Goal: Task Accomplishment & Management: Complete application form

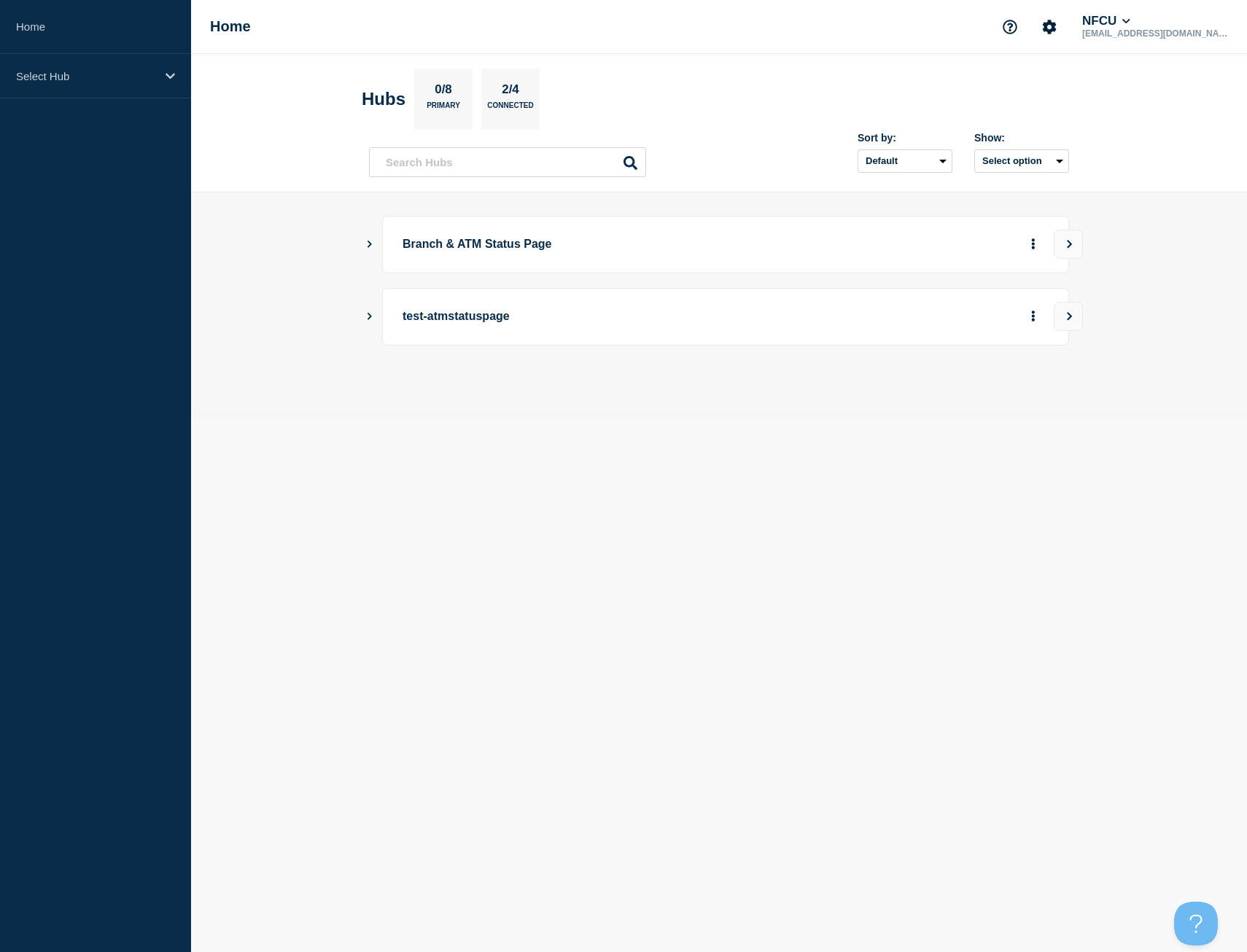
click at [369, 242] on icon "Show Connected Hubs" at bounding box center [369, 243] width 10 height 7
click at [953, 321] on button "See overview" at bounding box center [982, 318] width 77 height 29
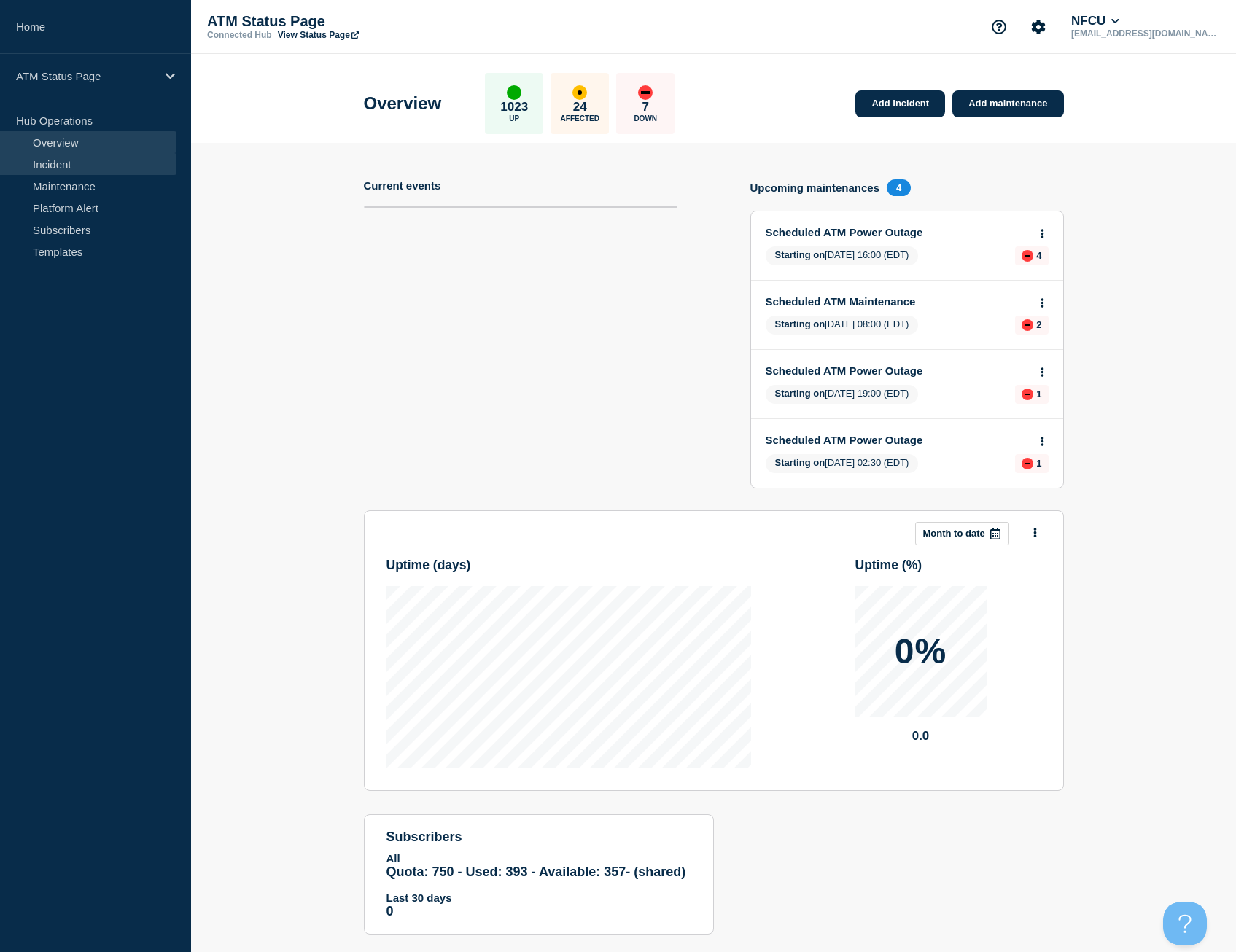
click at [145, 160] on link "Incident" at bounding box center [88, 164] width 176 height 22
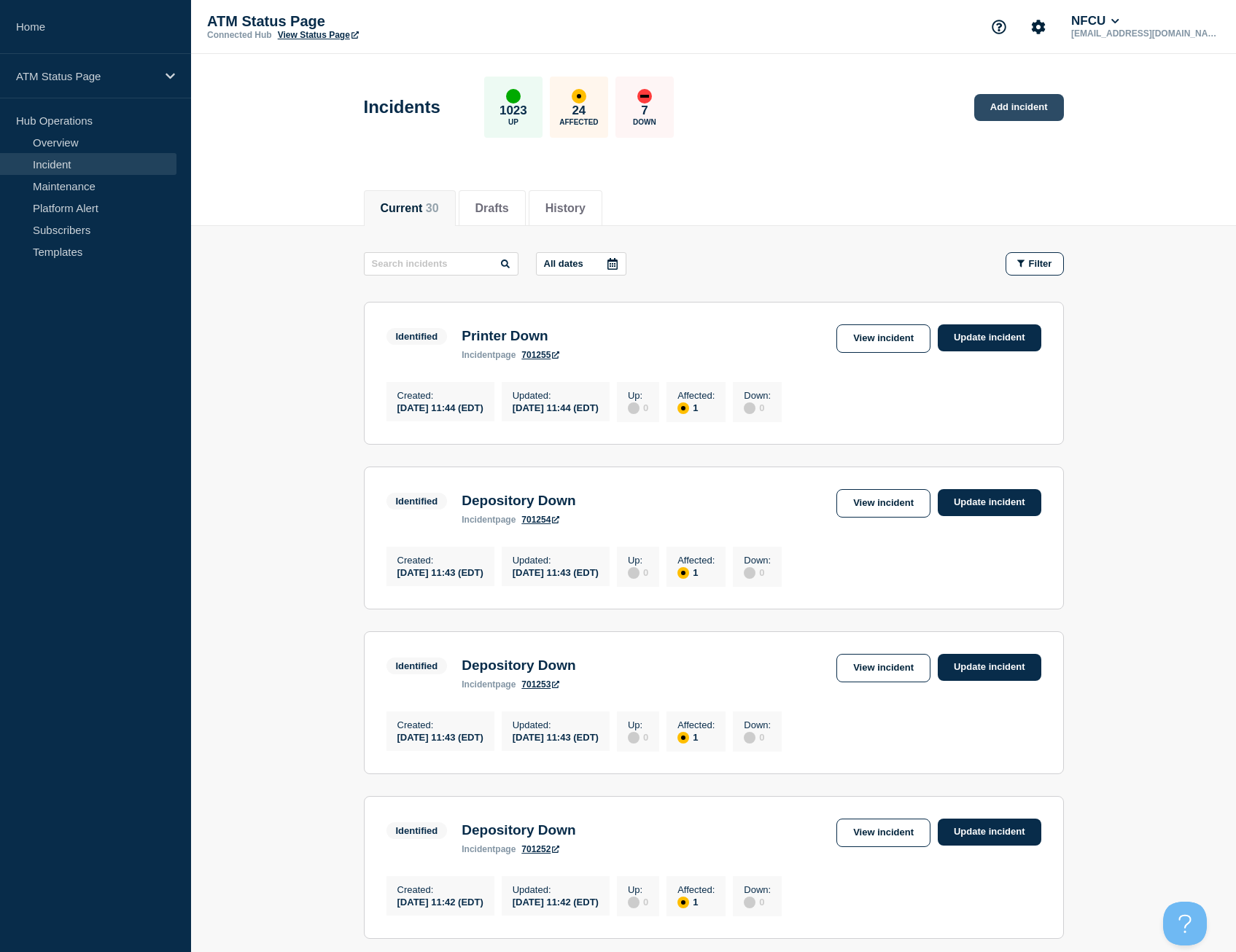
click at [1014, 108] on link "Add incident" at bounding box center [1019, 108] width 90 height 27
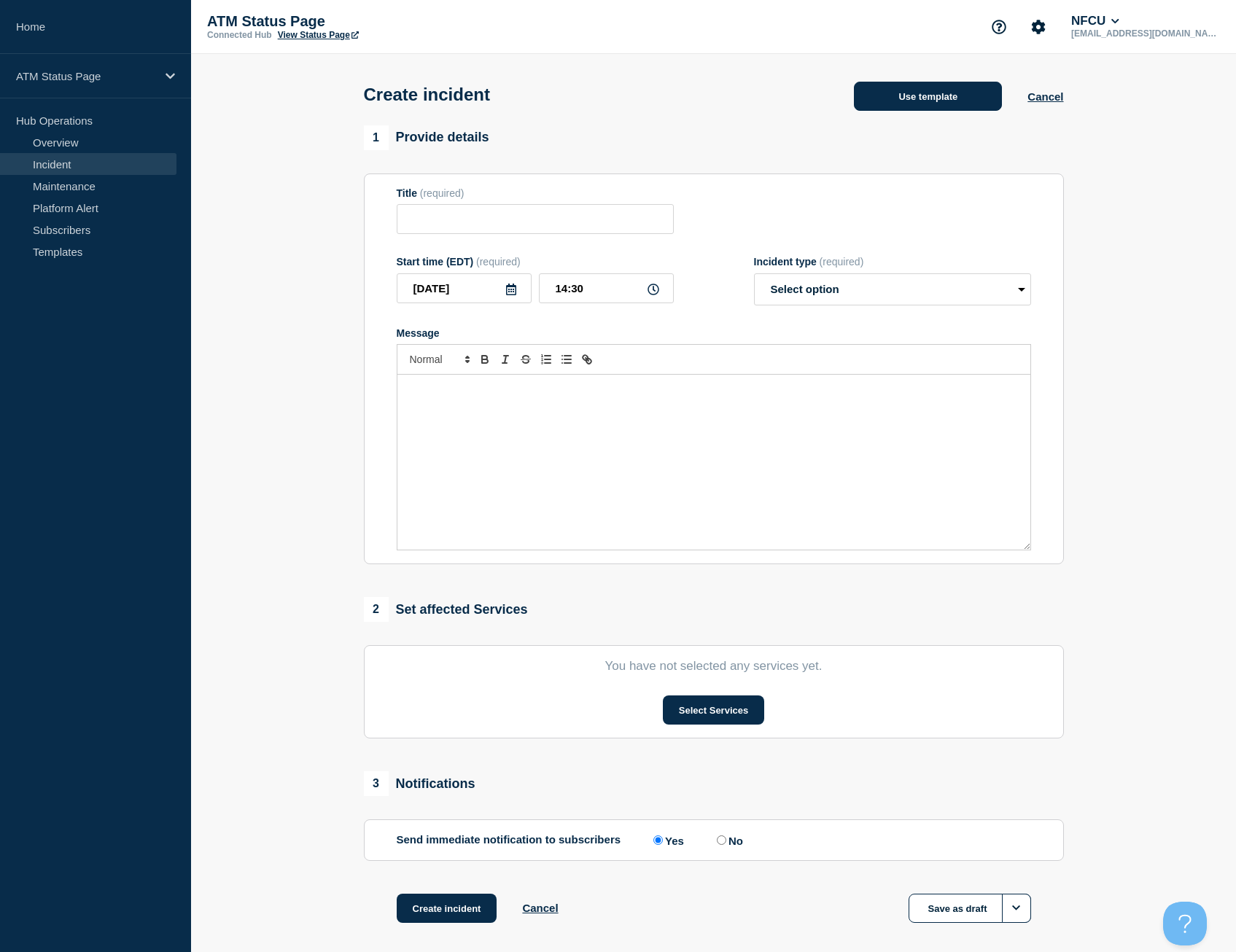
click at [918, 99] on button "Use template" at bounding box center [927, 97] width 148 height 29
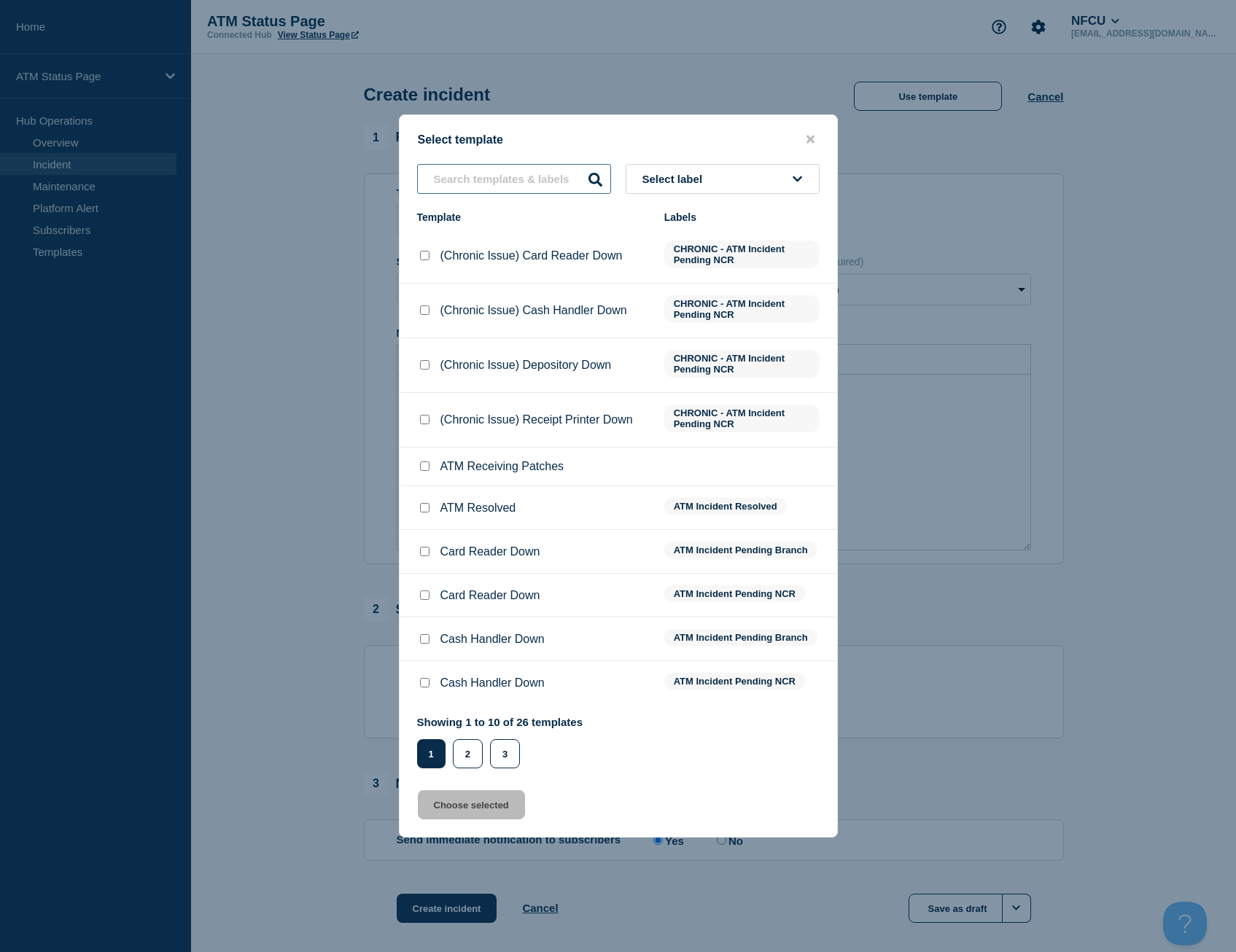
click at [498, 178] on input "text" at bounding box center [514, 179] width 194 height 30
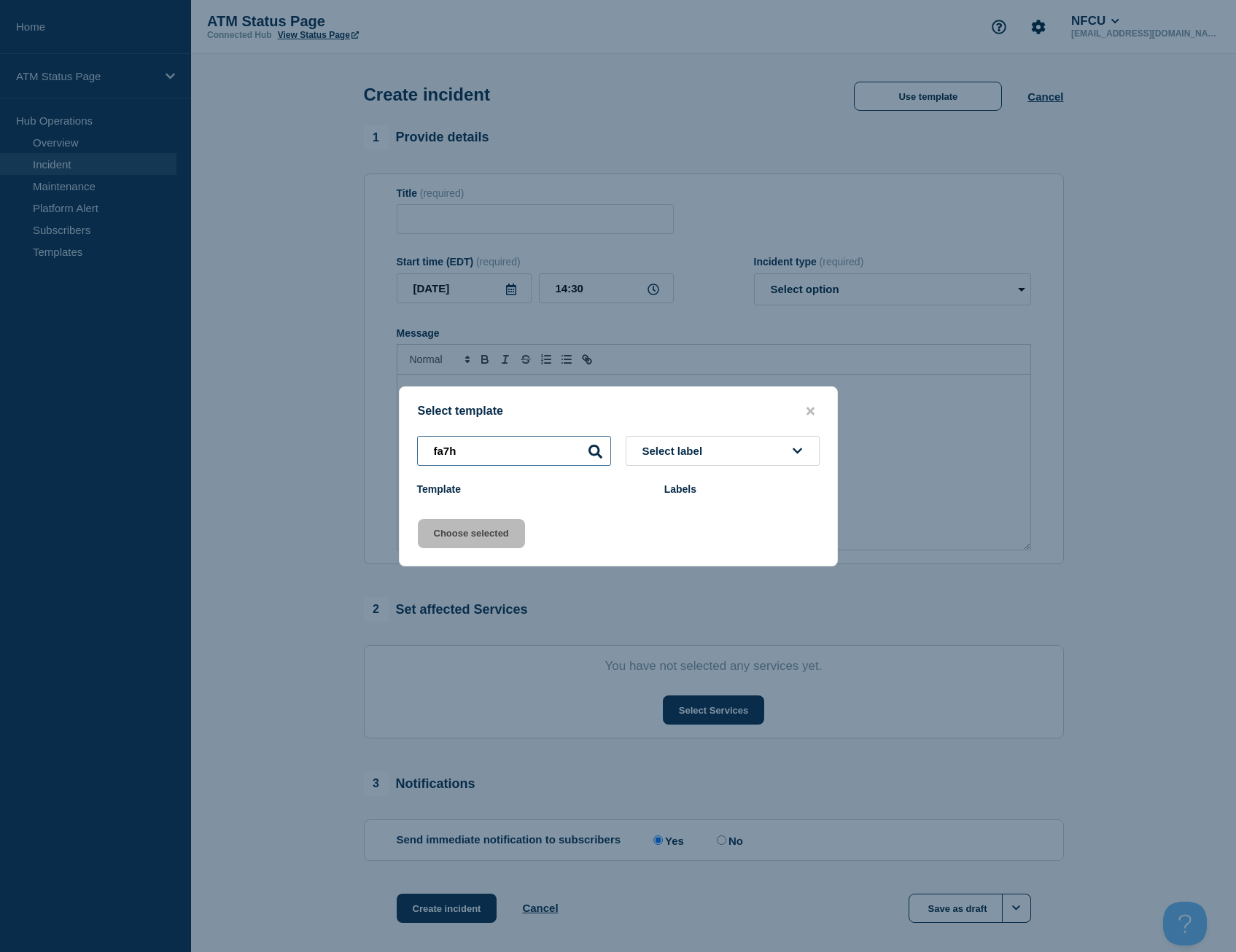
click at [511, 455] on input "fa7h" at bounding box center [514, 451] width 194 height 30
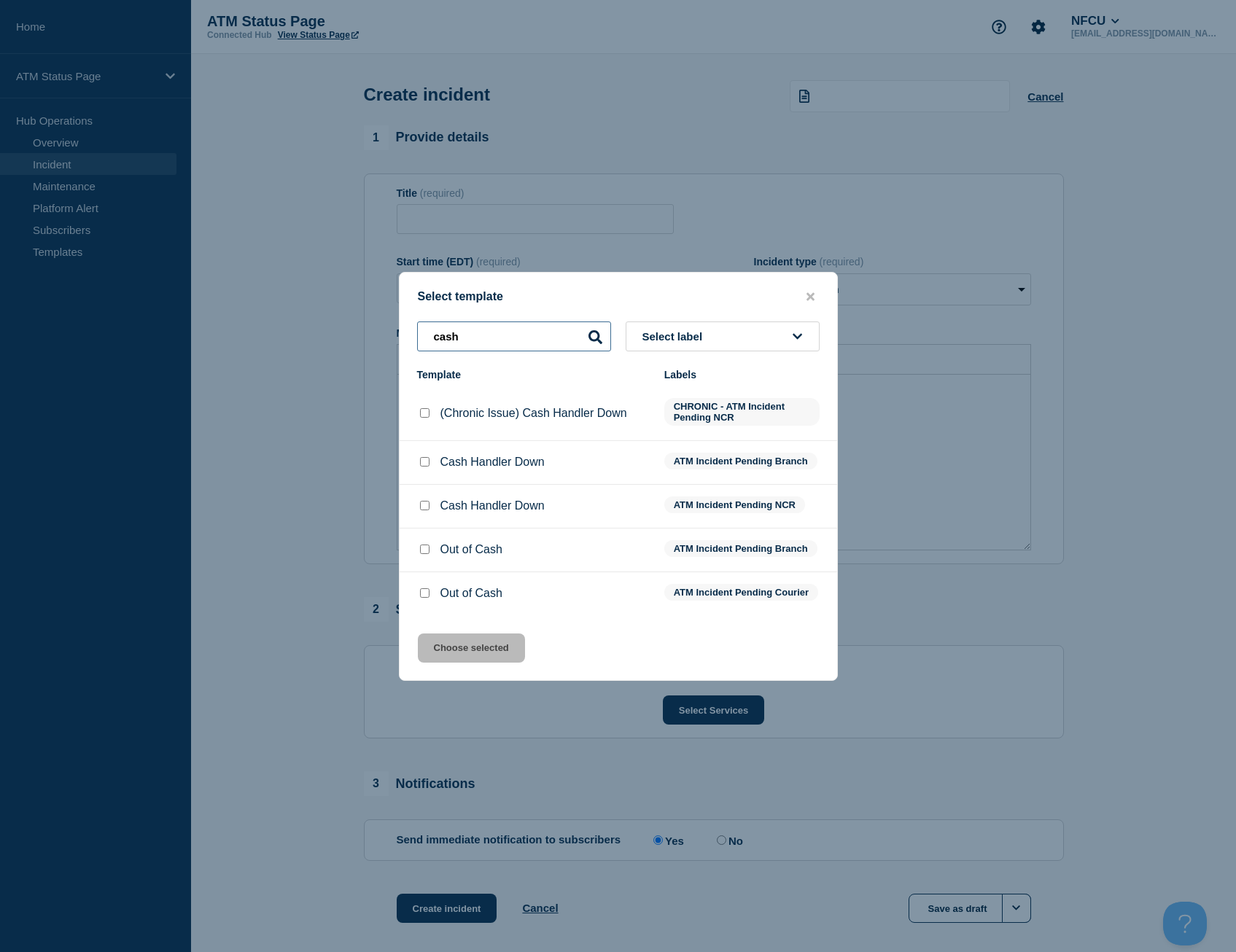
type input "cash"
click at [426, 458] on input "Cash Handler Down checkbox" at bounding box center [425, 461] width 10 height 10
checkbox input "true"
click at [417, 548] on div at bounding box center [425, 550] width 15 height 15
click at [428, 551] on div at bounding box center [425, 550] width 15 height 15
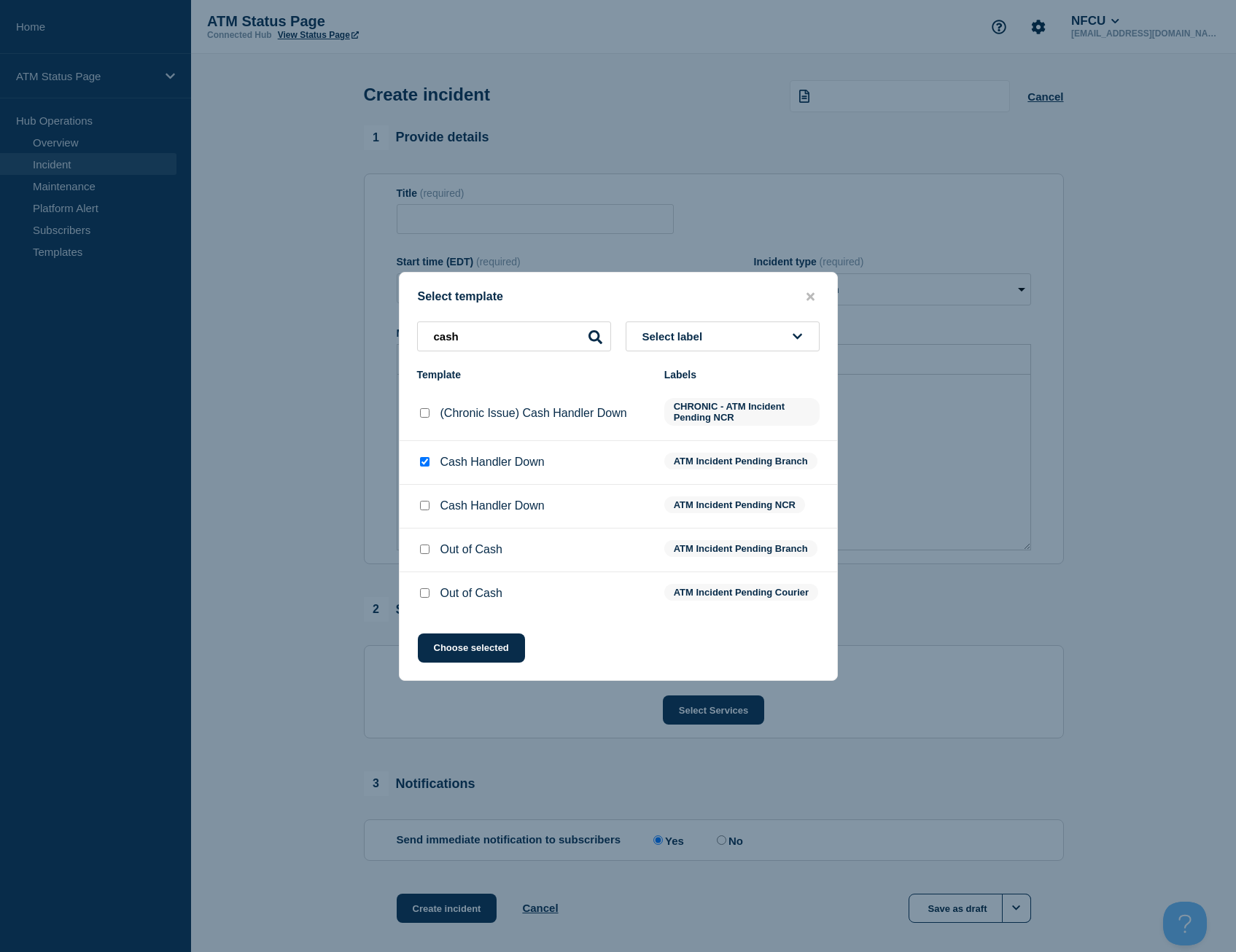
click at [424, 548] on input "Out of Cash checkbox" at bounding box center [425, 549] width 10 height 10
checkbox input "true"
checkbox input "false"
click at [477, 659] on button "Choose selected" at bounding box center [471, 648] width 107 height 29
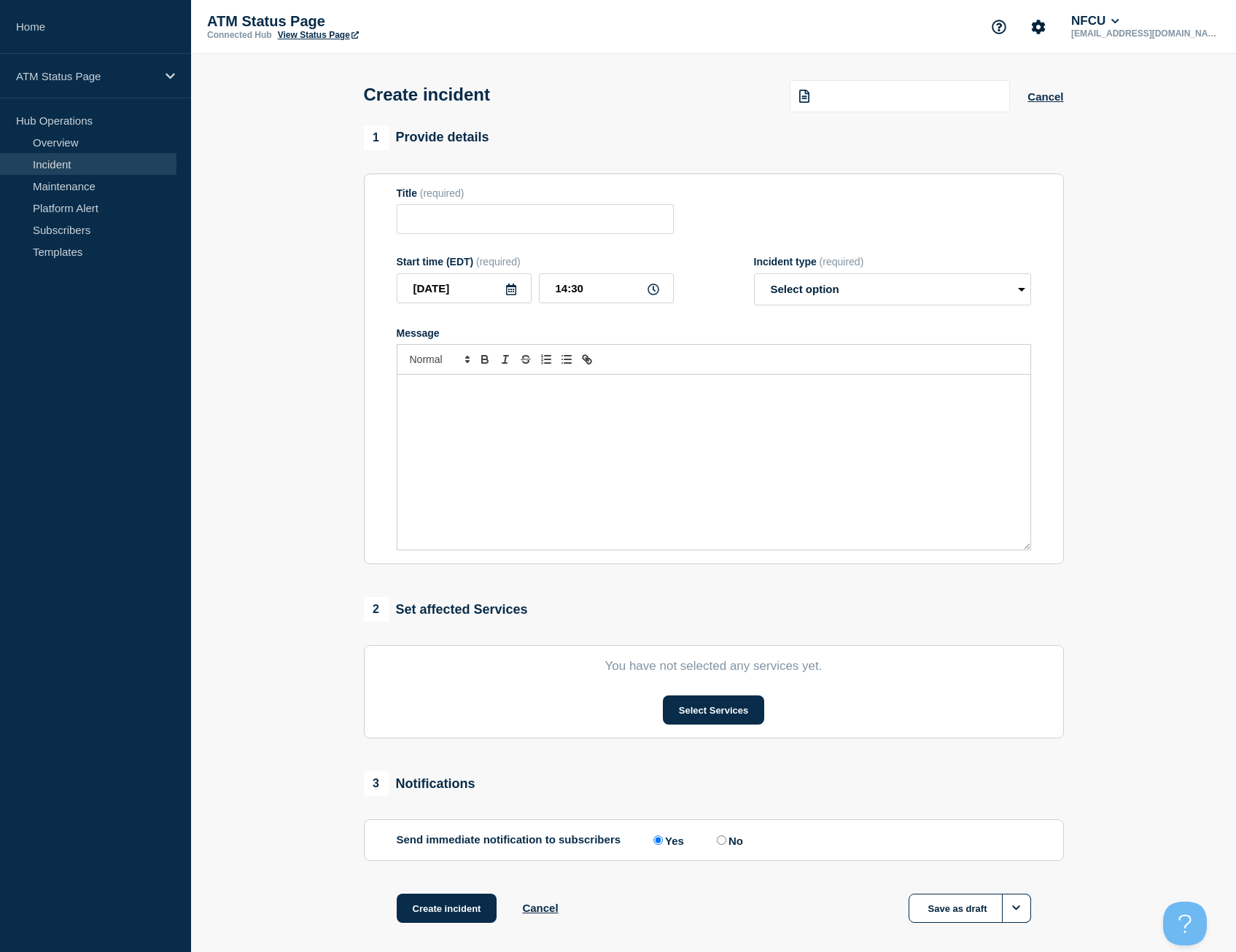
type input "Out of Cash"
select select "identified"
click at [710, 724] on button "Select Services" at bounding box center [713, 710] width 102 height 29
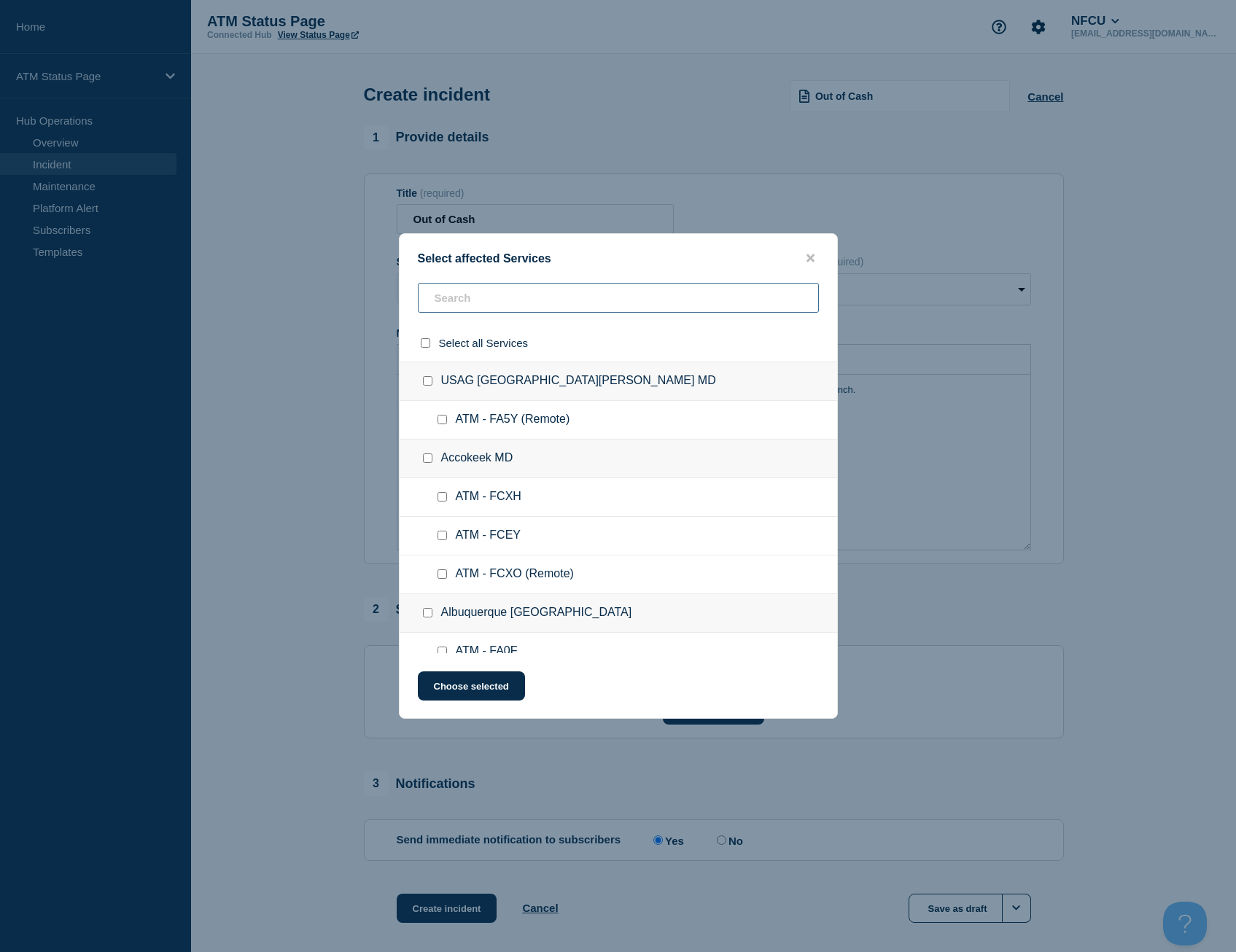
click at [503, 301] on input "text" at bounding box center [618, 298] width 401 height 30
click at [503, 293] on input "text" at bounding box center [618, 298] width 401 height 30
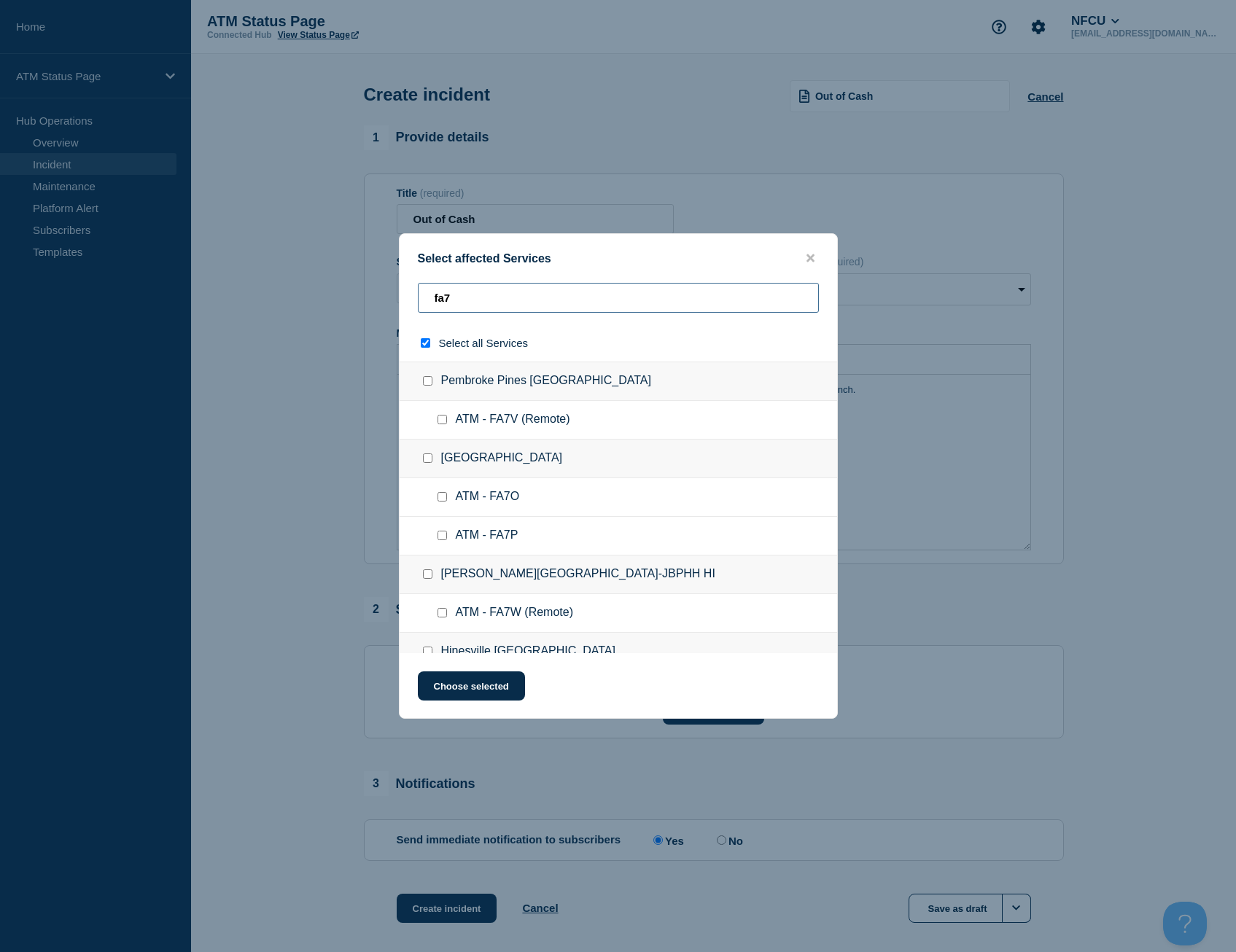
type input "fa7h"
checkbox input "true"
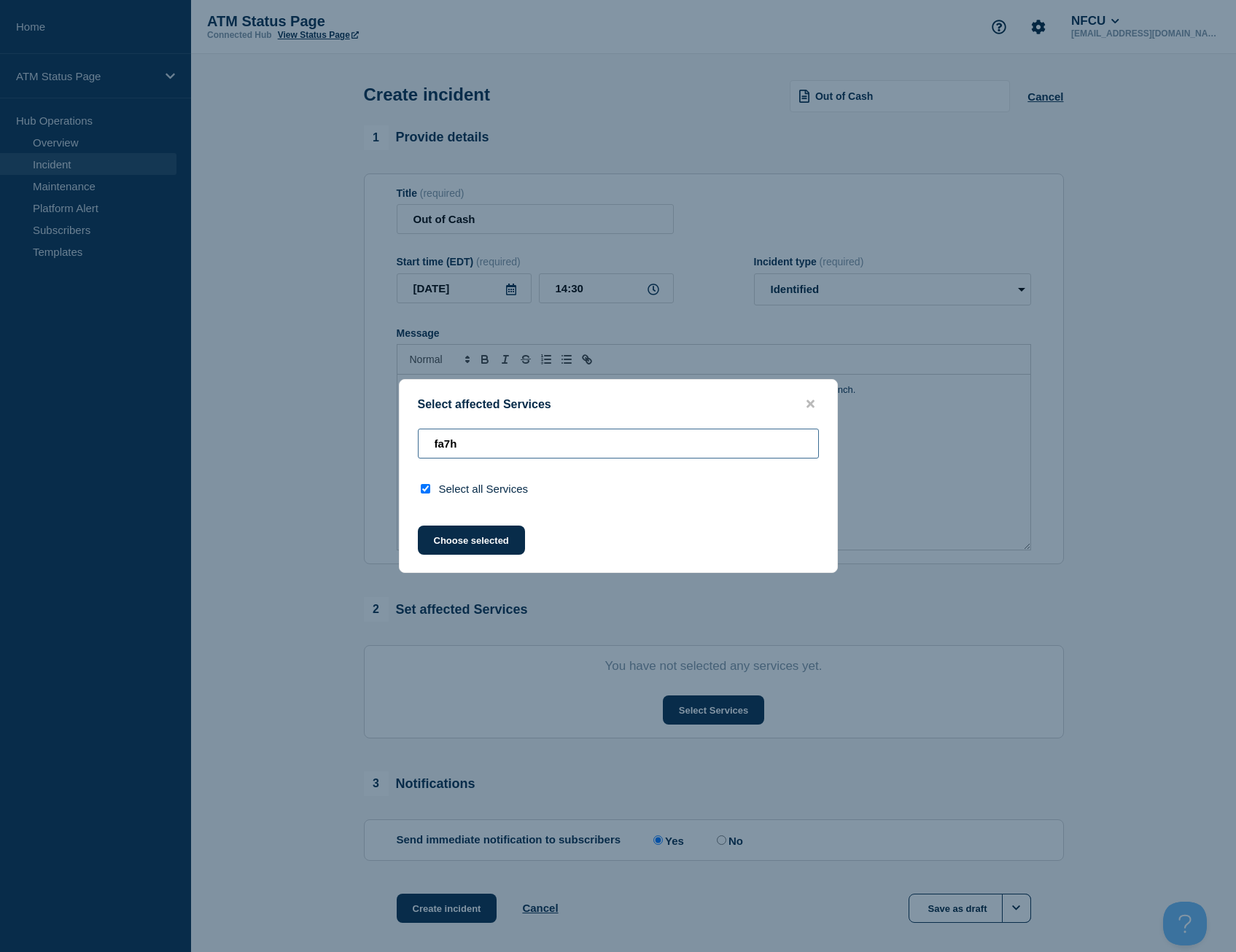
type input "fa7h"
click at [424, 491] on input "select all checkbox" at bounding box center [425, 489] width 10 height 10
checkbox input "true"
click at [541, 441] on input "fa7h" at bounding box center [618, 444] width 401 height 30
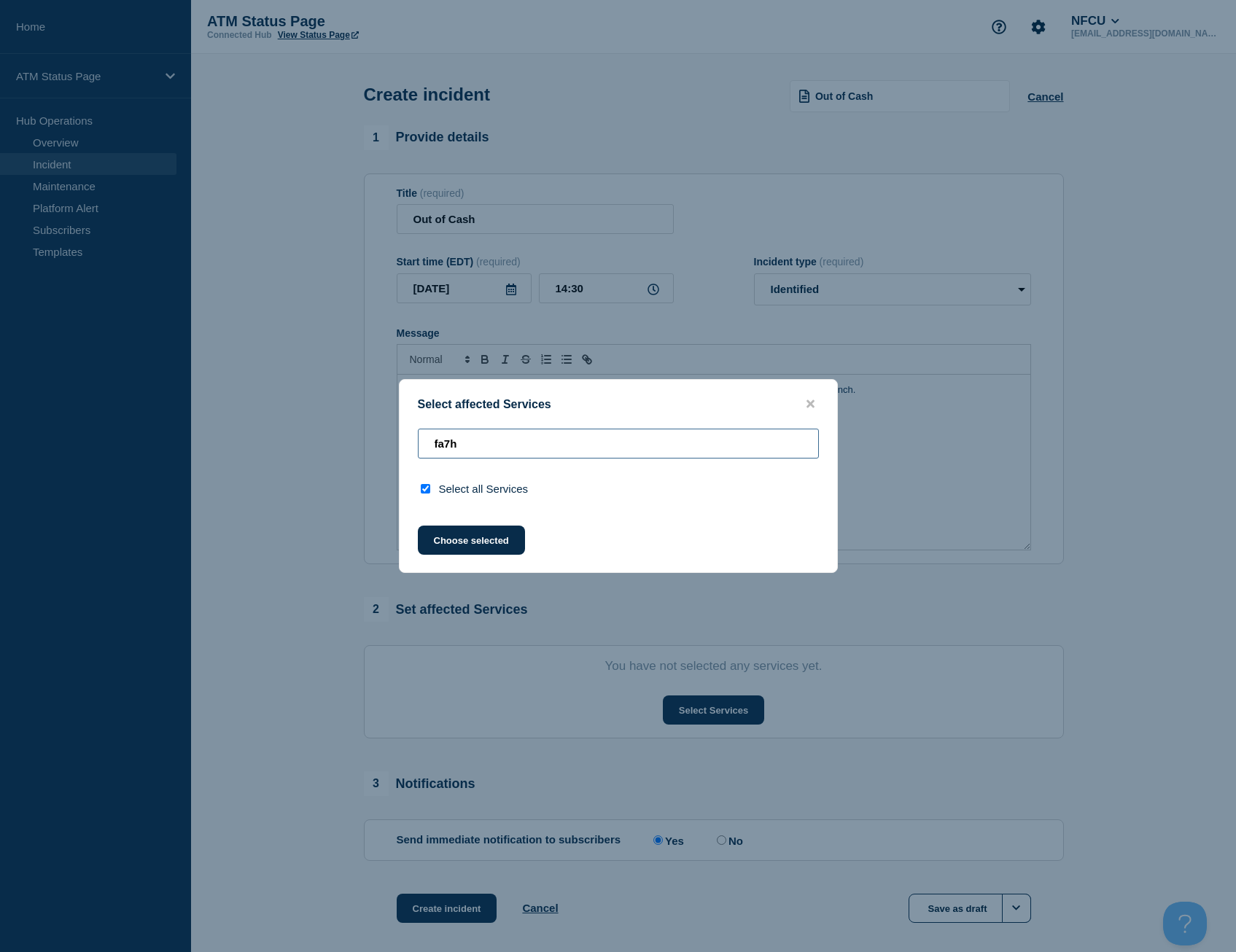
click at [539, 441] on input "fa7h" at bounding box center [618, 444] width 401 height 30
checkbox input "false"
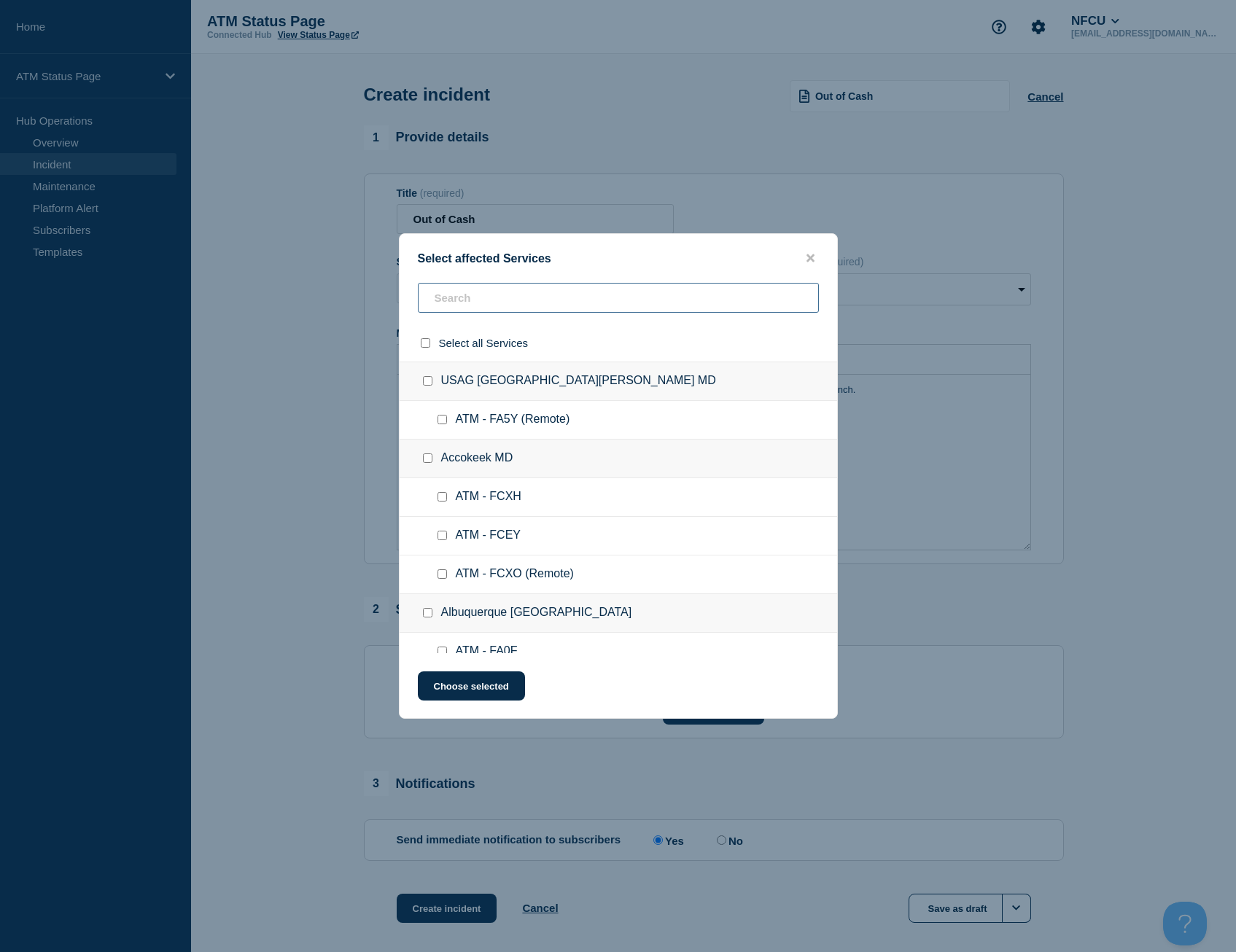
click at [451, 298] on input "text" at bounding box center [618, 298] width 401 height 30
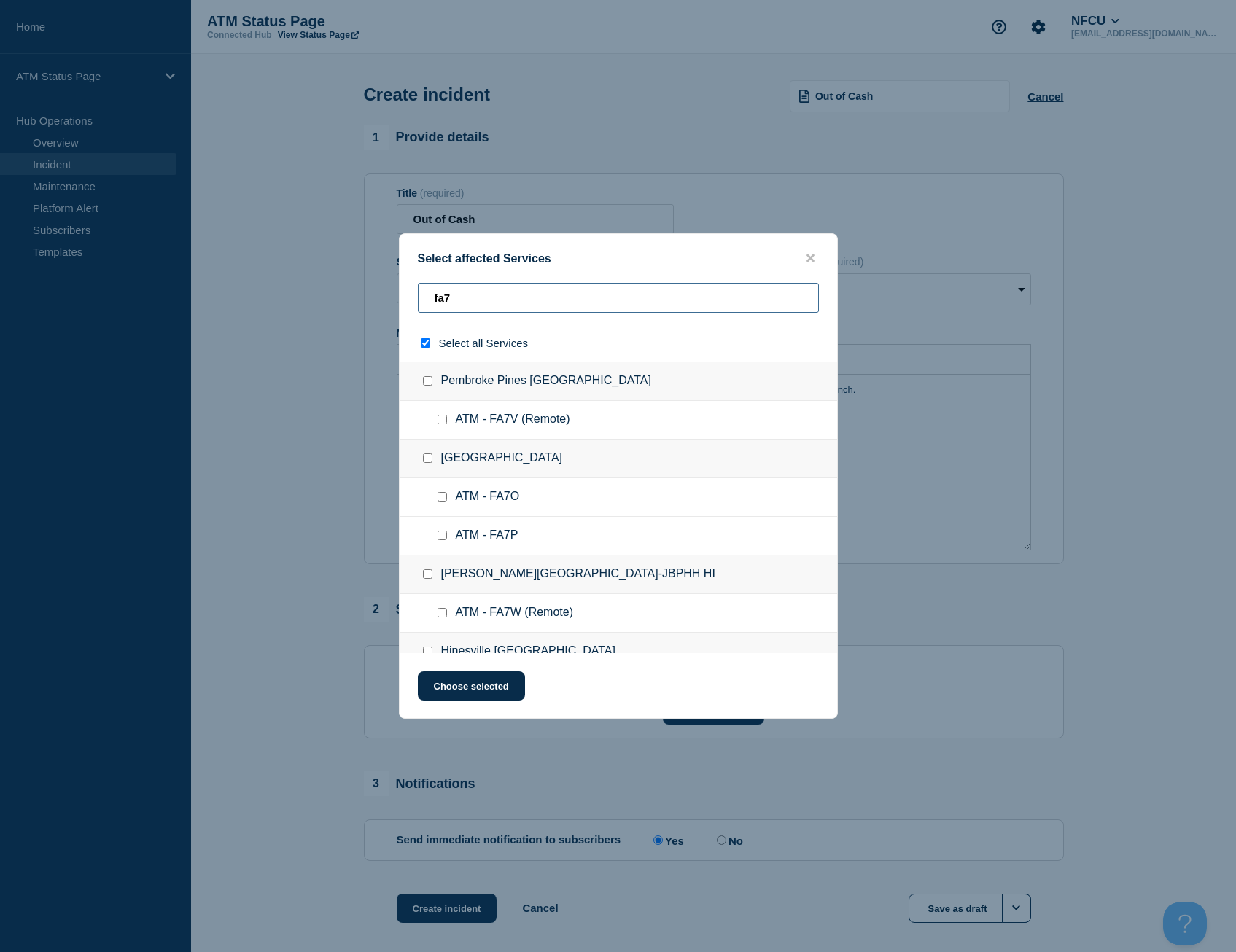
type input "fa7h"
checkbox input "true"
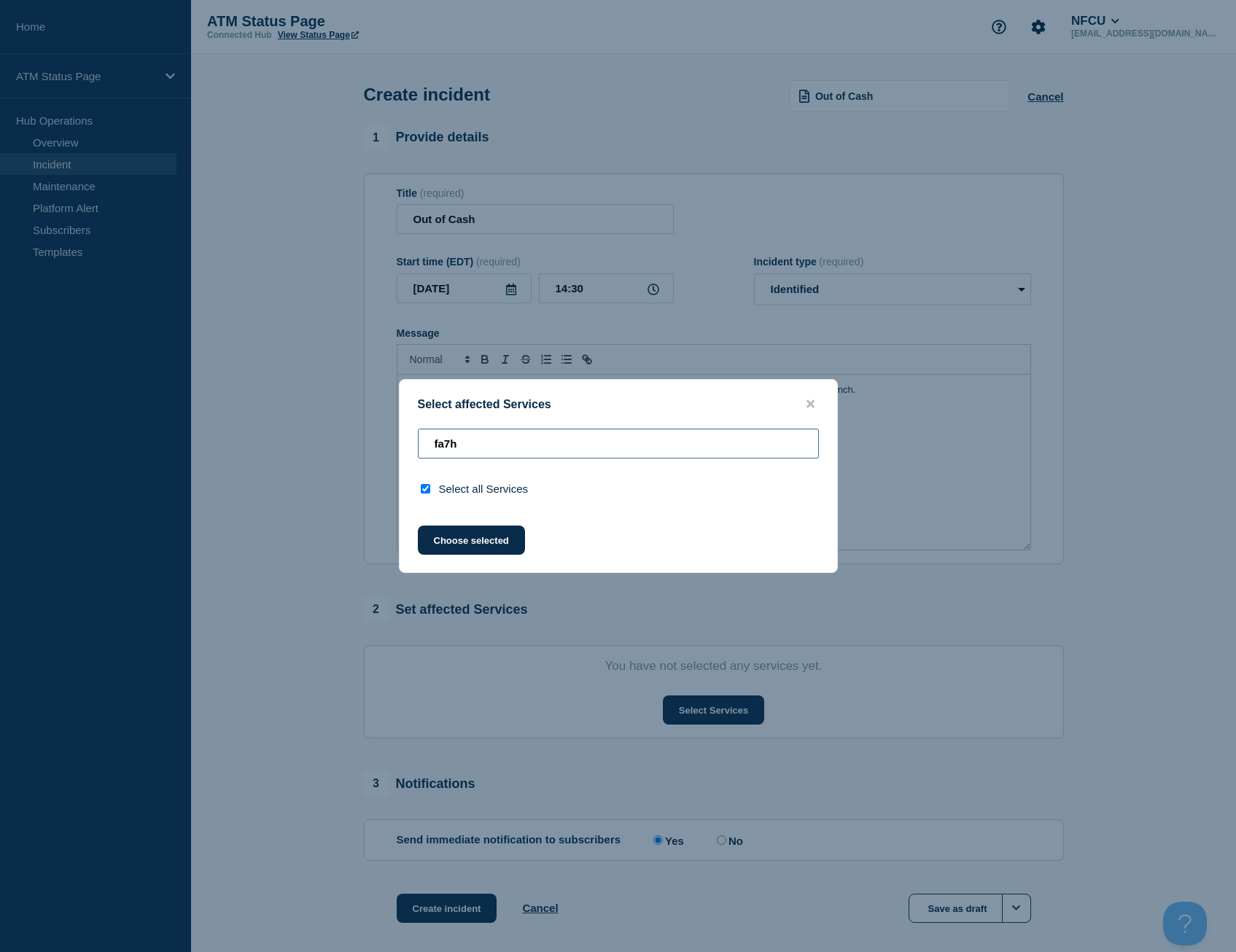
type input "fa7"
checkbox input "false"
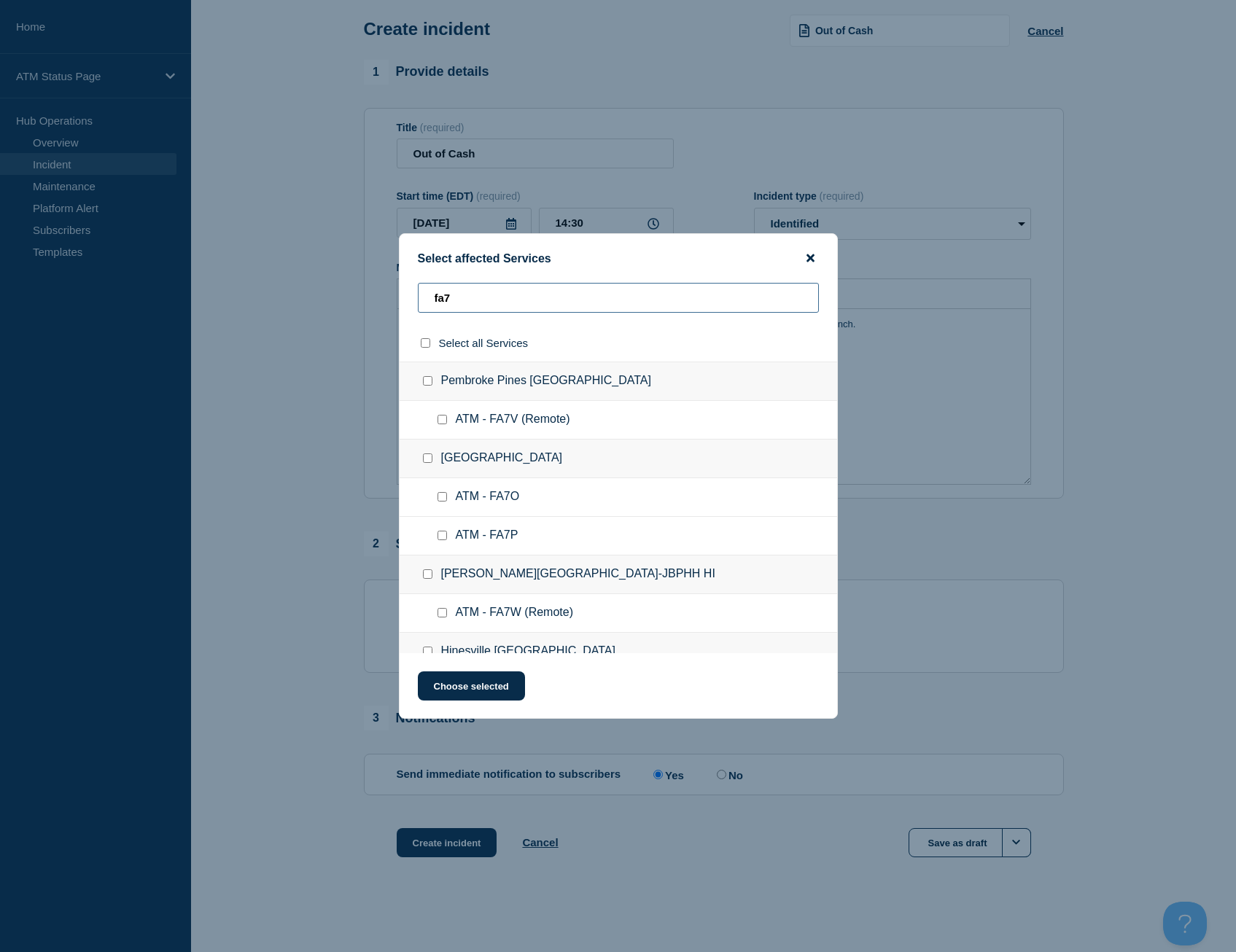
type input "fa7"
click at [806, 257] on icon "close button" at bounding box center [810, 258] width 8 height 12
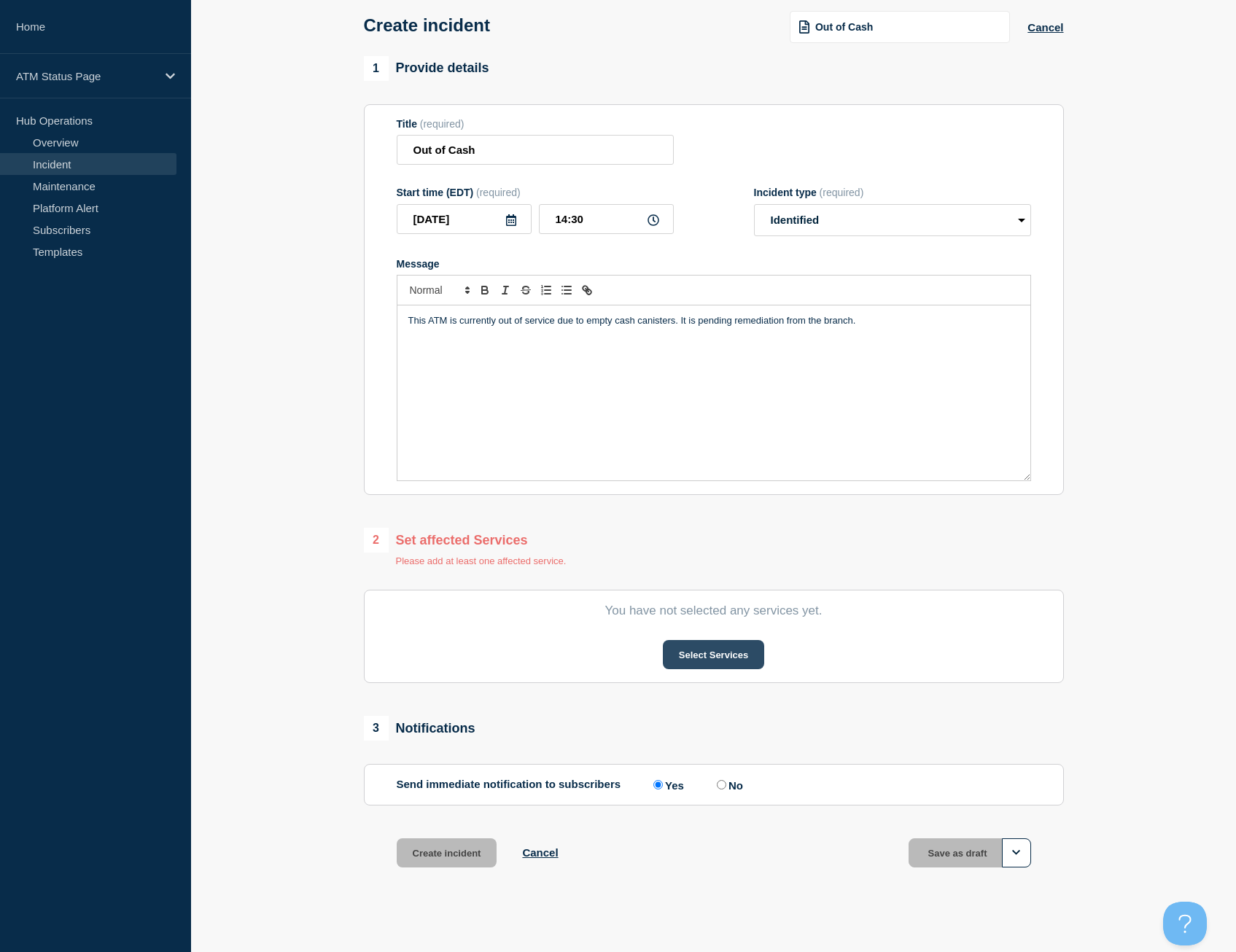
click at [696, 667] on button "Select Services" at bounding box center [713, 655] width 102 height 29
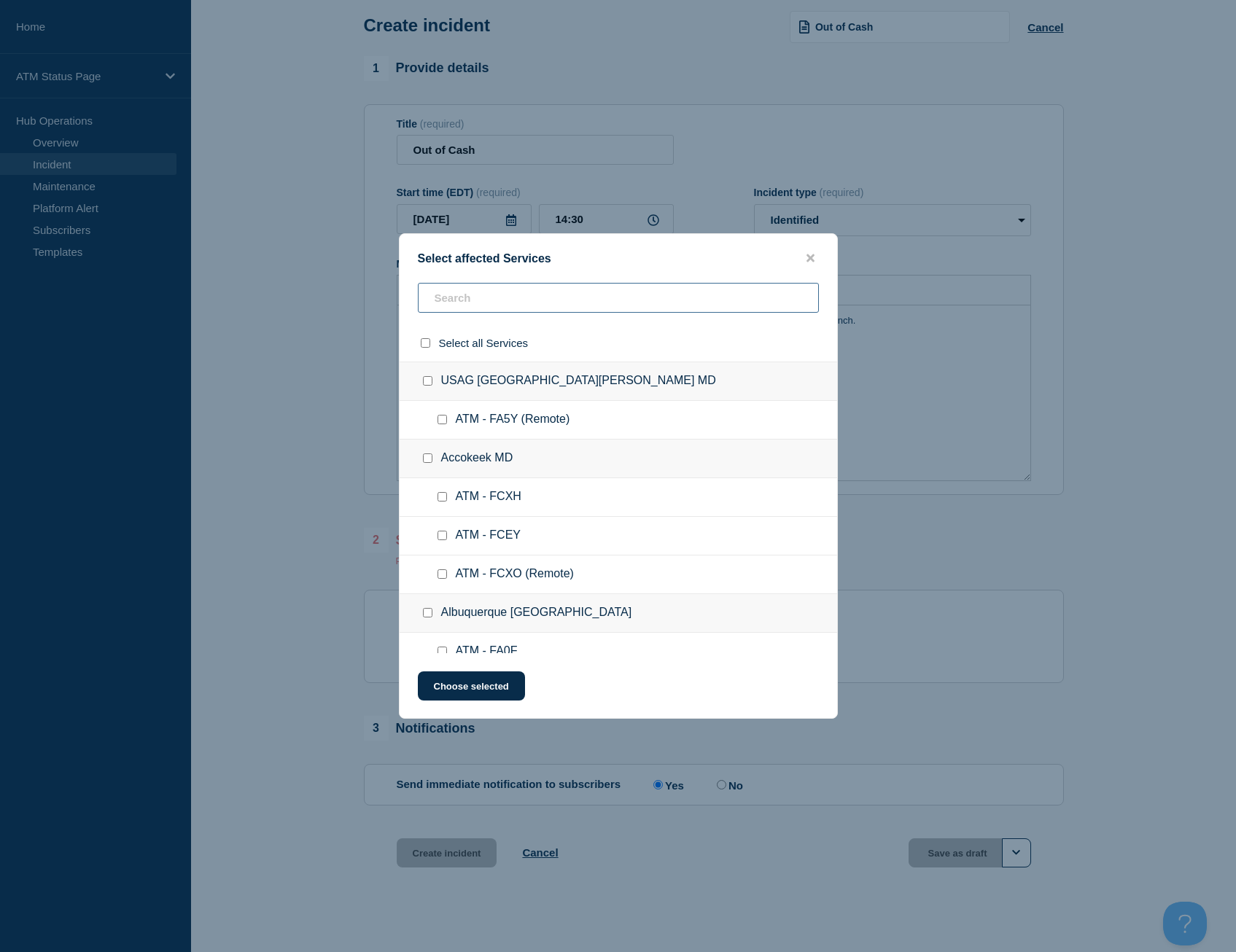
click at [527, 298] on input "text" at bounding box center [618, 298] width 401 height 30
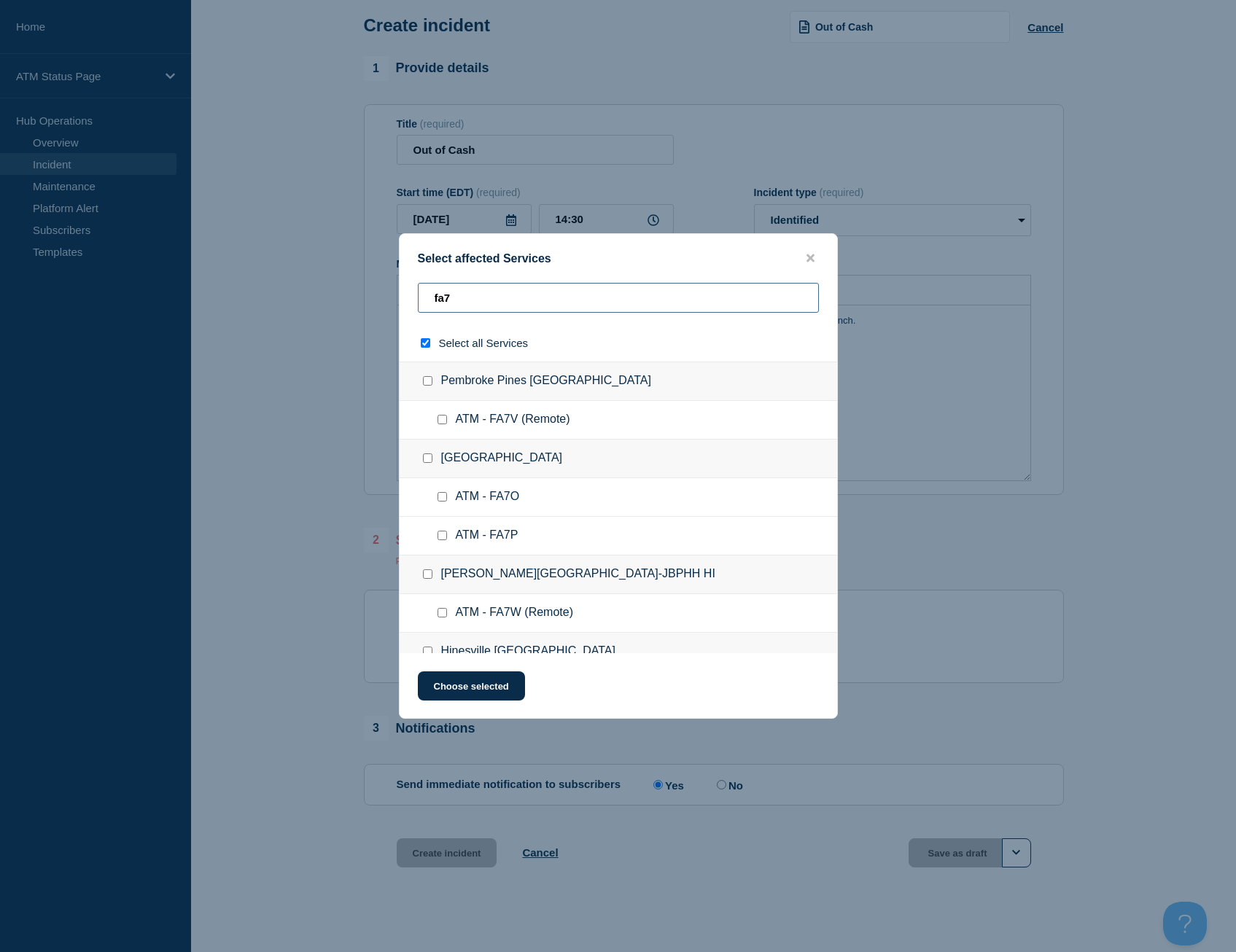
type input "fa7g"
checkbox input "true"
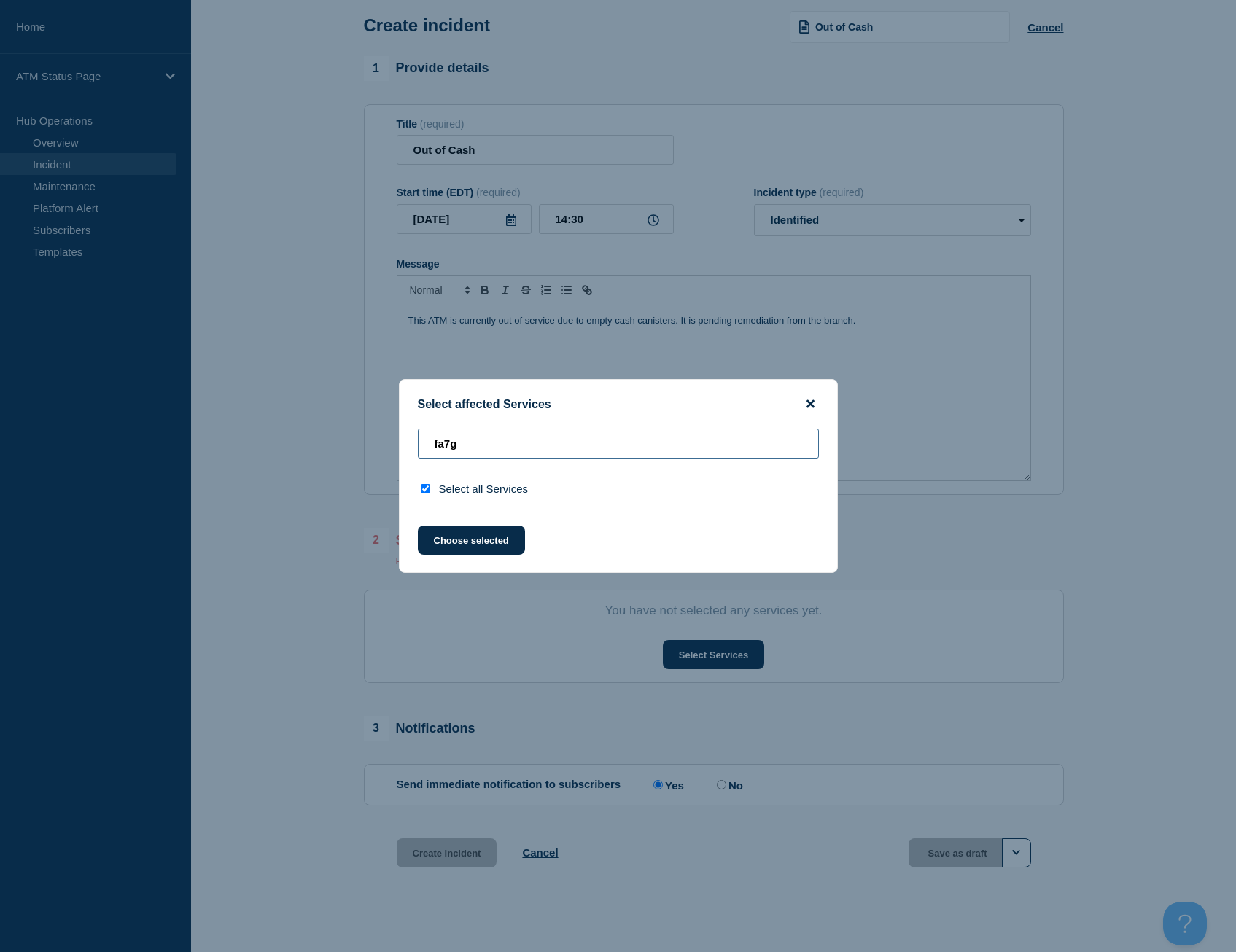
type input "fa7g"
click at [814, 402] on icon "close button" at bounding box center [810, 404] width 8 height 12
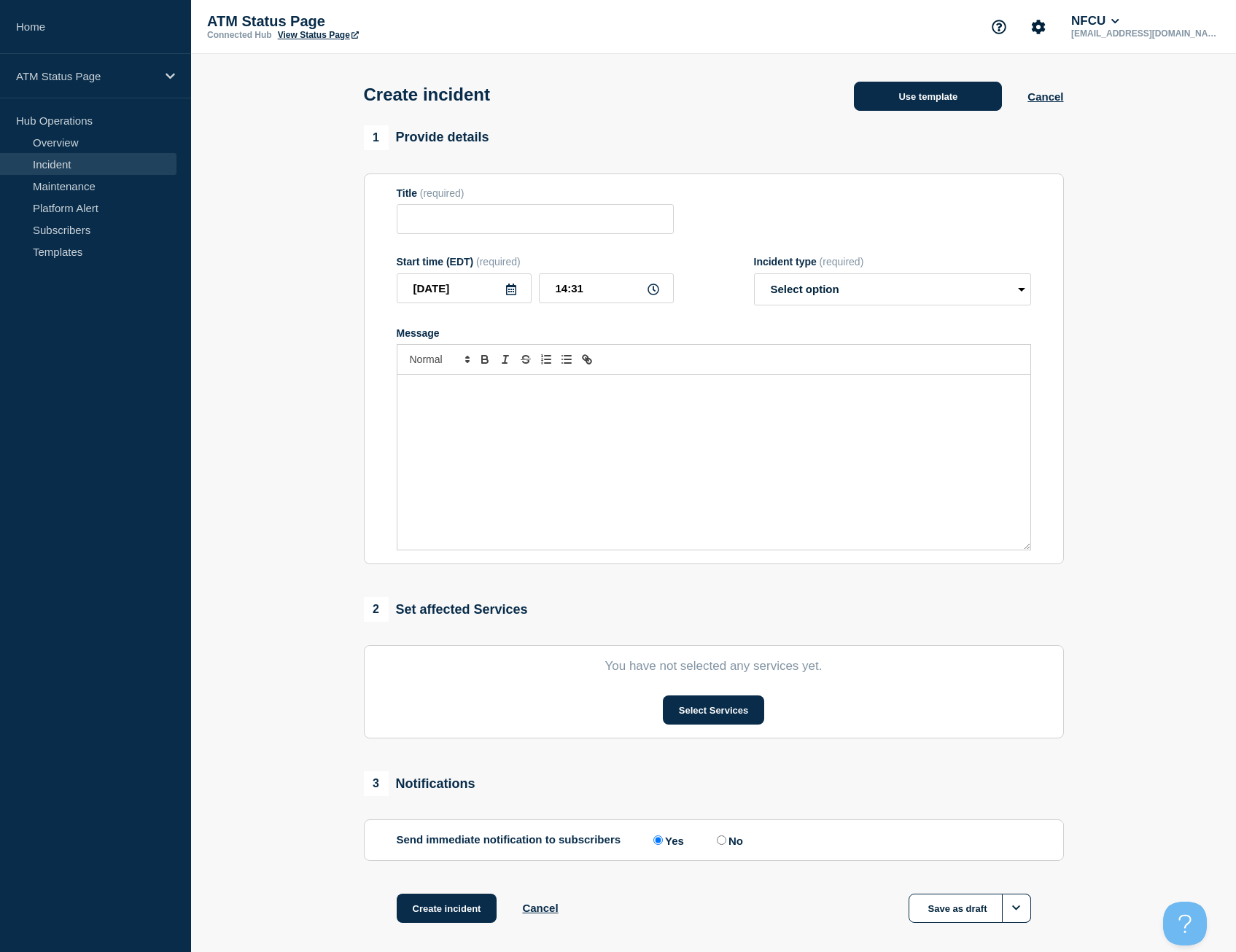
click at [904, 104] on button "Use template" at bounding box center [927, 97] width 148 height 29
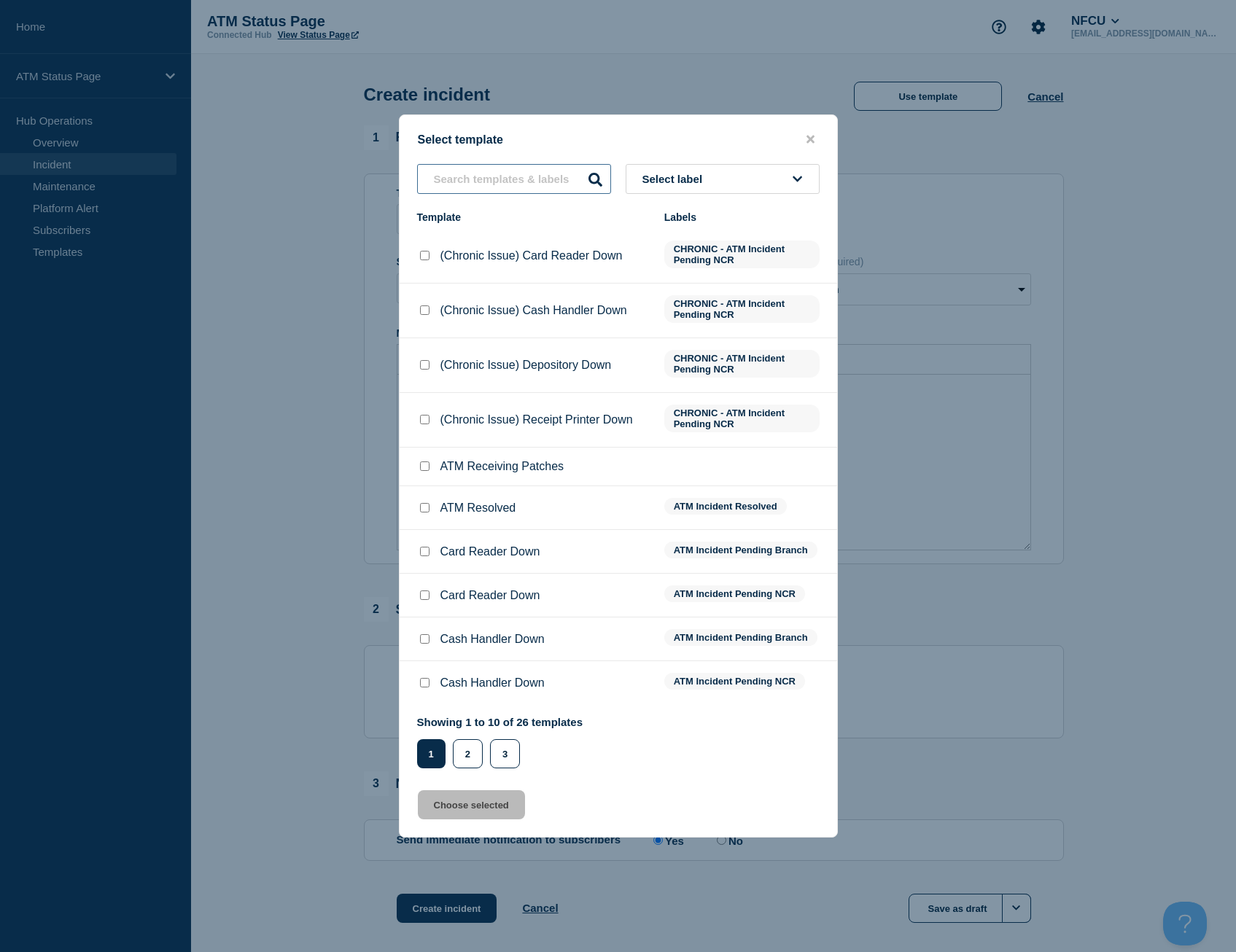
click at [554, 177] on input "text" at bounding box center [514, 179] width 194 height 30
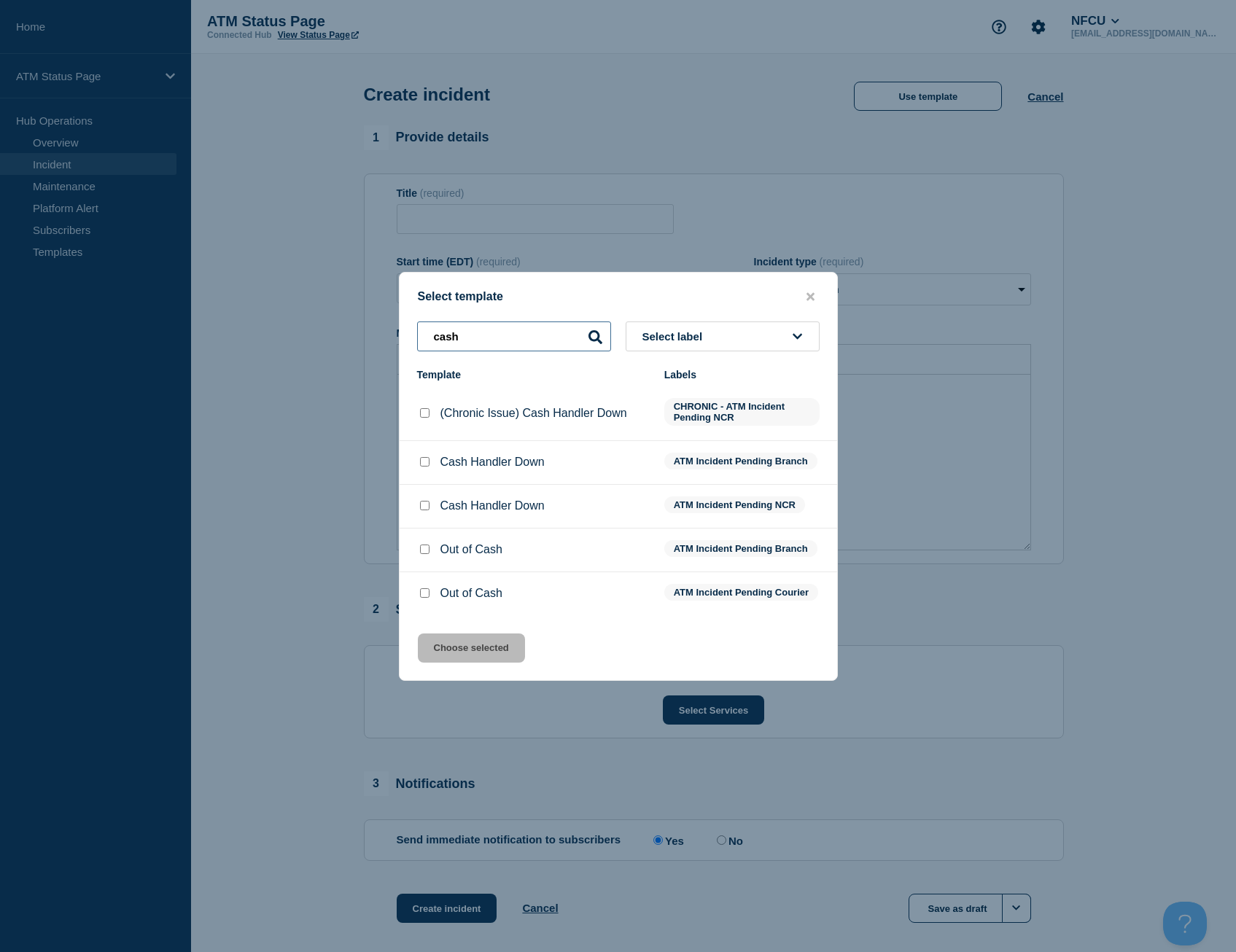
type input "cash"
click at [422, 545] on input "Out of Cash checkbox" at bounding box center [425, 549] width 10 height 10
checkbox input "true"
click at [506, 336] on input "cash" at bounding box center [514, 336] width 194 height 30
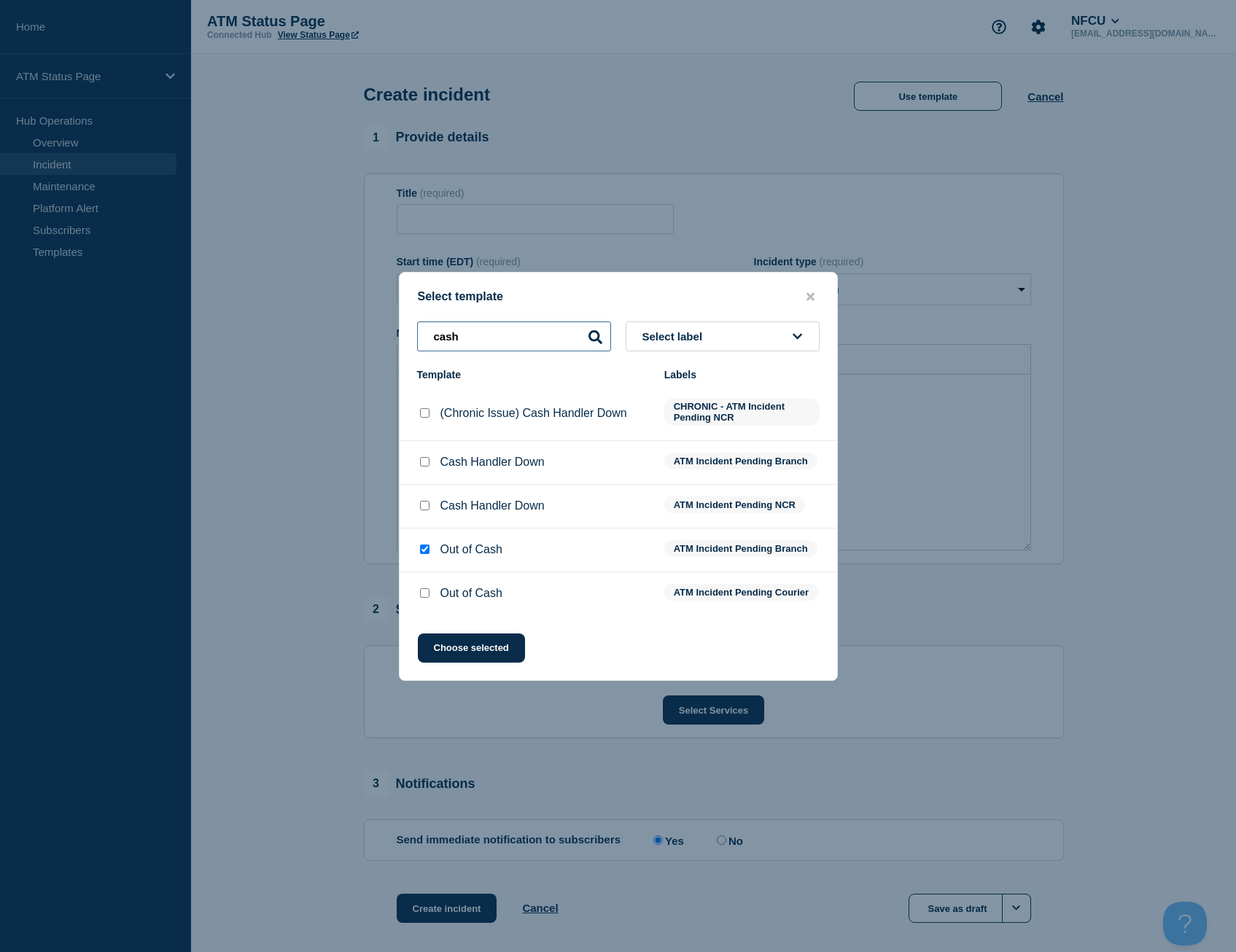
click at [506, 336] on input "cash" at bounding box center [514, 336] width 194 height 30
click at [506, 337] on input "cash" at bounding box center [514, 336] width 194 height 30
type input "depository"
click at [427, 505] on input "Depository Down checkbox" at bounding box center [425, 505] width 10 height 10
checkbox input "true"
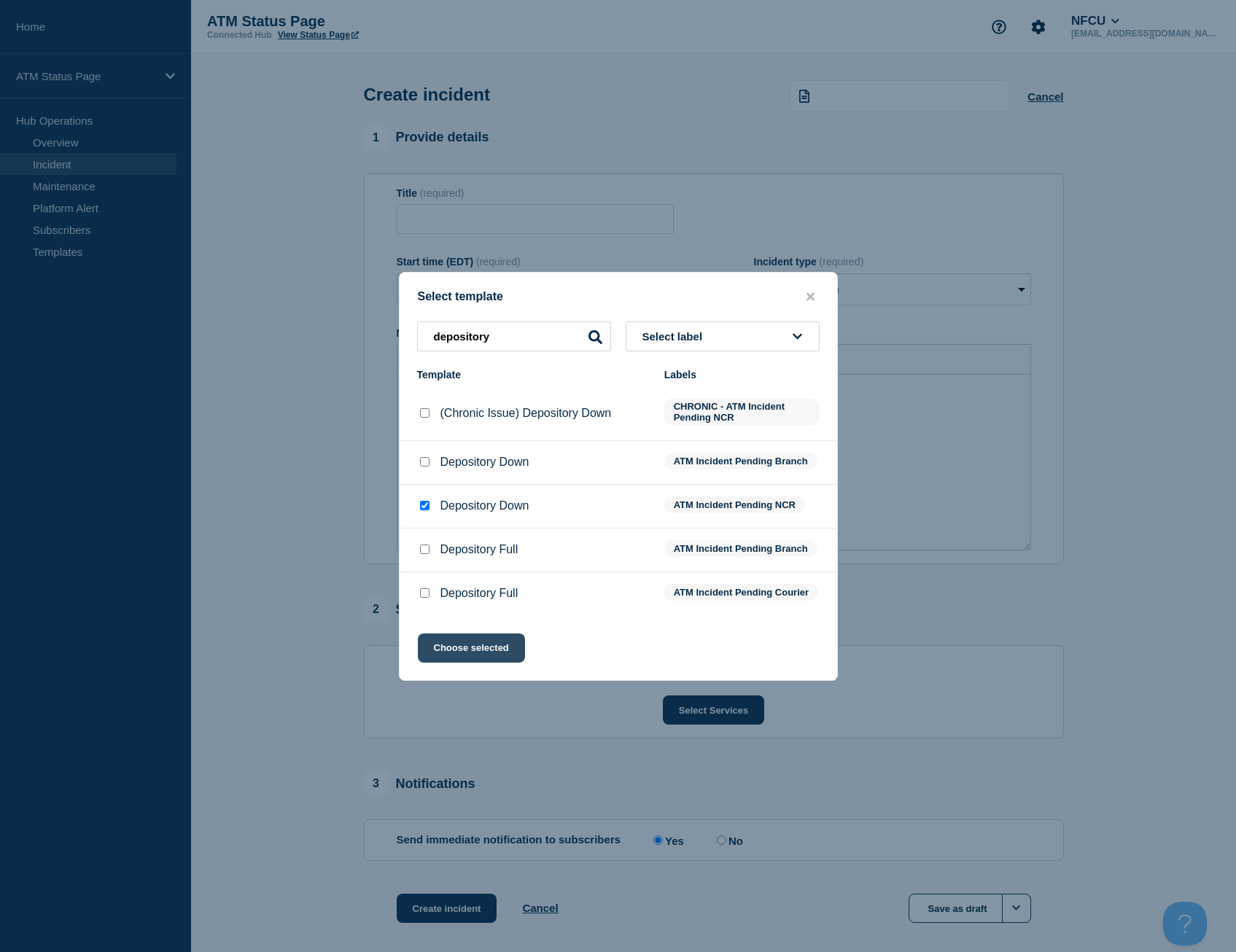
click at [483, 662] on button "Choose selected" at bounding box center [471, 648] width 107 height 29
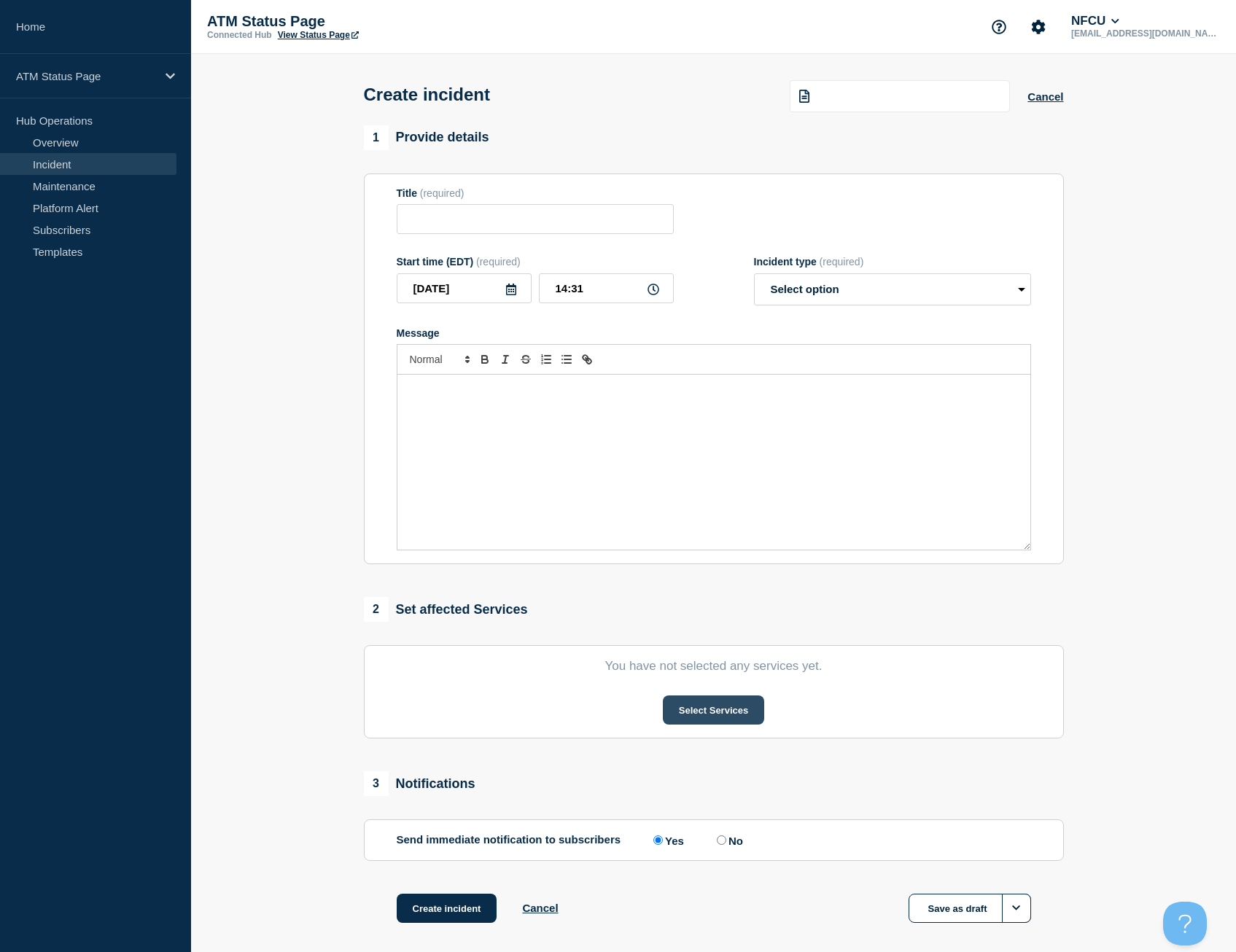
type input "Depository Down"
select select "identified"
click at [696, 720] on button "Select Services" at bounding box center [713, 710] width 102 height 29
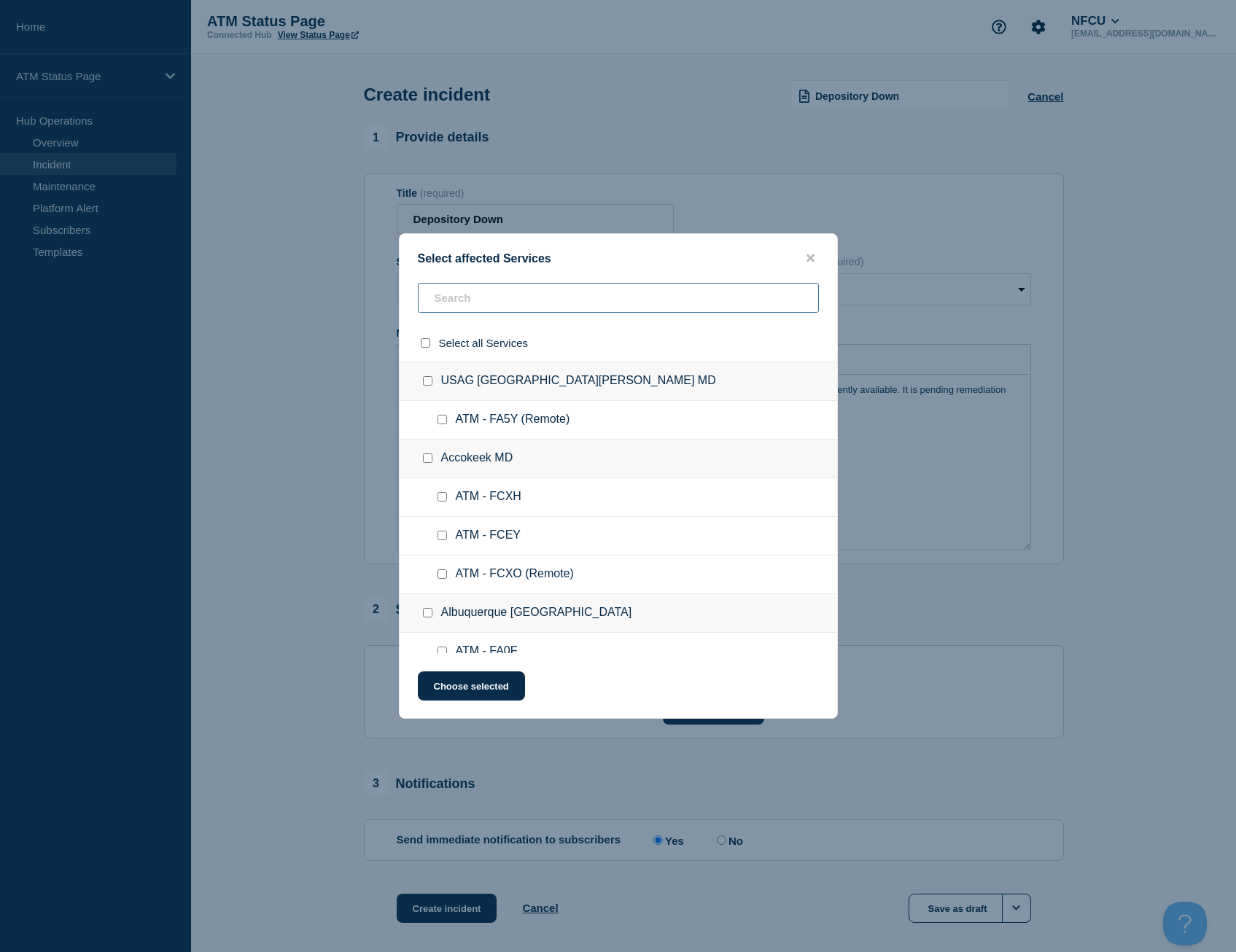
click at [500, 304] on input "text" at bounding box center [618, 298] width 401 height 30
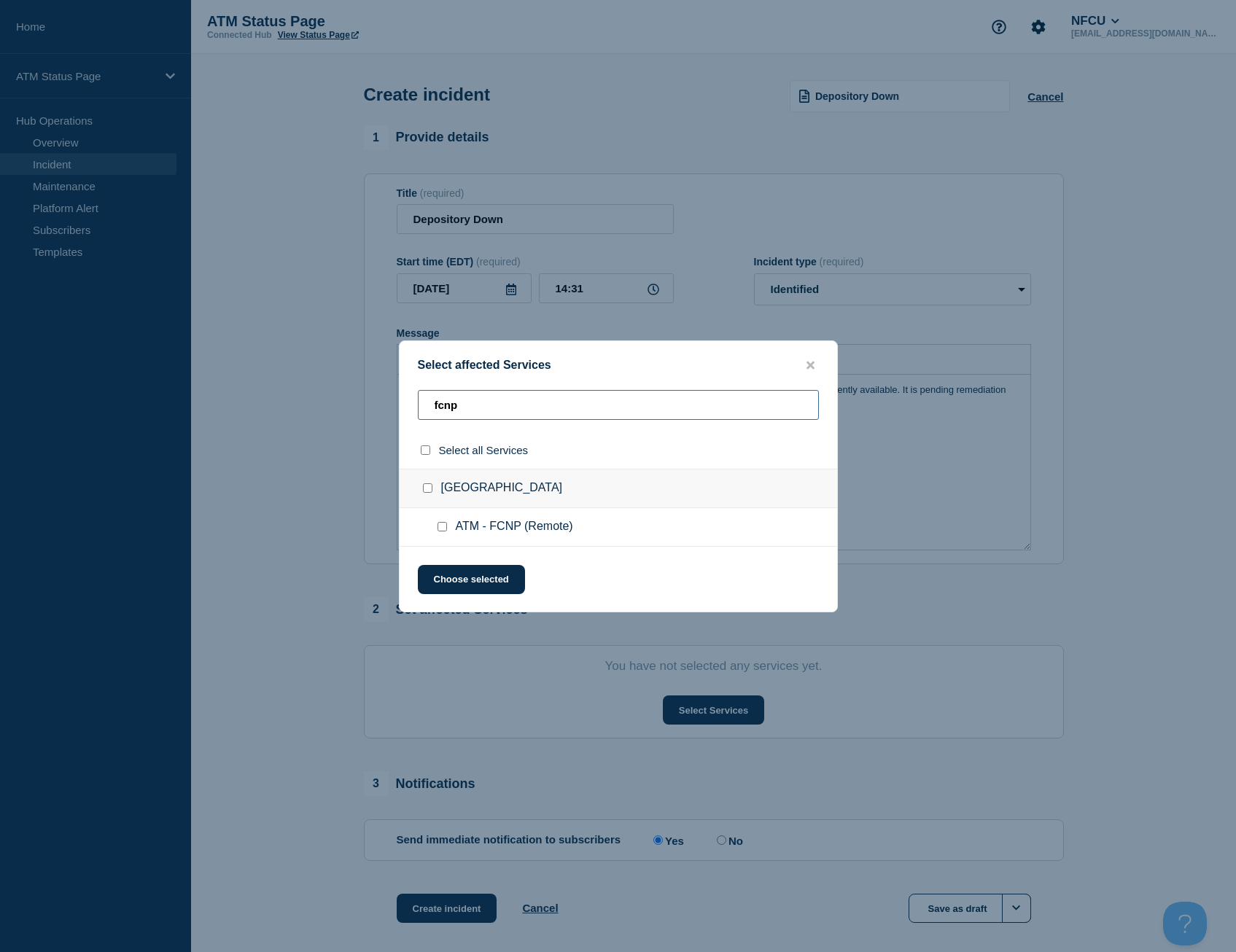
type input "fcnp"
click at [427, 456] on div at bounding box center [428, 450] width 21 height 14
click at [424, 452] on input "select all checkbox" at bounding box center [425, 449] width 10 height 10
checkbox input "true"
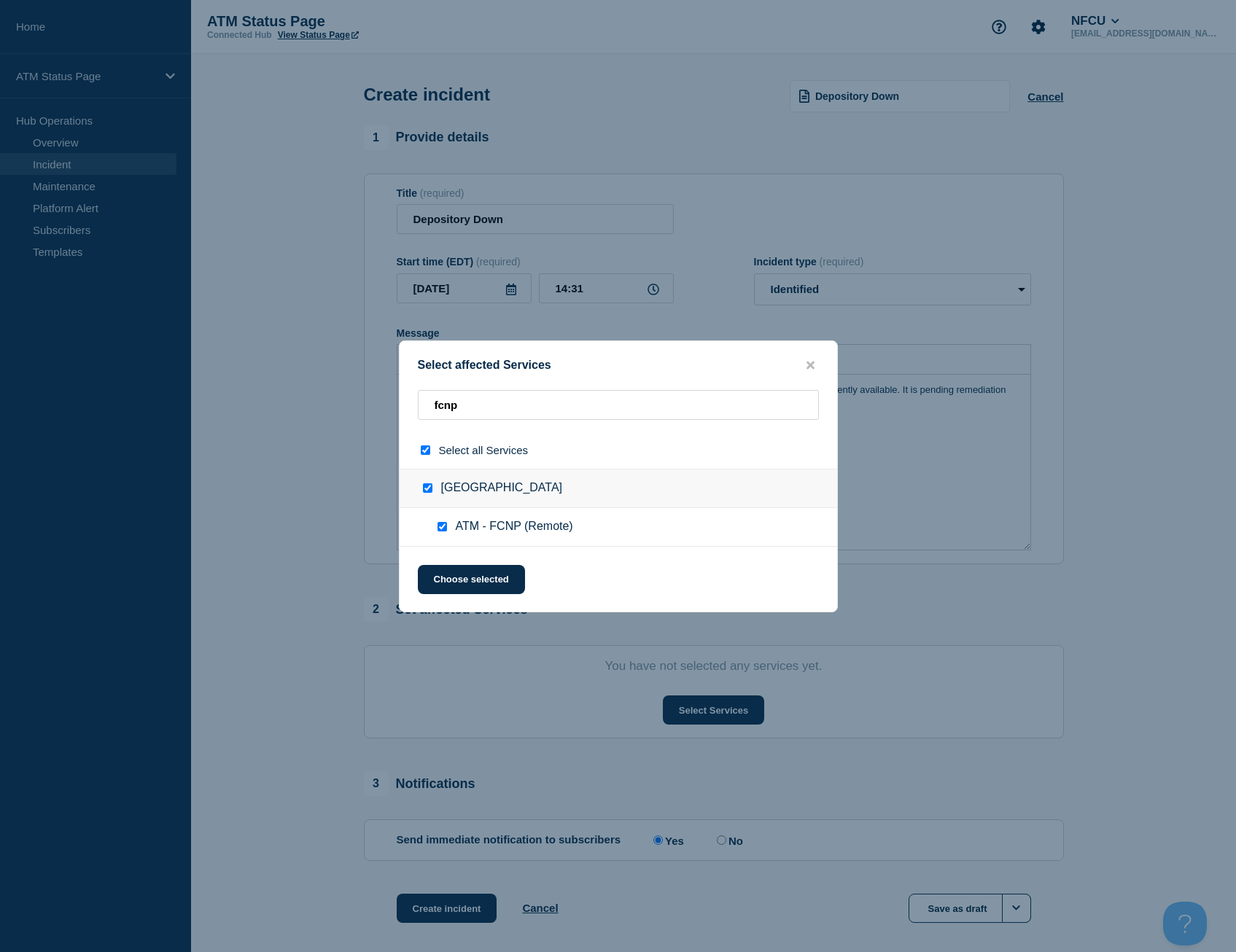
checkbox input "true"
click at [488, 576] on button "Choose selected" at bounding box center [471, 580] width 107 height 29
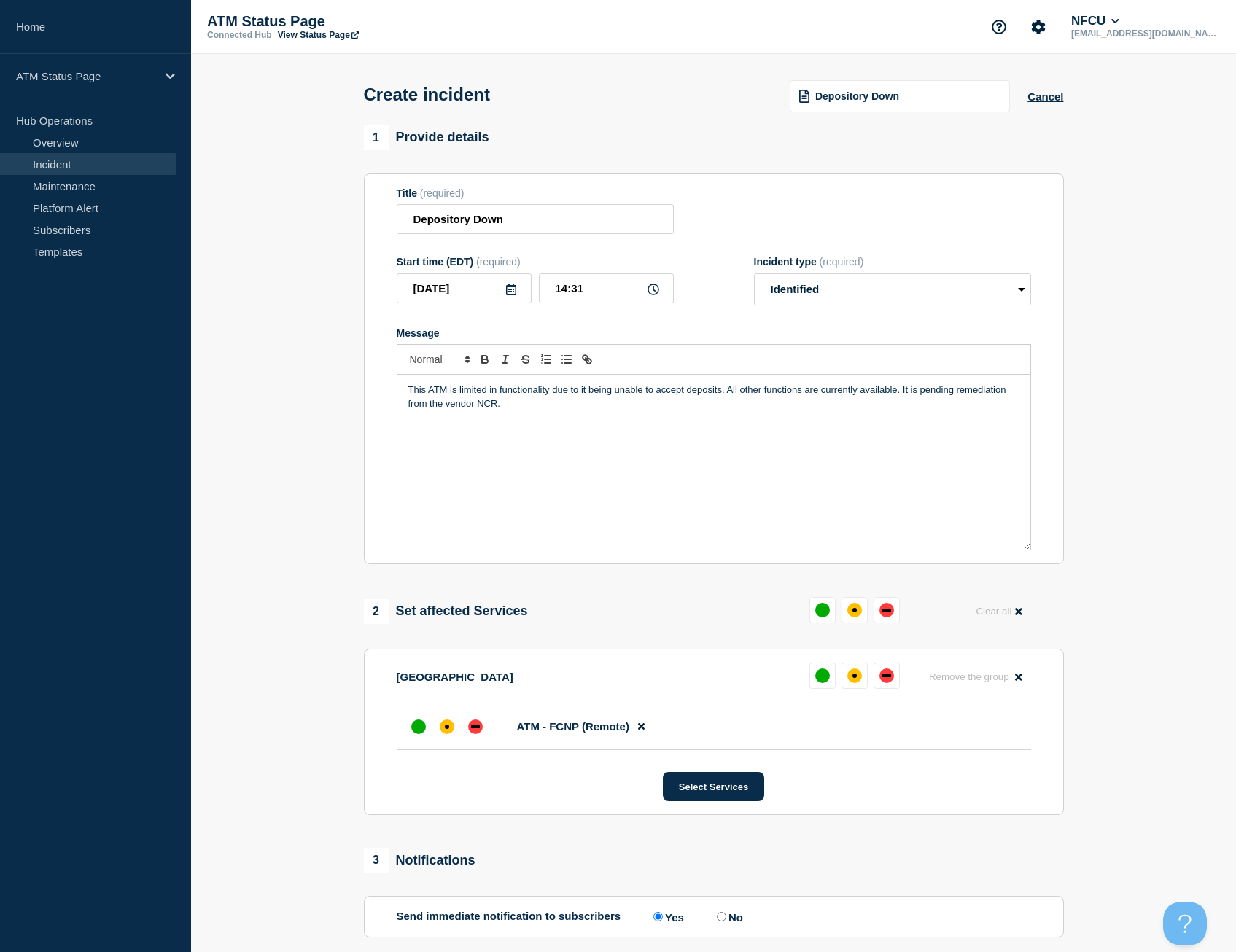
scroll to position [73, 0]
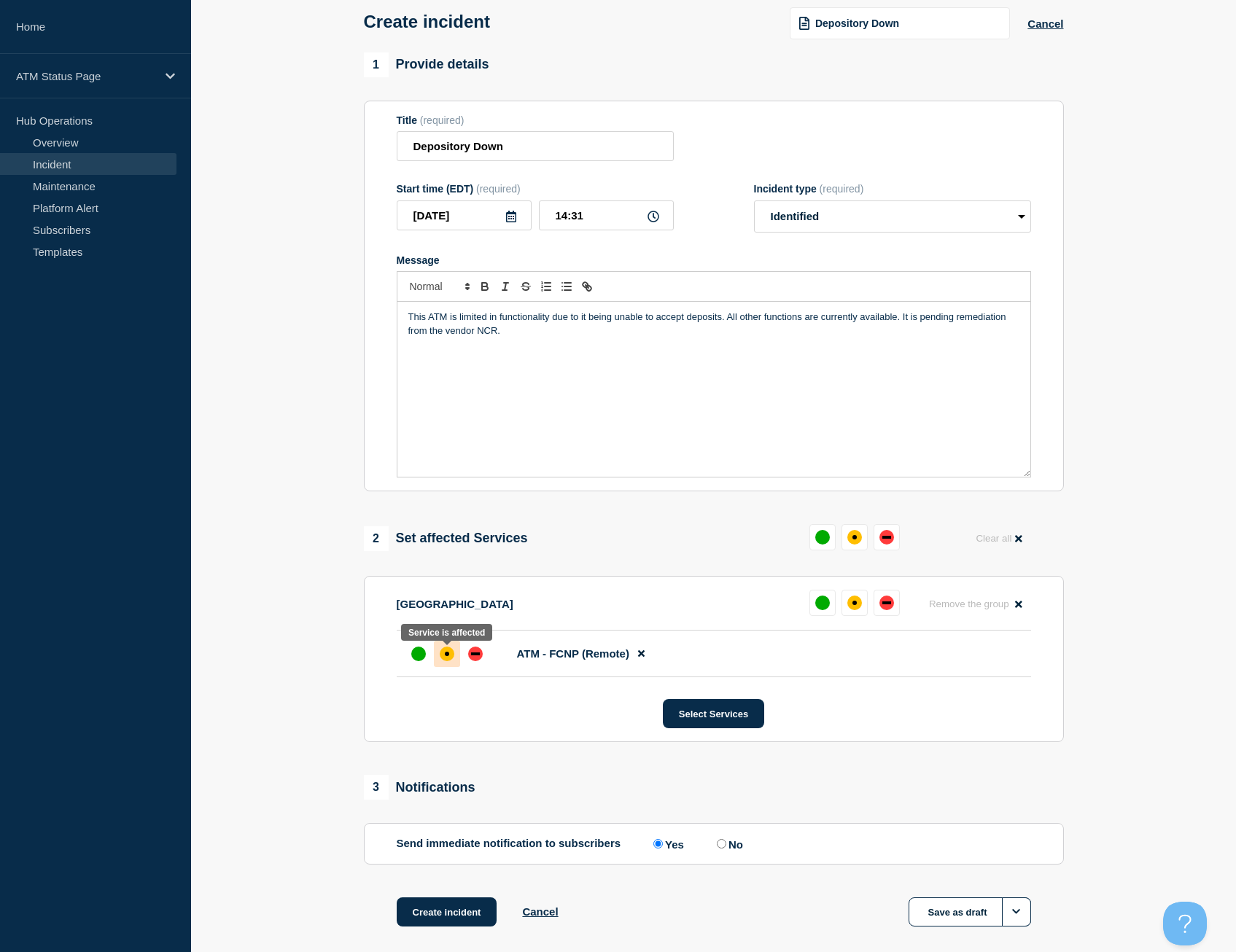
click at [442, 665] on div at bounding box center [447, 654] width 27 height 27
click at [437, 926] on button "Create incident" at bounding box center [447, 912] width 101 height 29
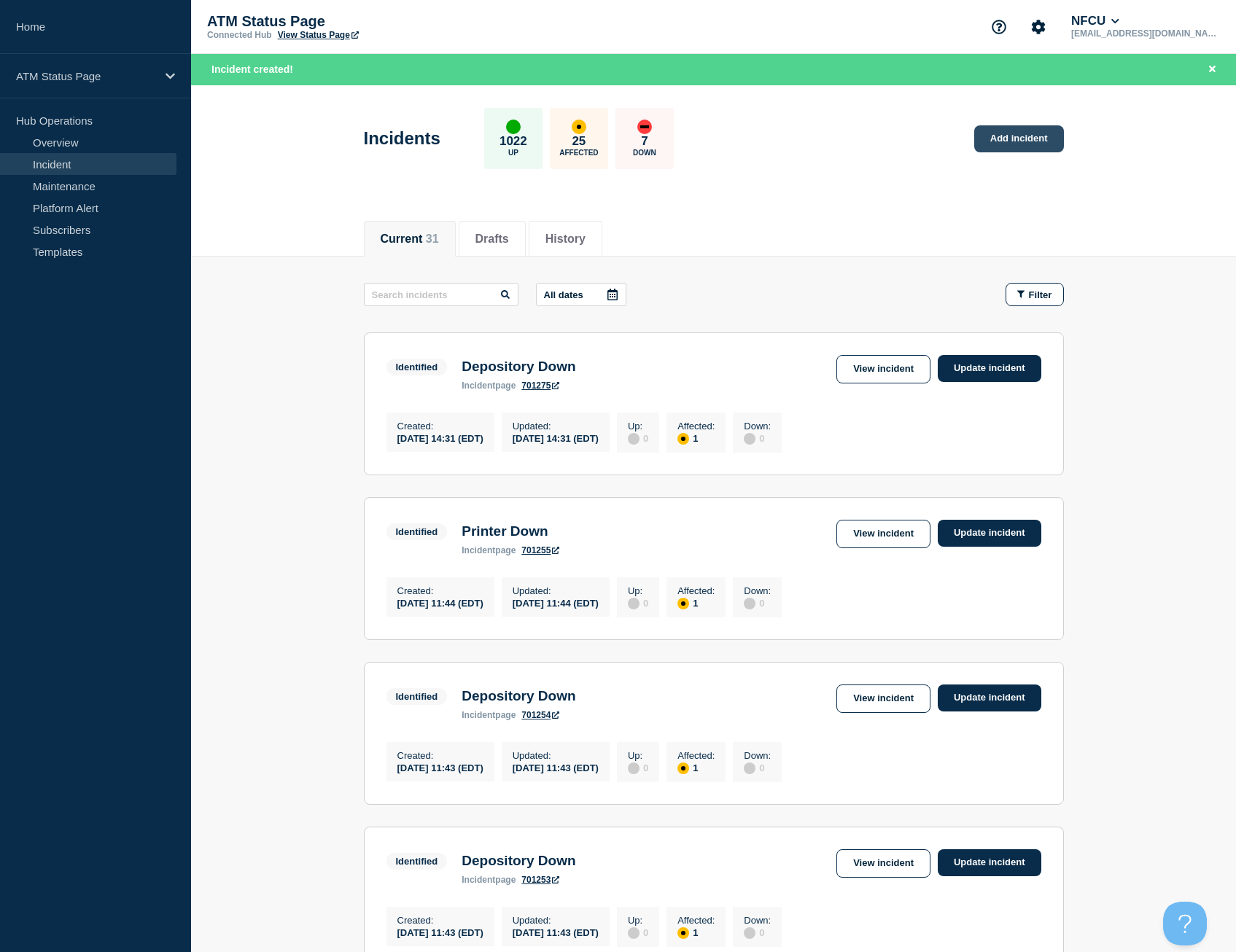
click at [1010, 136] on link "Add incident" at bounding box center [1019, 139] width 90 height 27
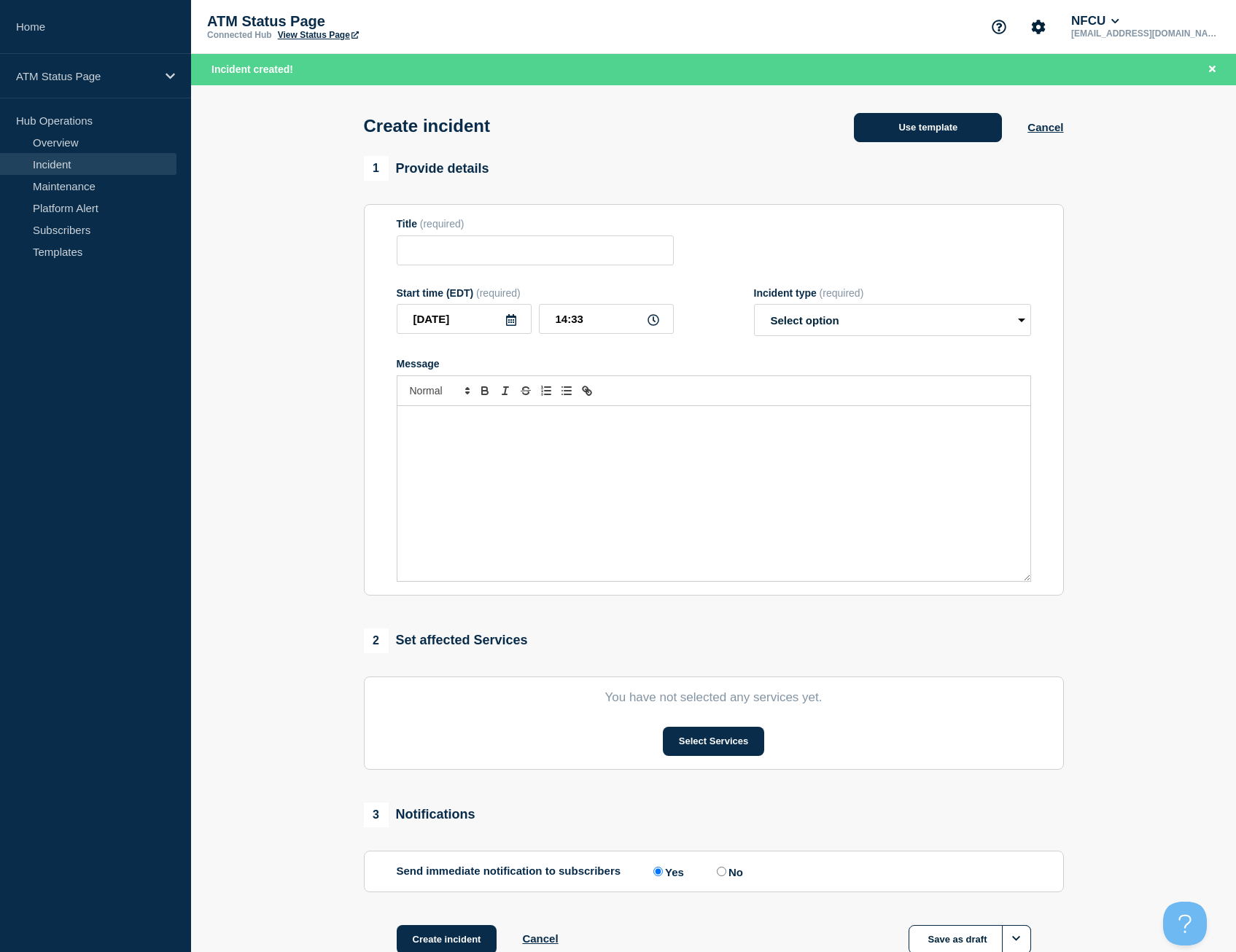
click at [910, 116] on div "Use template Cancel" at bounding box center [946, 127] width 235 height 31
click at [911, 121] on button "Use template" at bounding box center [927, 127] width 148 height 29
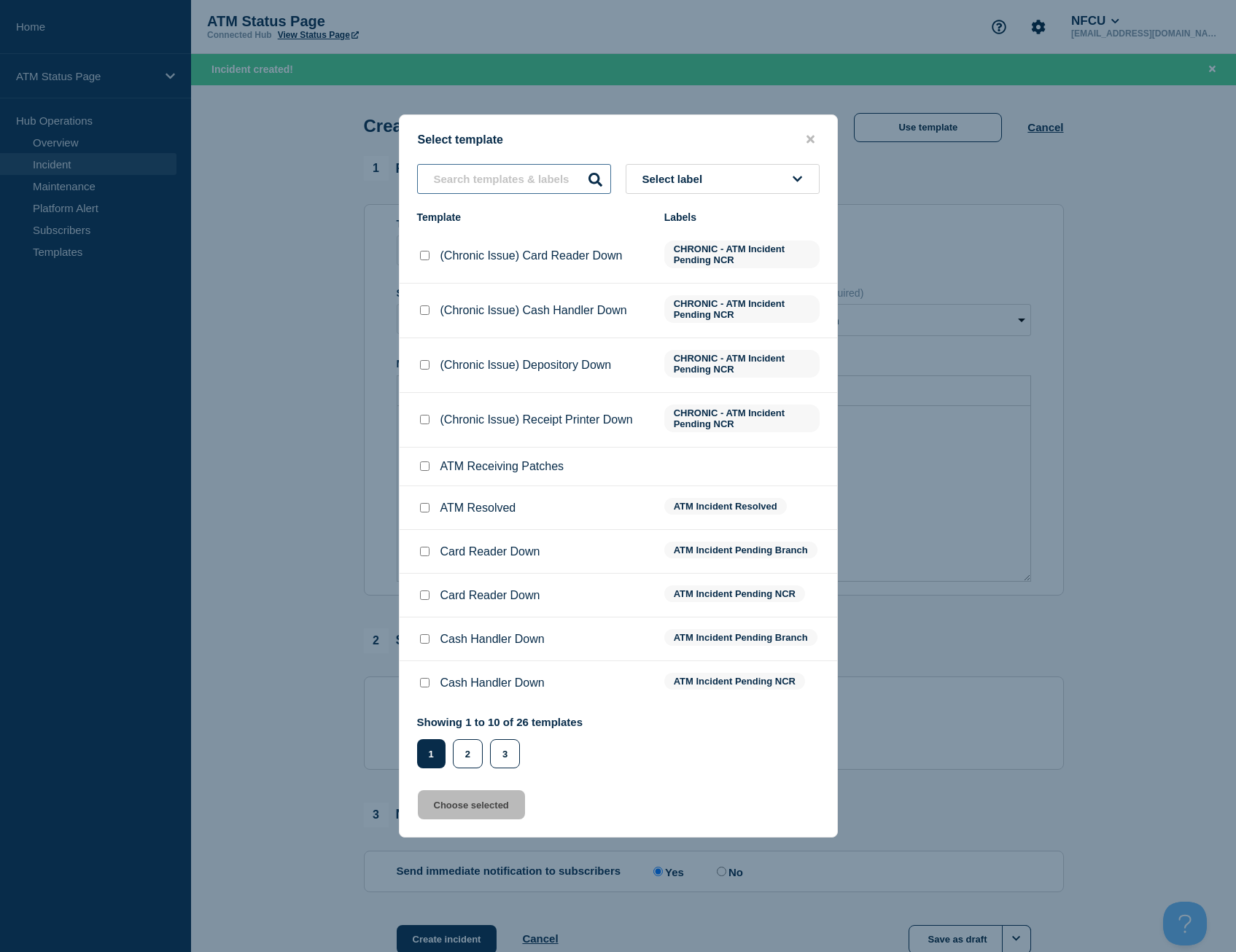
click at [478, 180] on input "text" at bounding box center [514, 179] width 194 height 30
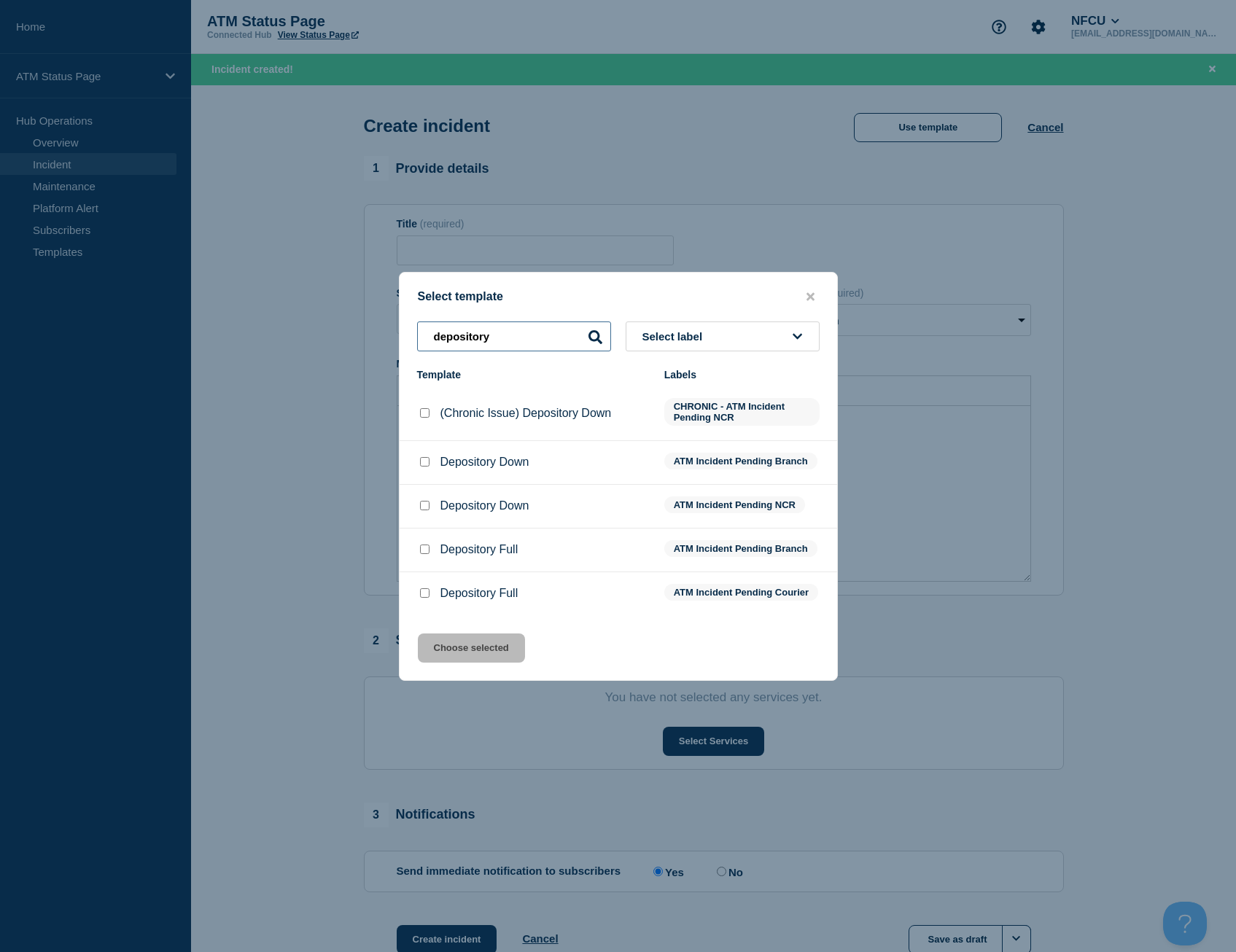
type input "depository"
click at [422, 507] on input "Depository Down checkbox" at bounding box center [425, 505] width 10 height 10
checkbox input "true"
click at [461, 653] on button "Choose selected" at bounding box center [471, 648] width 107 height 29
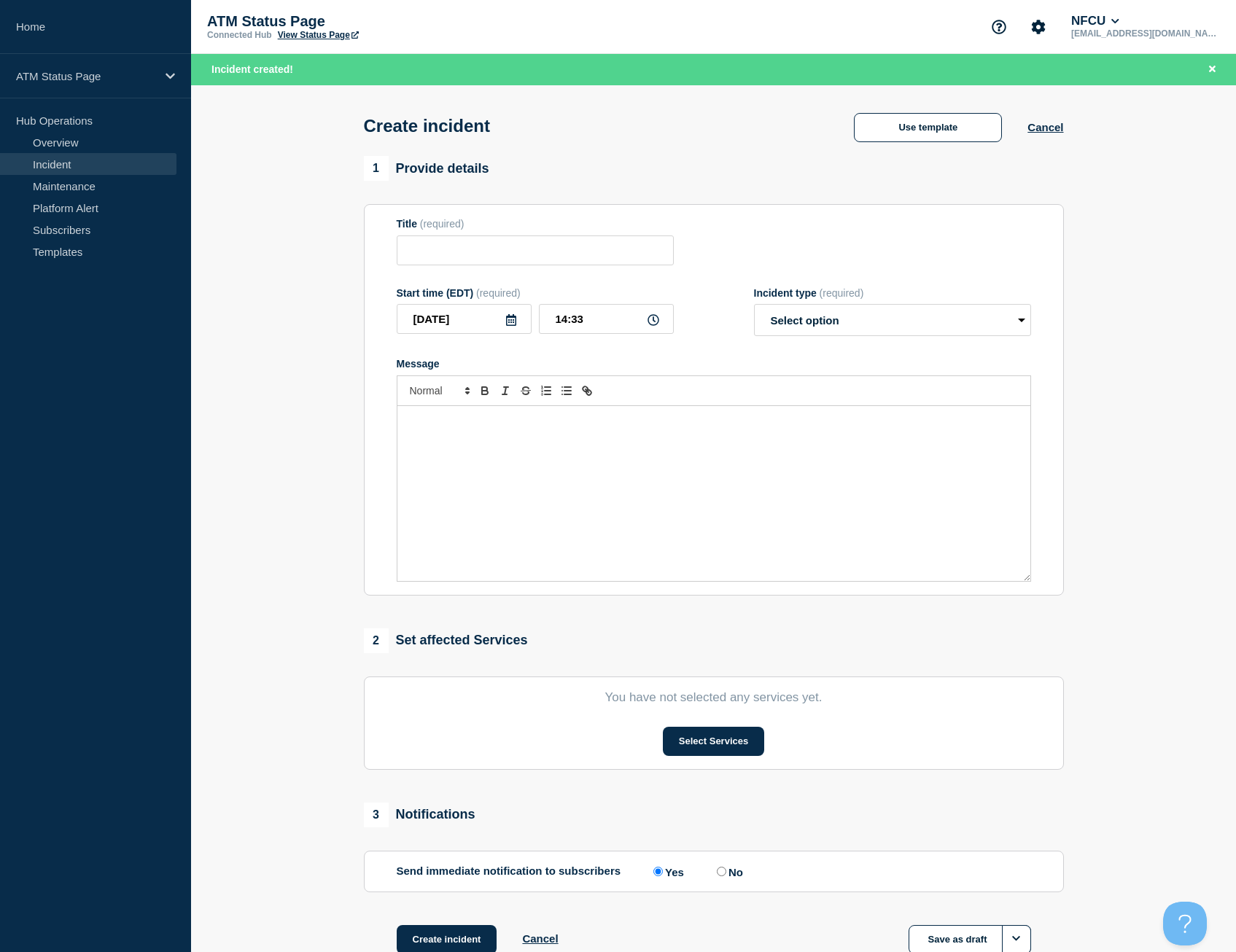
type input "Depository Down"
select select "identified"
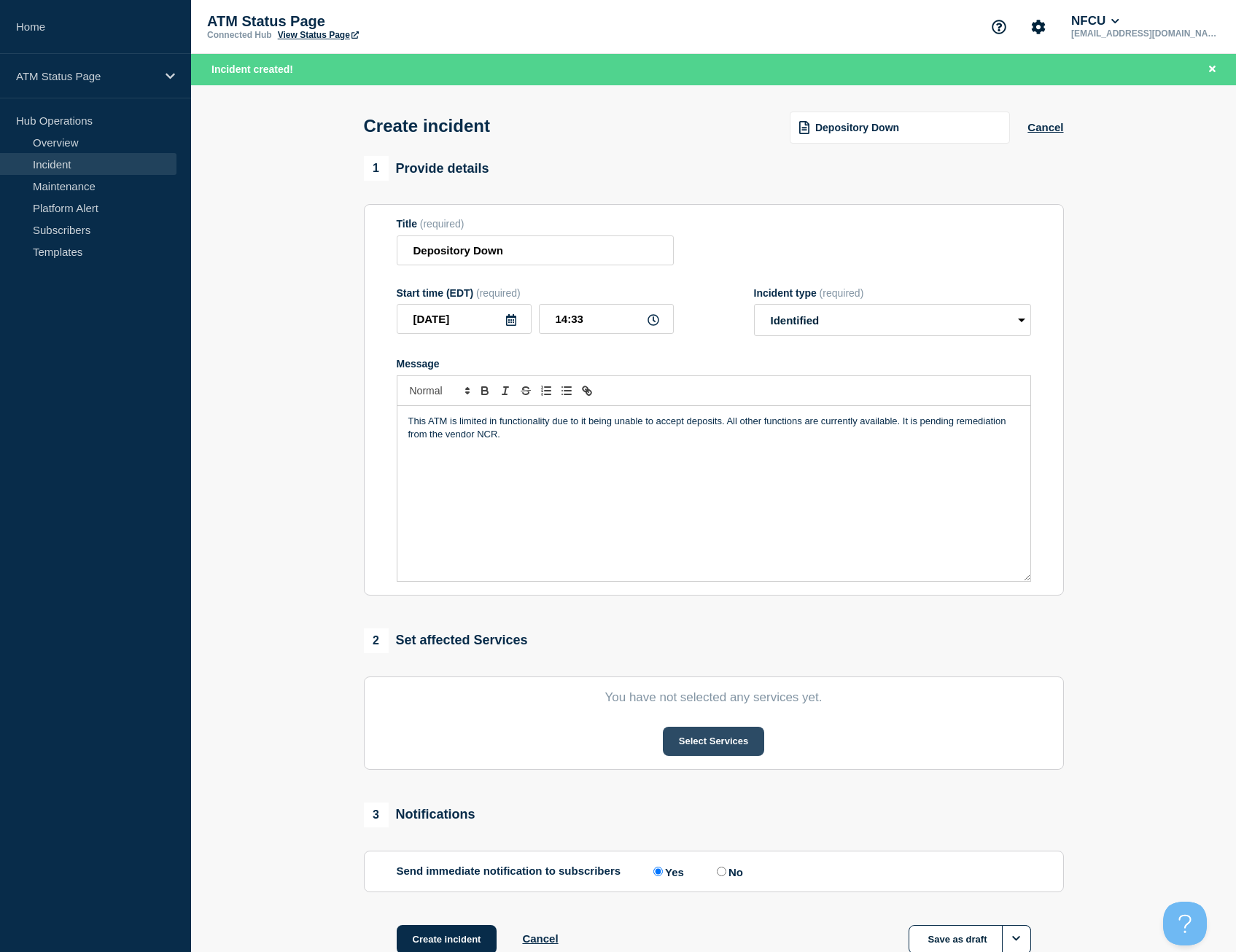
click at [703, 746] on button "Select Services" at bounding box center [713, 741] width 102 height 29
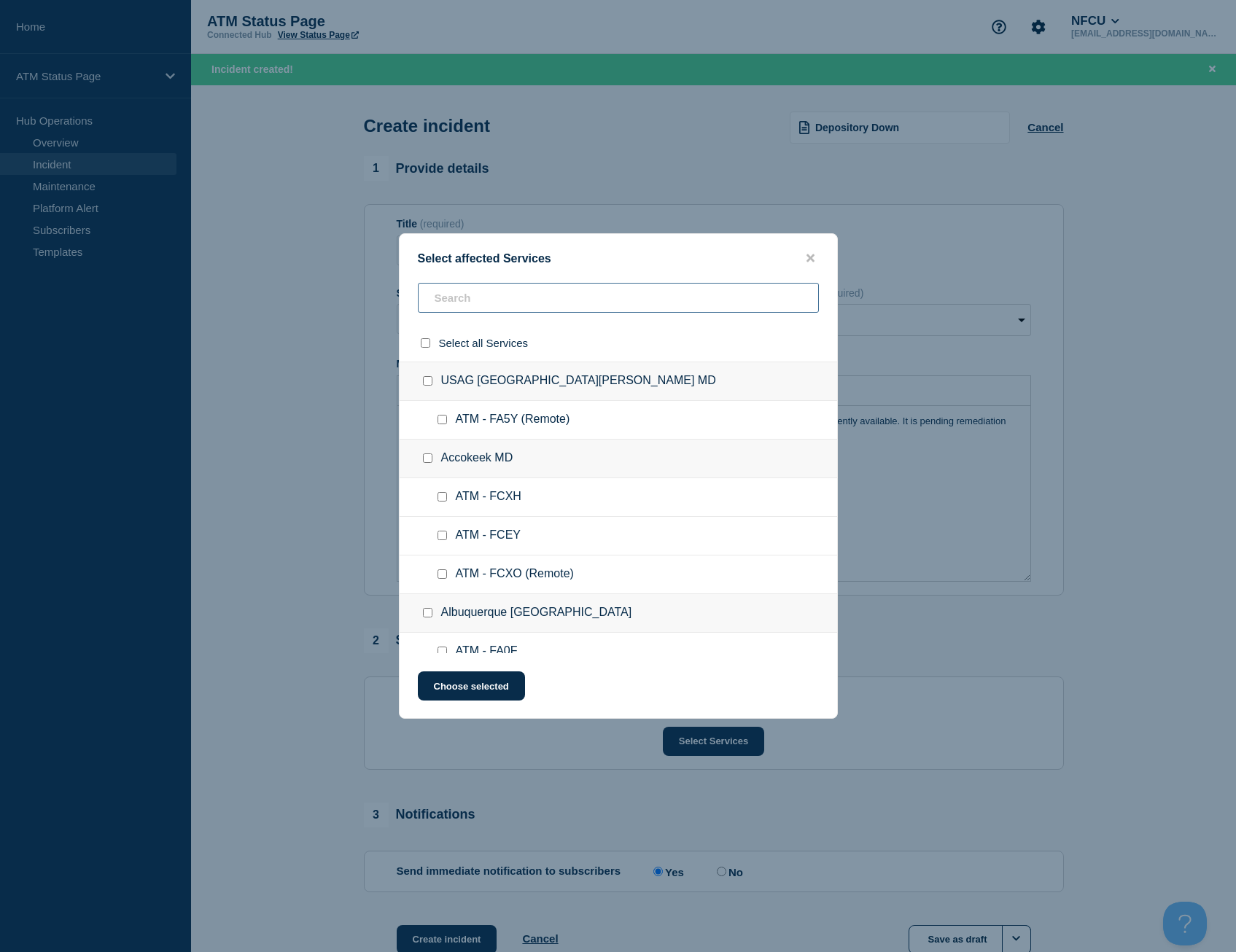
click at [464, 292] on input "text" at bounding box center [618, 298] width 401 height 30
click at [465, 291] on input "text" at bounding box center [618, 298] width 401 height 30
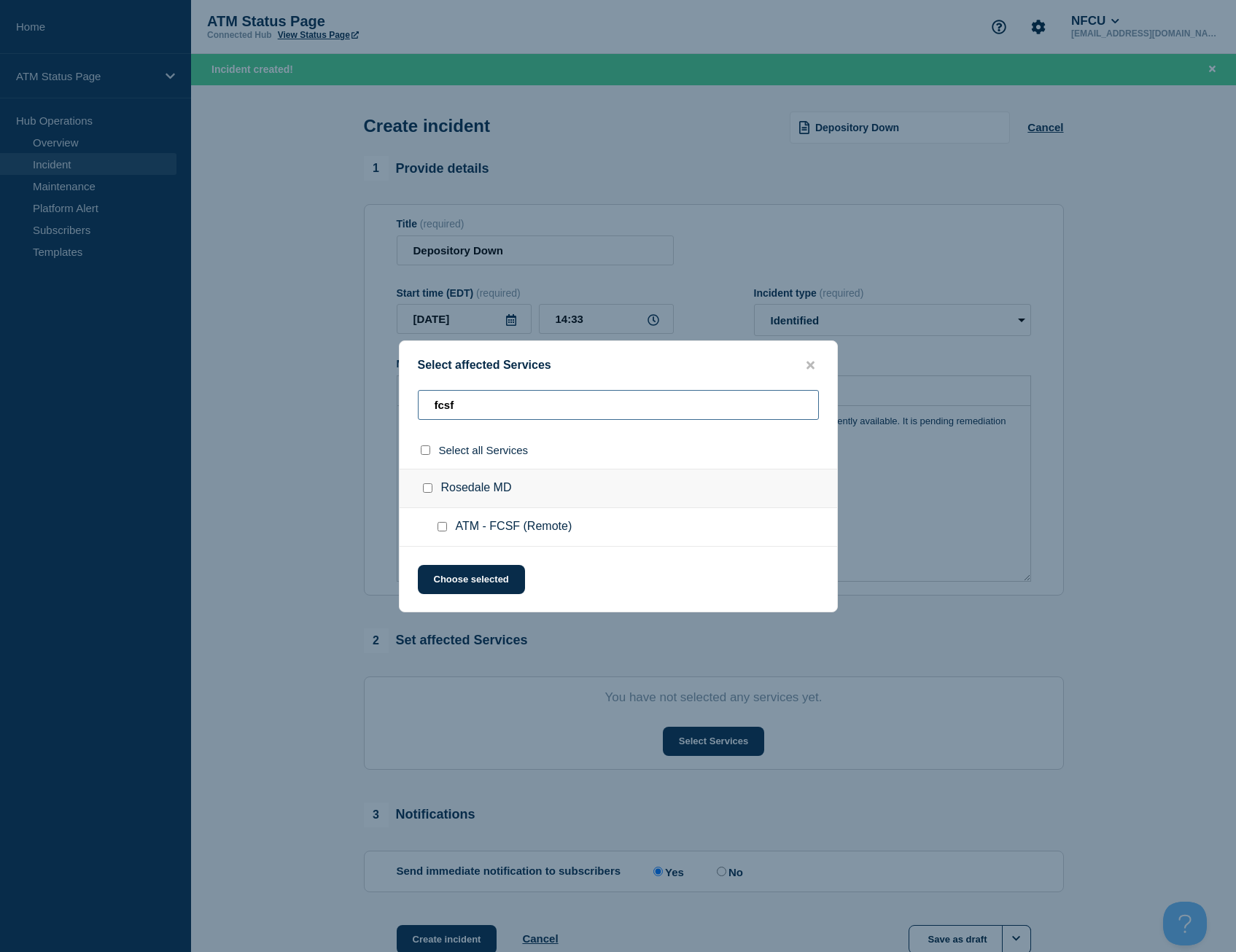
type input "fcsf"
click at [425, 449] on input "select all checkbox" at bounding box center [425, 449] width 10 height 10
checkbox input "true"
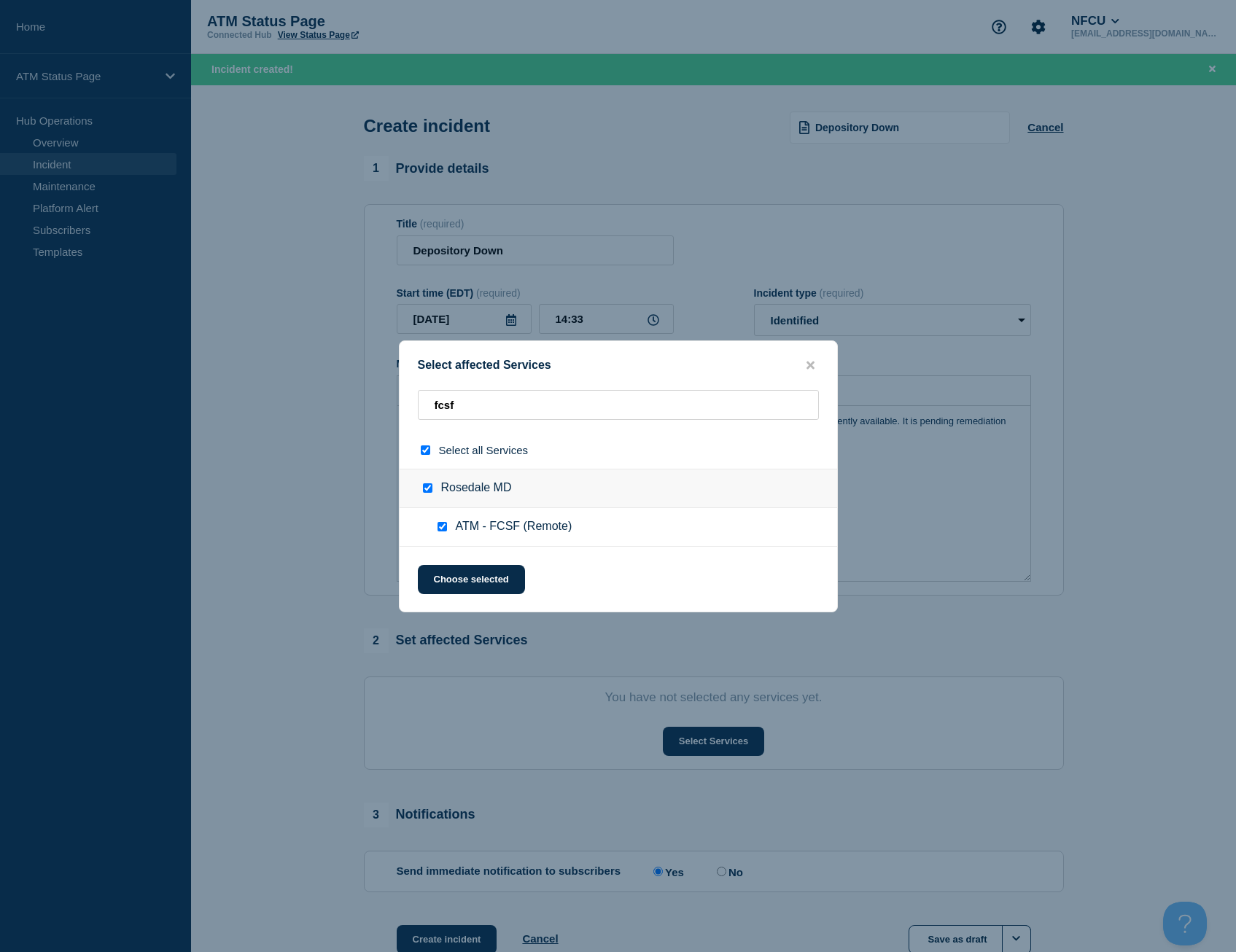
click at [458, 596] on div "Select affected Services fcsf Select all Services [GEOGRAPHIC_DATA] [GEOGRAPHIC…" at bounding box center [618, 476] width 439 height 272
click at [457, 585] on button "Choose selected" at bounding box center [471, 580] width 107 height 29
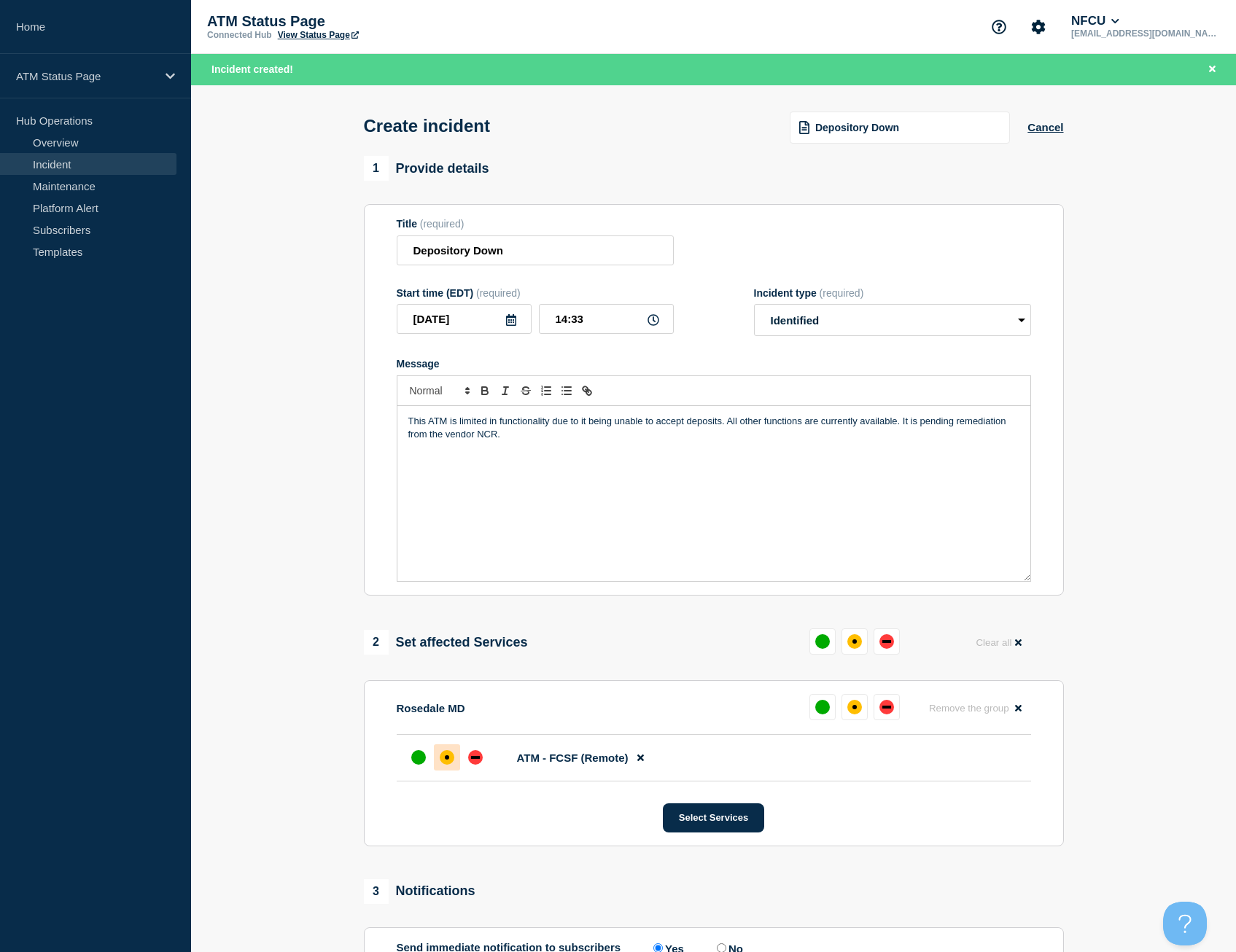
click at [458, 752] on div at bounding box center [447, 757] width 27 height 27
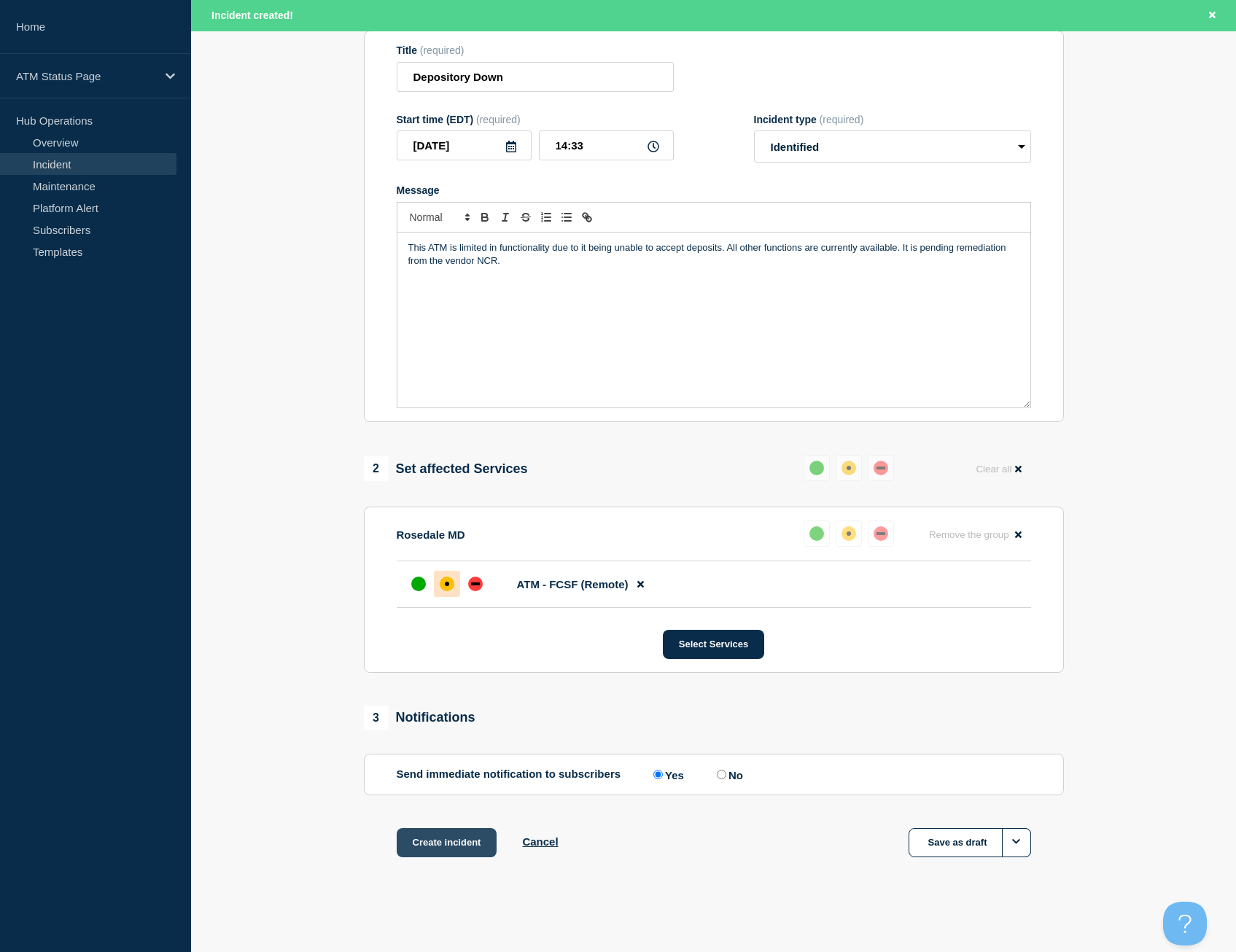
click at [458, 847] on button "Create incident" at bounding box center [447, 843] width 101 height 29
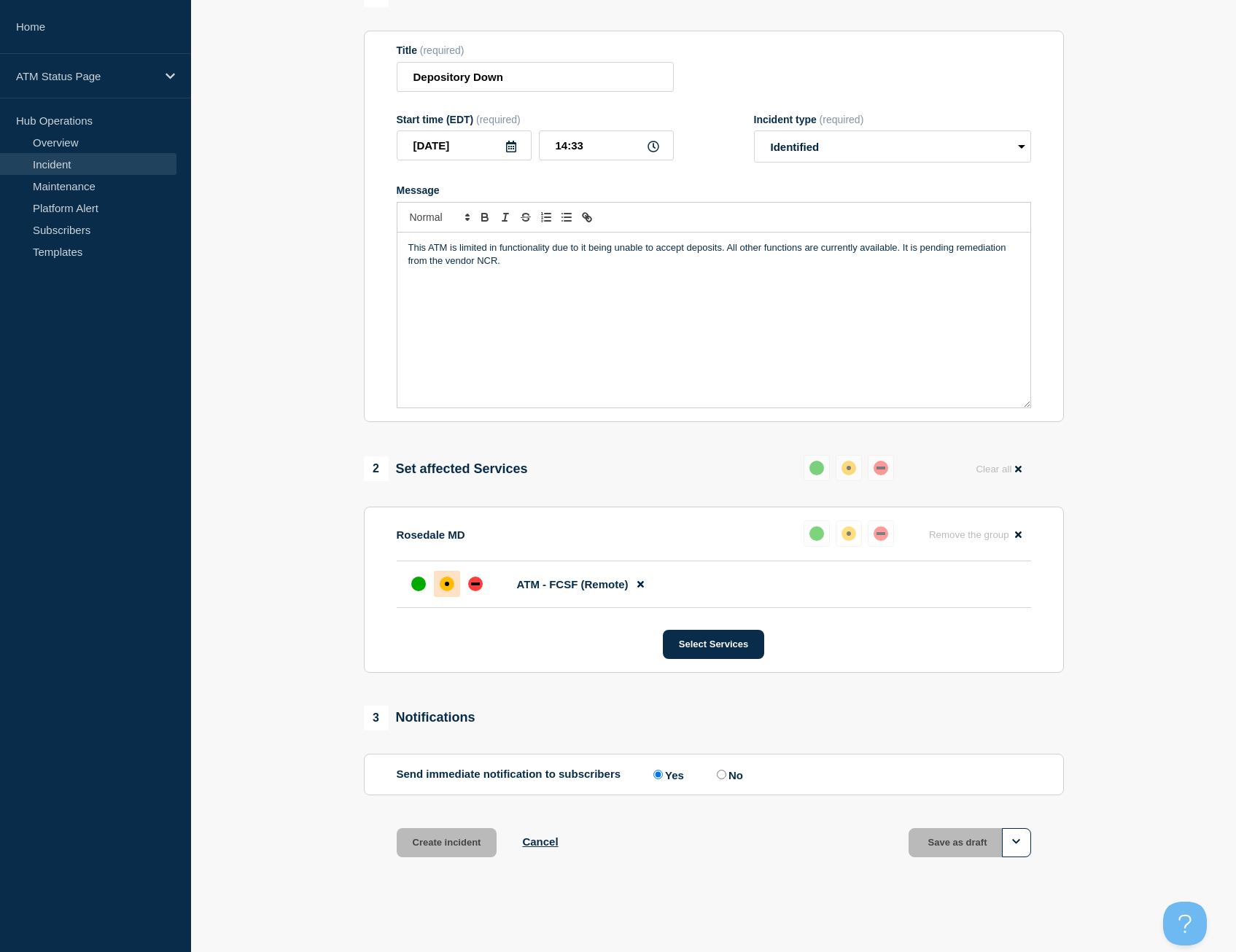
scroll to position [146, 0]
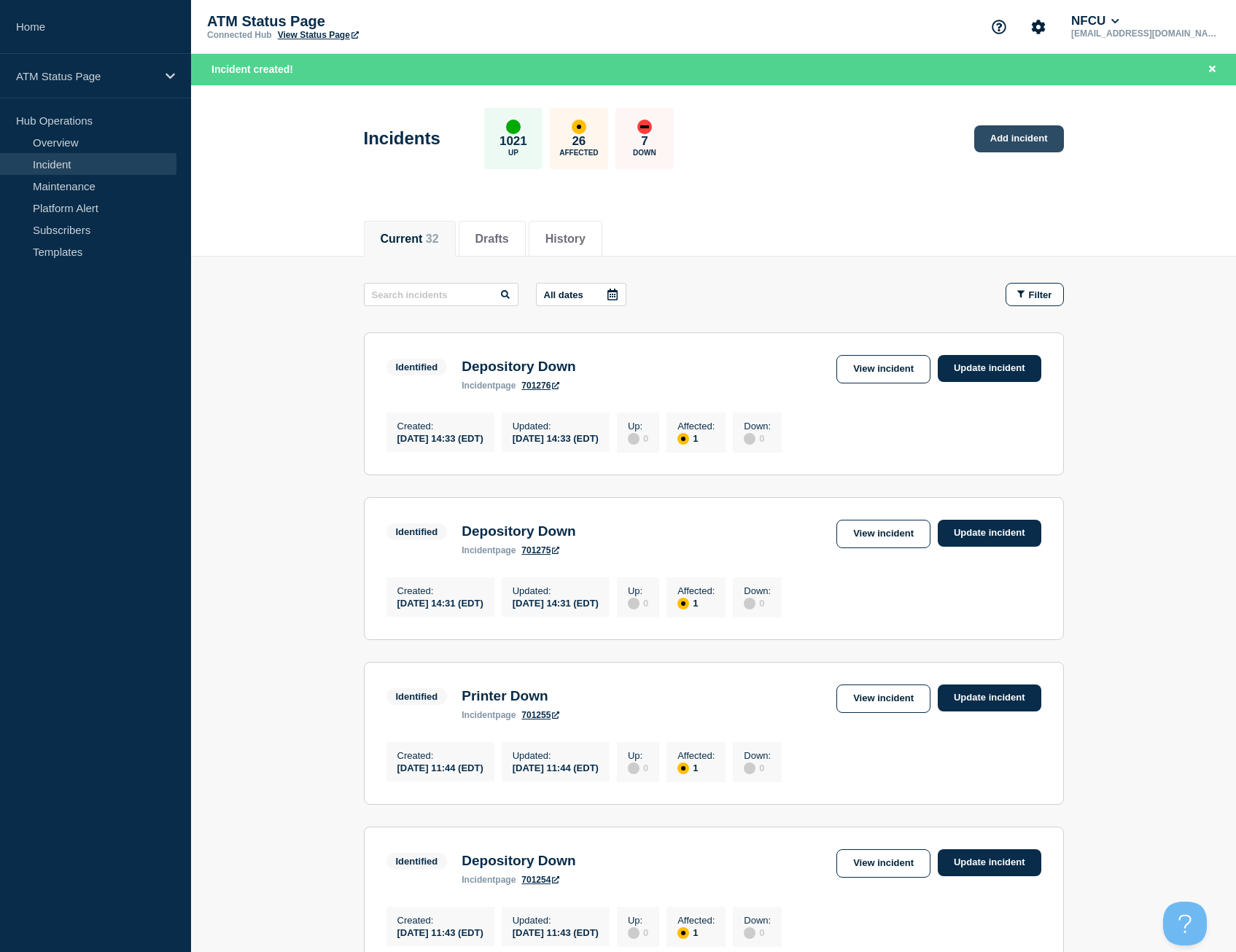
click at [1018, 139] on link "Add incident" at bounding box center [1019, 139] width 90 height 27
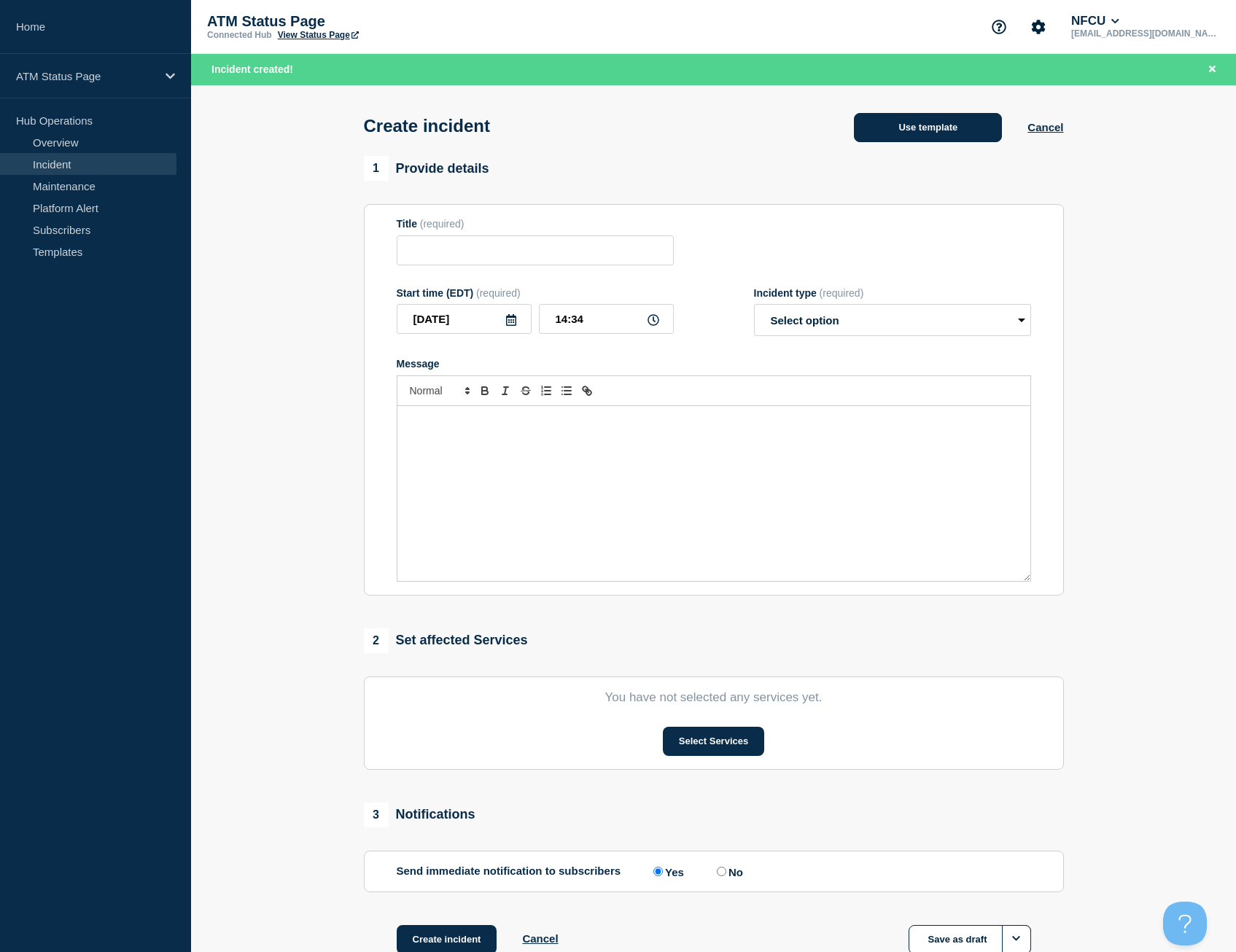
click at [946, 127] on button "Use template" at bounding box center [927, 127] width 148 height 29
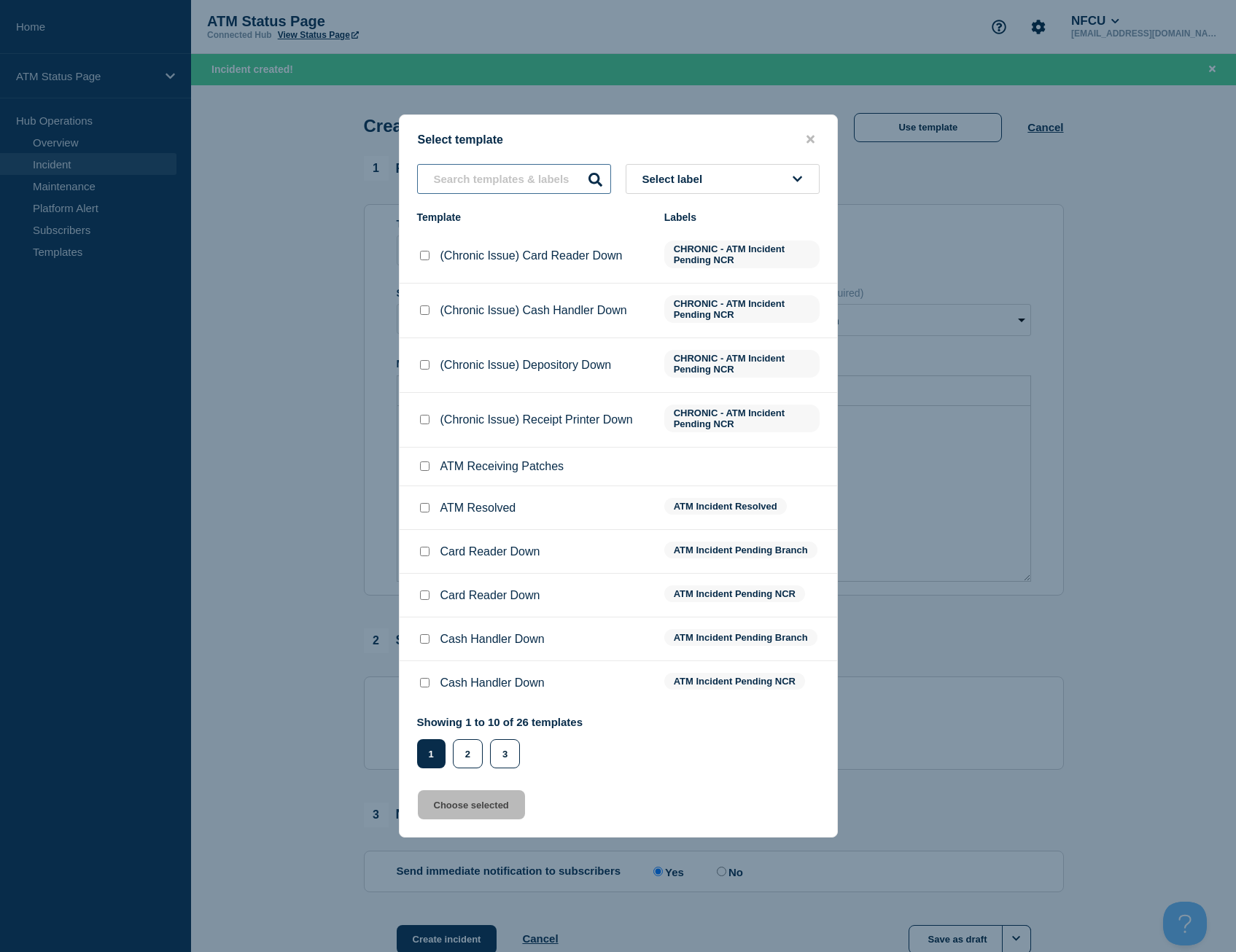
click at [481, 186] on input "text" at bounding box center [514, 179] width 194 height 30
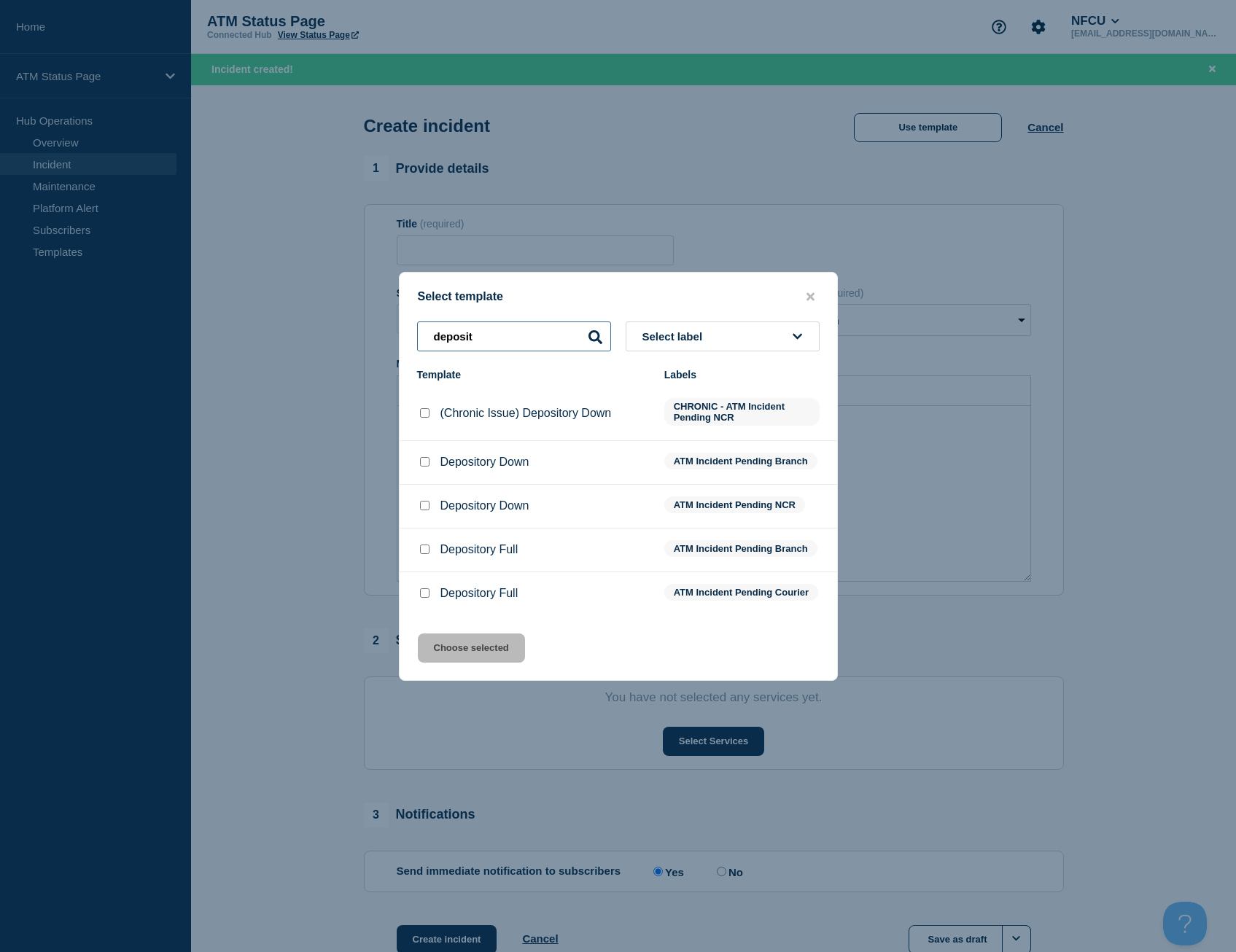
type input "deposit"
click at [429, 505] on input "Depository Down checkbox" at bounding box center [425, 505] width 10 height 10
checkbox input "true"
click at [465, 662] on button "Choose selected" at bounding box center [471, 648] width 107 height 29
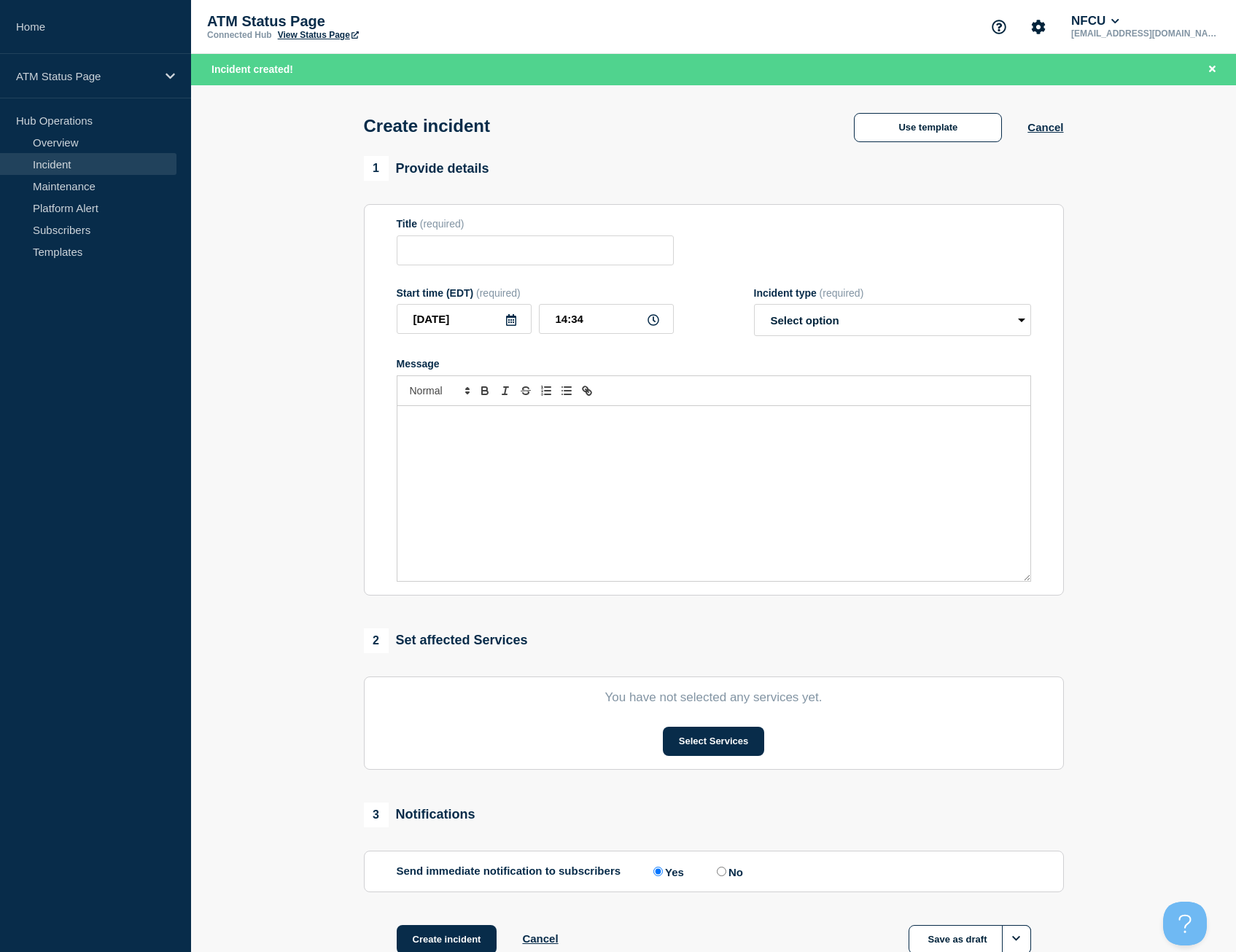
type input "Depository Down"
select select "identified"
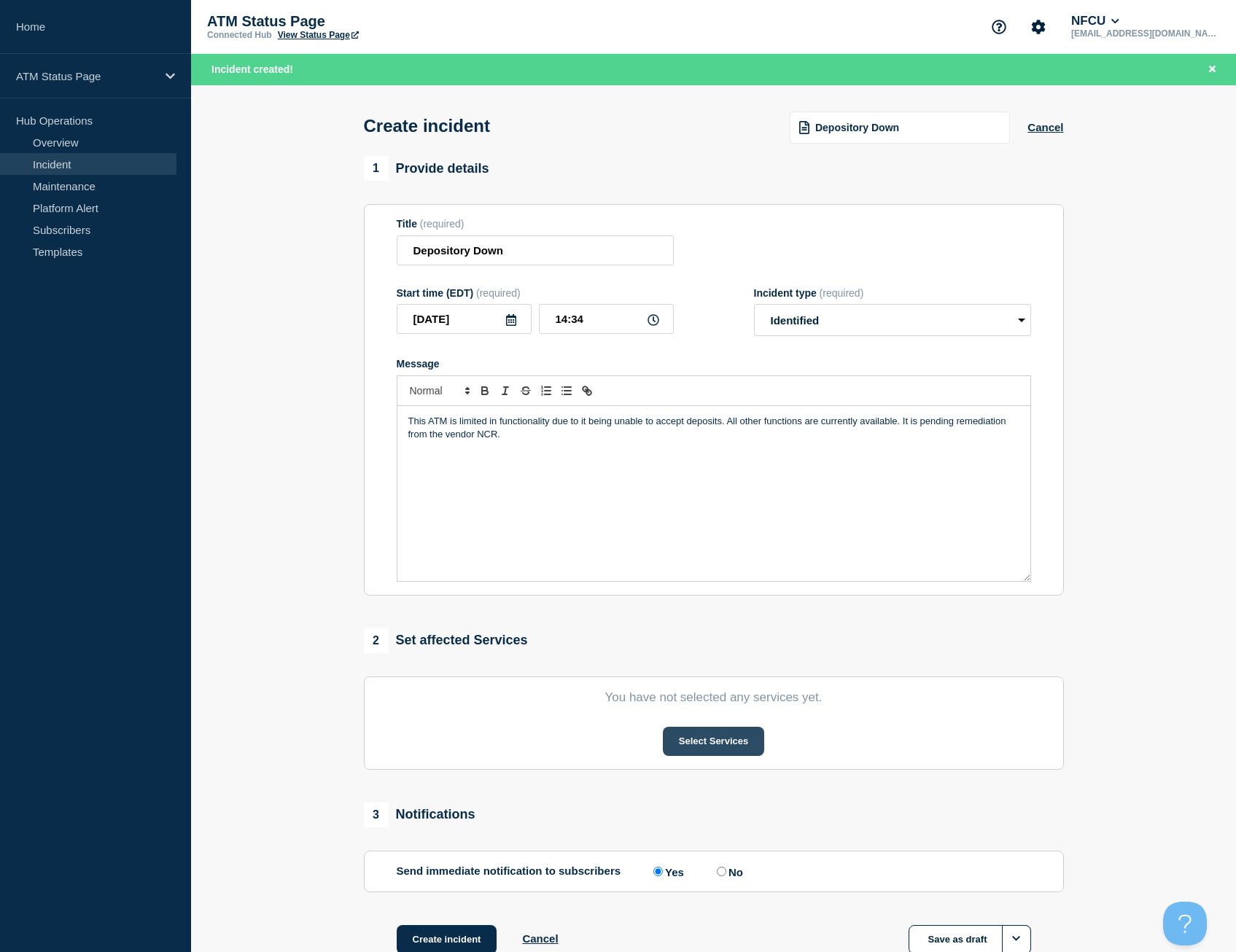
click at [683, 746] on button "Select Services" at bounding box center [713, 741] width 102 height 29
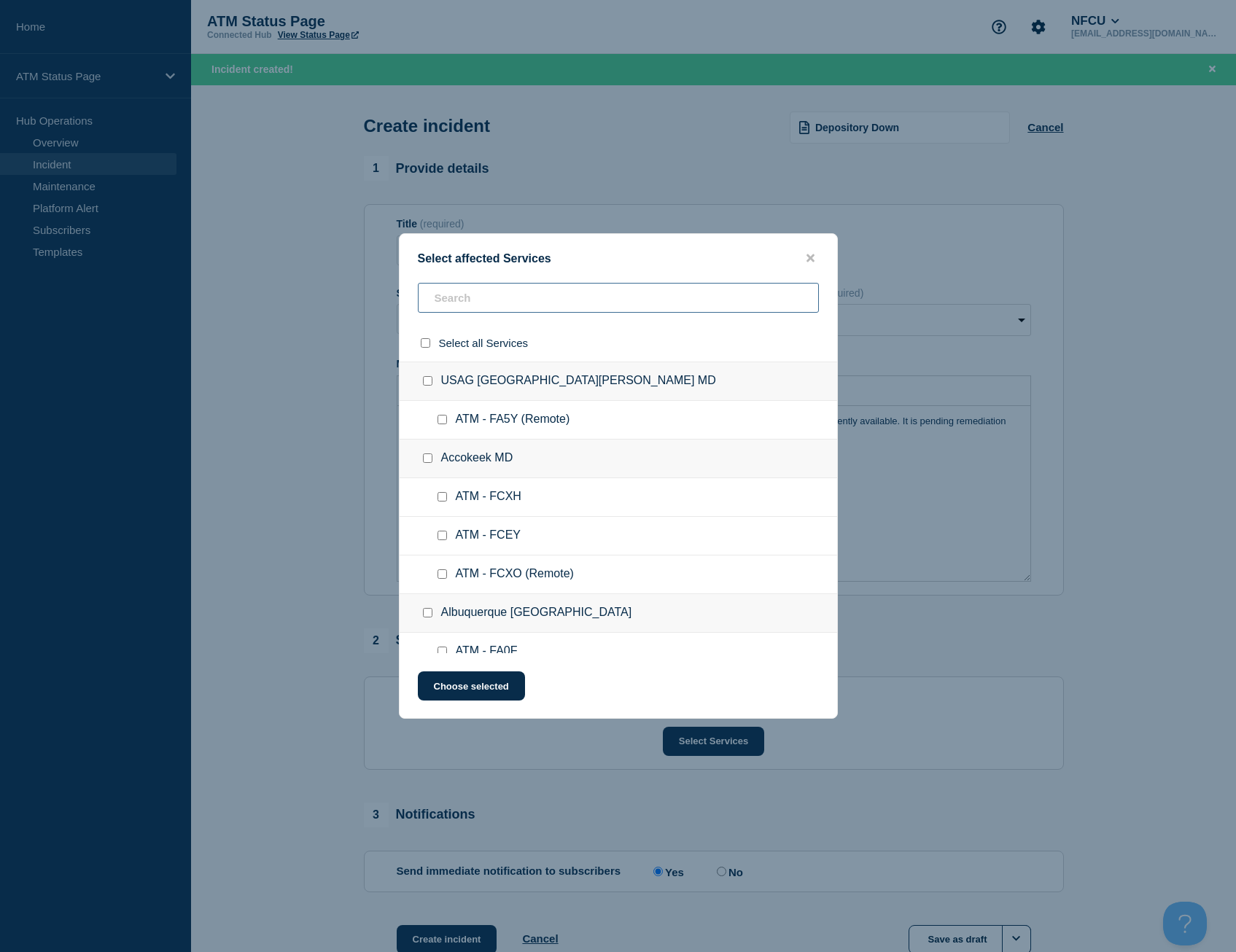
click at [451, 298] on input "text" at bounding box center [618, 298] width 401 height 30
type input "fd"
checkbox input "true"
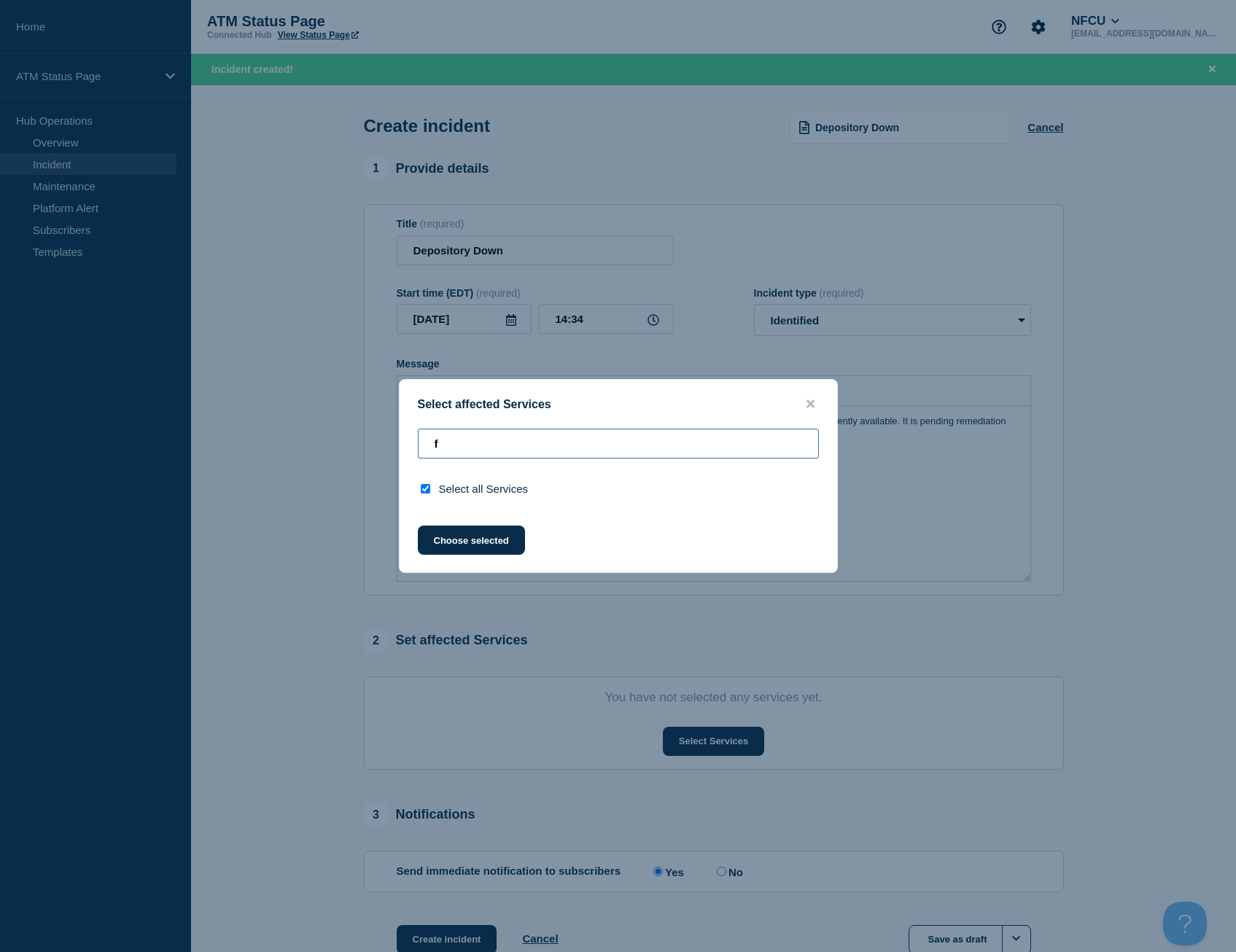
type input "fc"
checkbox input "false"
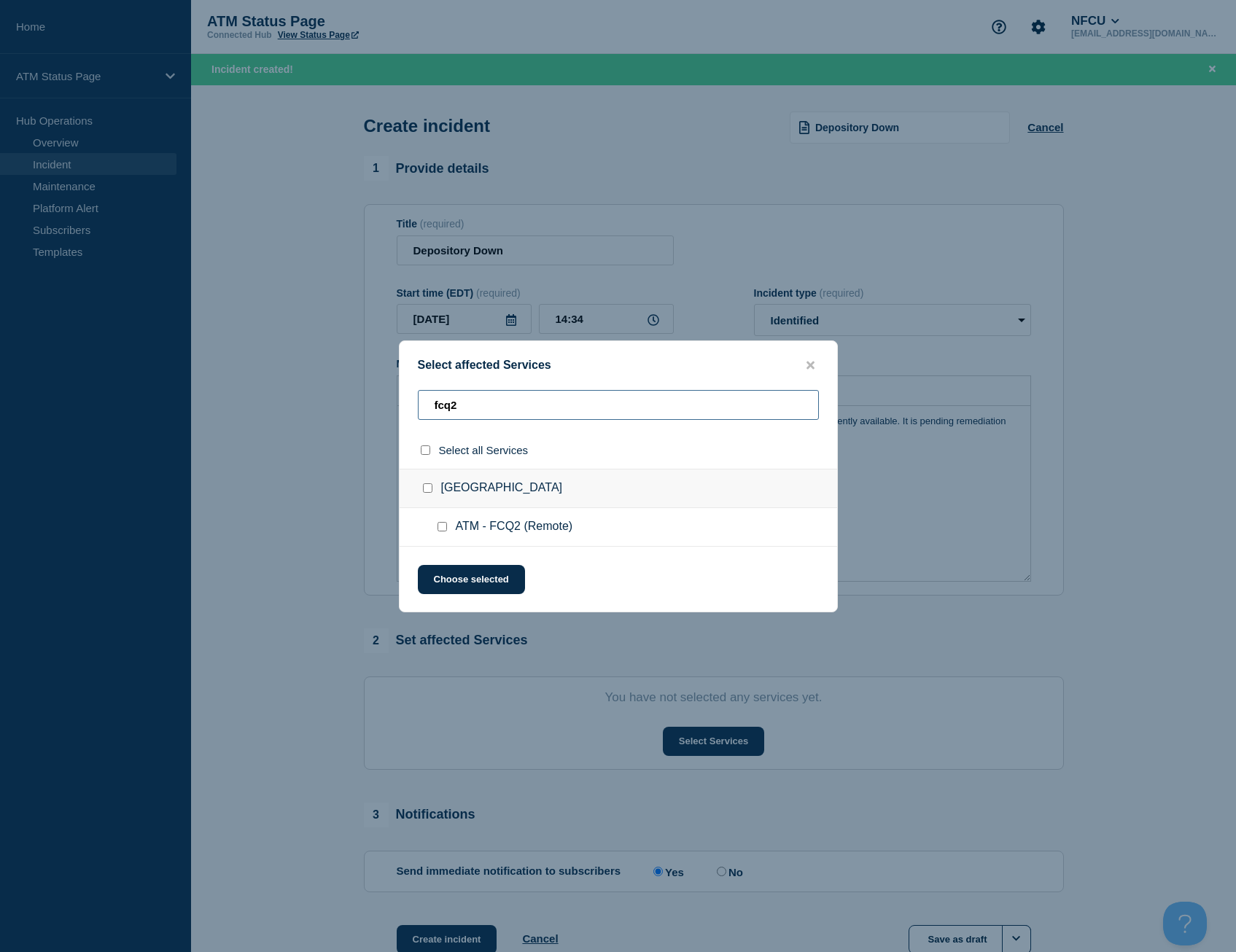
type input "fcq2"
click at [427, 458] on div "Select all Services" at bounding box center [618, 450] width 438 height 37
click at [424, 455] on input "select all checkbox" at bounding box center [425, 449] width 10 height 10
checkbox input "true"
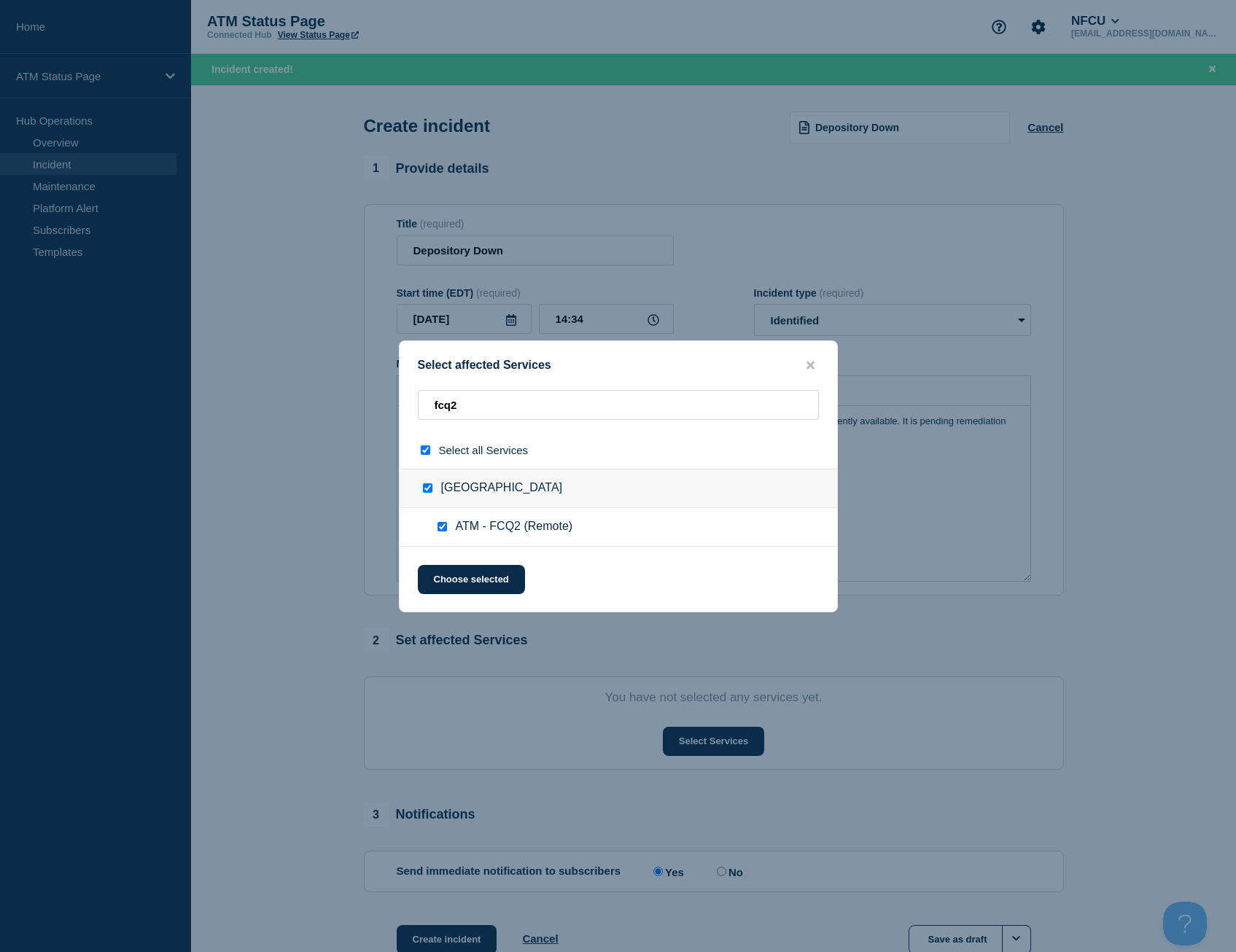
checkbox input "true"
click at [467, 581] on button "Choose selected" at bounding box center [471, 580] width 107 height 29
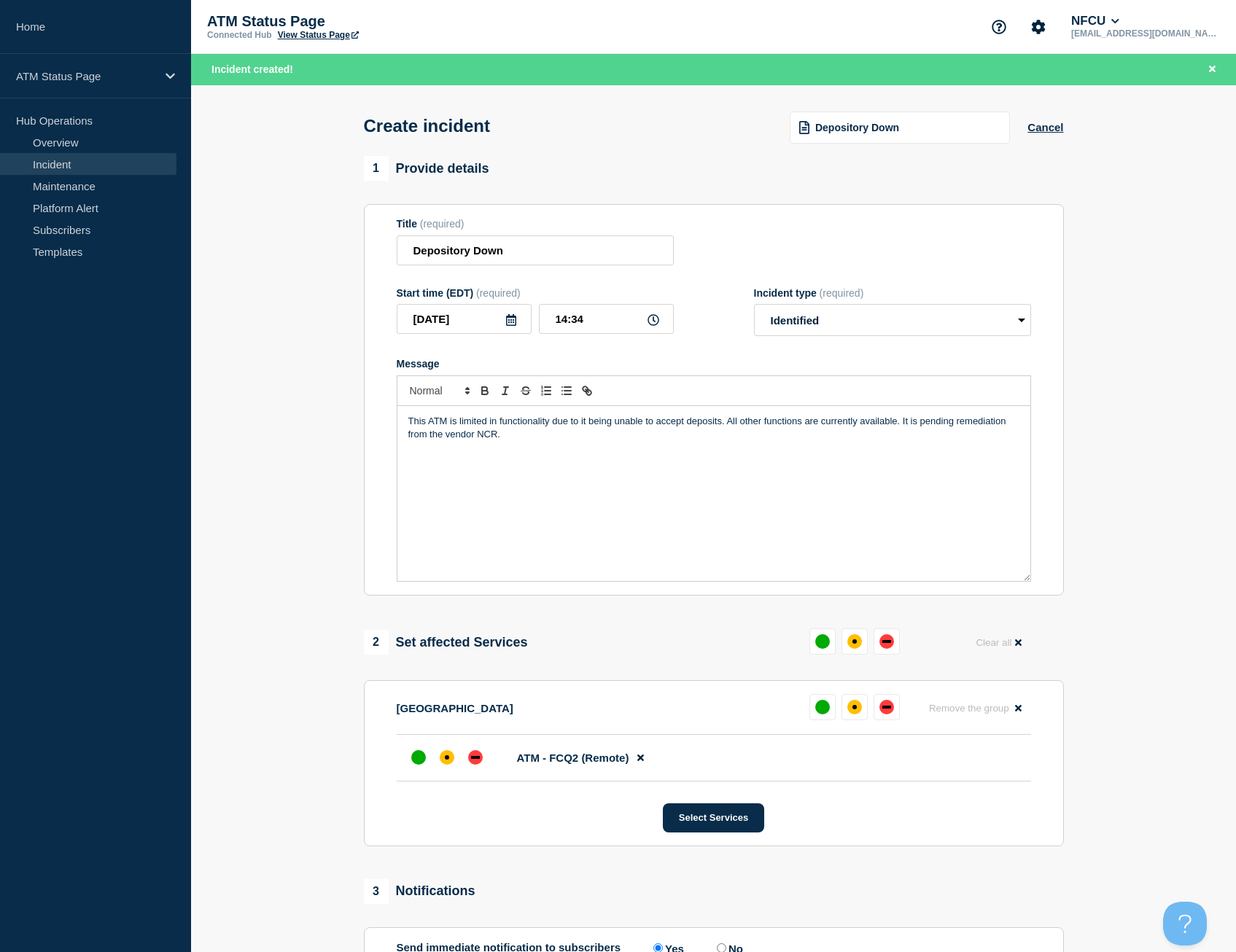
scroll to position [177, 0]
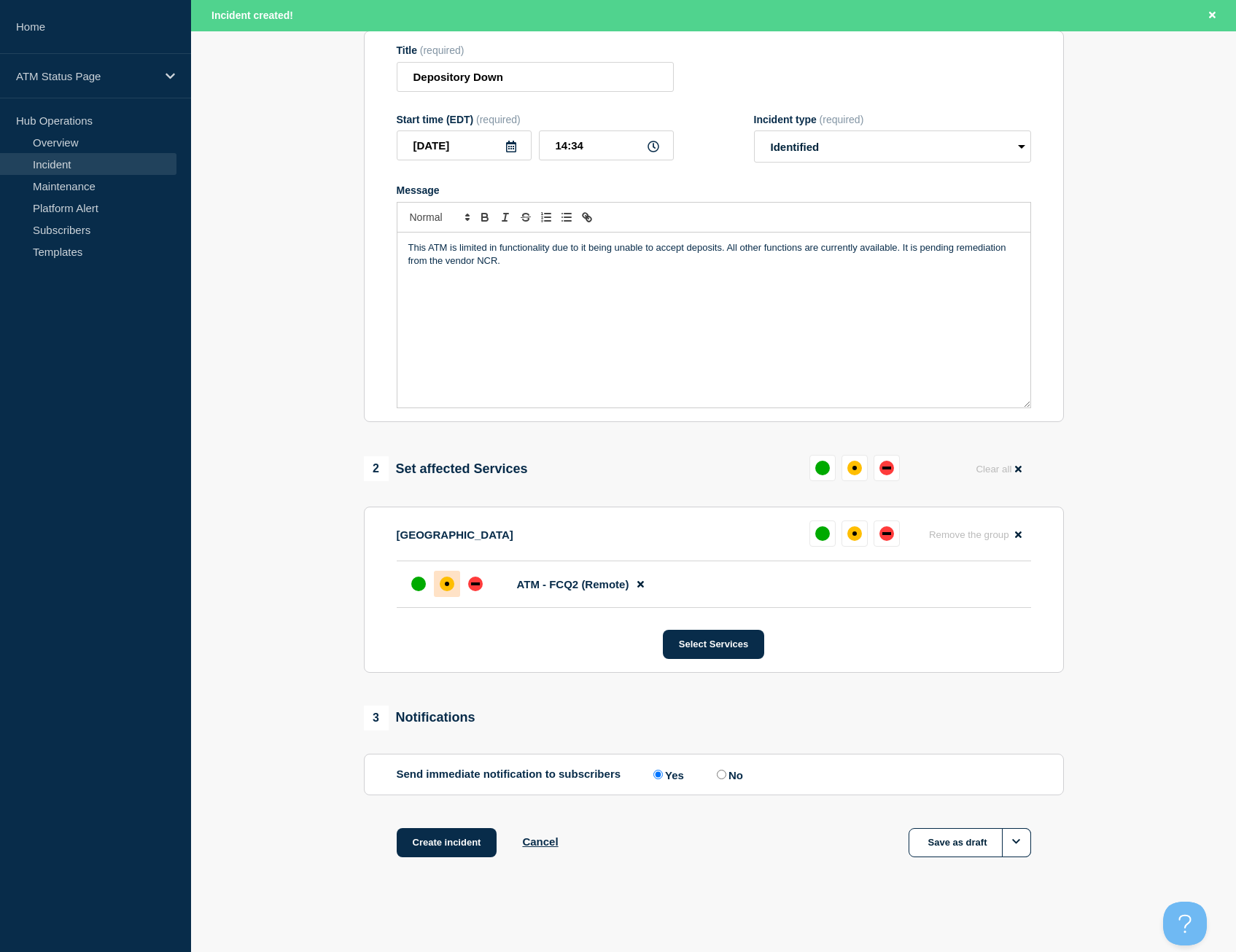
click at [450, 587] on div "affected" at bounding box center [447, 584] width 15 height 15
click at [453, 833] on button "Create incident" at bounding box center [447, 843] width 101 height 29
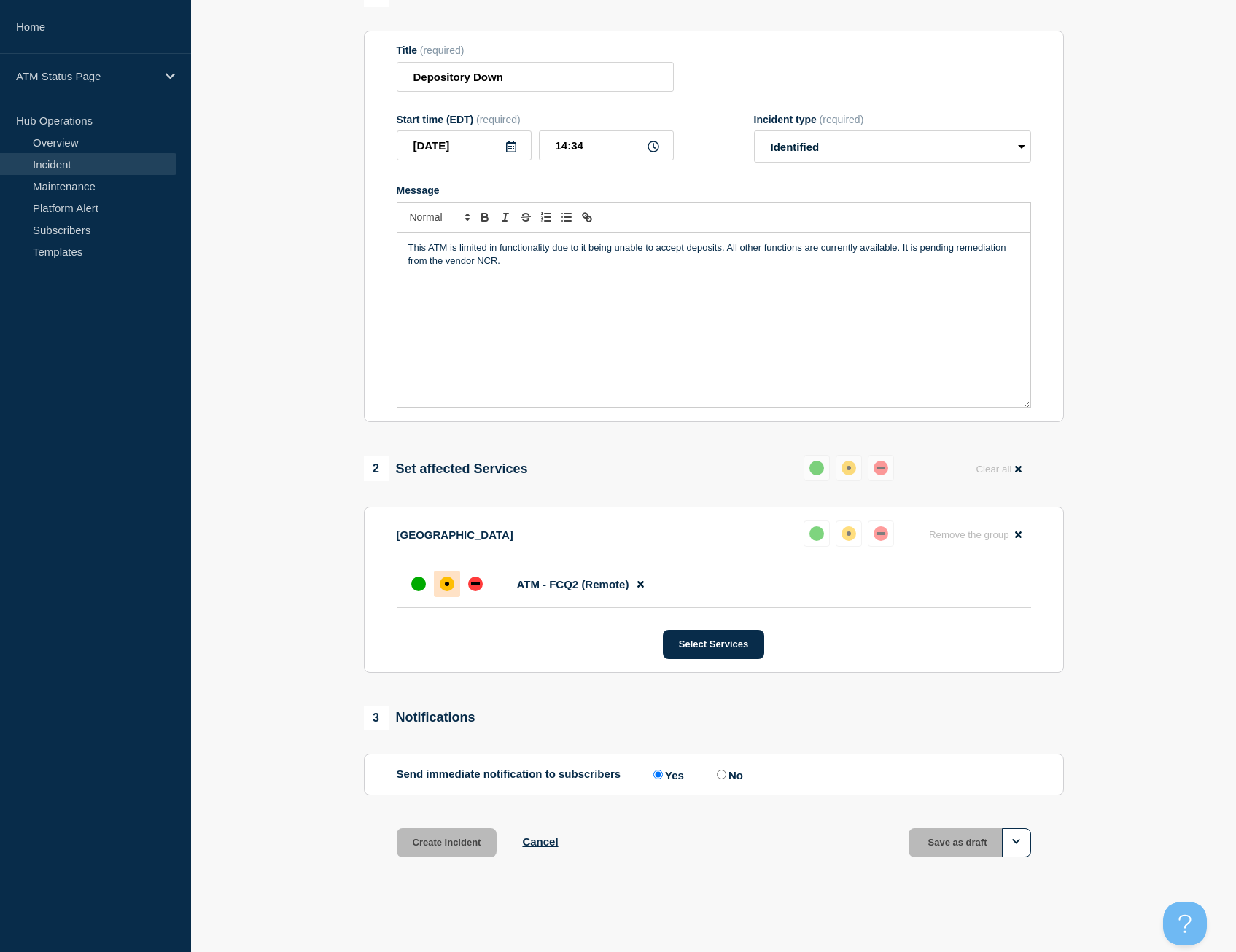
scroll to position [146, 0]
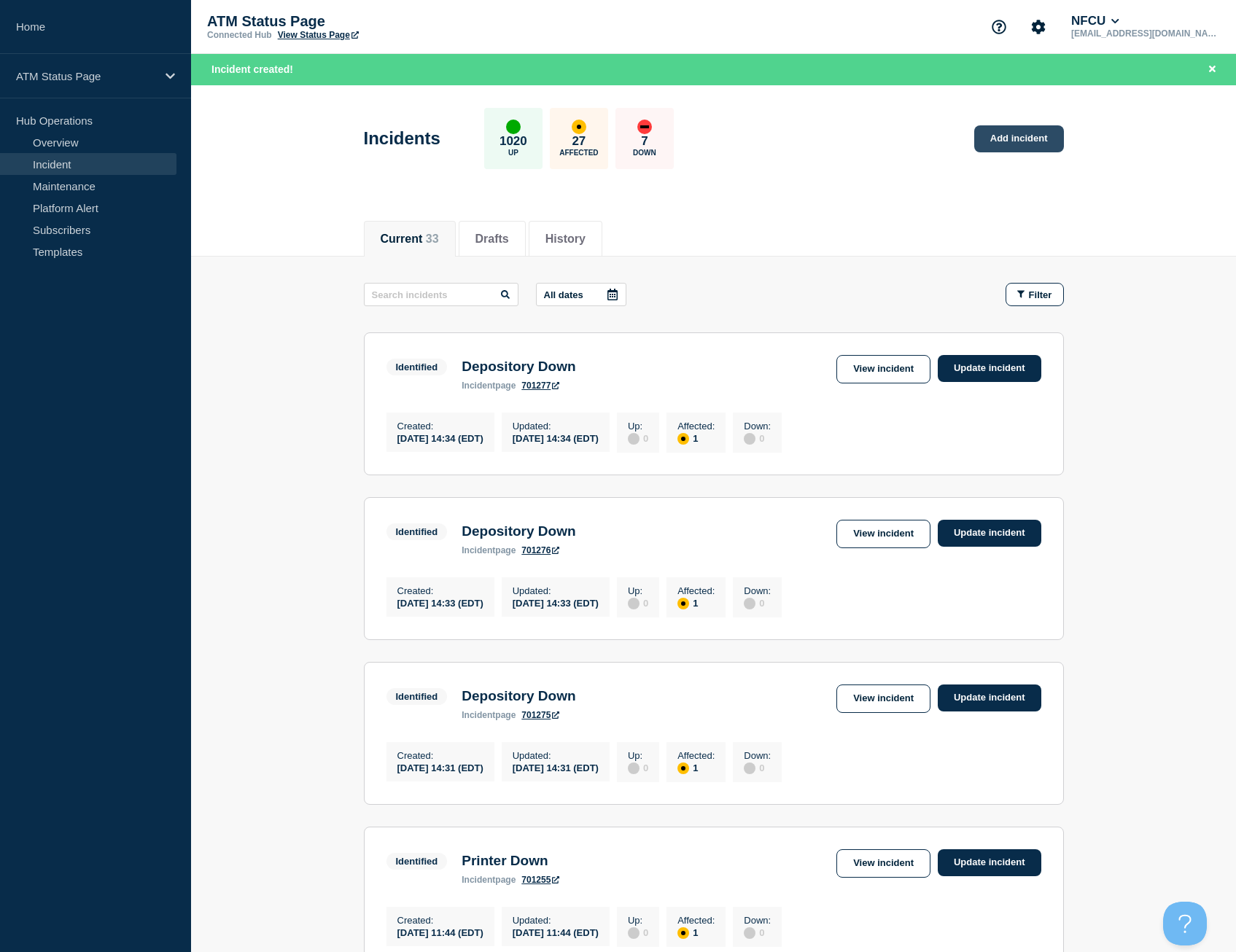
click at [1008, 147] on link "Add incident" at bounding box center [1019, 139] width 90 height 27
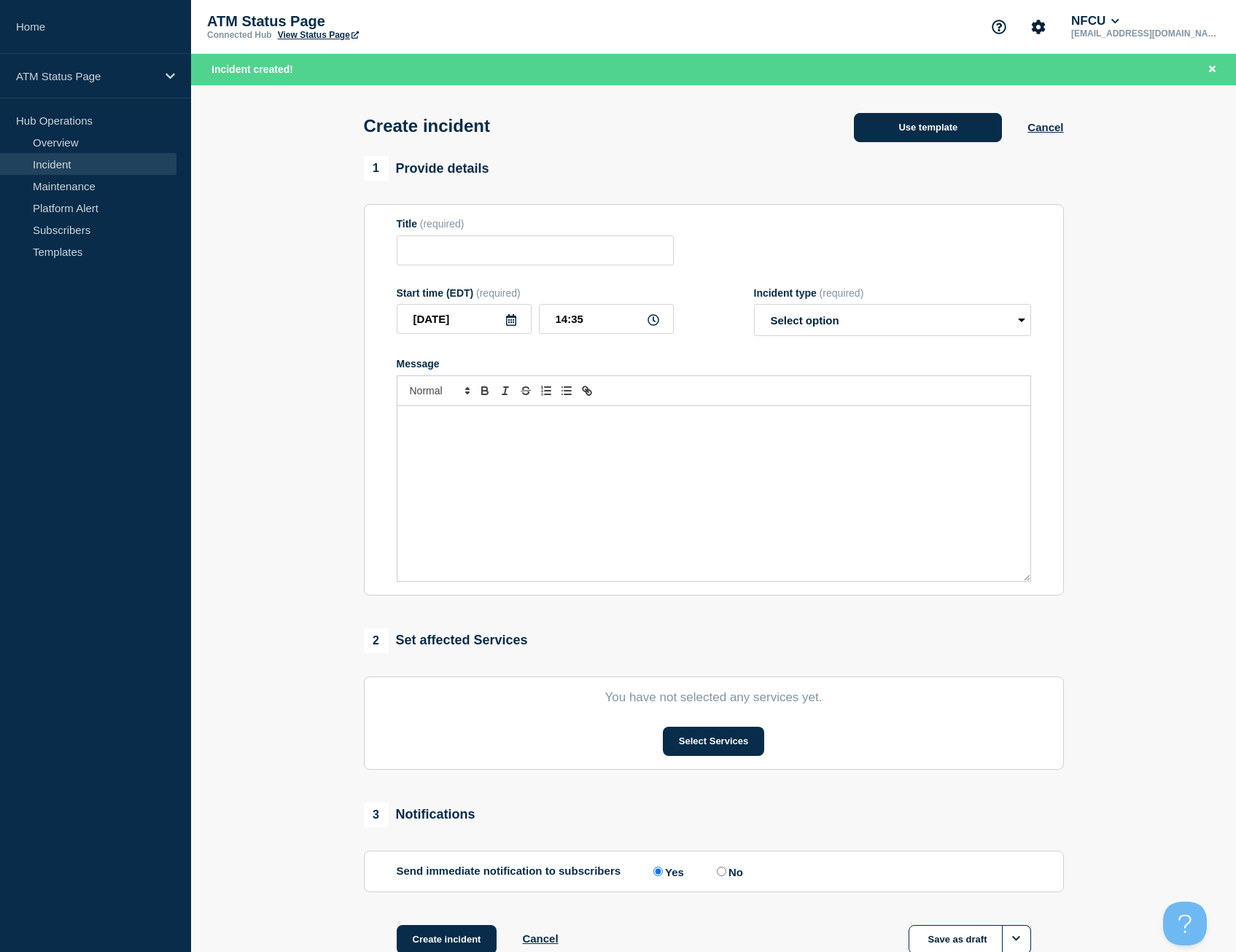
click at [894, 116] on button "Use template" at bounding box center [927, 127] width 148 height 29
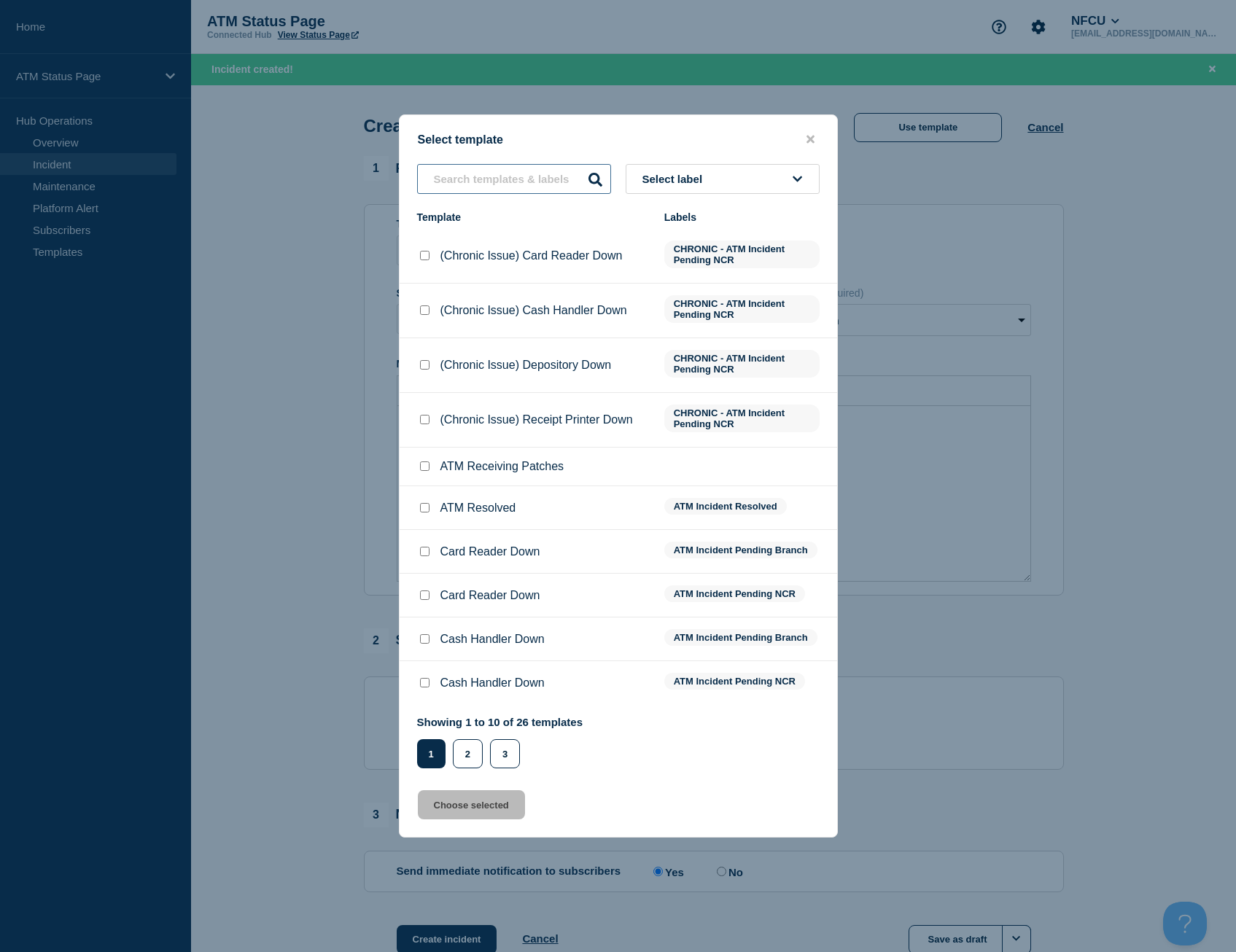
click at [498, 170] on input "text" at bounding box center [514, 179] width 194 height 30
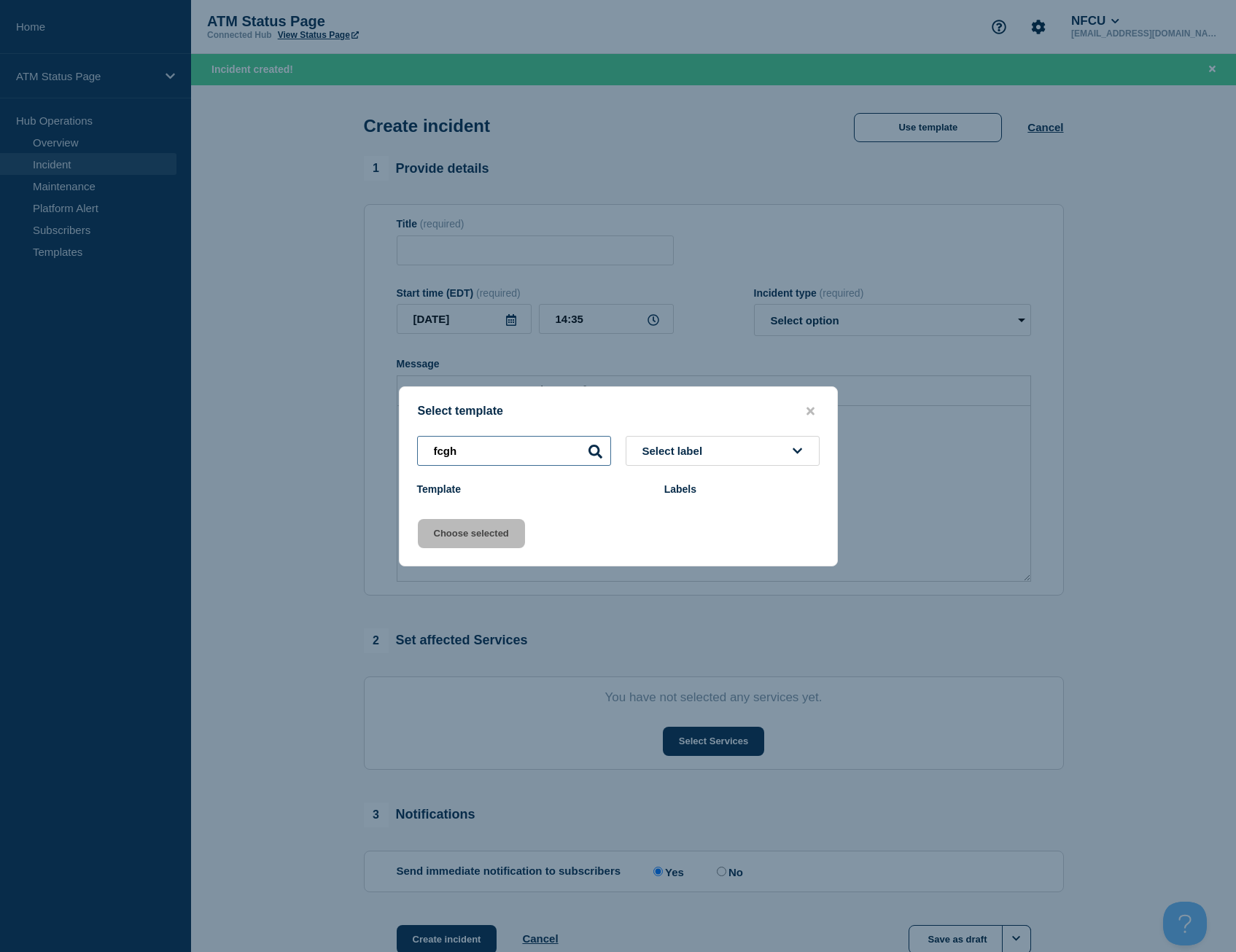
click at [489, 444] on input "fcgh" at bounding box center [514, 451] width 194 height 30
click at [487, 444] on input "fcgh" at bounding box center [514, 451] width 194 height 30
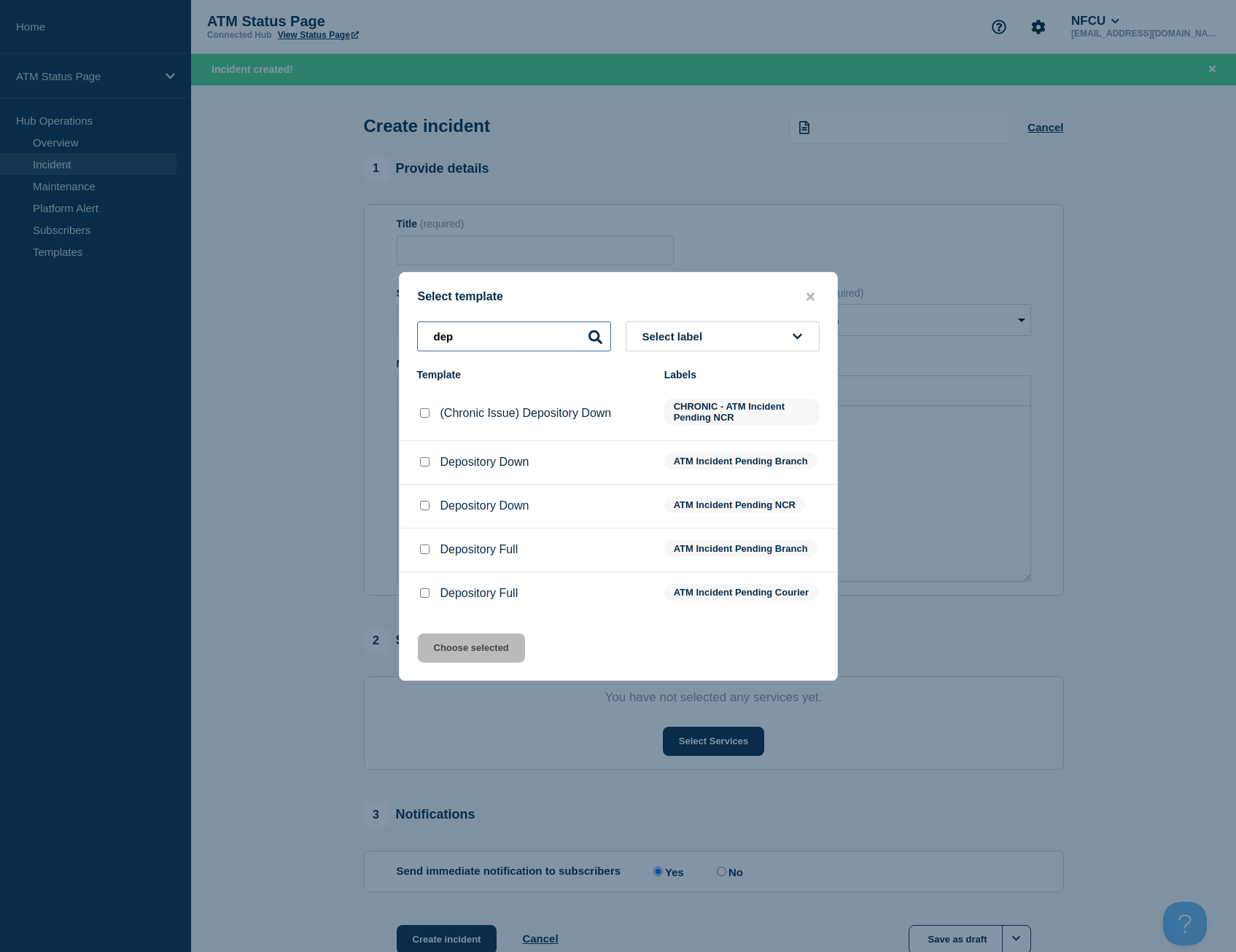
type input "dep"
click at [428, 499] on div at bounding box center [425, 506] width 15 height 15
click at [420, 509] on div at bounding box center [425, 506] width 15 height 15
click at [423, 510] on div at bounding box center [425, 506] width 15 height 15
click at [422, 502] on input "Depository Down checkbox" at bounding box center [425, 505] width 10 height 10
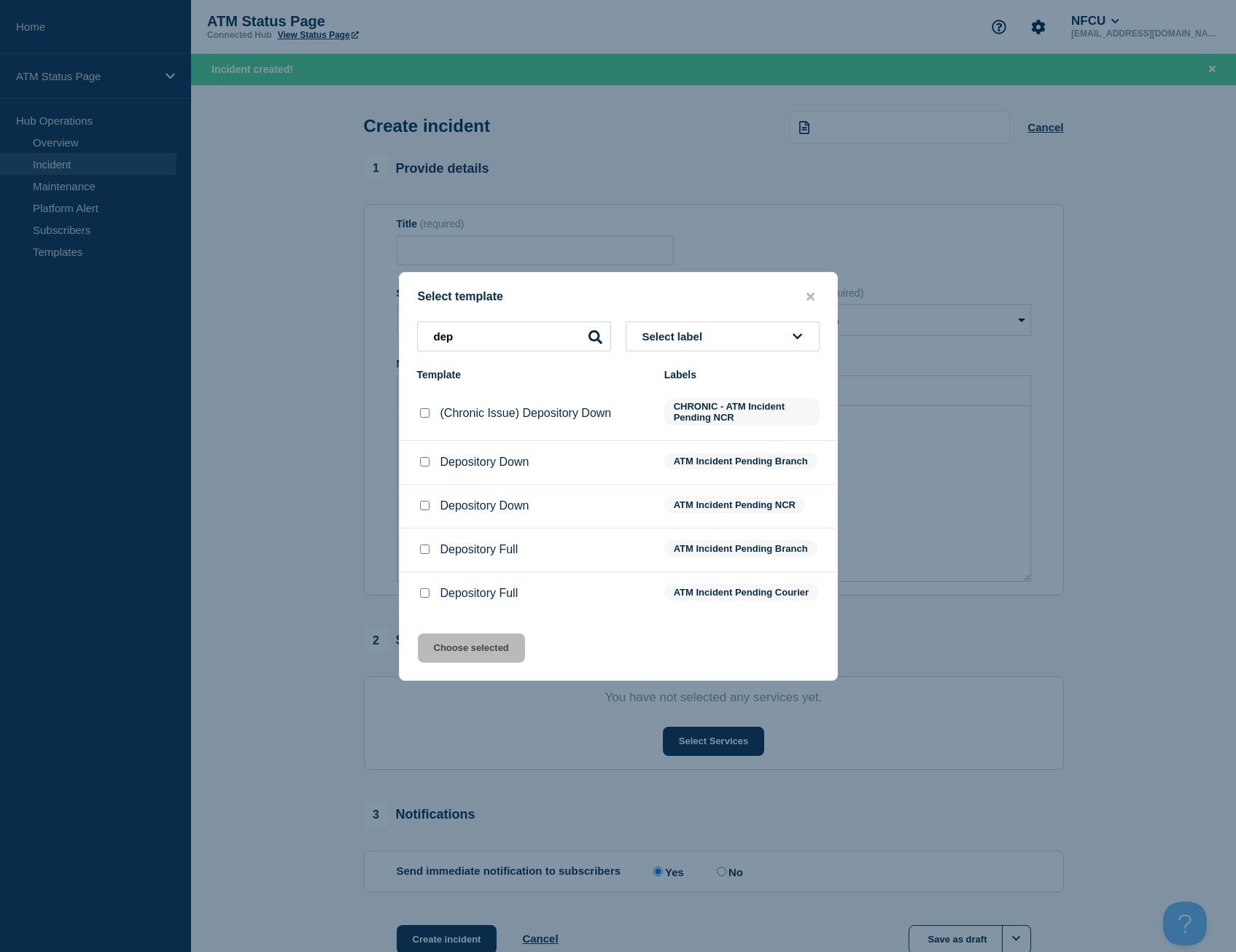
checkbox input "true"
click at [477, 676] on div "Select template dep Select label Template Labels (Chronic Issue) Depository Dow…" at bounding box center [618, 476] width 439 height 409
click at [471, 662] on button "Choose selected" at bounding box center [471, 648] width 107 height 29
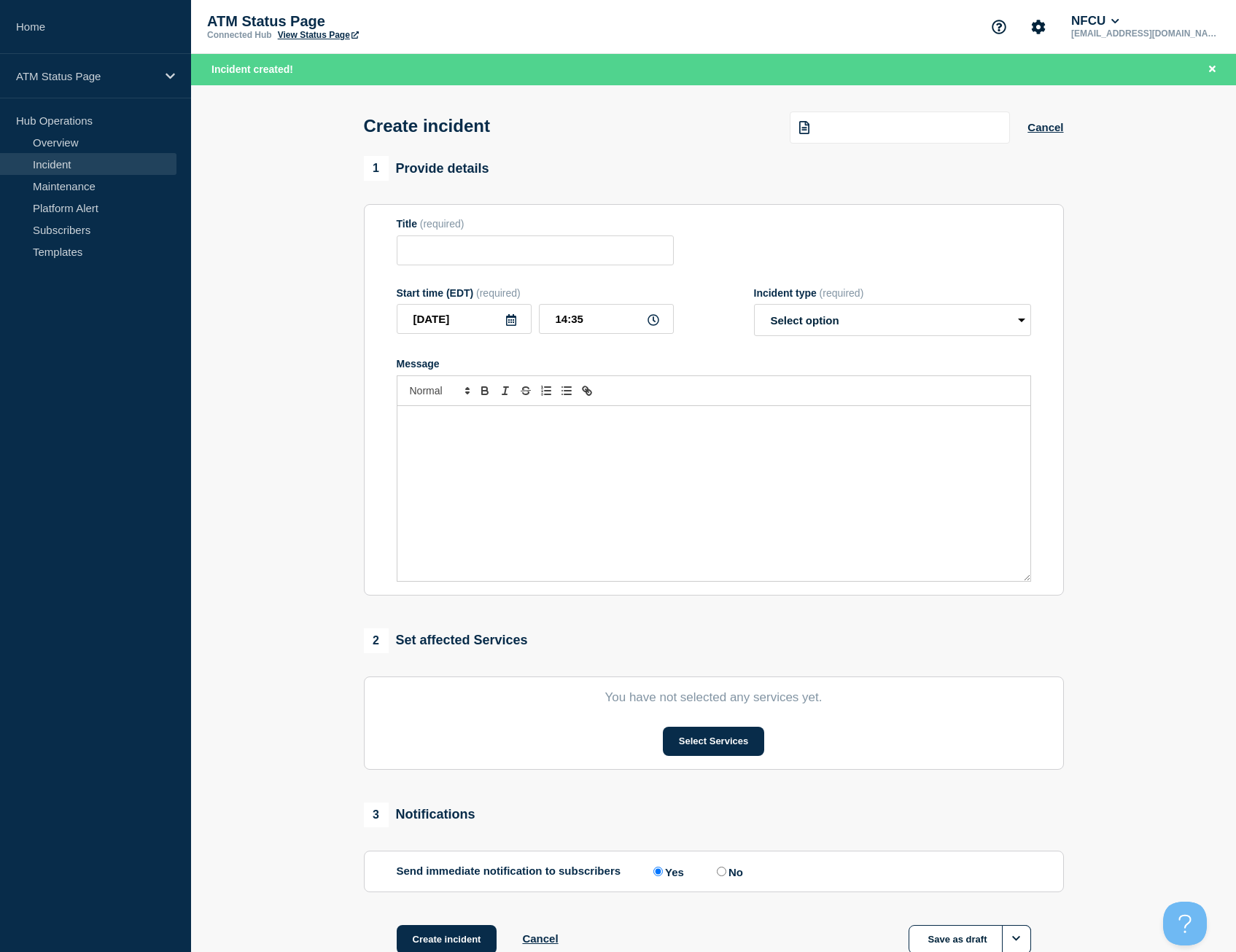
type input "Depository Down"
select select "identified"
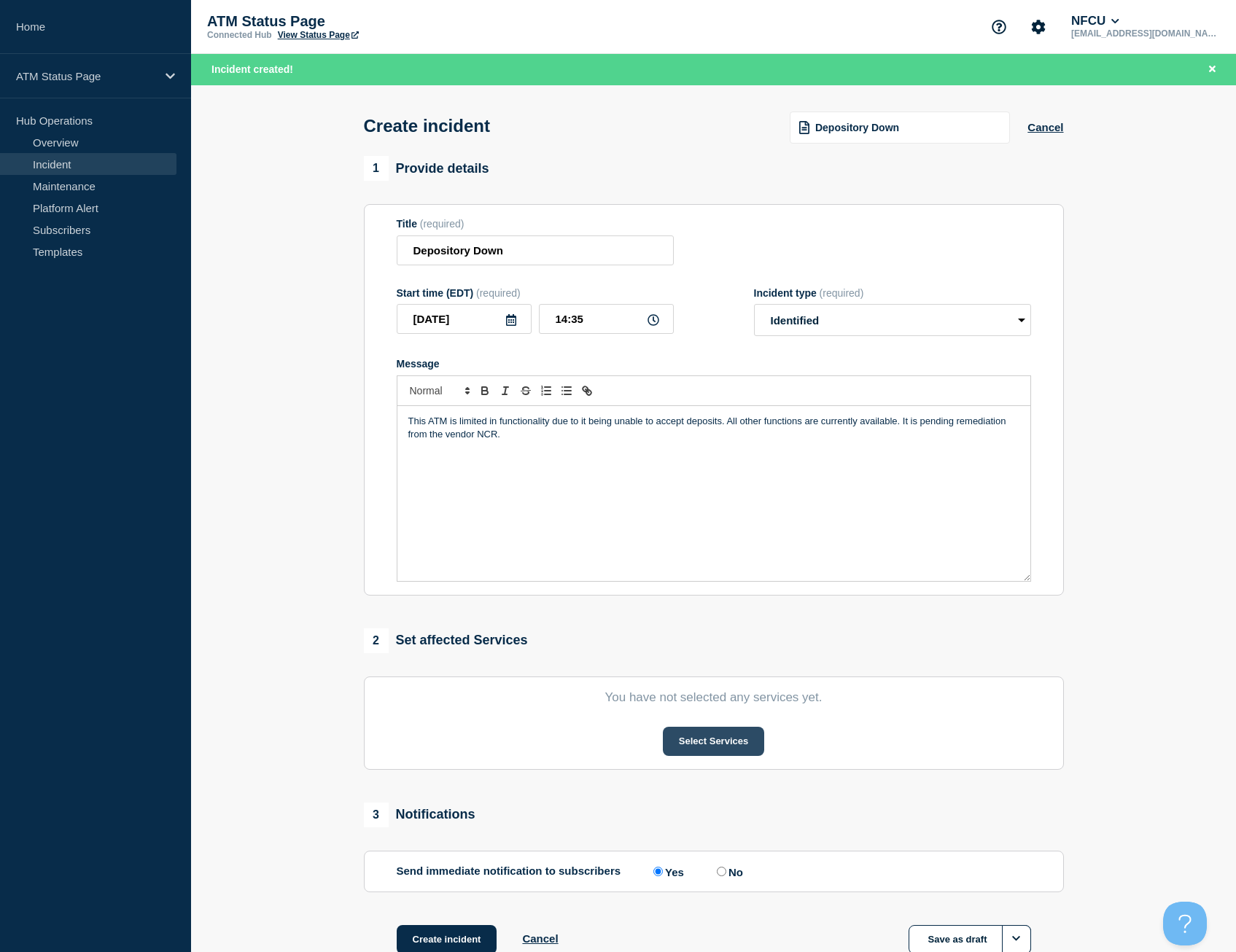
click at [691, 754] on button "Select Services" at bounding box center [713, 741] width 102 height 29
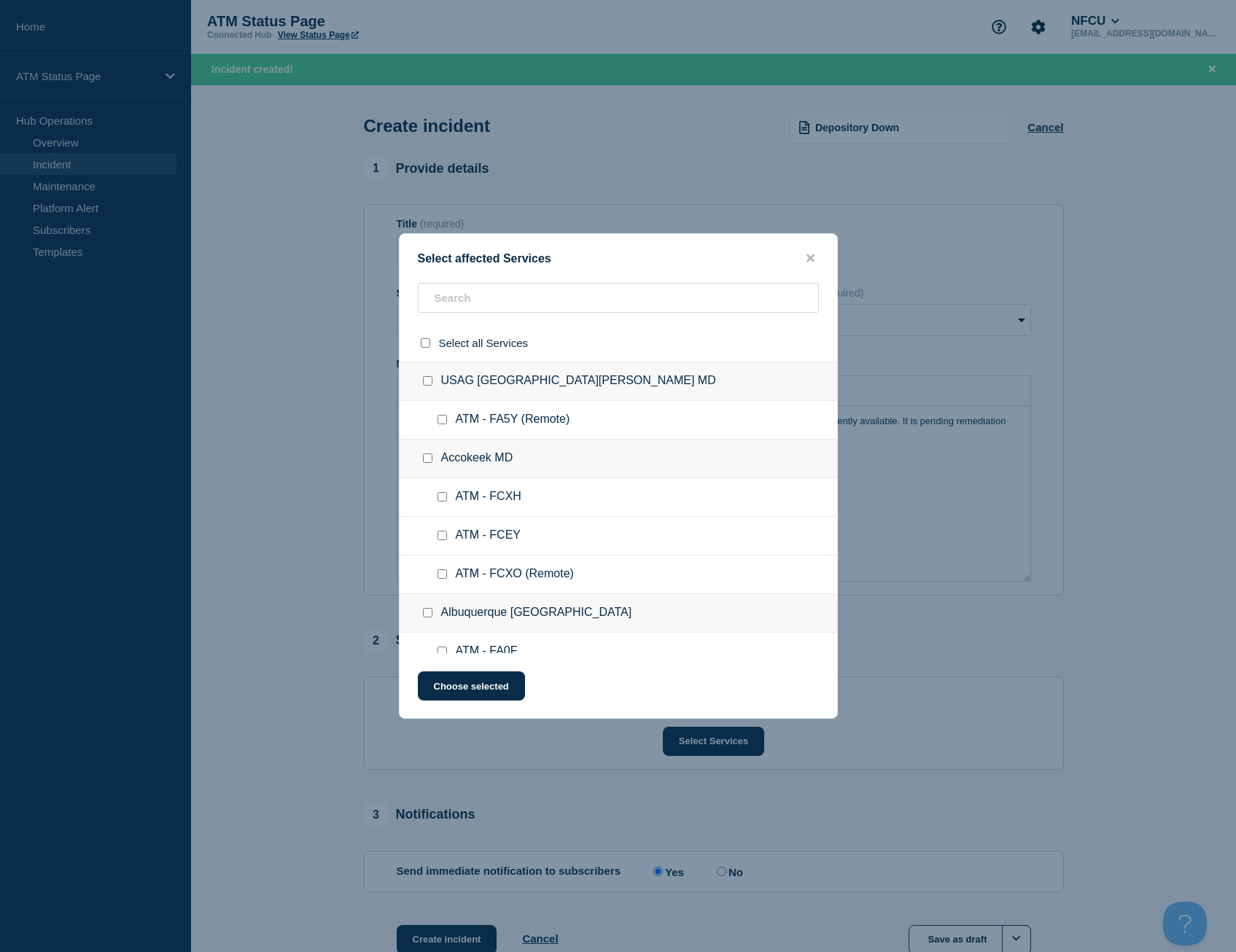
click at [486, 324] on div at bounding box center [618, 343] width 438 height 37
click at [488, 290] on input "text" at bounding box center [618, 298] width 401 height 30
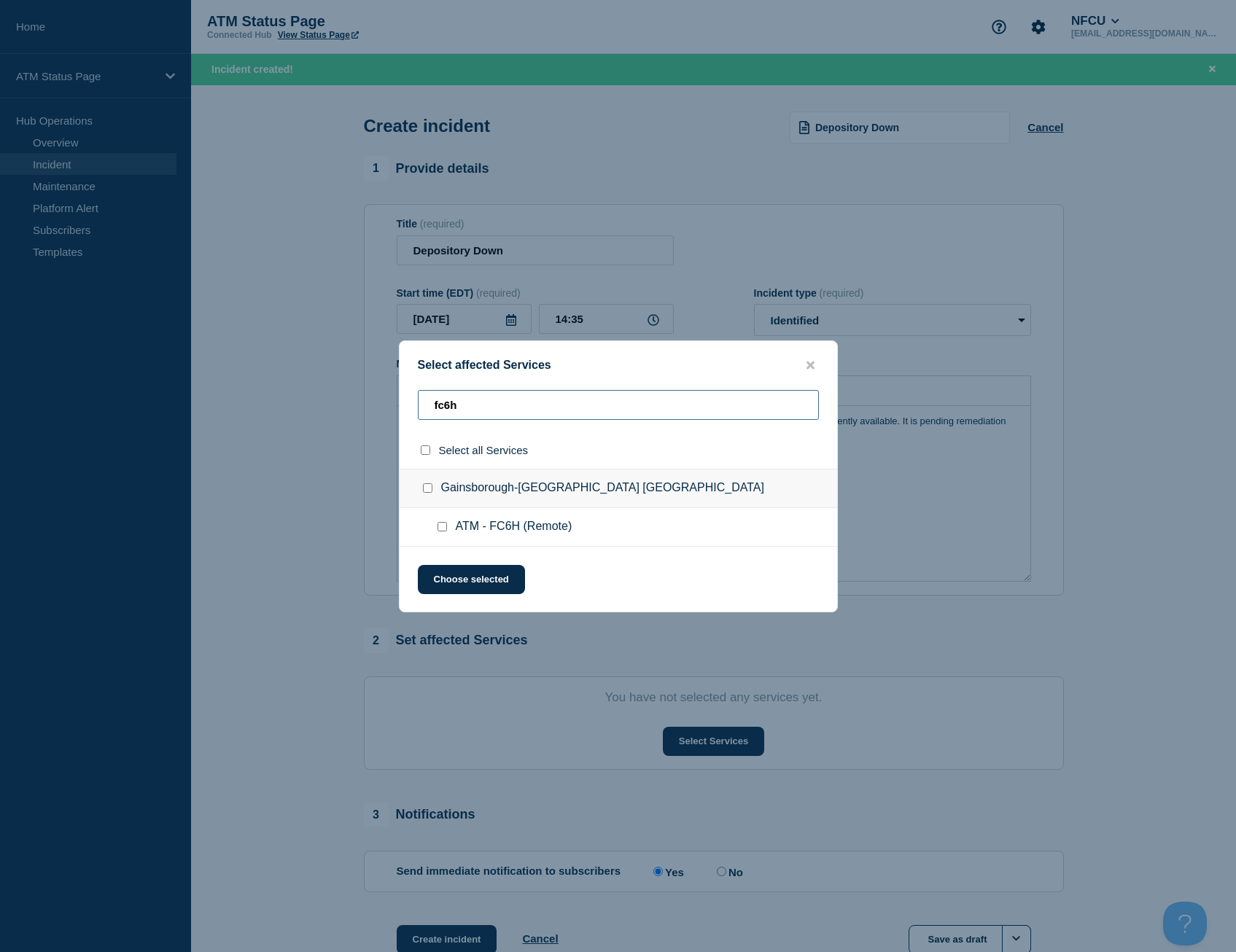
type input "fc6h"
click at [430, 453] on input "select all checkbox" at bounding box center [425, 449] width 10 height 10
checkbox input "true"
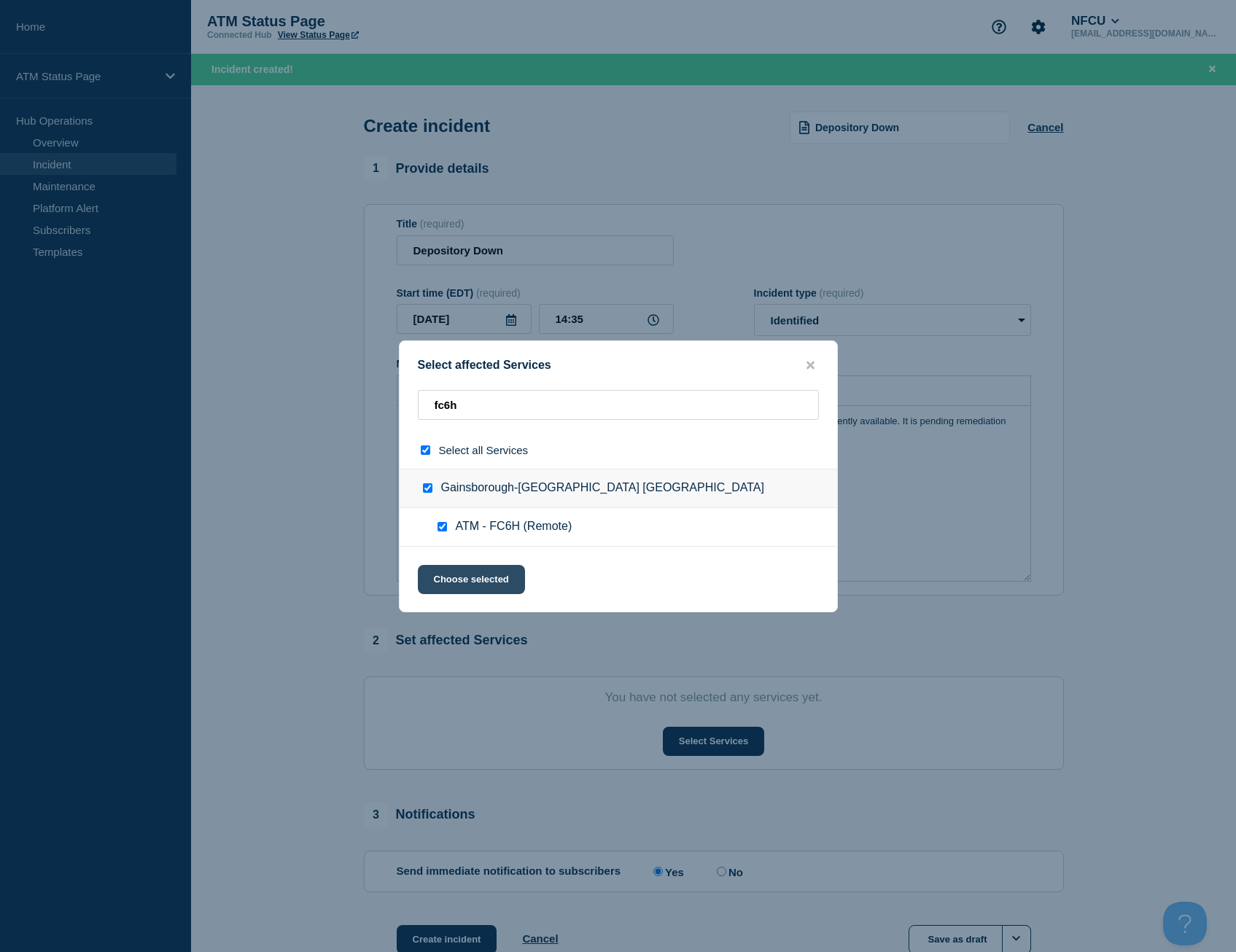
click at [453, 584] on button "Choose selected" at bounding box center [471, 580] width 107 height 29
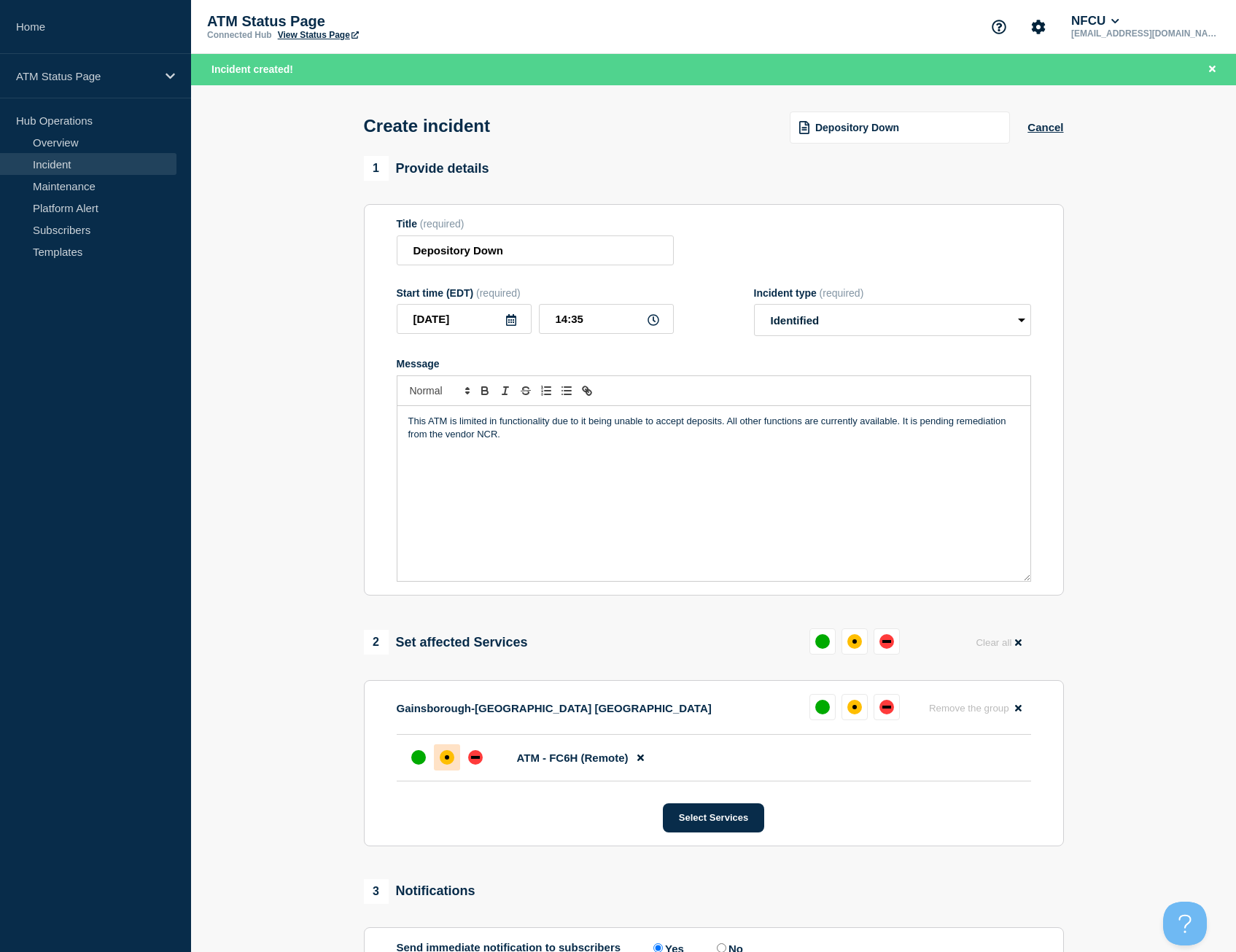
click at [454, 760] on div at bounding box center [447, 757] width 27 height 27
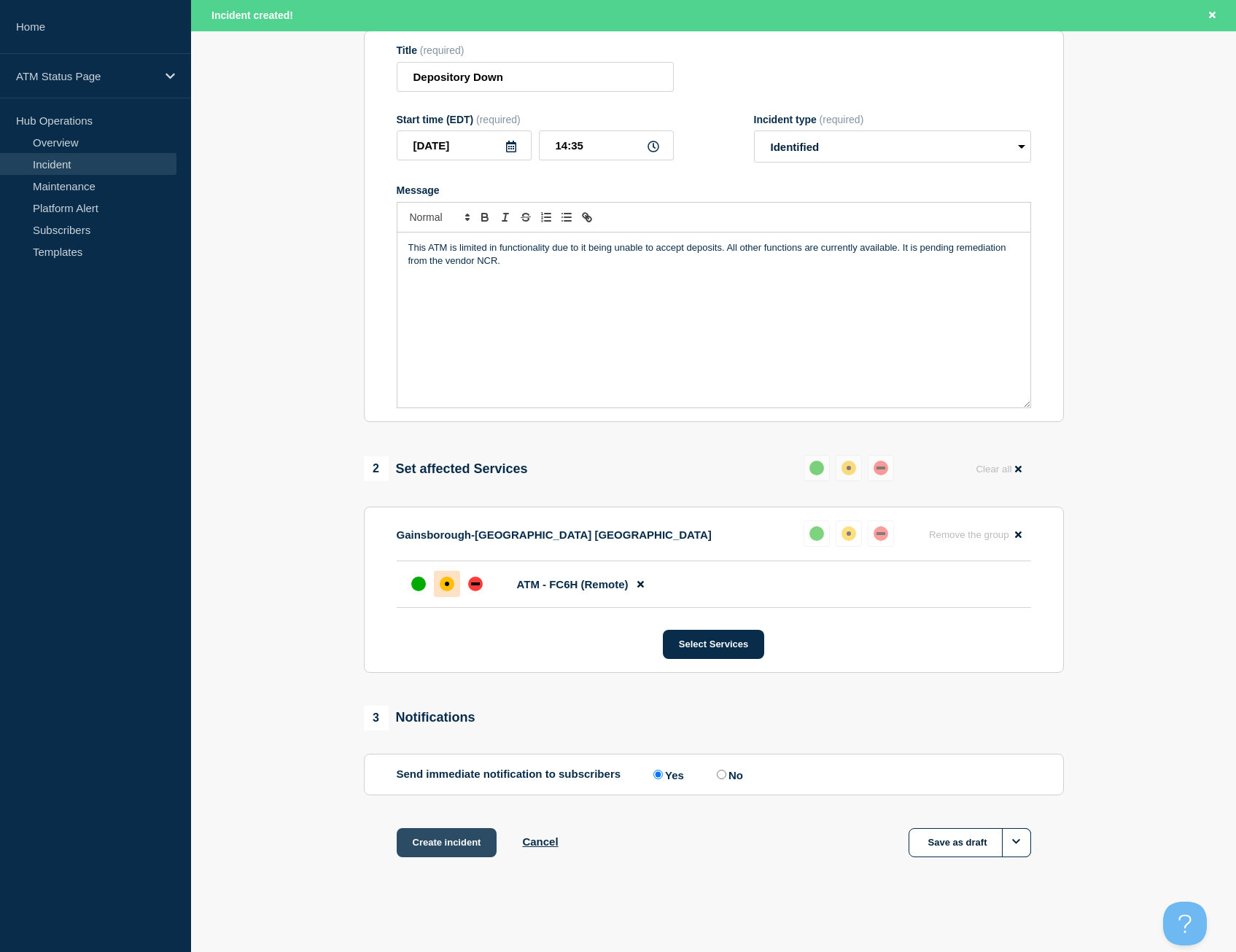
click at [454, 852] on button "Create incident" at bounding box center [447, 843] width 101 height 29
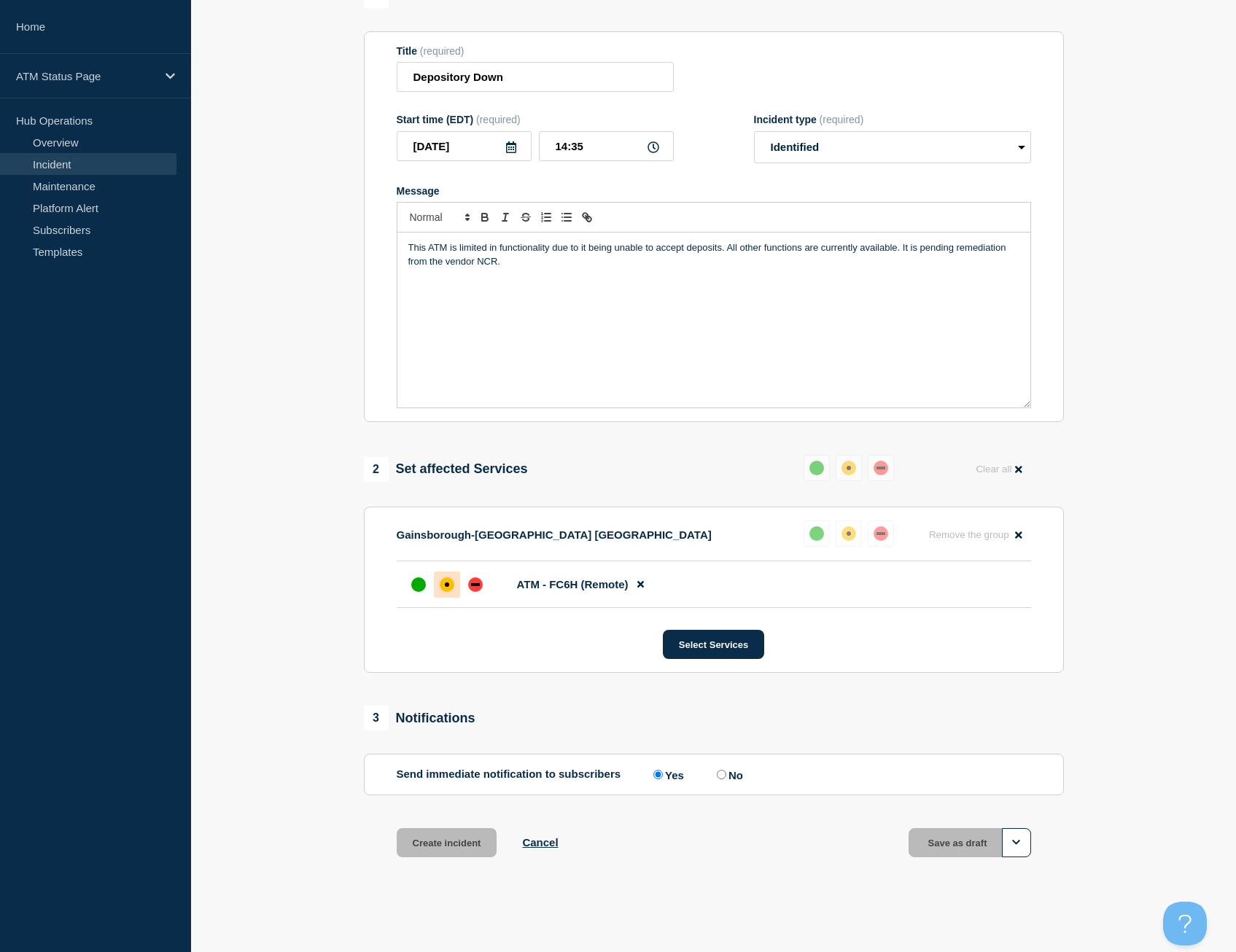
scroll to position [146, 0]
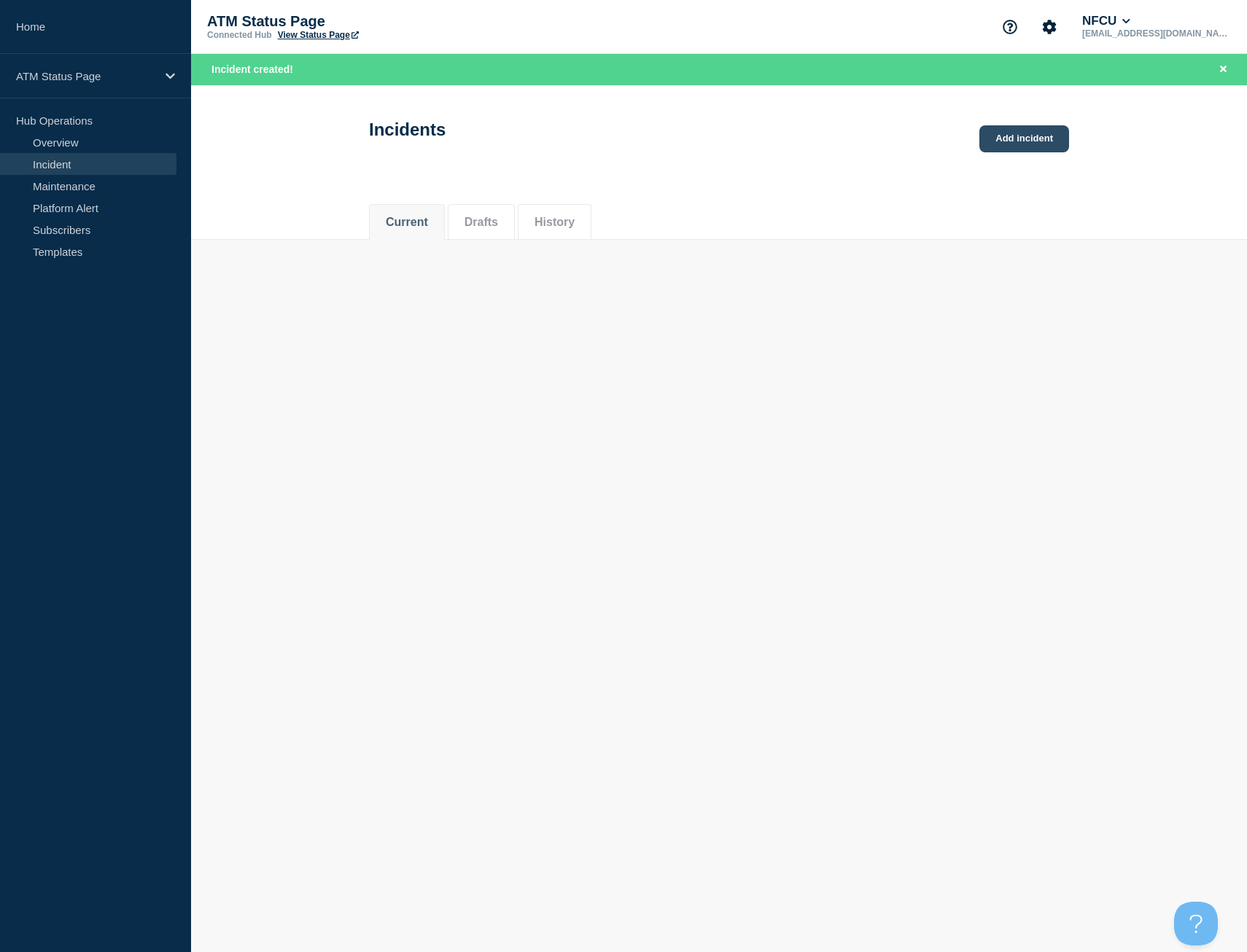
click at [996, 133] on link "Add incident" at bounding box center [1024, 139] width 90 height 27
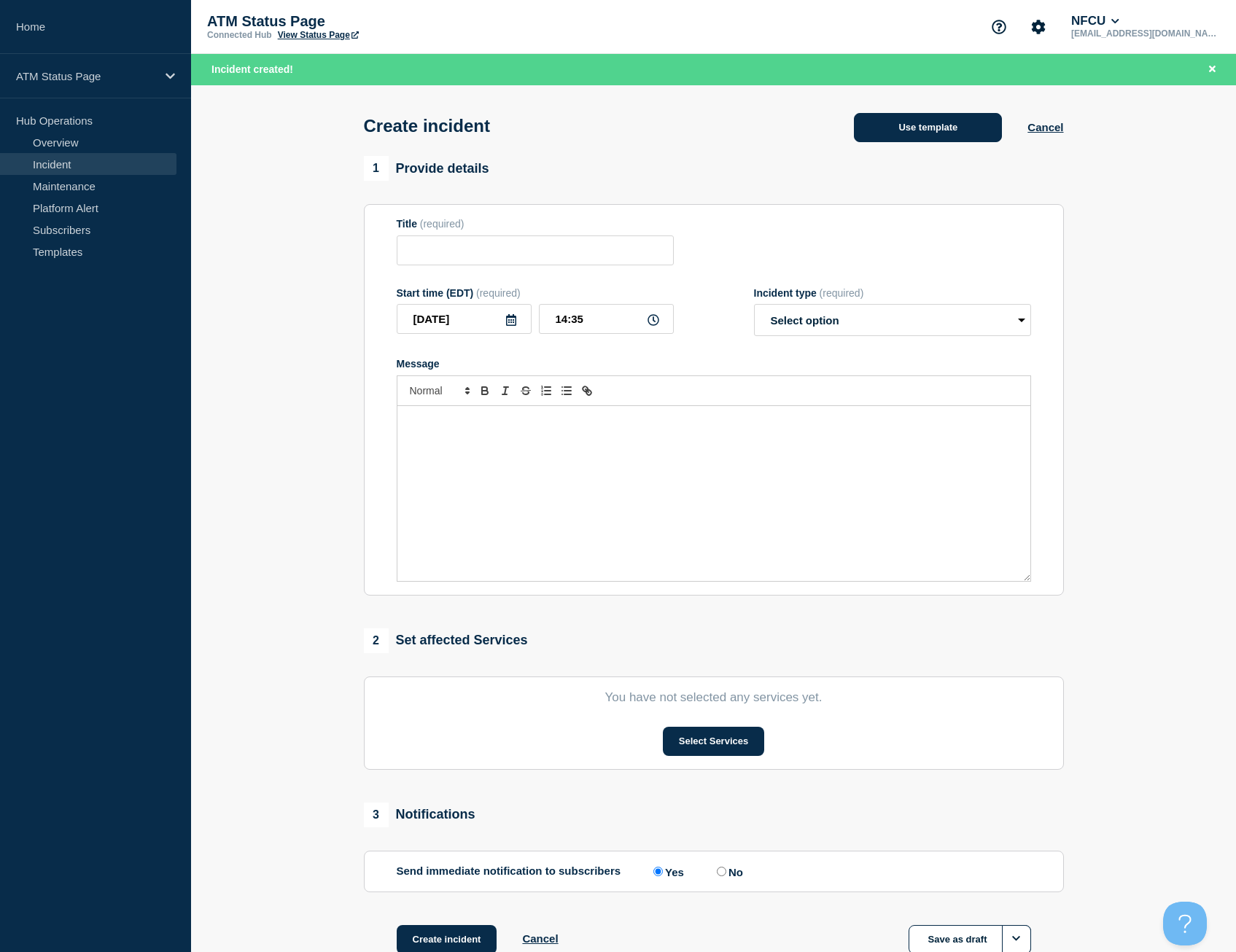
click at [932, 119] on button "Use template" at bounding box center [927, 127] width 148 height 29
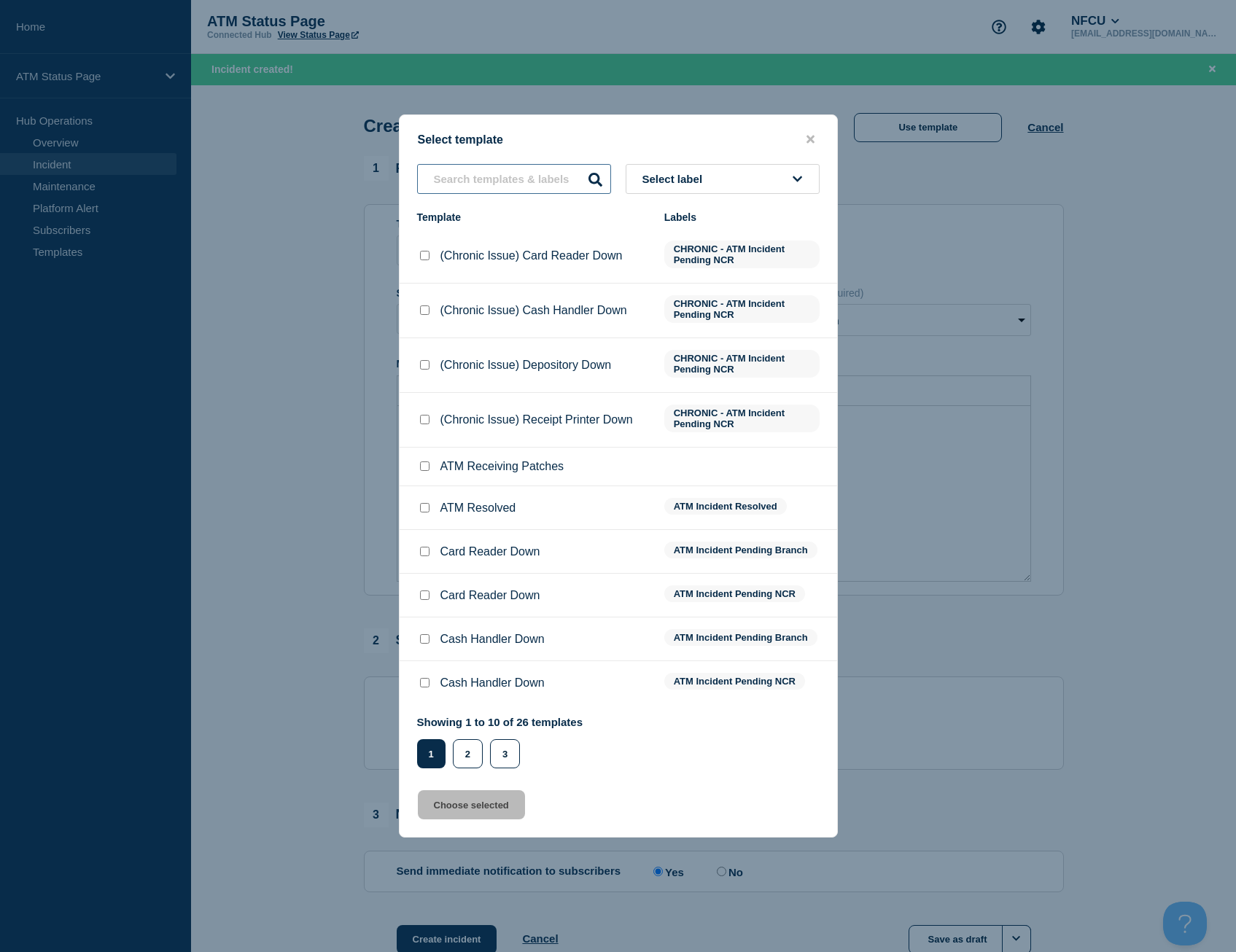
click at [522, 180] on input "text" at bounding box center [514, 179] width 194 height 30
click at [509, 176] on input "text" at bounding box center [514, 179] width 194 height 30
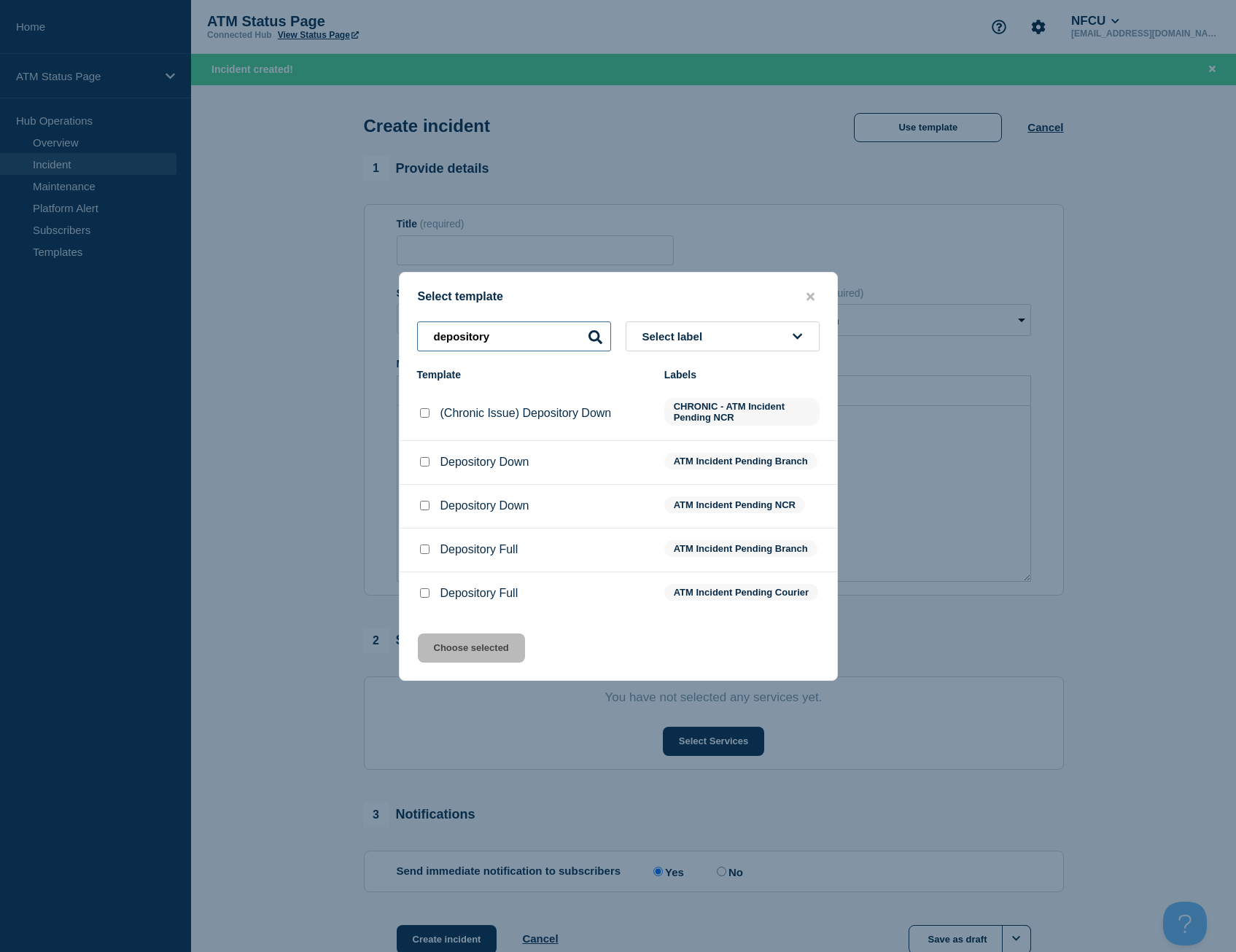
type input "depository"
click at [420, 457] on input "Depository Down checkbox" at bounding box center [425, 461] width 10 height 10
checkbox input "true"
click at [464, 651] on button "Choose selected" at bounding box center [471, 648] width 107 height 29
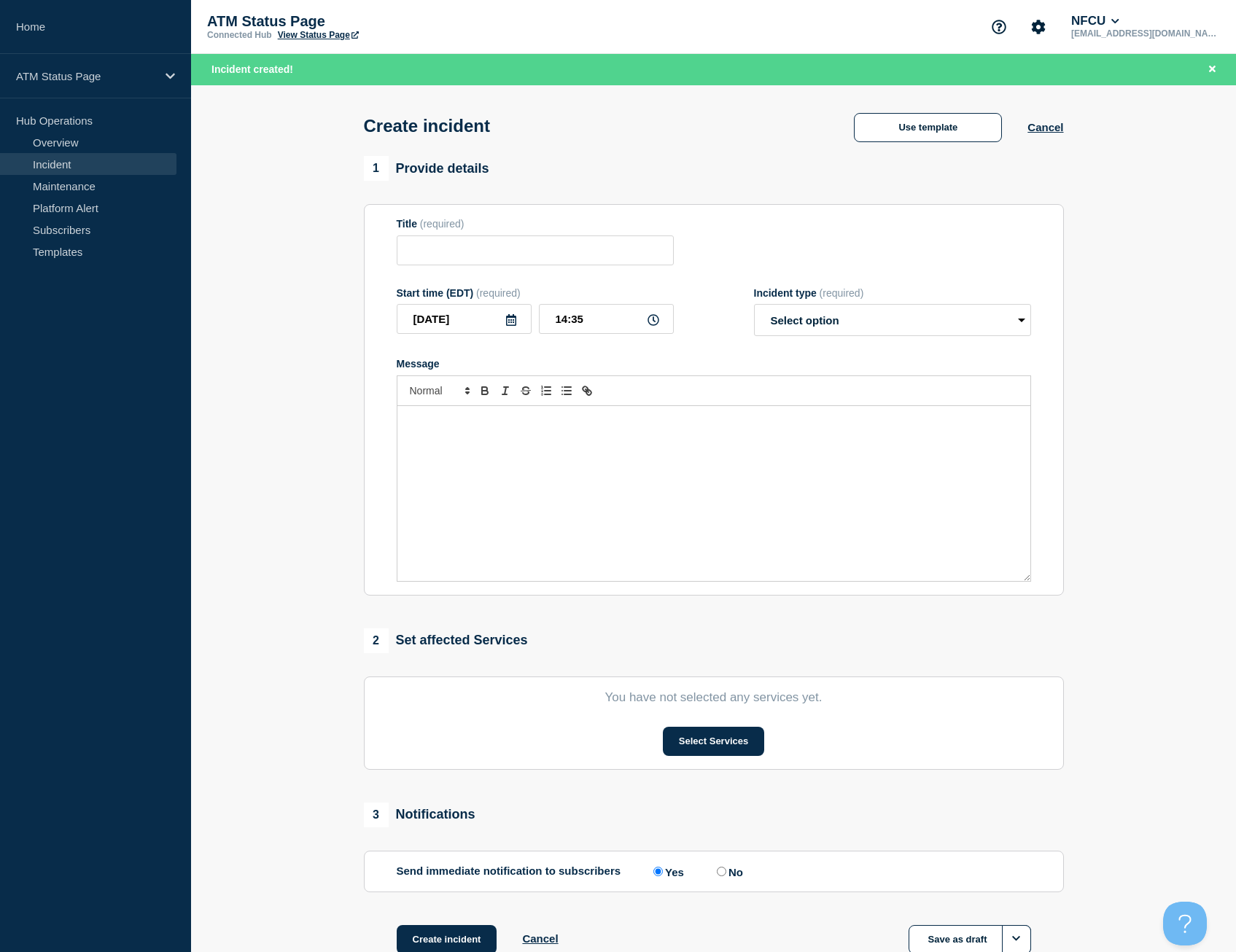
type input "Depository Down"
select select "identified"
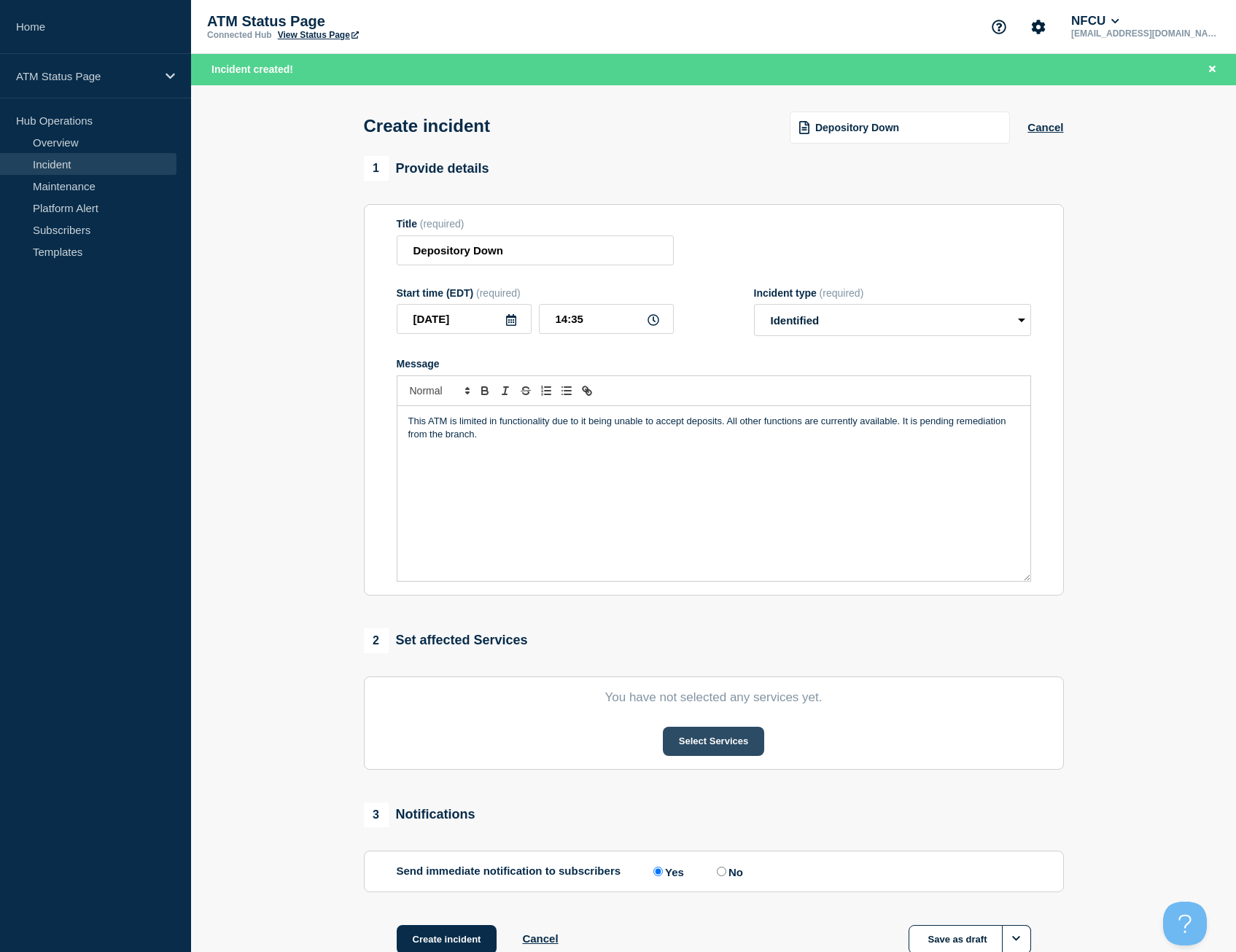
click at [730, 744] on button "Select Services" at bounding box center [713, 741] width 102 height 29
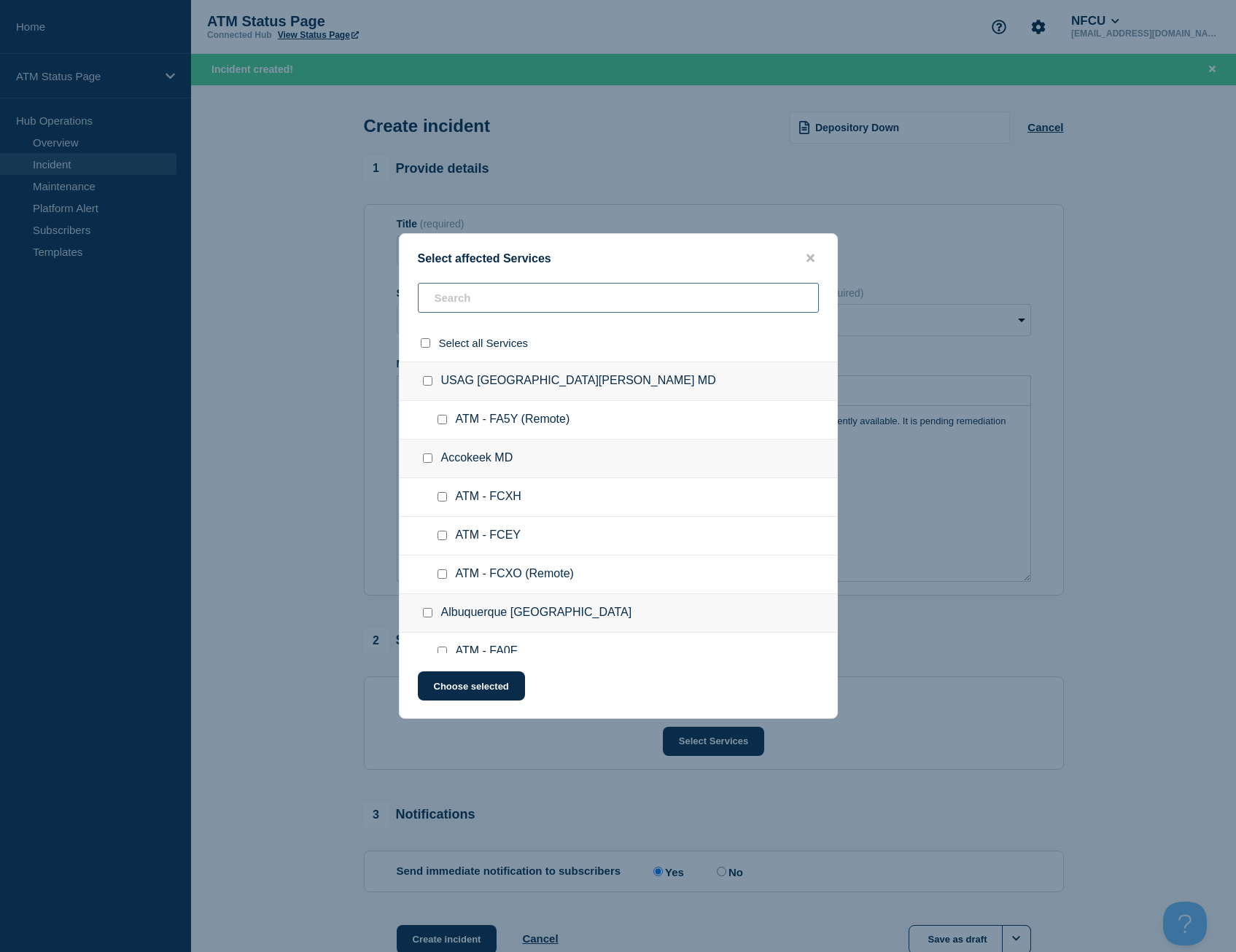
click at [489, 298] on input "text" at bounding box center [618, 298] width 401 height 30
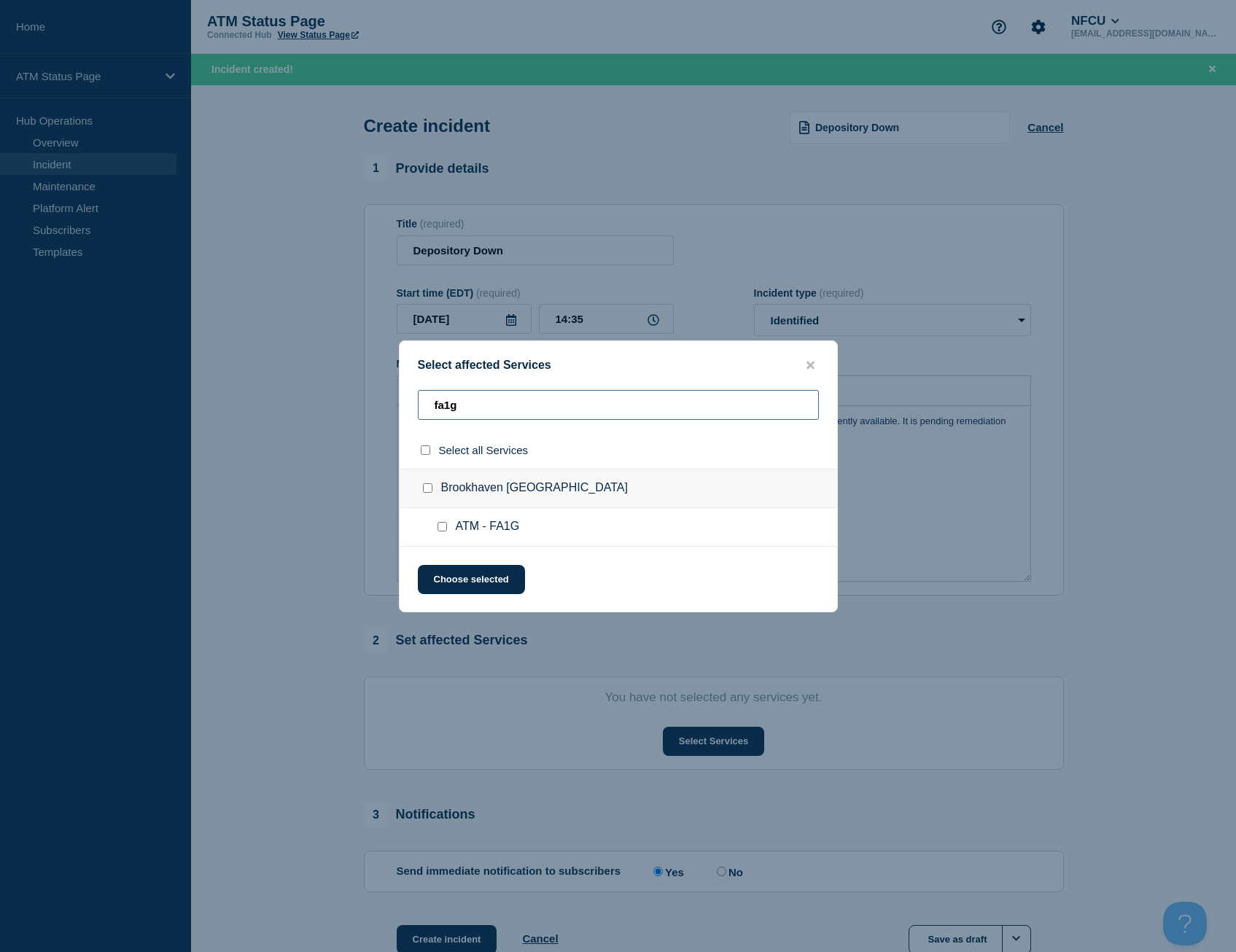
type input "fa1g"
click at [423, 447] on input "select all checkbox" at bounding box center [425, 449] width 10 height 10
checkbox input "true"
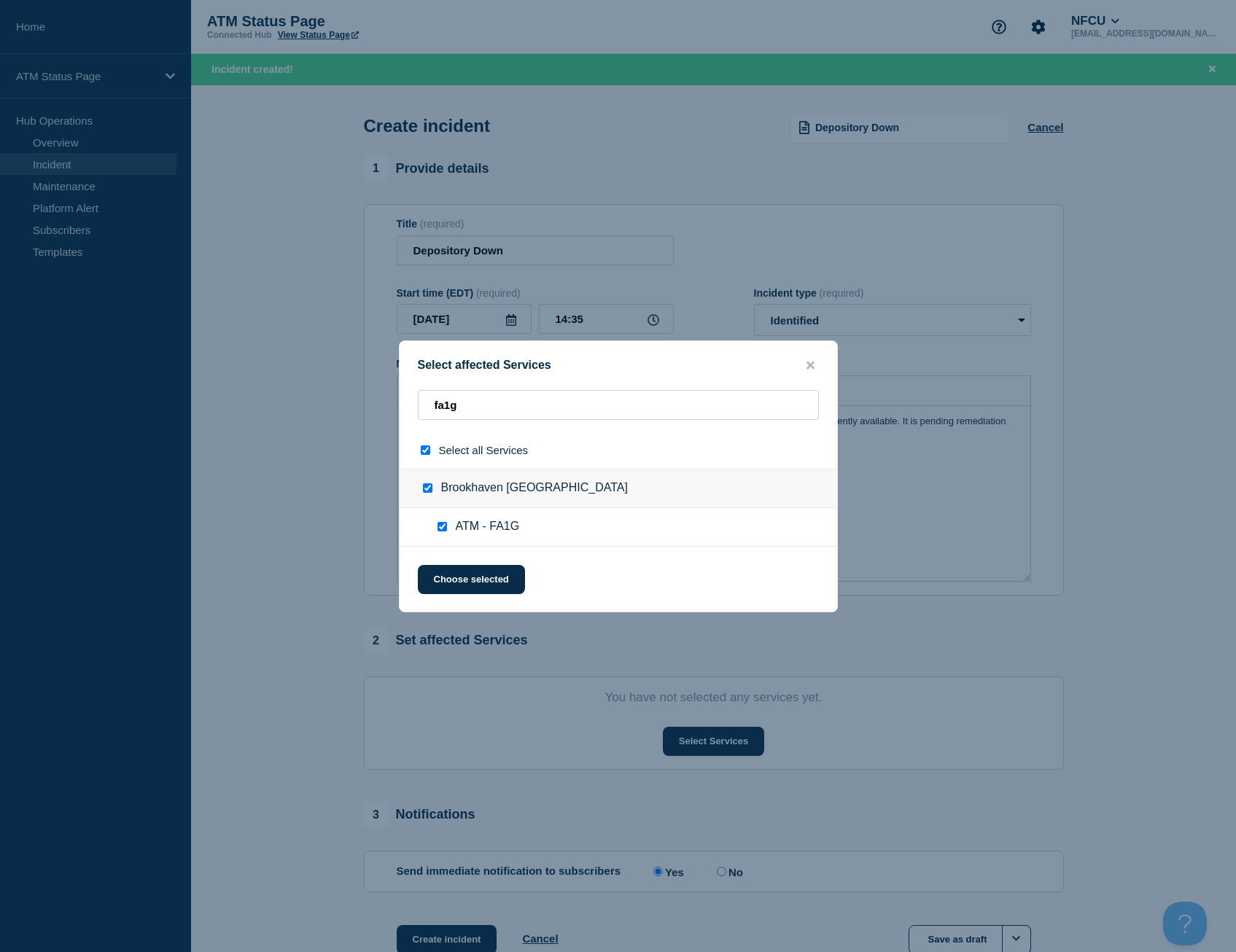
click at [489, 606] on div "Select affected Services fa1g Select all Services [GEOGRAPHIC_DATA] [GEOGRAPHIC…" at bounding box center [618, 476] width 439 height 272
click at [487, 594] on button "Choose selected" at bounding box center [471, 580] width 107 height 29
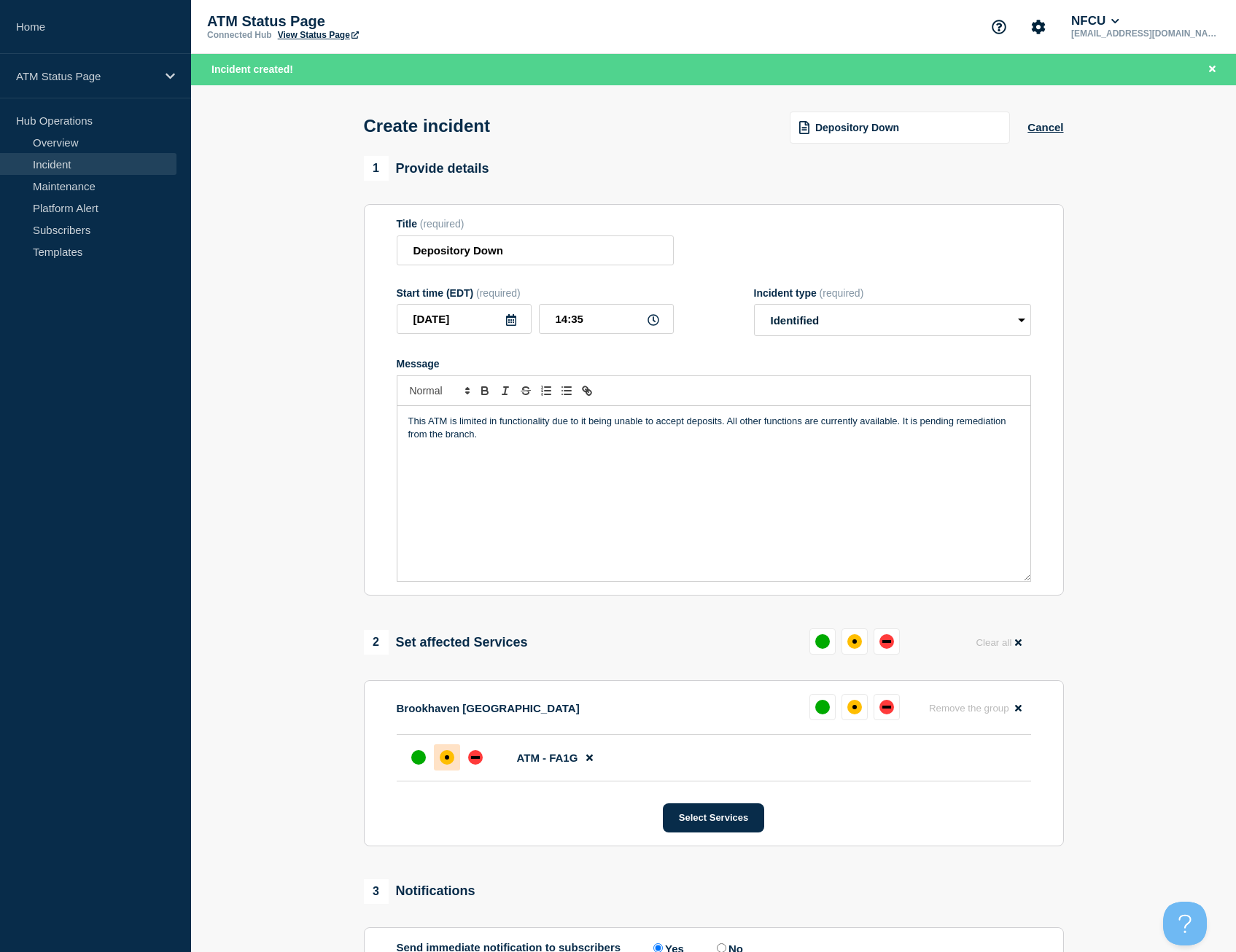
click at [451, 750] on div at bounding box center [447, 757] width 27 height 27
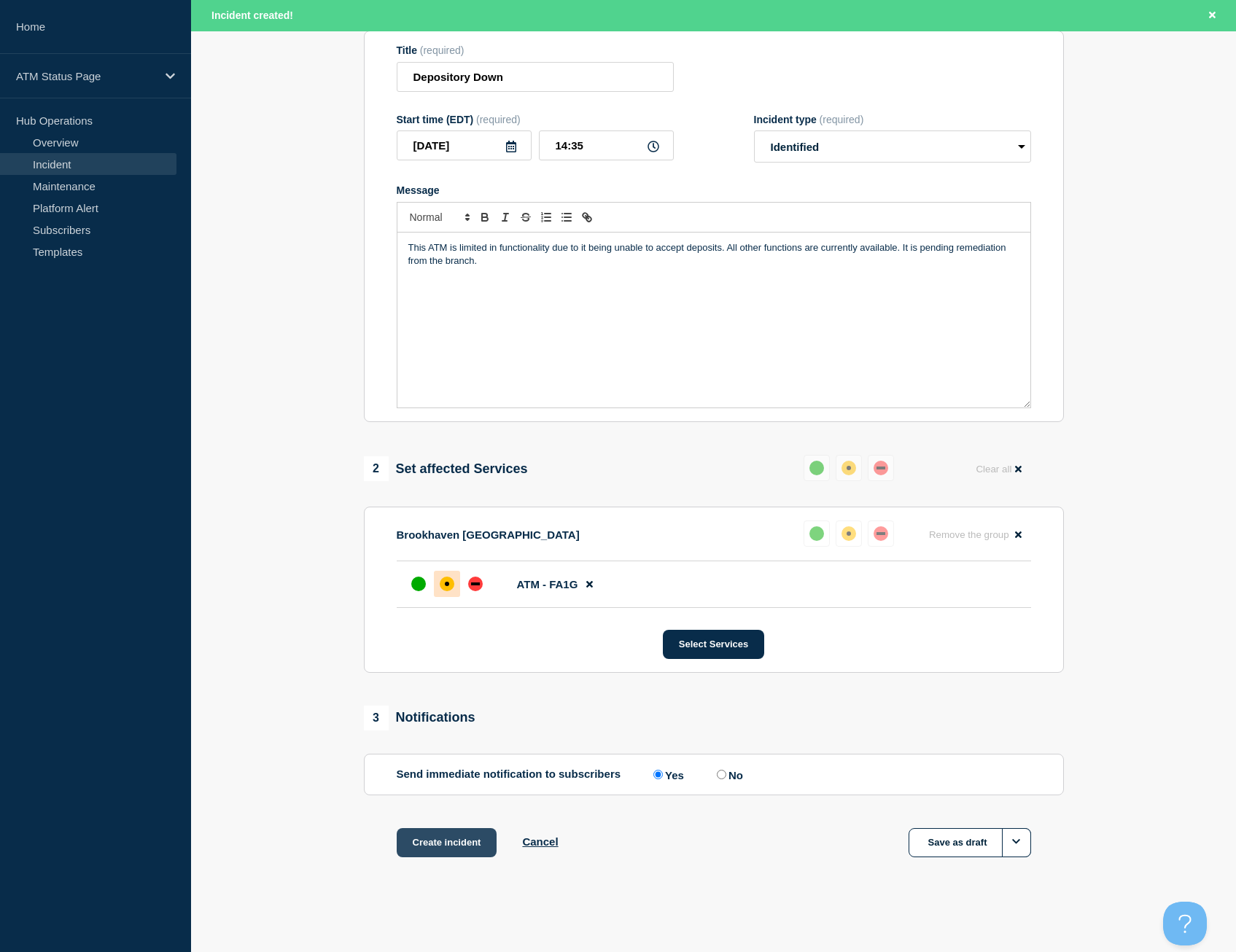
click at [438, 844] on button "Create incident" at bounding box center [447, 843] width 101 height 29
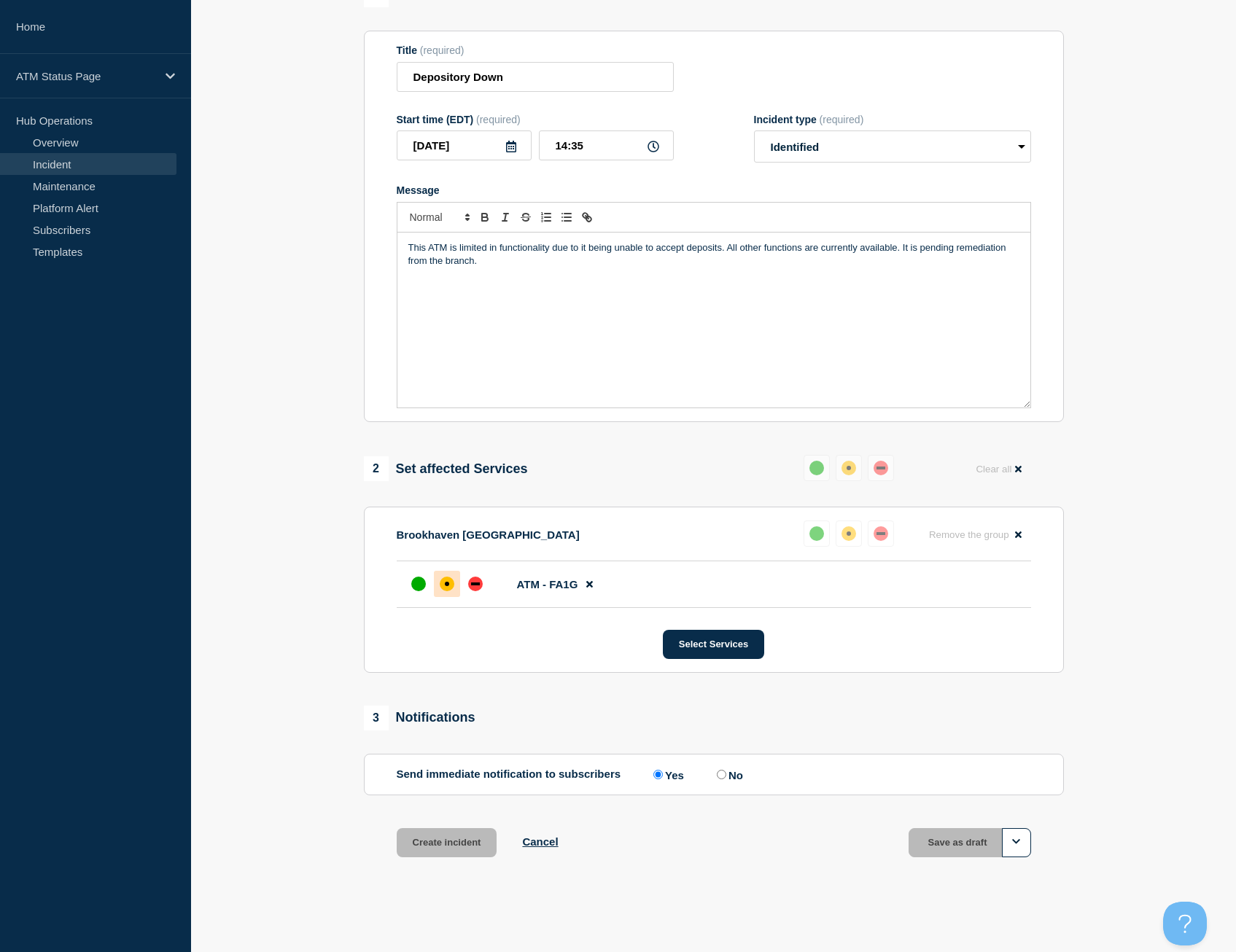
scroll to position [146, 0]
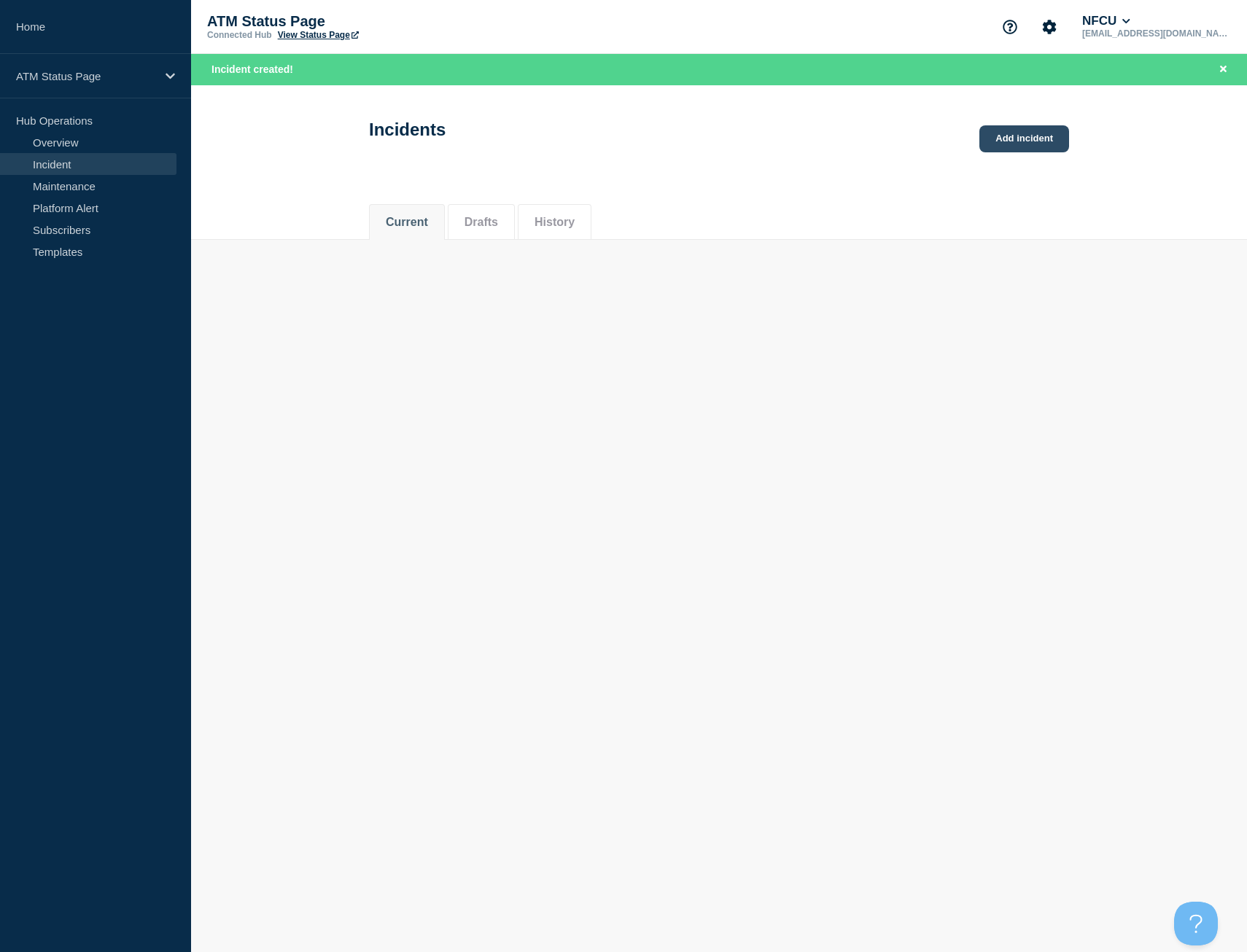
click at [1011, 140] on link "Add incident" at bounding box center [1024, 139] width 90 height 27
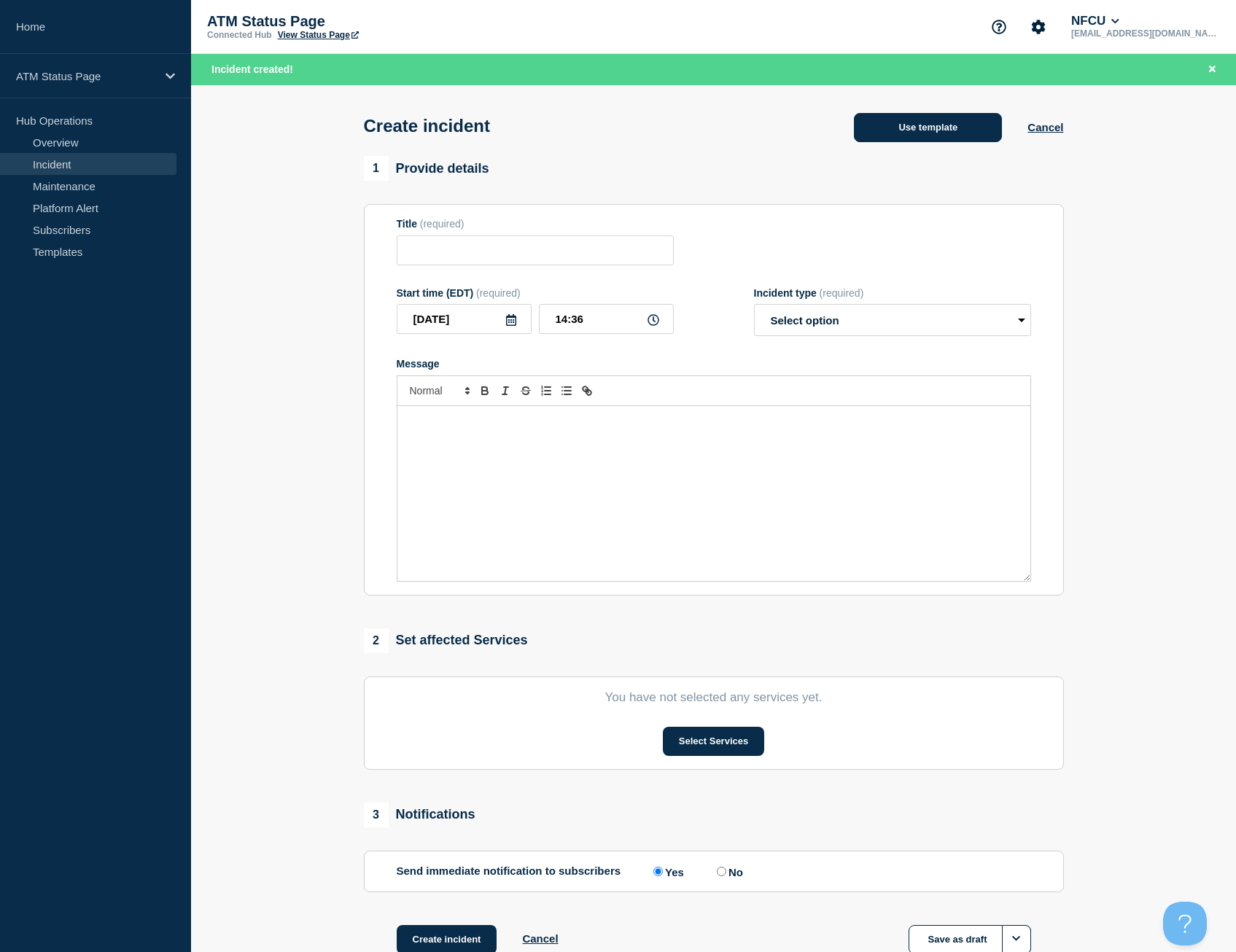
click at [925, 122] on button "Use template" at bounding box center [927, 127] width 148 height 29
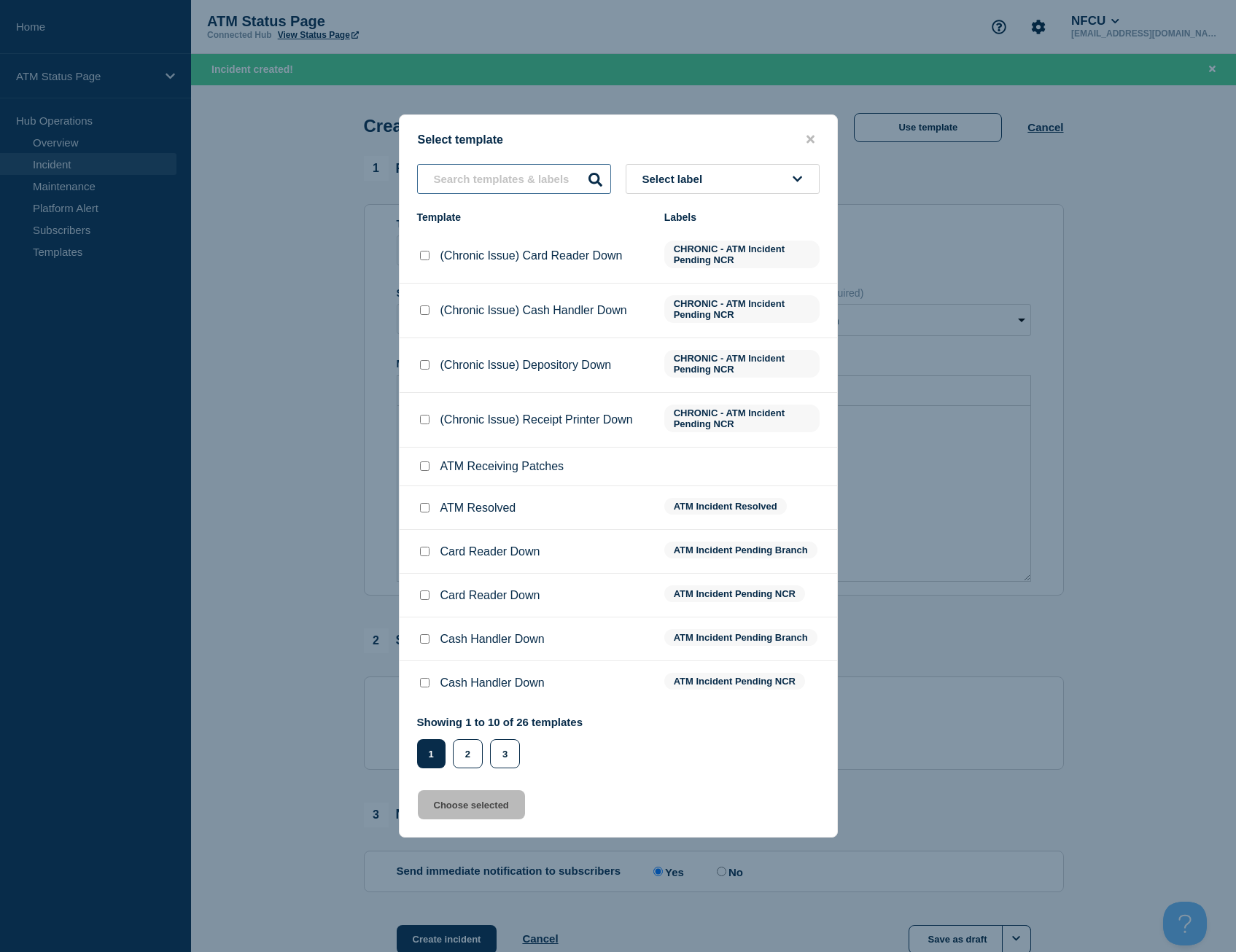
click at [510, 177] on input "text" at bounding box center [514, 179] width 194 height 30
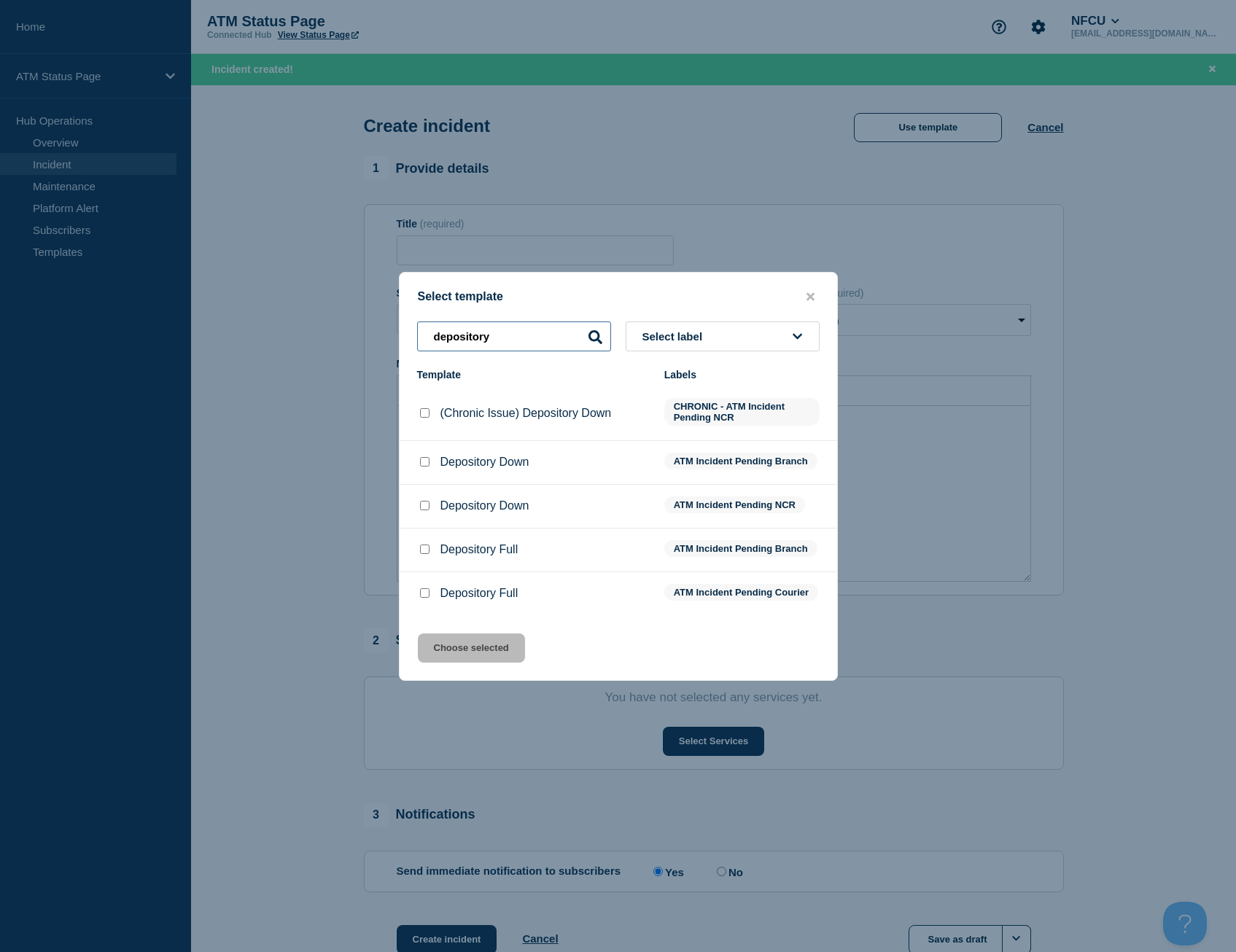
type input "depository"
click at [422, 457] on input "Depository Down checkbox" at bounding box center [425, 461] width 10 height 10
checkbox input "true"
click at [467, 653] on button "Choose selected" at bounding box center [471, 648] width 107 height 29
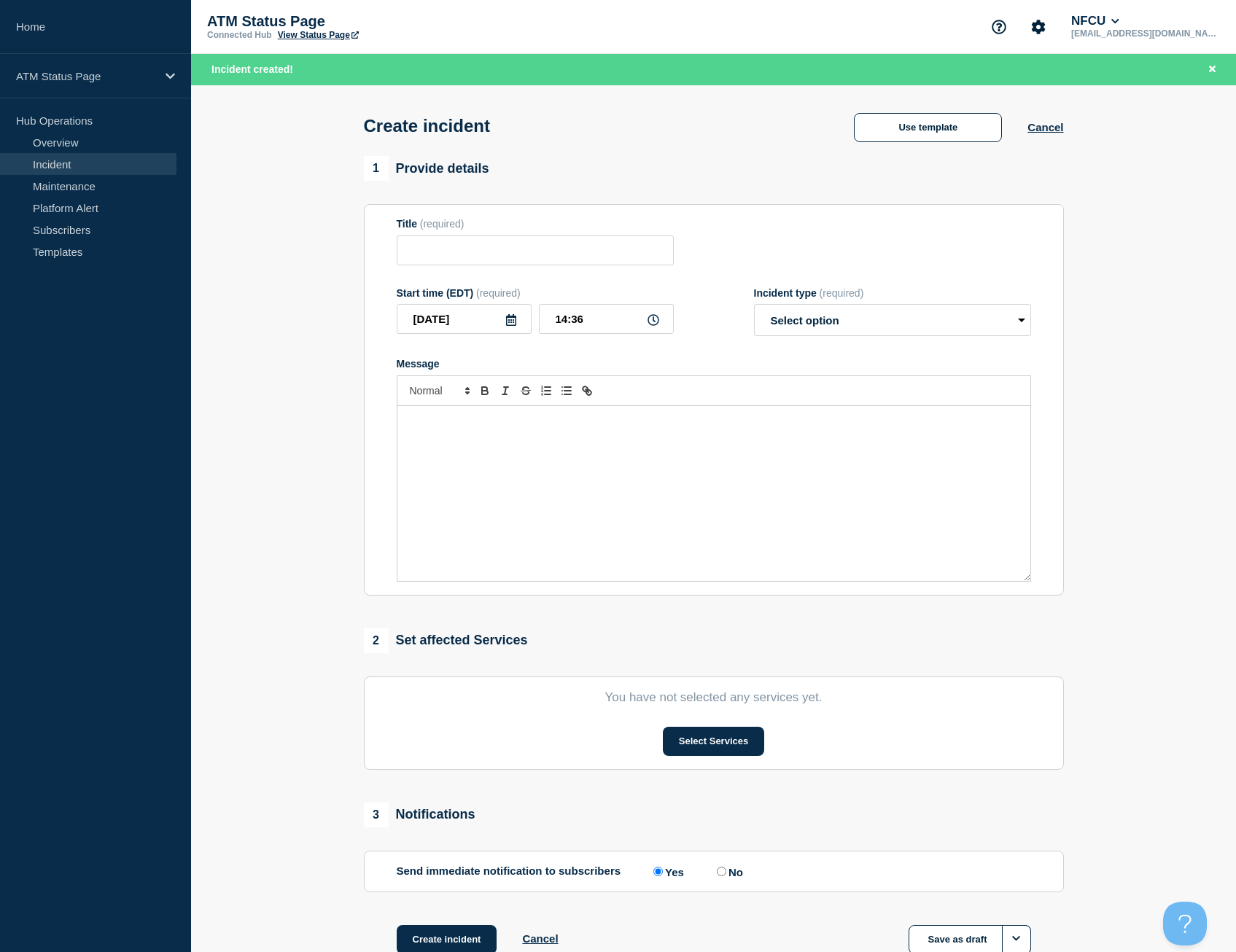
type input "Depository Down"
select select "identified"
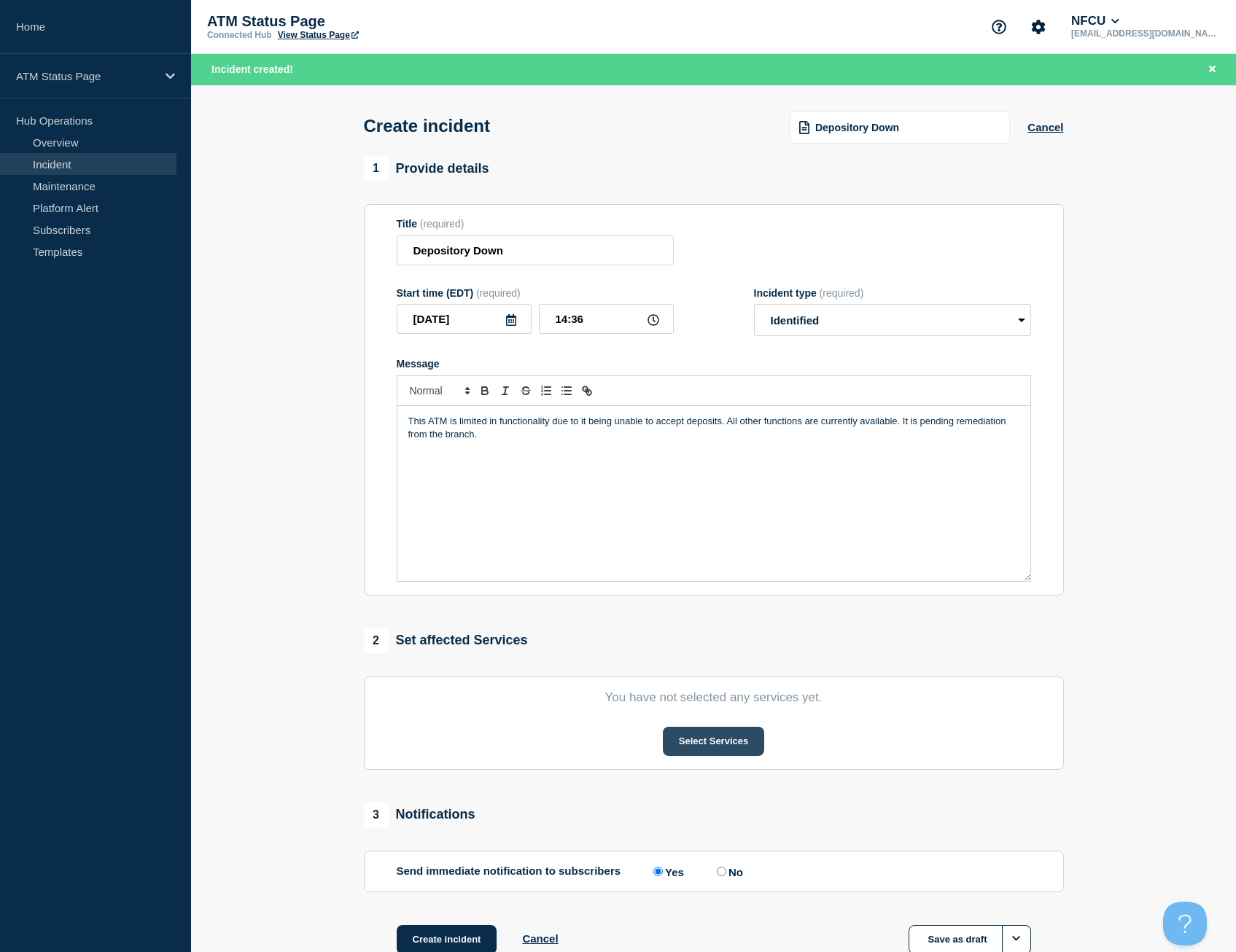
click at [690, 739] on button "Select Services" at bounding box center [713, 741] width 102 height 29
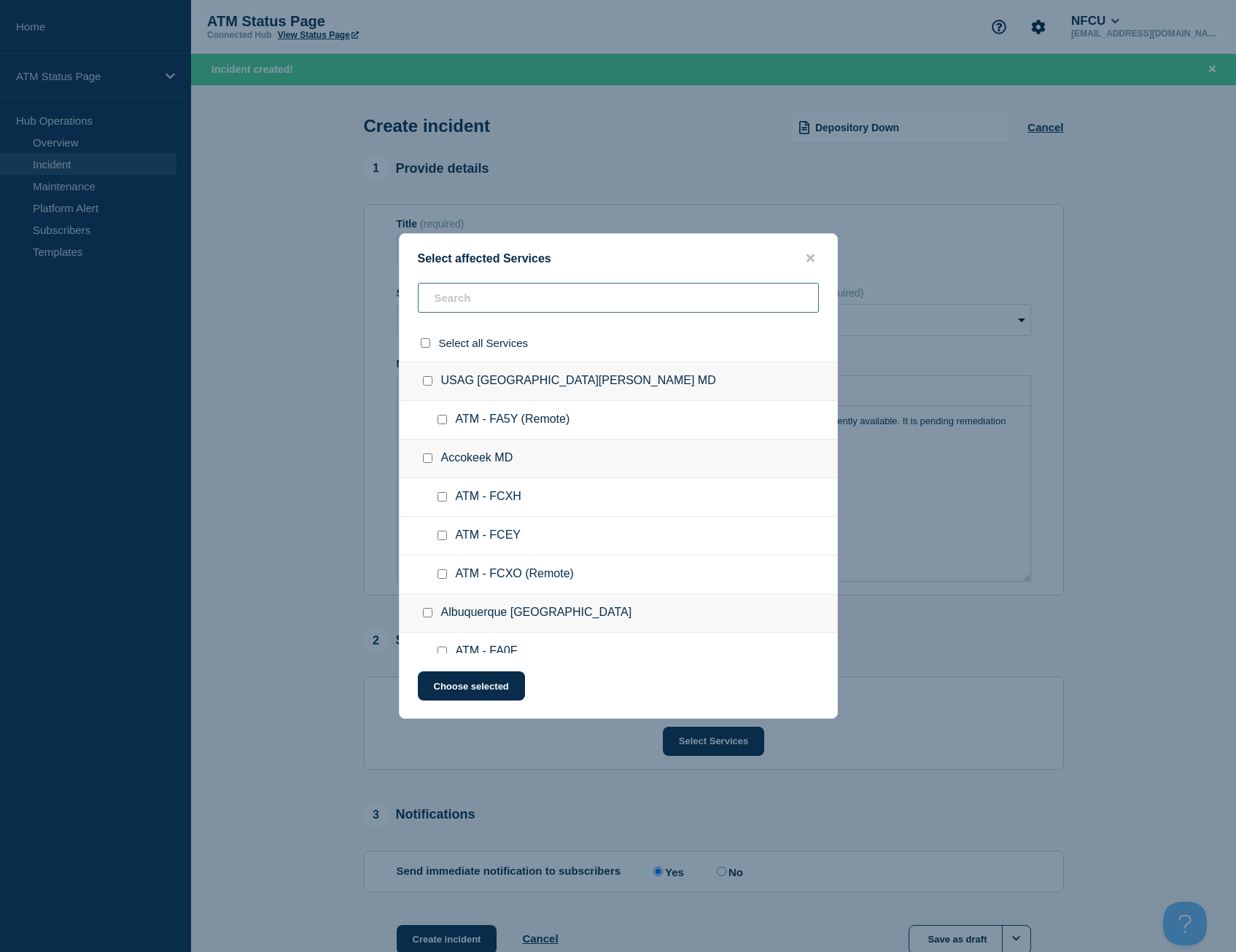
click at [484, 295] on input "text" at bounding box center [618, 298] width 401 height 30
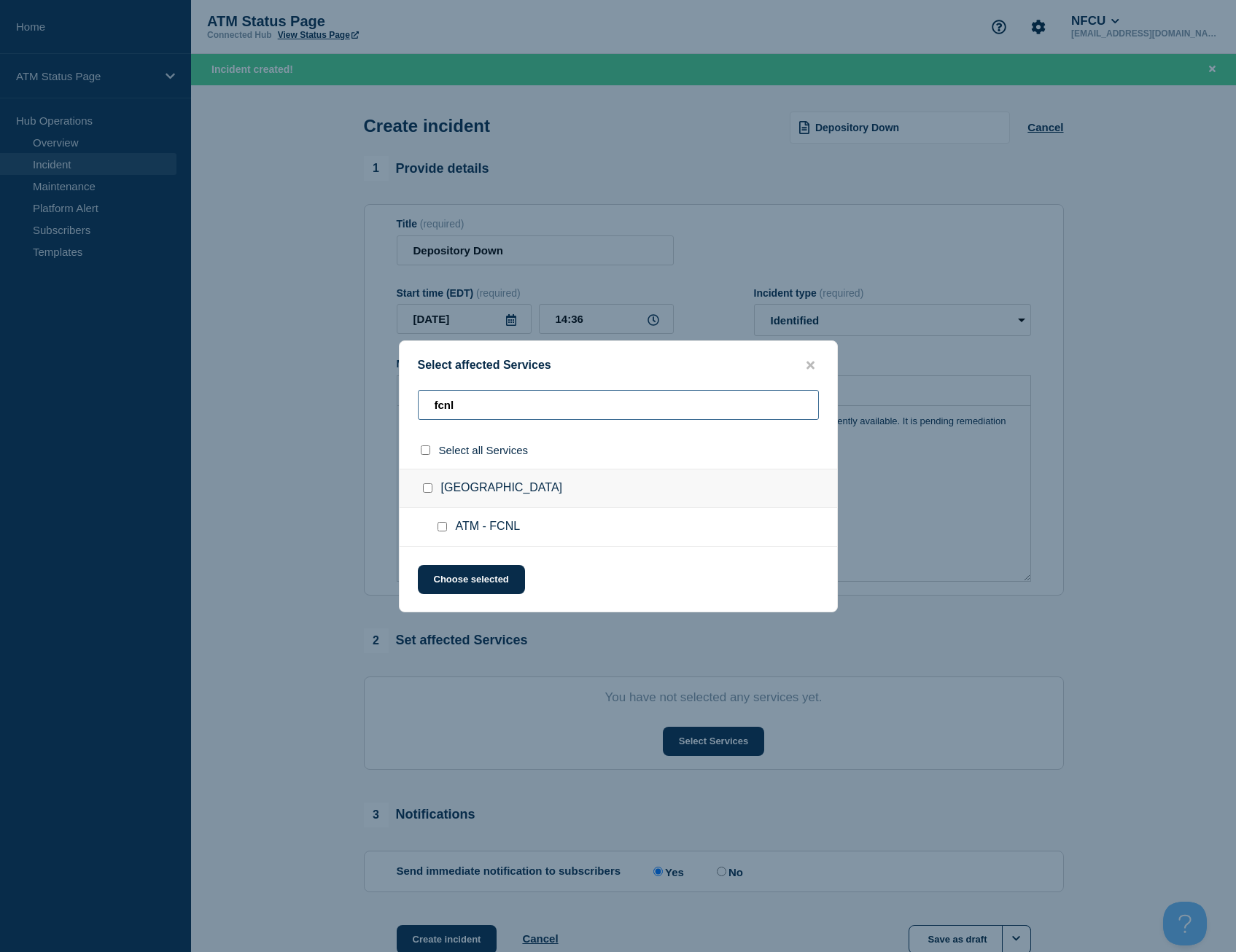
type input "fcnl"
click at [425, 448] on input "select all checkbox" at bounding box center [425, 449] width 10 height 10
checkbox input "true"
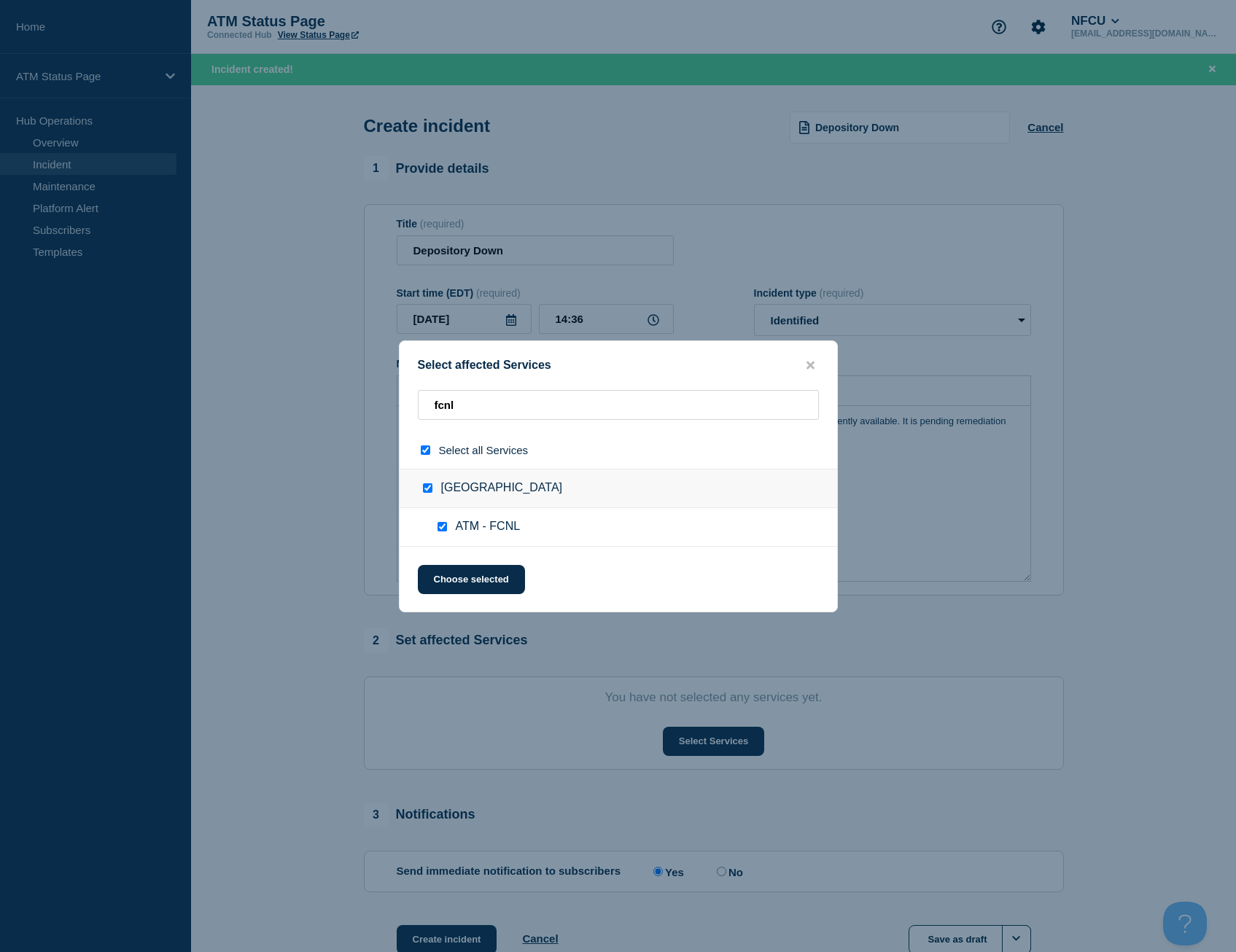
click at [471, 598] on div "Select affected Services fcnl Select all Services [GEOGRAPHIC_DATA] [GEOGRAPHIC…" at bounding box center [618, 476] width 439 height 272
click at [477, 571] on button "Choose selected" at bounding box center [471, 580] width 107 height 29
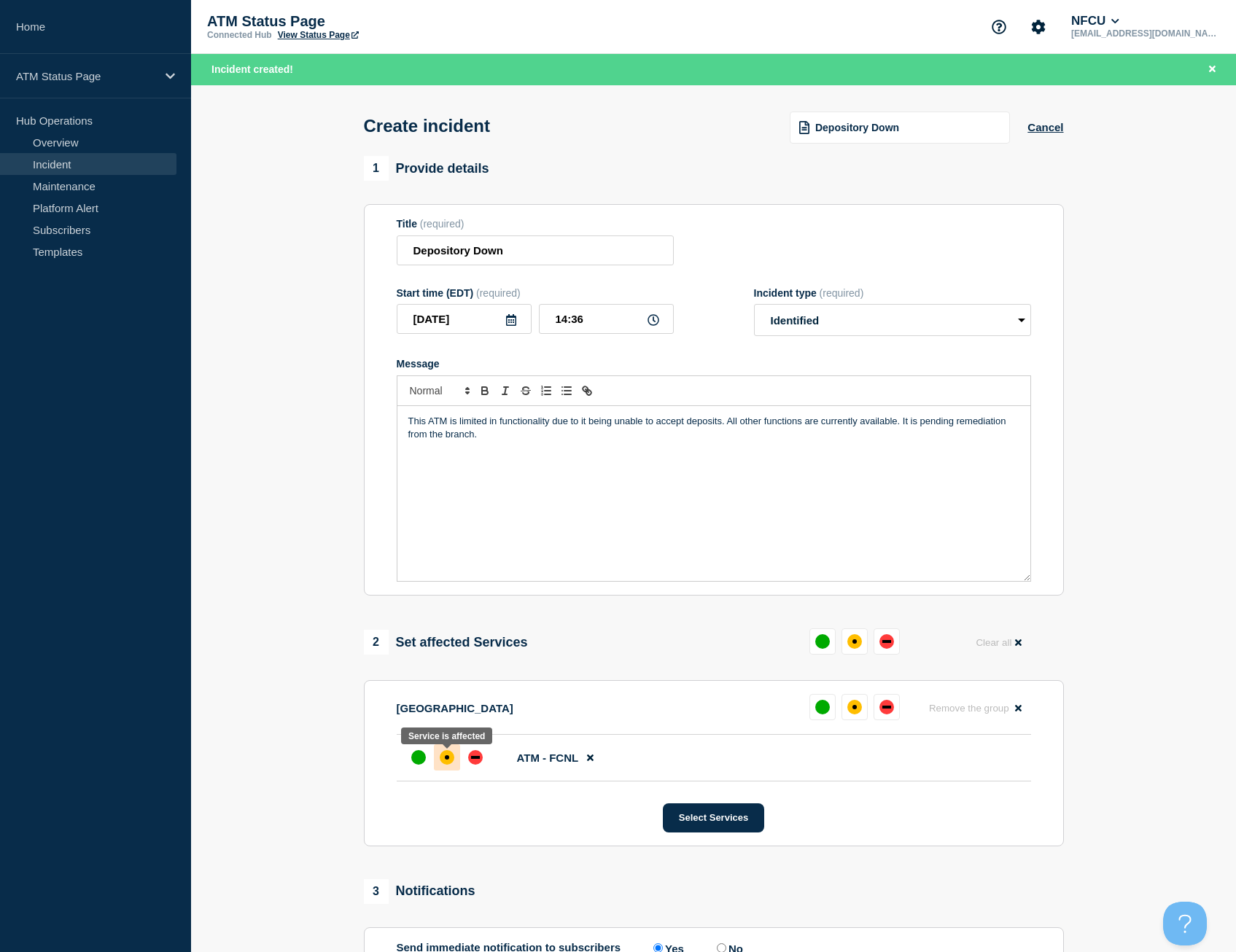
click at [450, 755] on div "affected" at bounding box center [447, 757] width 15 height 15
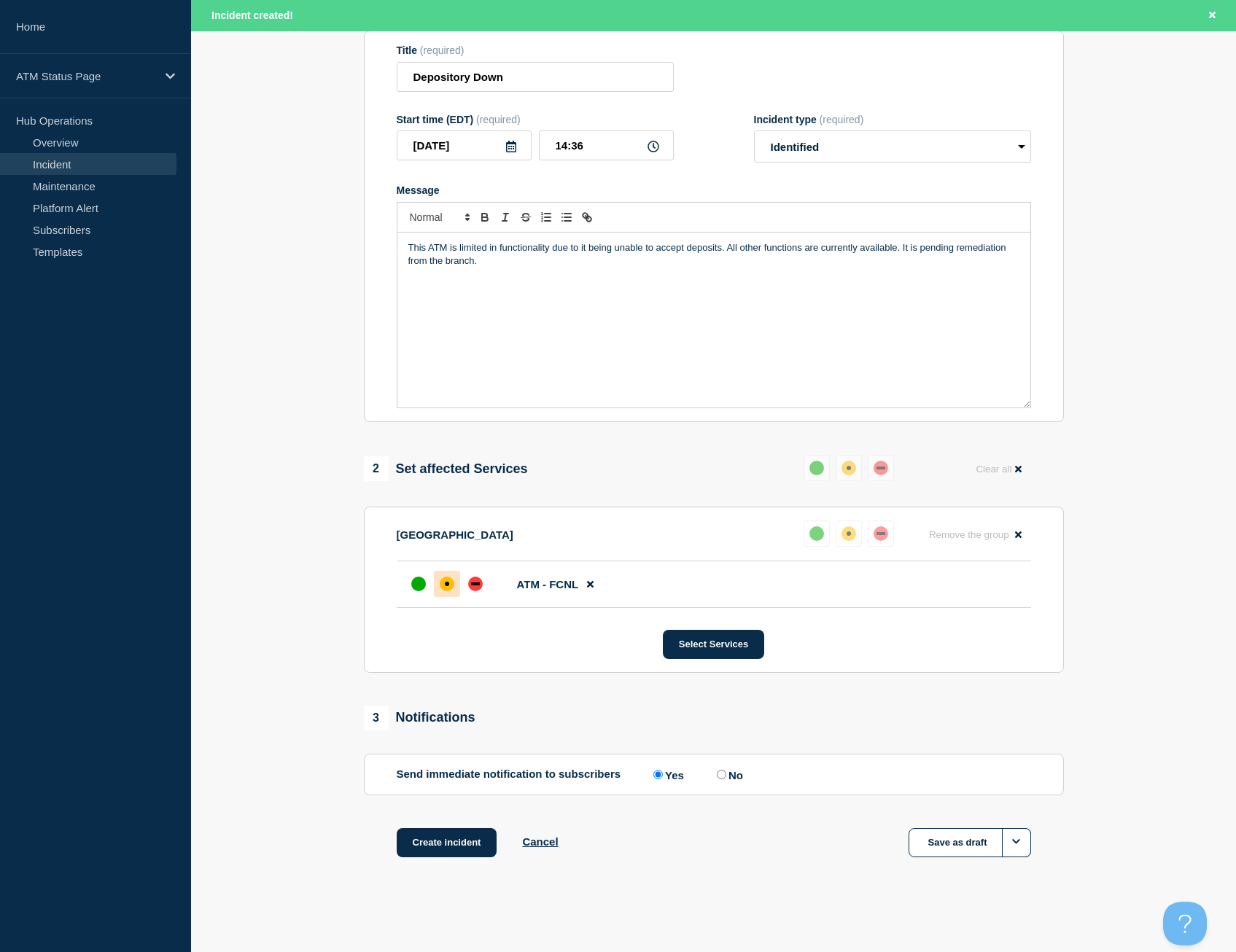
click at [445, 857] on div "Create incident Cancel Save as draft" at bounding box center [714, 861] width 700 height 66
click at [445, 848] on button "Create incident" at bounding box center [447, 843] width 101 height 29
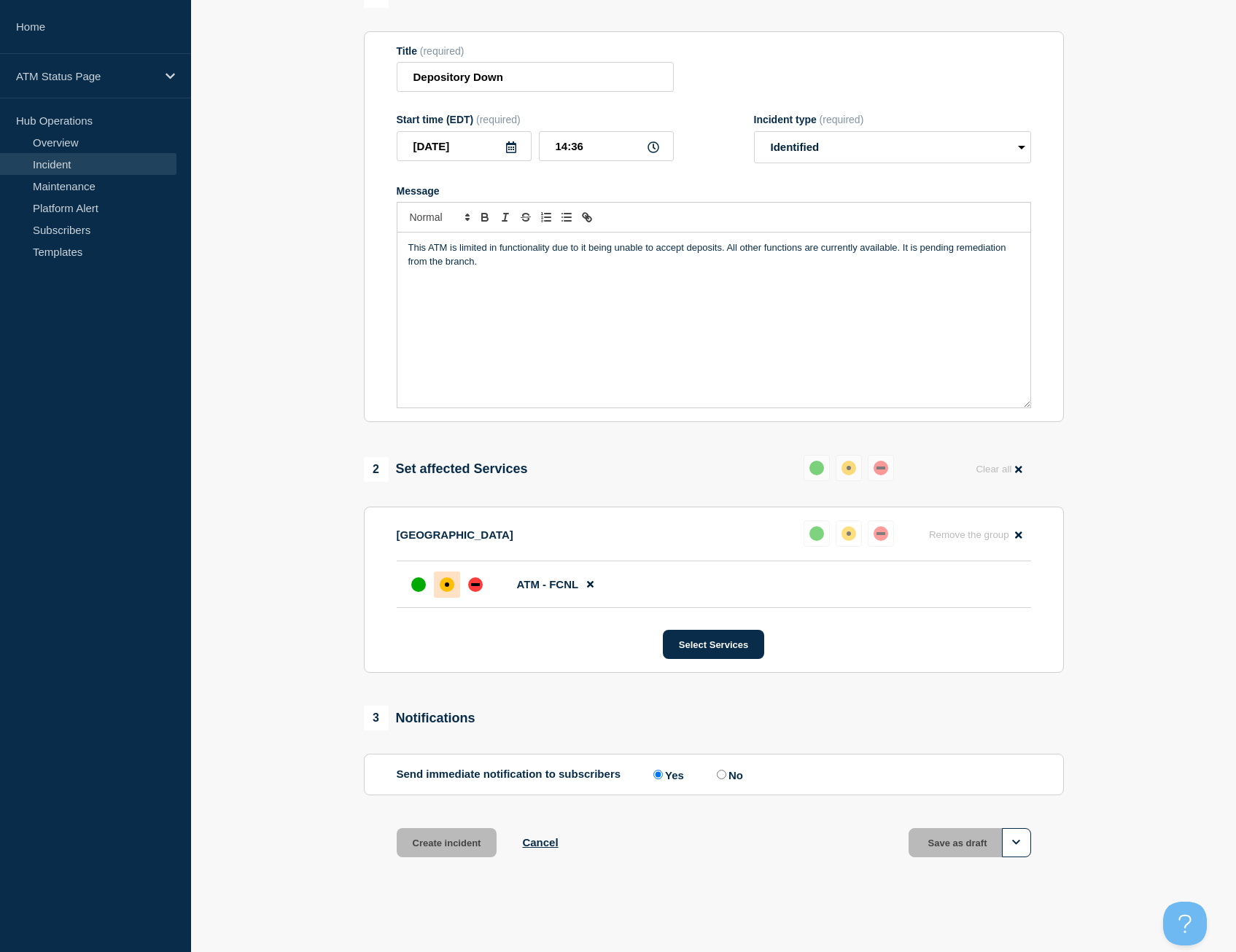
scroll to position [0, 0]
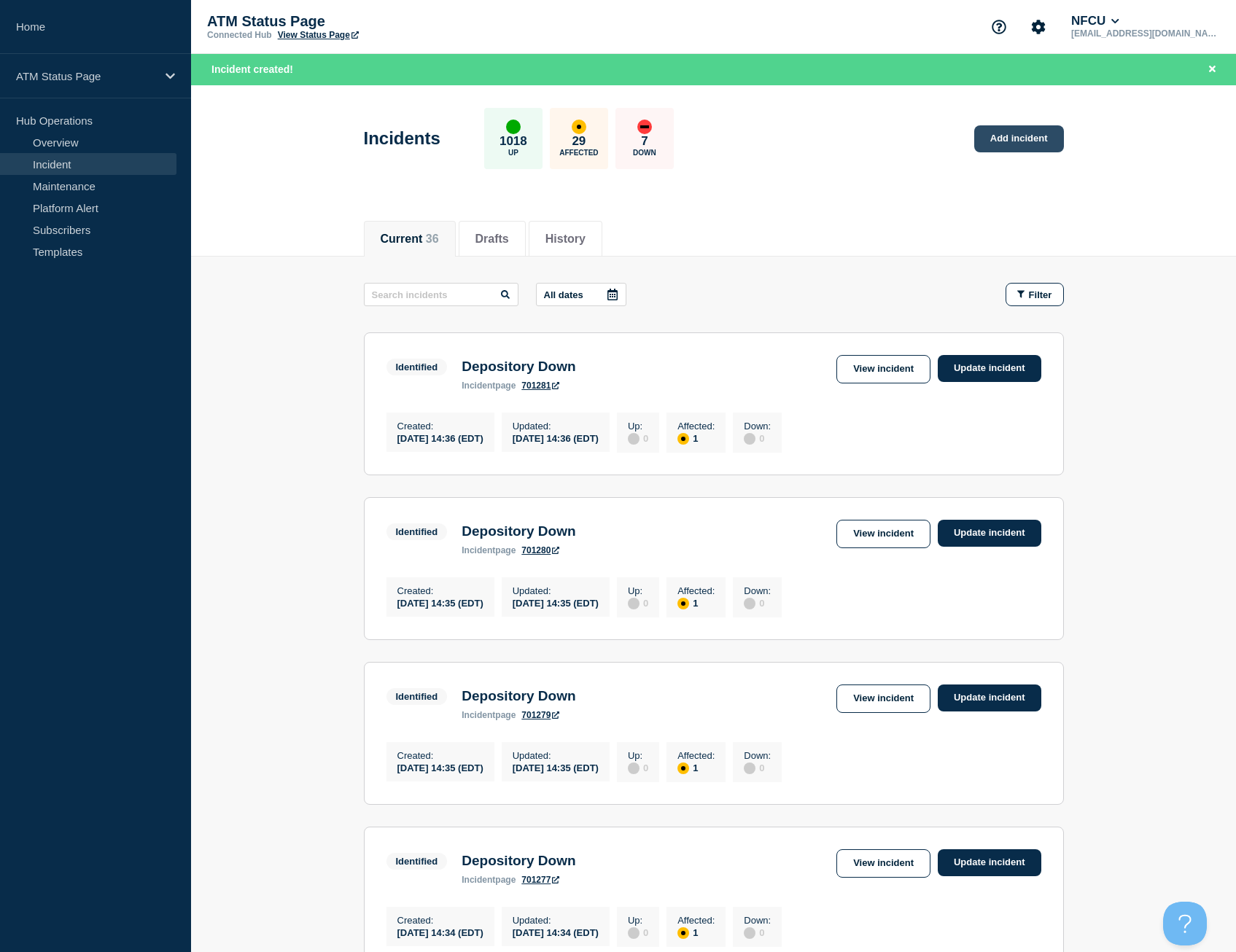
click at [999, 133] on link "Add incident" at bounding box center [1019, 139] width 90 height 27
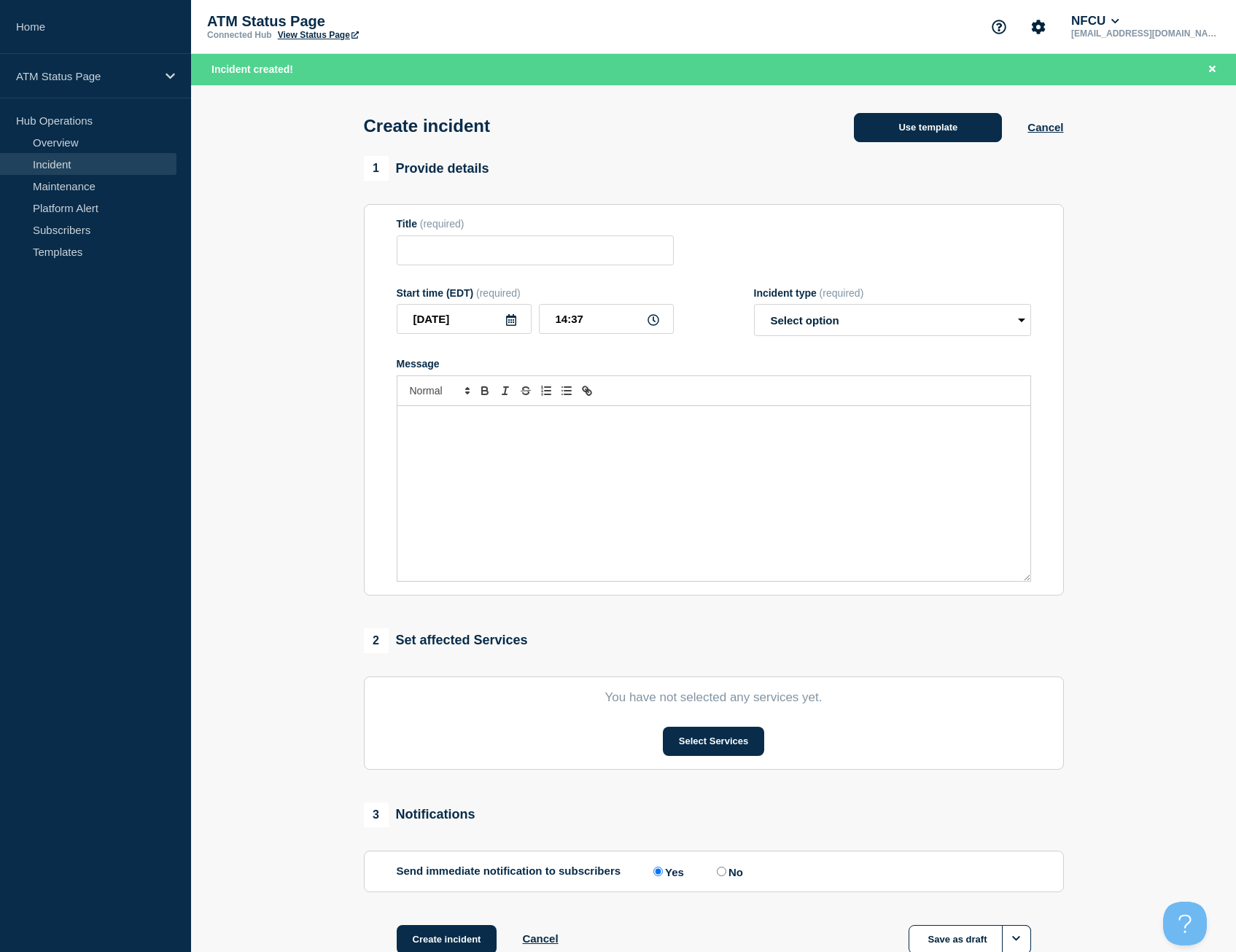
click at [885, 121] on button "Use template" at bounding box center [927, 127] width 148 height 29
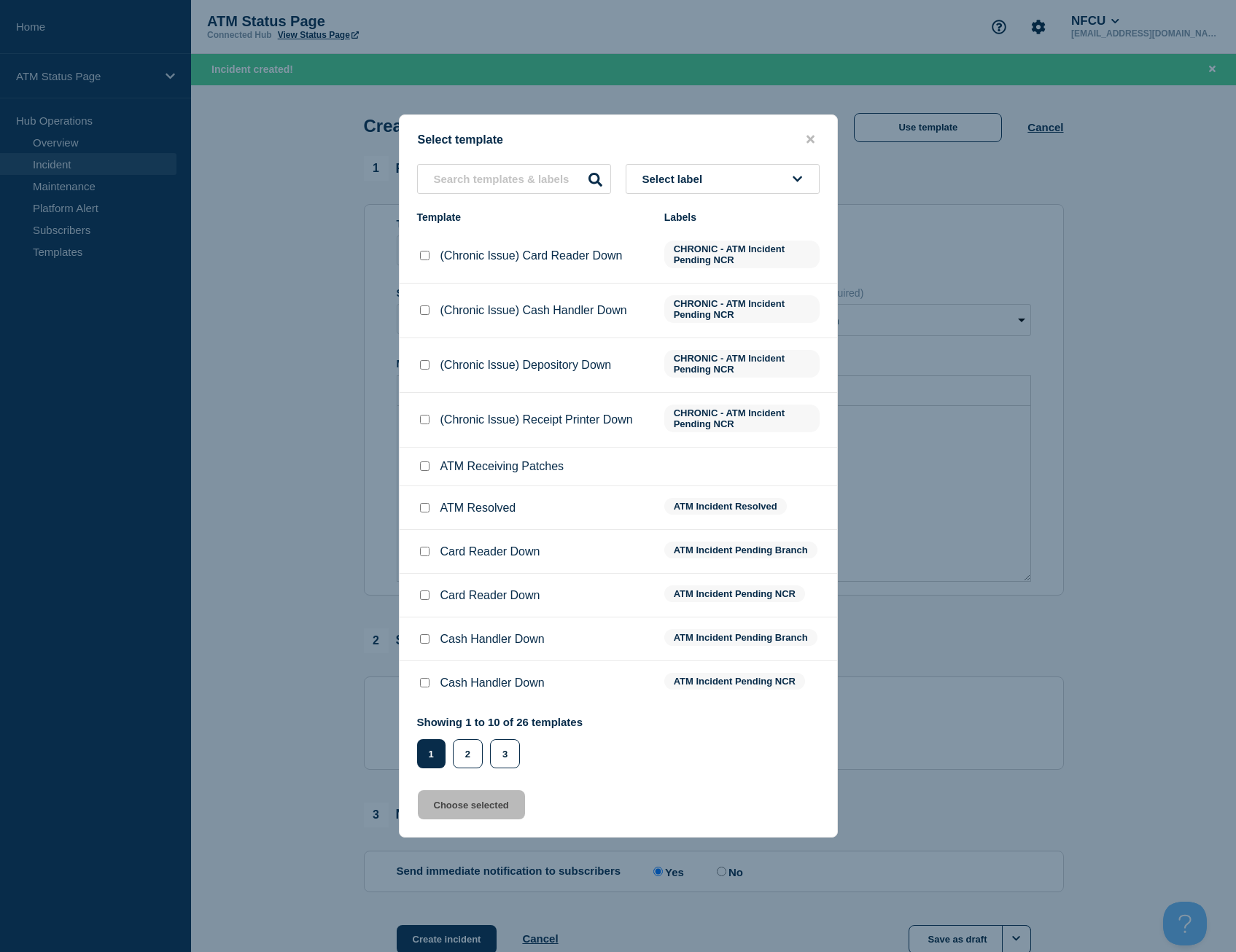
click at [489, 169] on div "Select template Select label Template Labels (Chronic Issue) Card Reader Down C…" at bounding box center [618, 475] width 439 height 723
click at [489, 171] on input "text" at bounding box center [514, 179] width 194 height 30
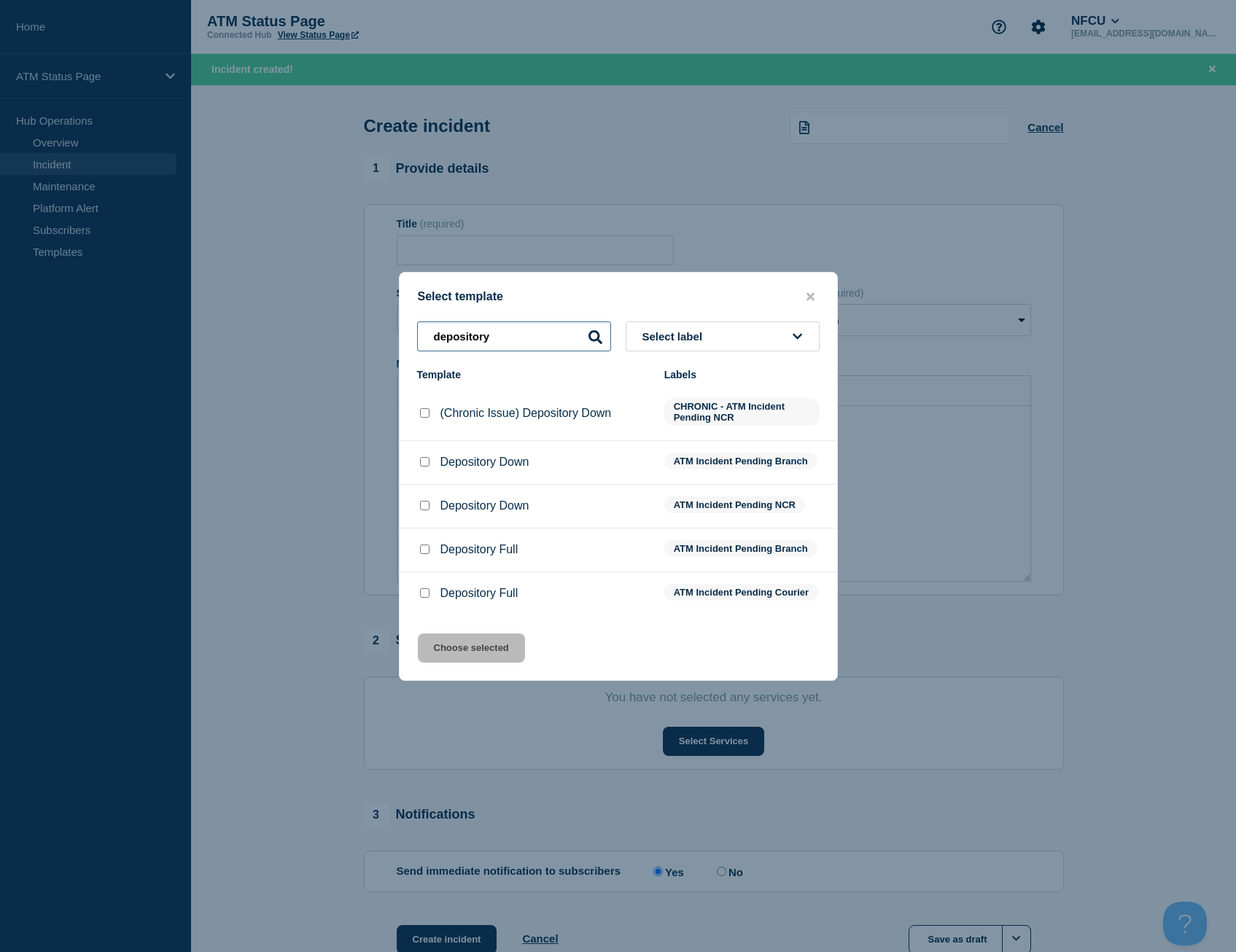
type input "depository"
click at [428, 457] on input "Depository Down checkbox" at bounding box center [425, 461] width 10 height 10
checkbox input "true"
click at [464, 654] on button "Choose selected" at bounding box center [471, 648] width 107 height 29
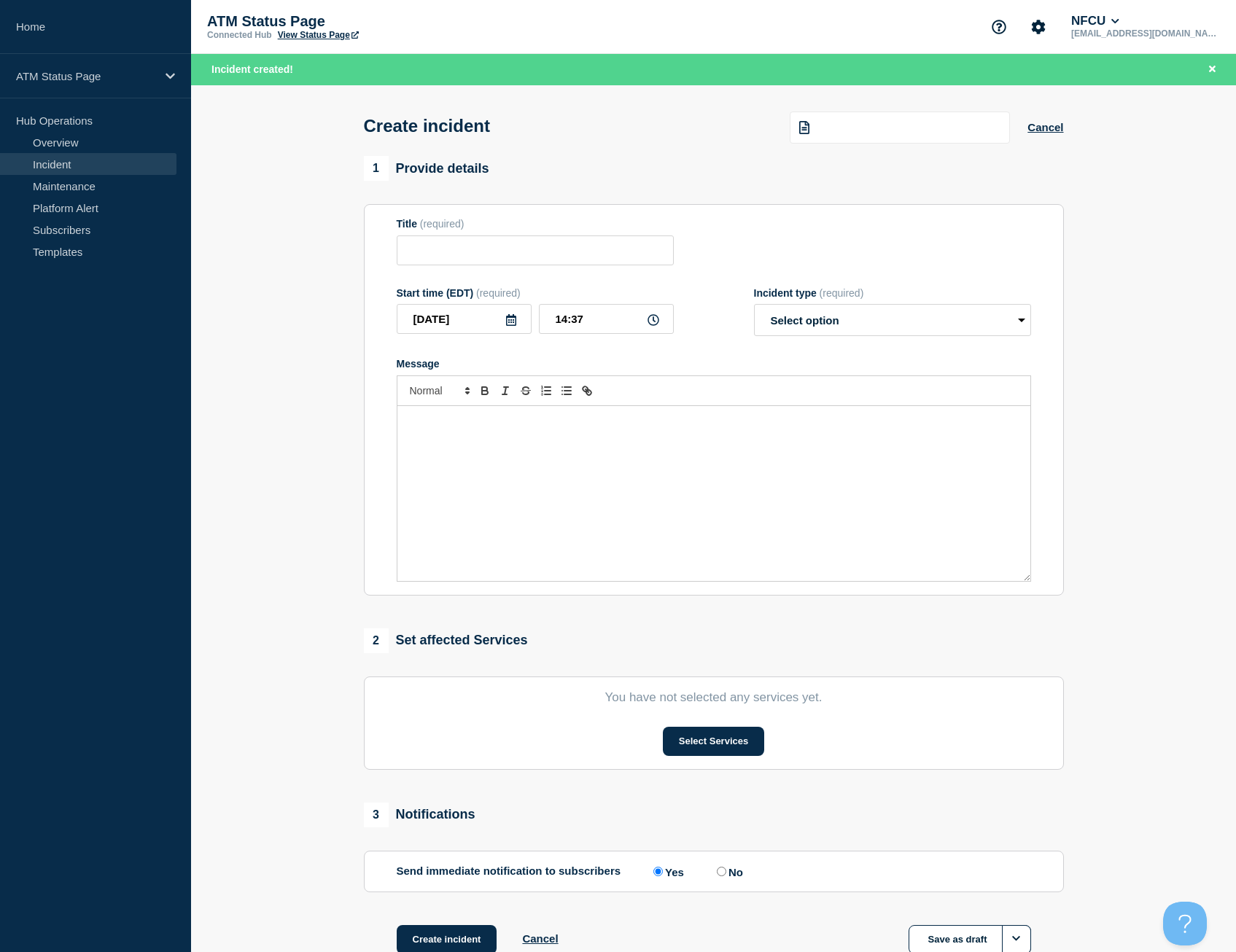
type input "Depository Down"
select select "identified"
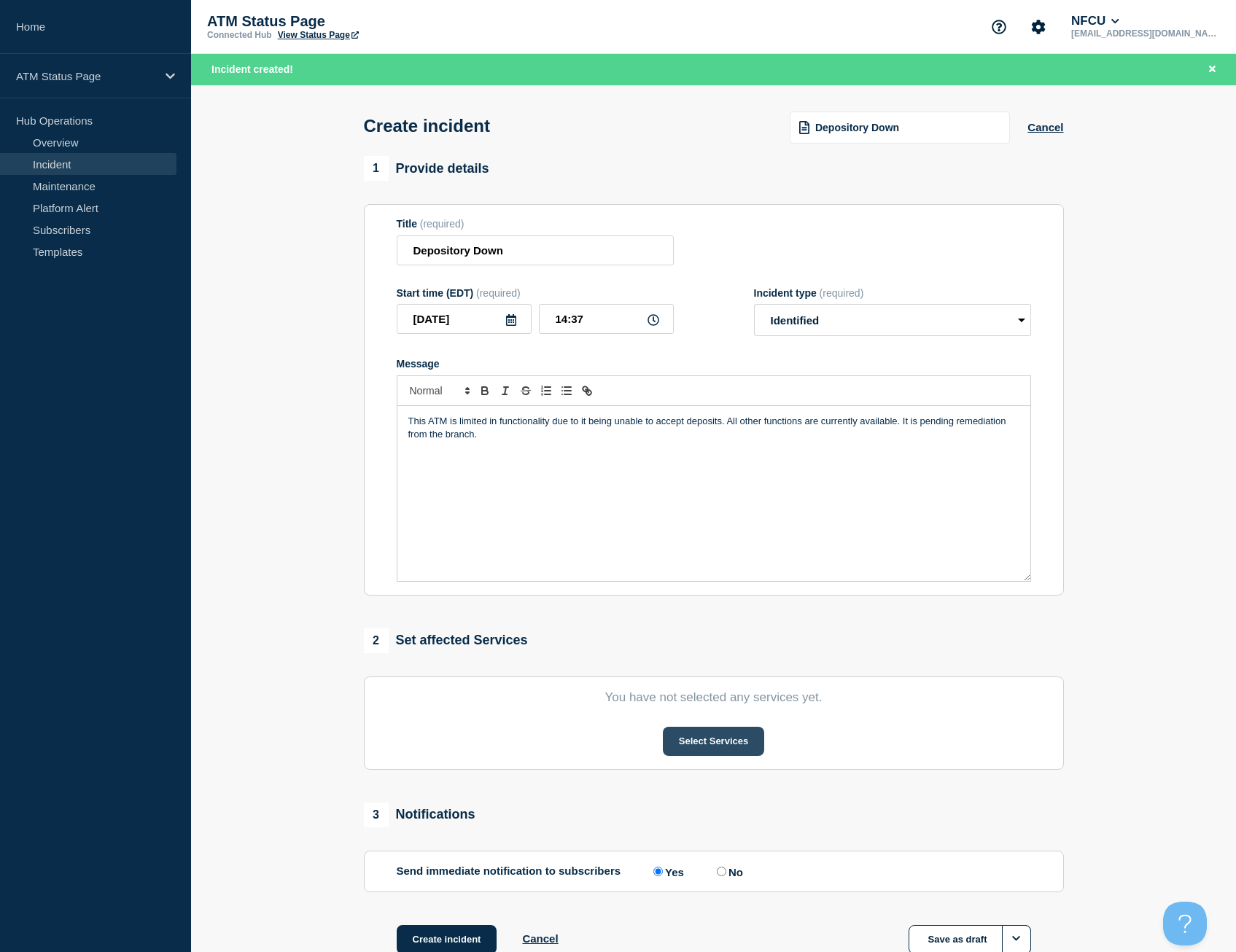
click at [721, 741] on button "Select Services" at bounding box center [713, 741] width 102 height 29
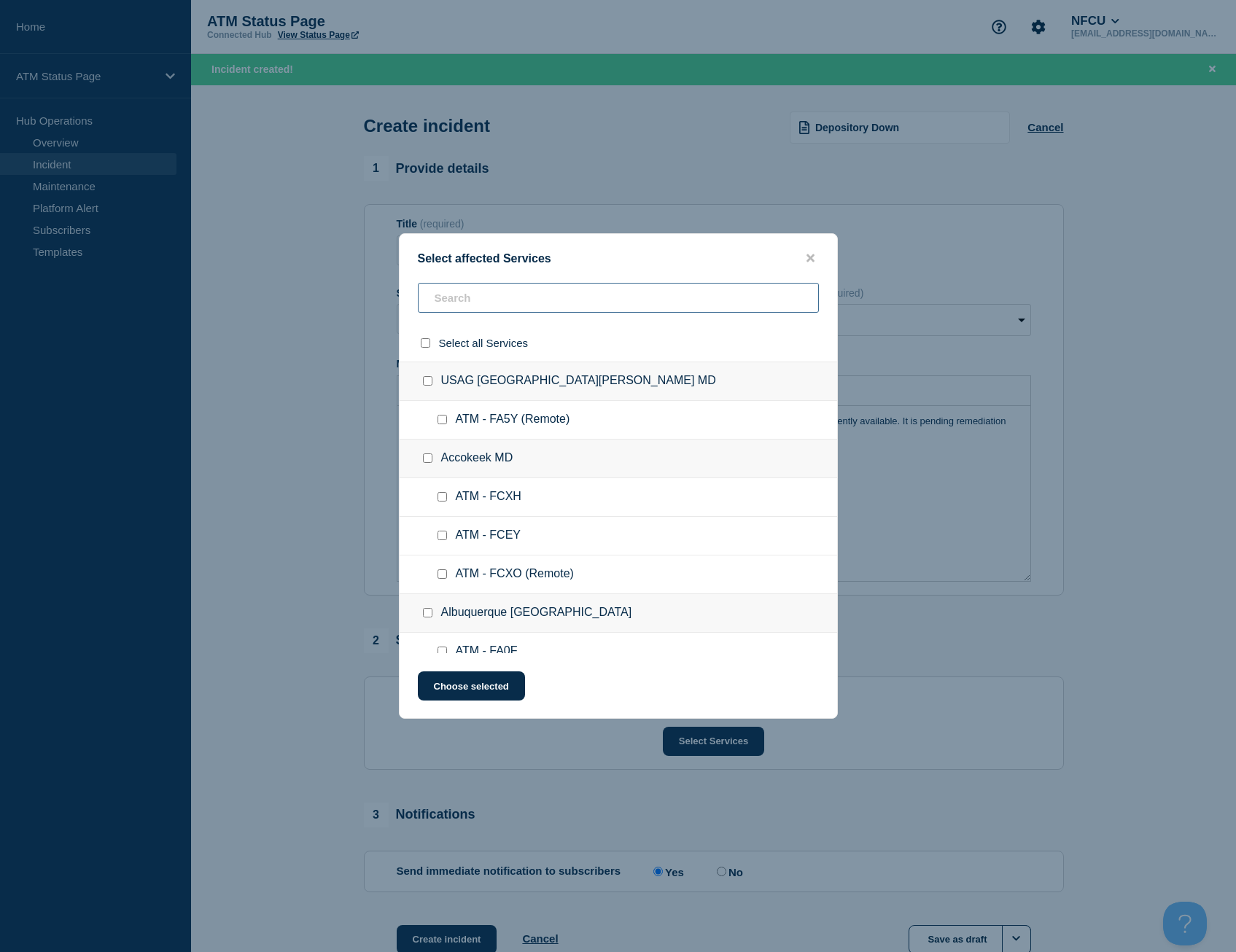
click at [470, 308] on input "text" at bounding box center [618, 298] width 401 height 30
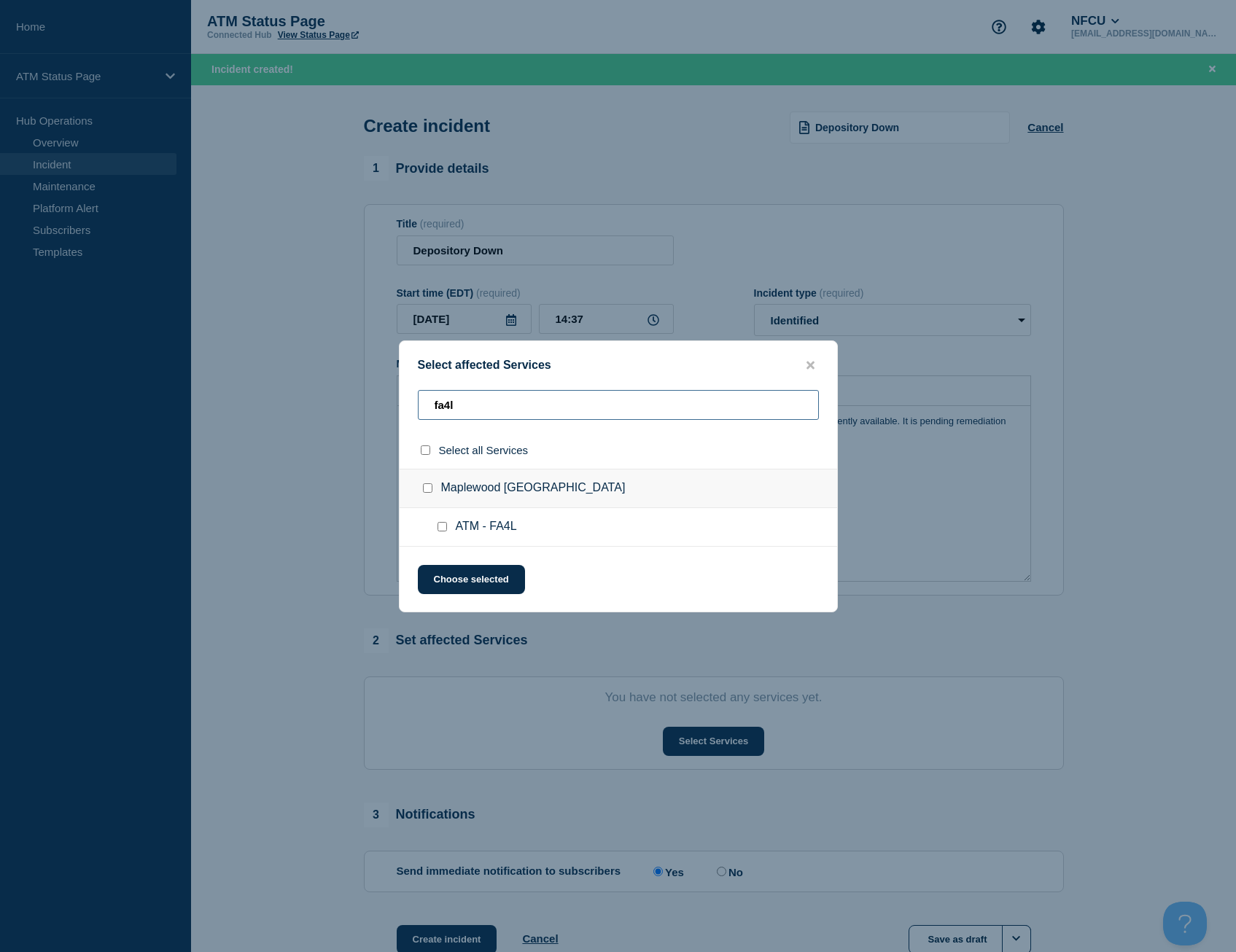
type input "fa4l"
click at [425, 452] on div at bounding box center [428, 450] width 21 height 14
click at [427, 452] on input "select all checkbox" at bounding box center [425, 449] width 10 height 10
checkbox input "true"
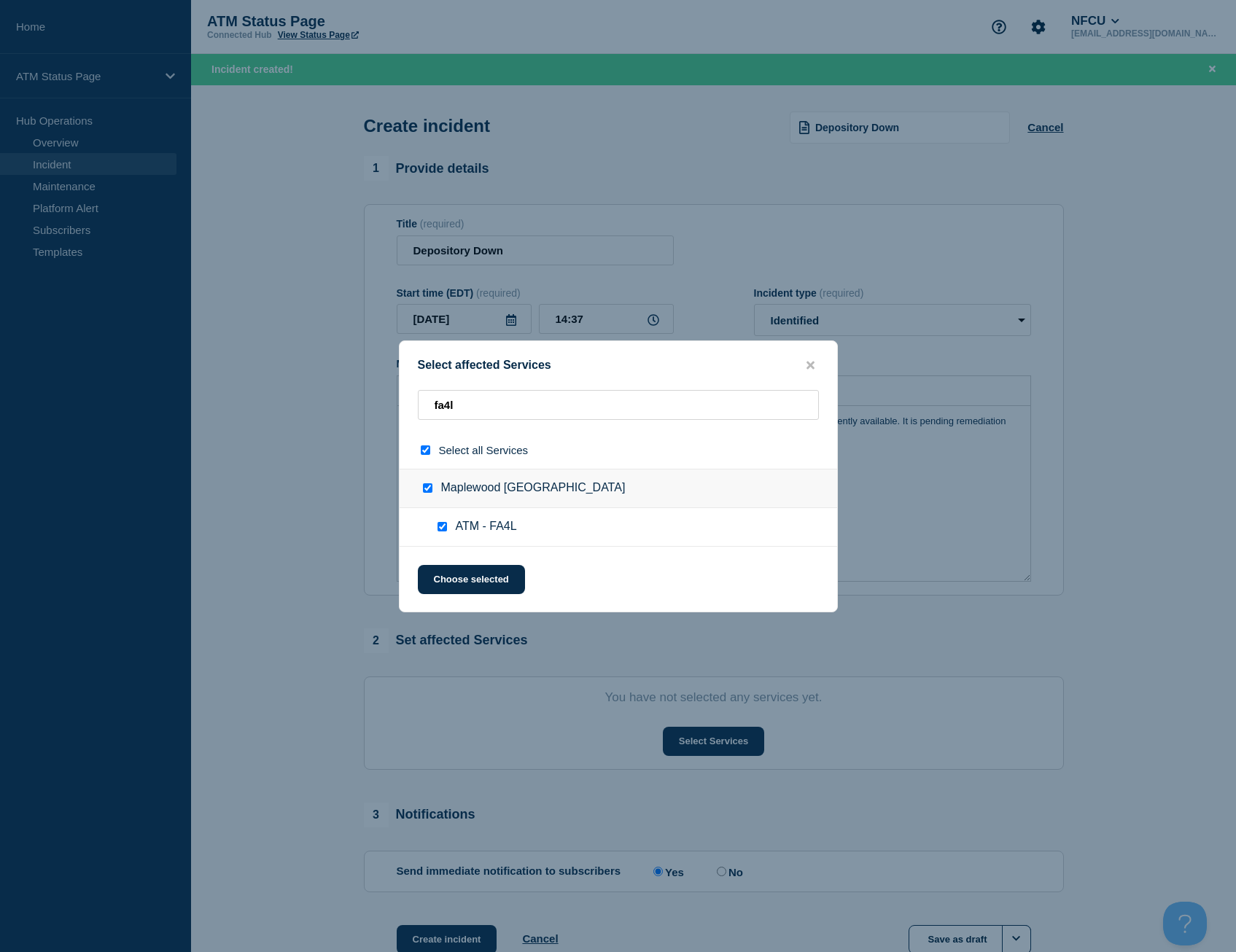
checkbox input "true"
click at [469, 576] on button "Choose selected" at bounding box center [471, 580] width 107 height 29
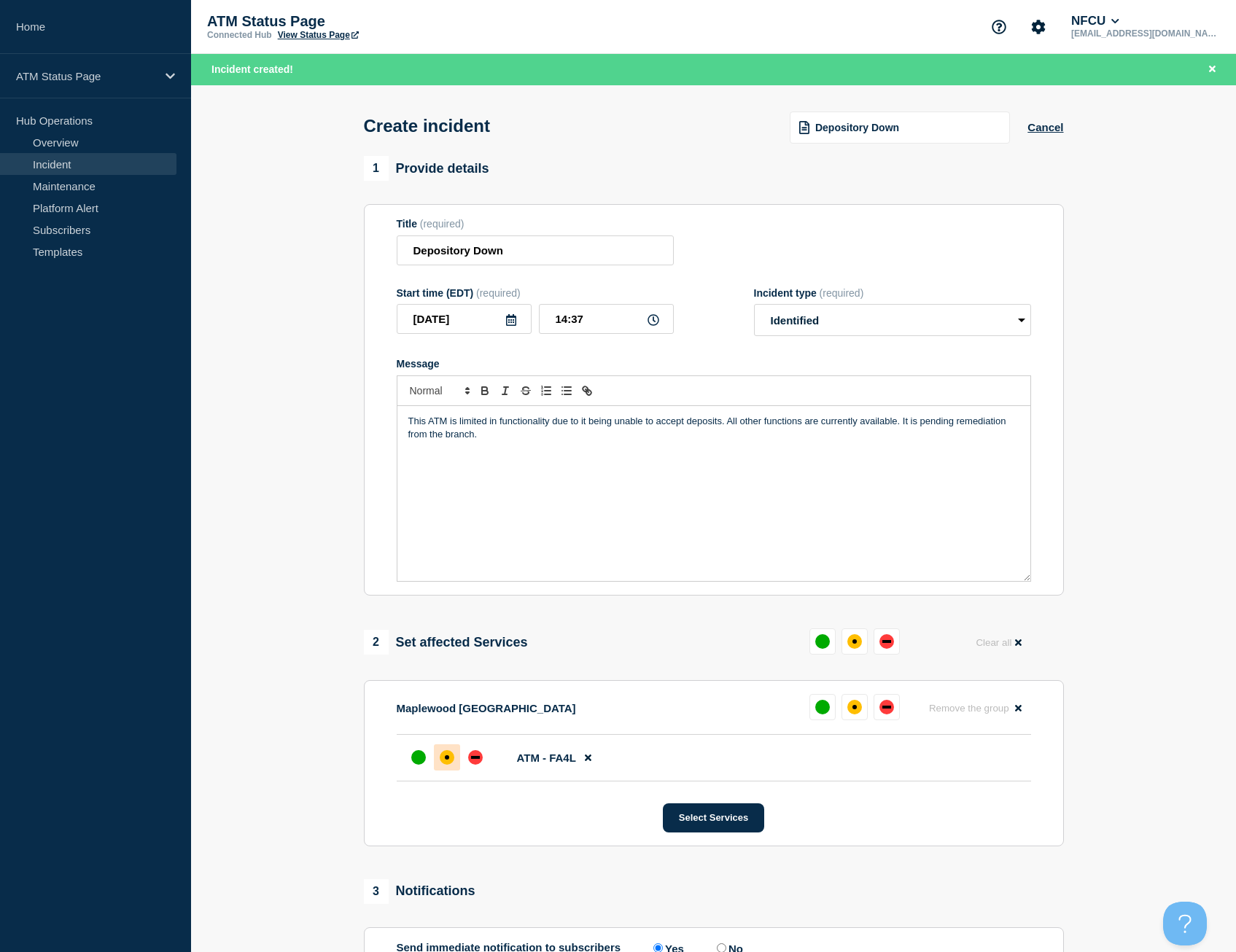
click at [444, 763] on div "affected" at bounding box center [447, 757] width 15 height 15
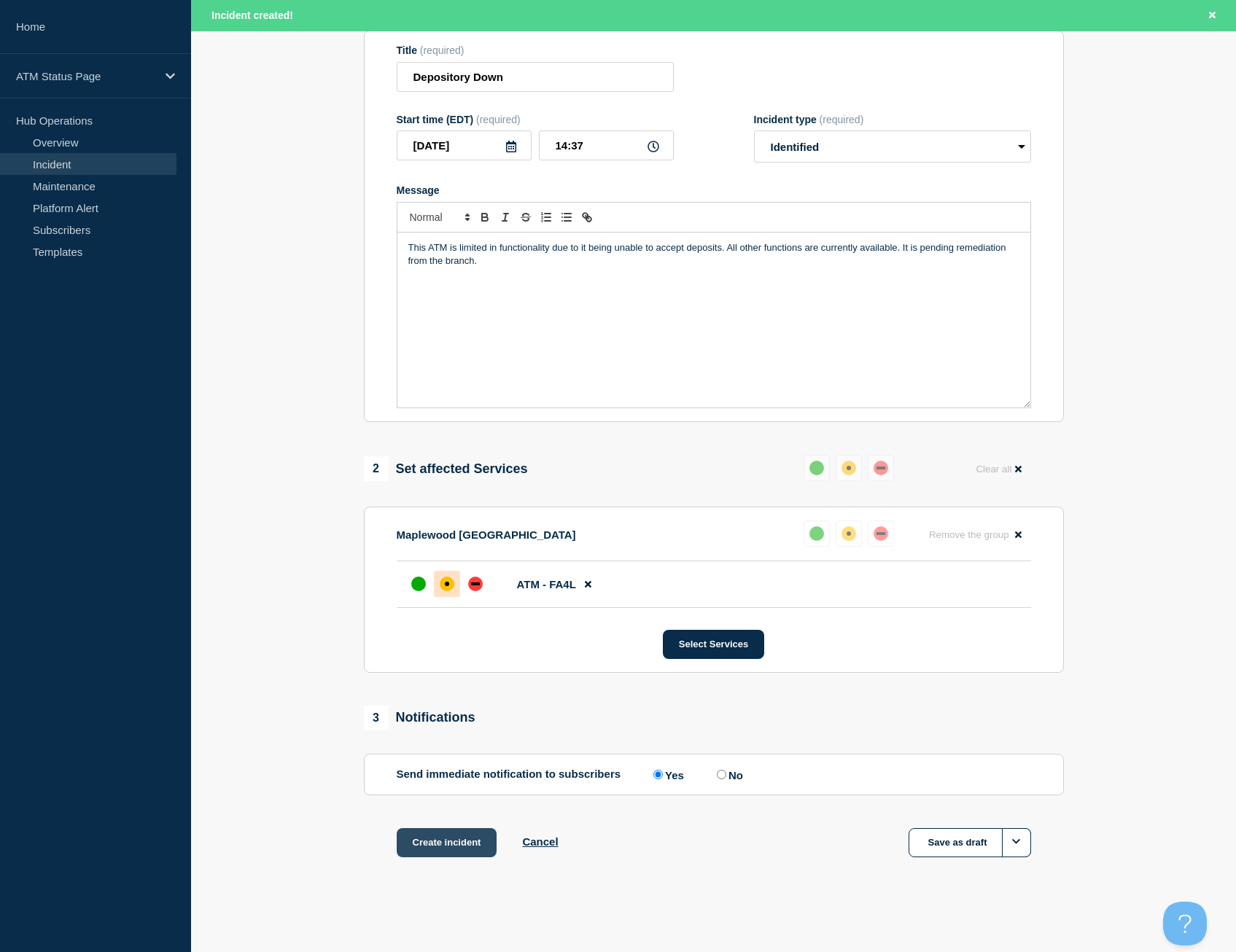
click at [447, 839] on button "Create incident" at bounding box center [447, 843] width 101 height 29
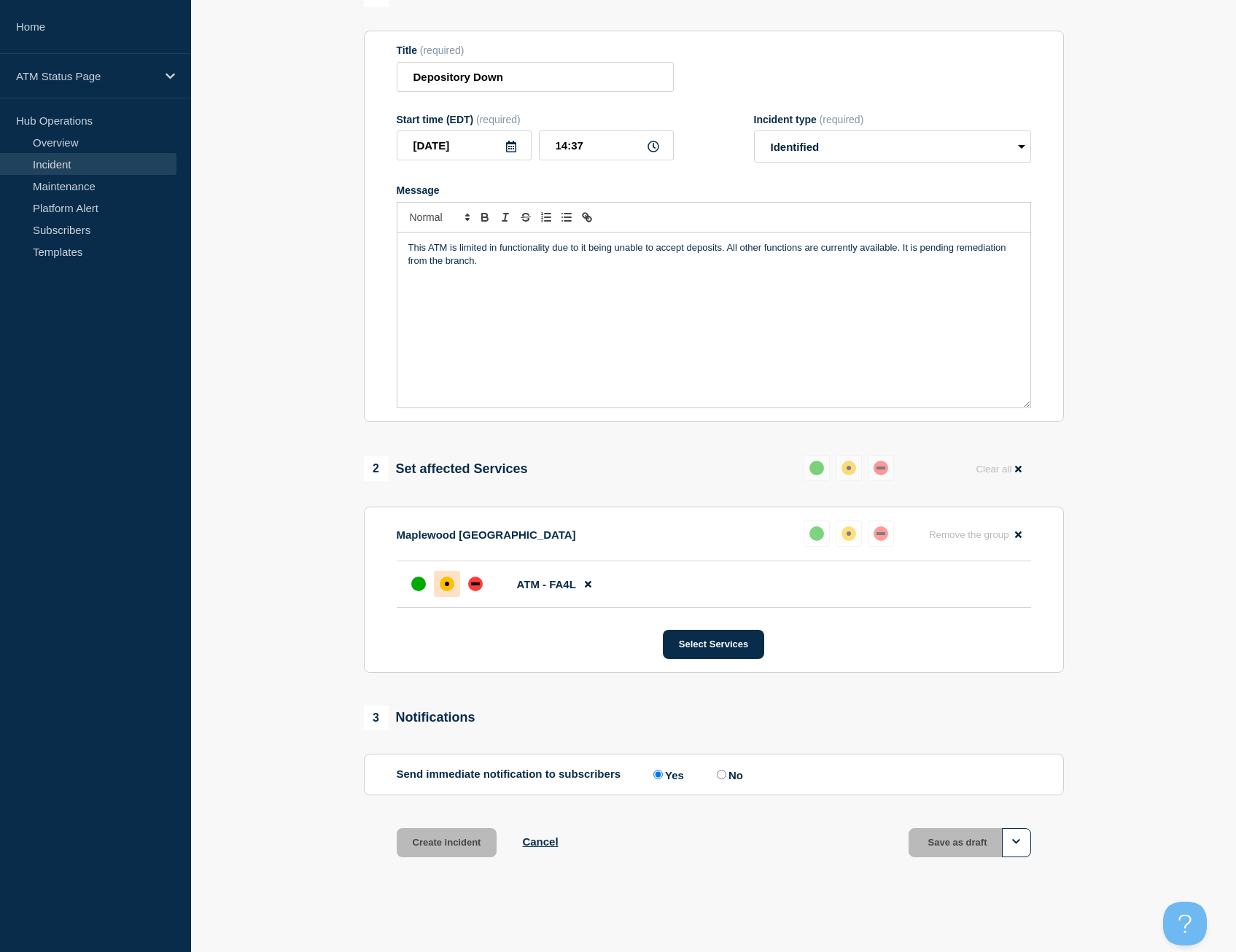
scroll to position [146, 0]
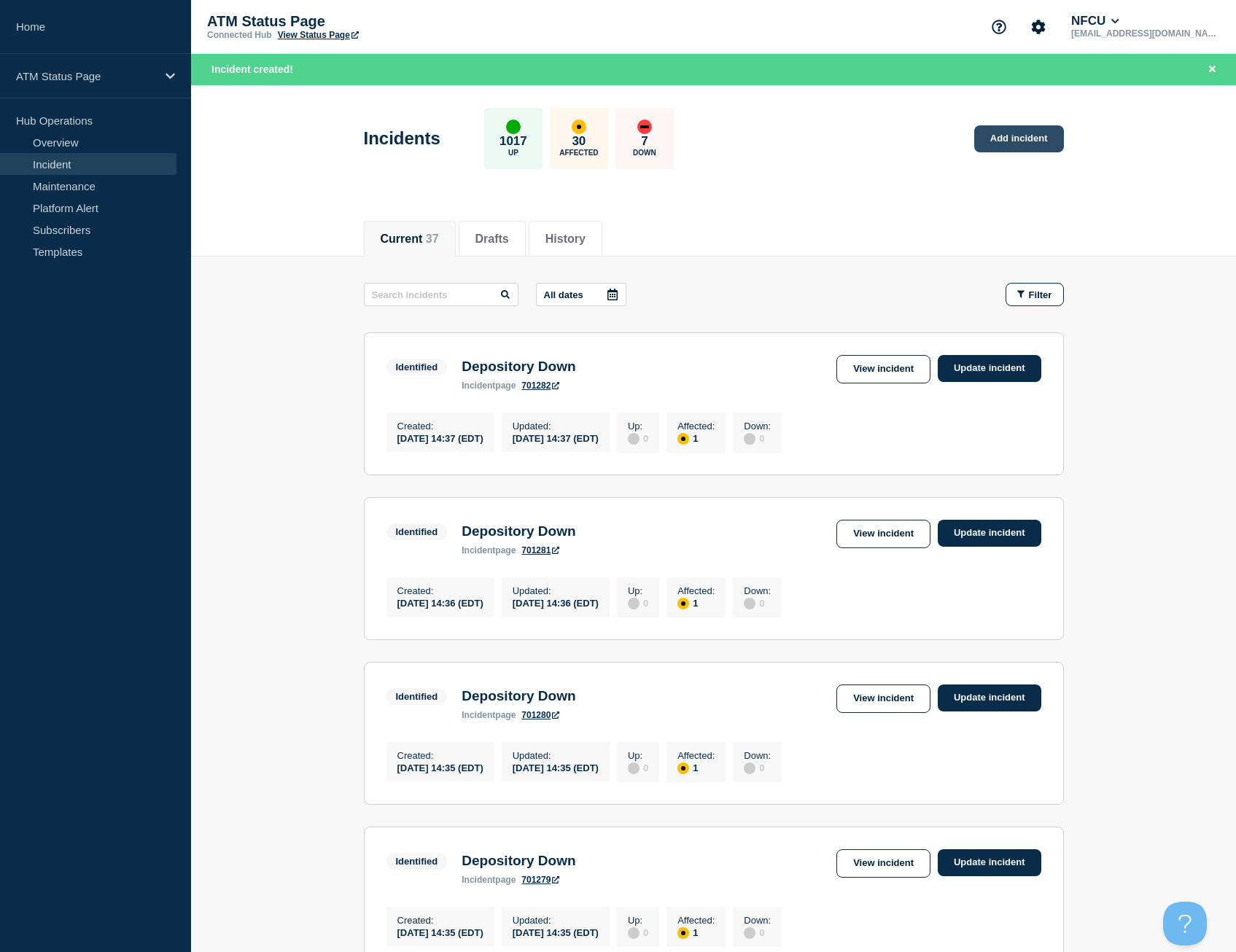
click at [1012, 145] on link "Add incident" at bounding box center [1019, 139] width 90 height 27
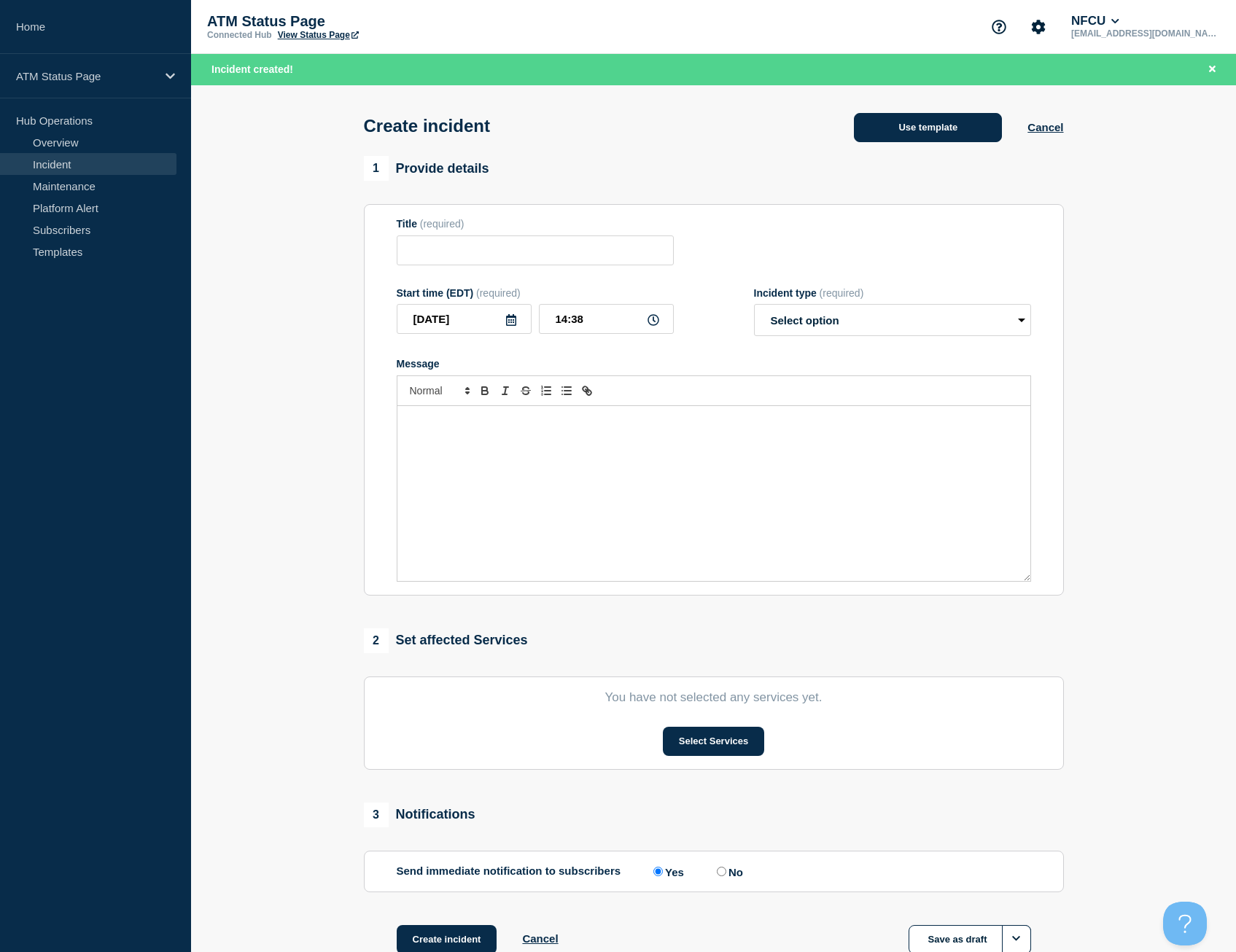
click at [949, 131] on button "Use template" at bounding box center [927, 127] width 148 height 29
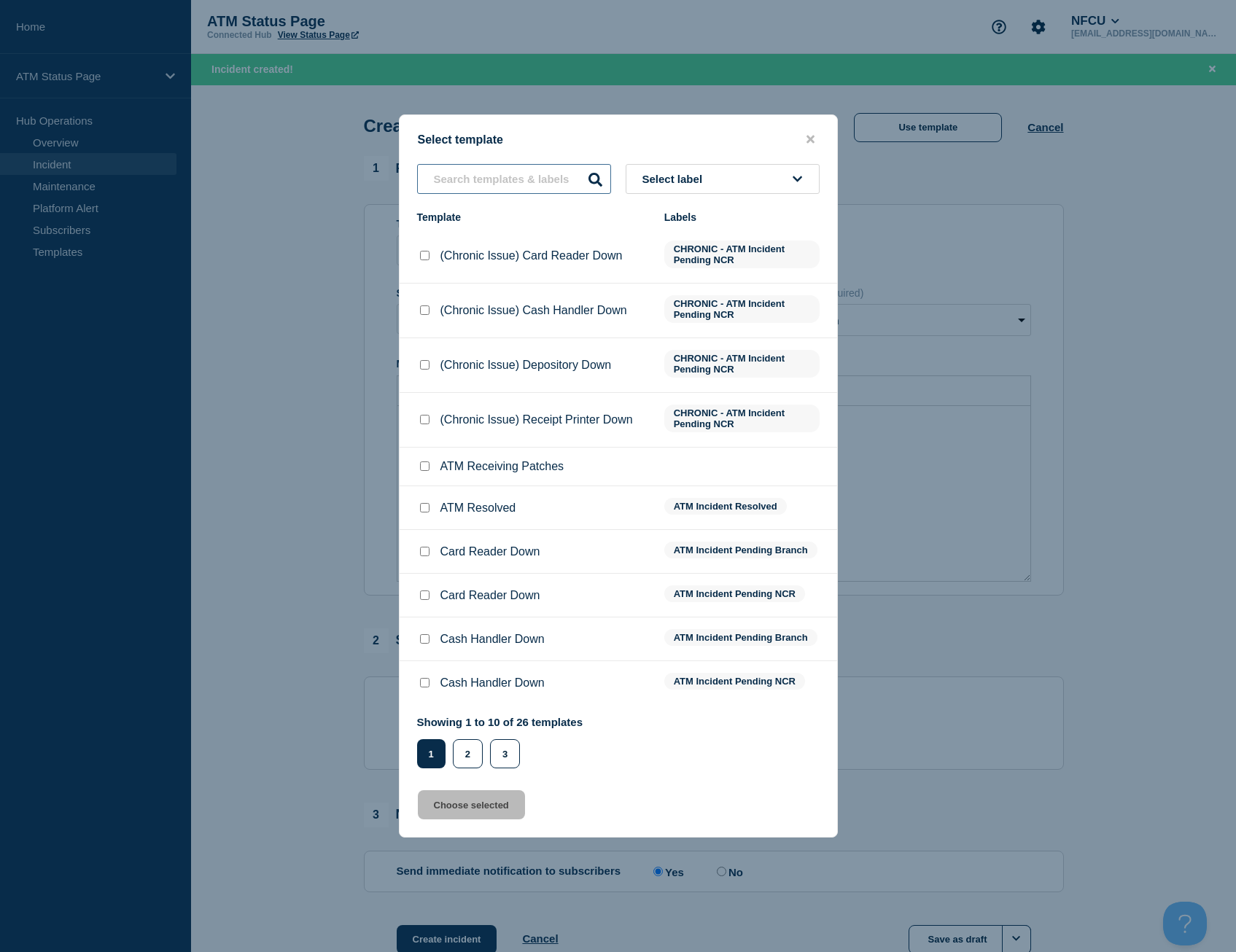
click at [526, 171] on input "text" at bounding box center [514, 179] width 194 height 30
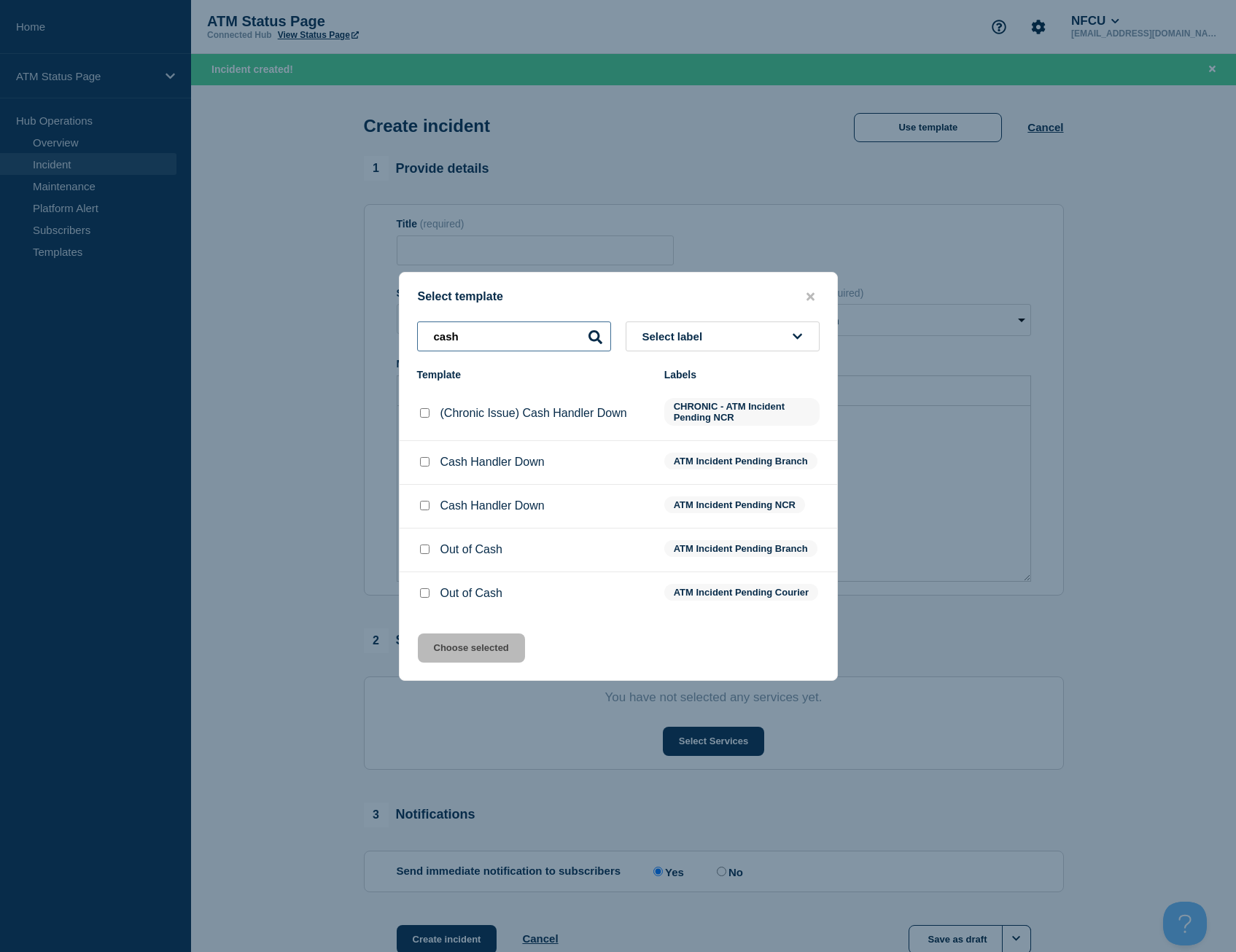
type input "cash"
click at [425, 546] on input "Out of Cash checkbox" at bounding box center [425, 549] width 10 height 10
checkbox input "true"
click at [445, 644] on button "Choose selected" at bounding box center [471, 648] width 107 height 29
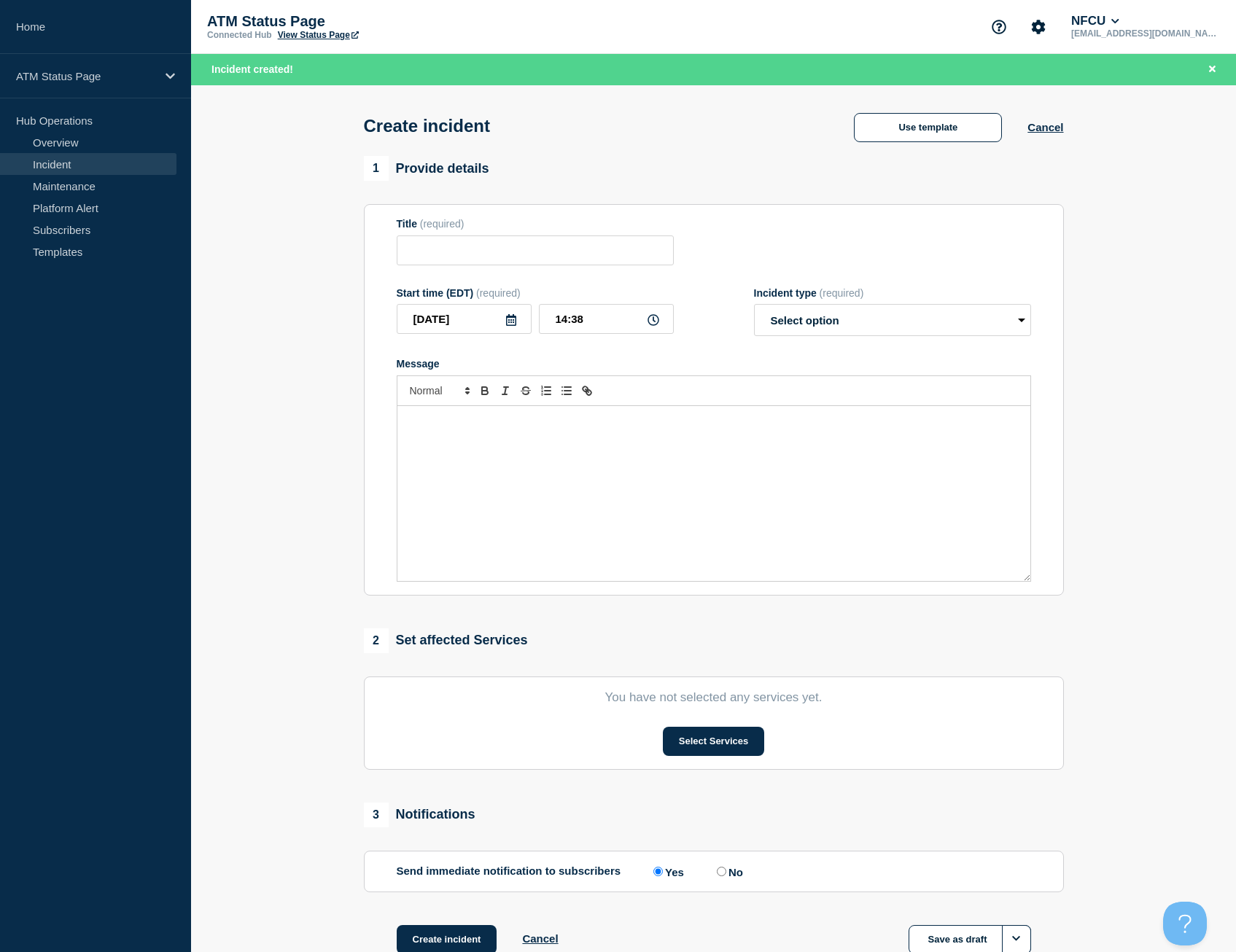
type input "Out of Cash"
select select "identified"
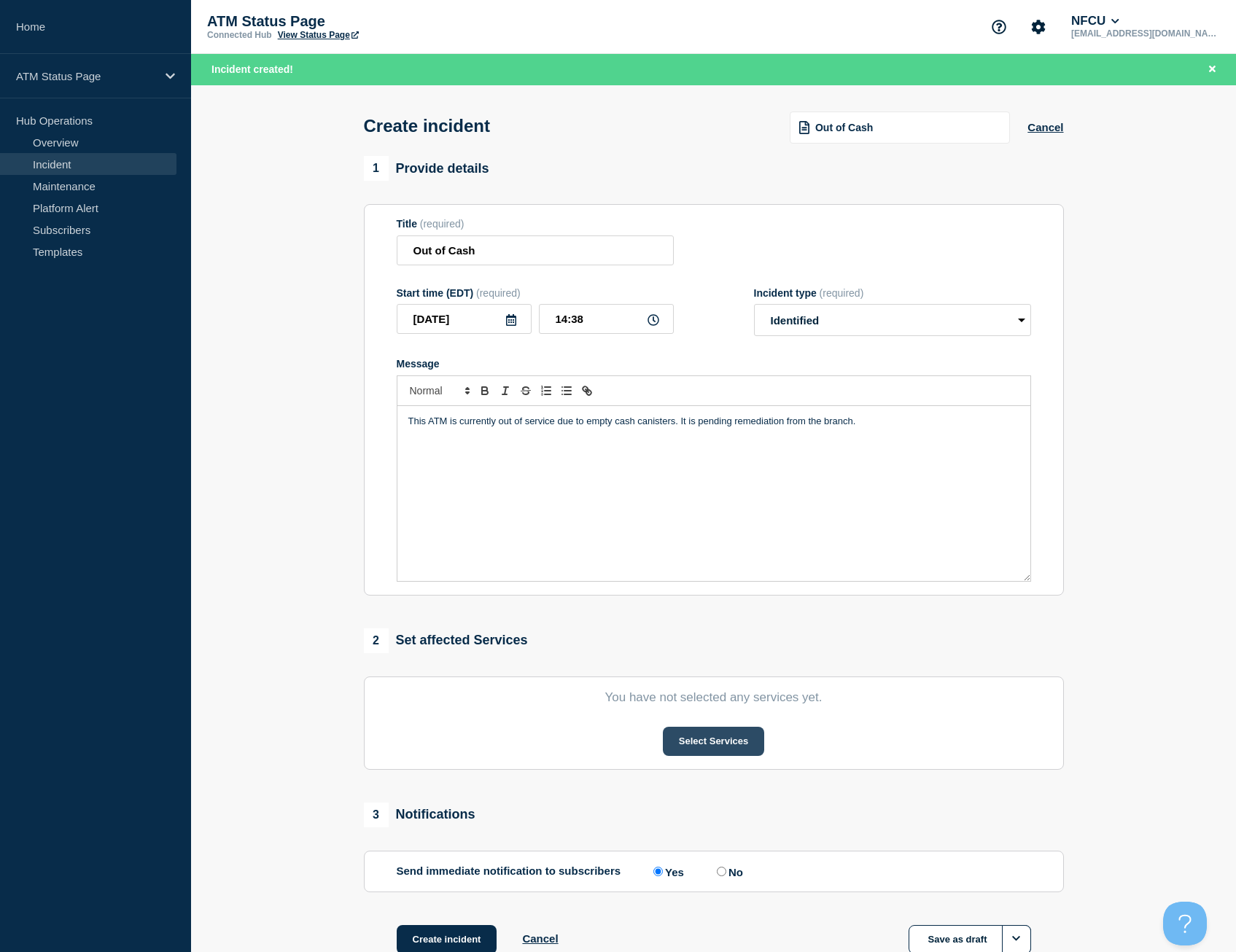
click at [694, 740] on button "Select Services" at bounding box center [713, 741] width 102 height 29
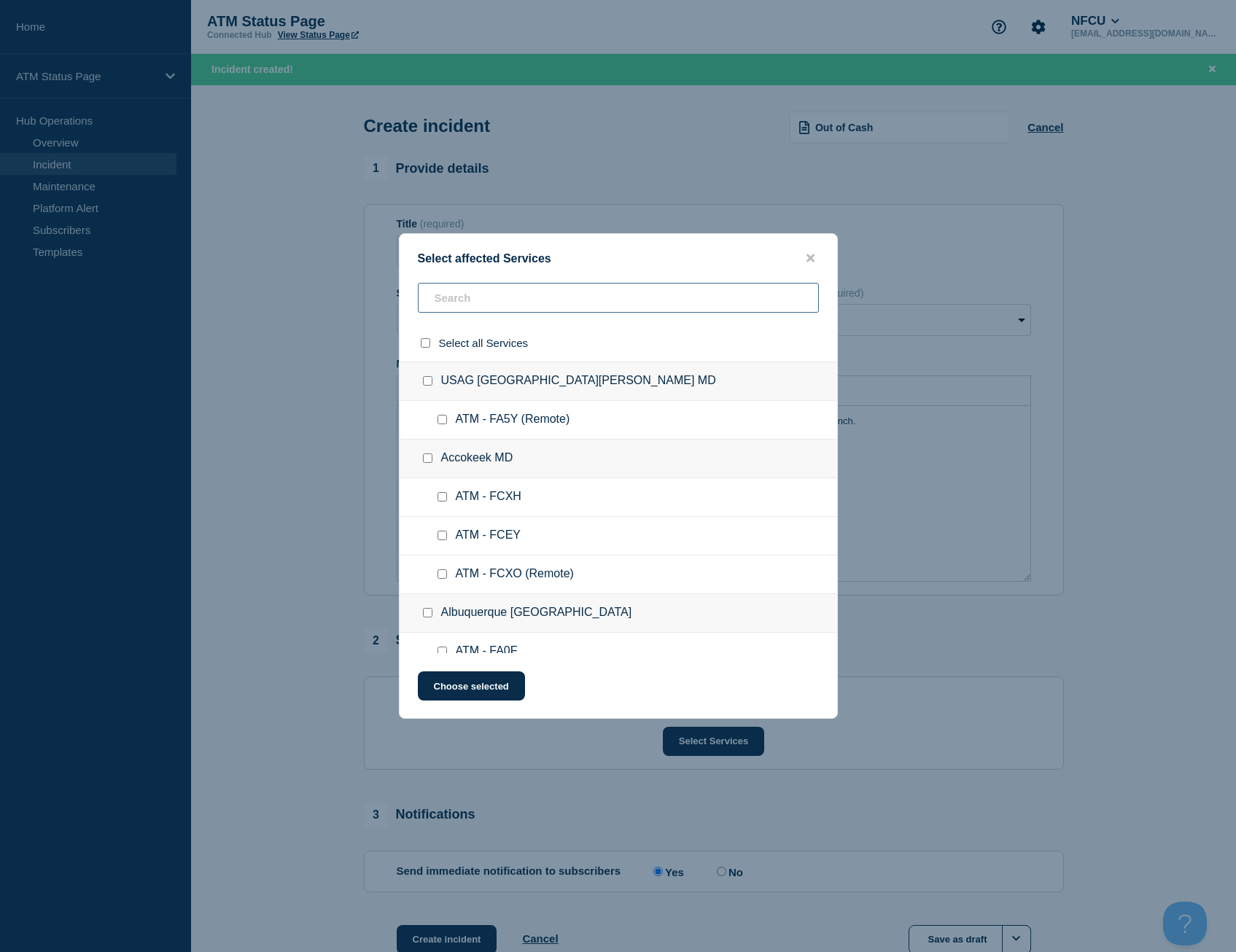
click at [476, 297] on input "text" at bounding box center [618, 298] width 401 height 30
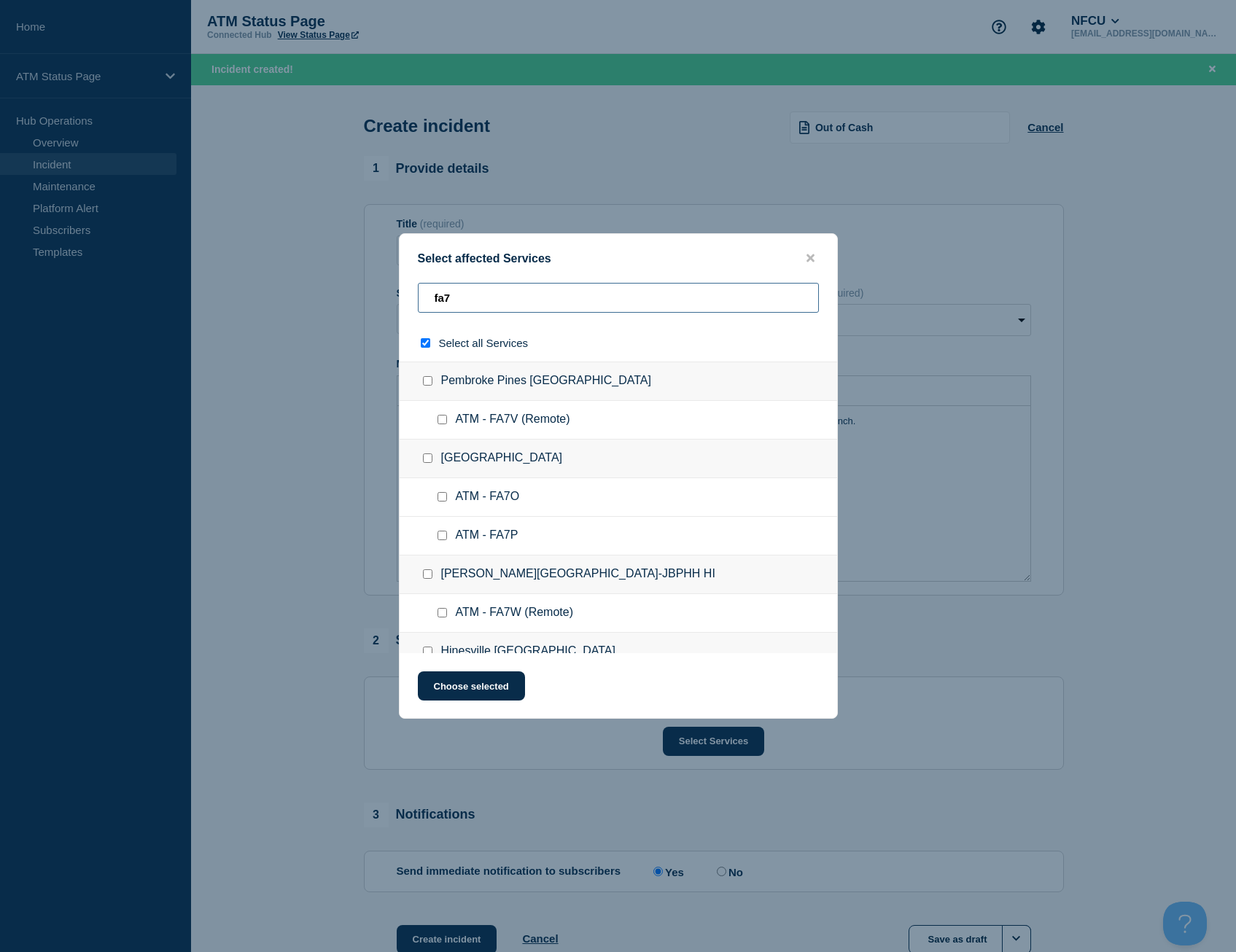
type input "fa7h"
checkbox input "true"
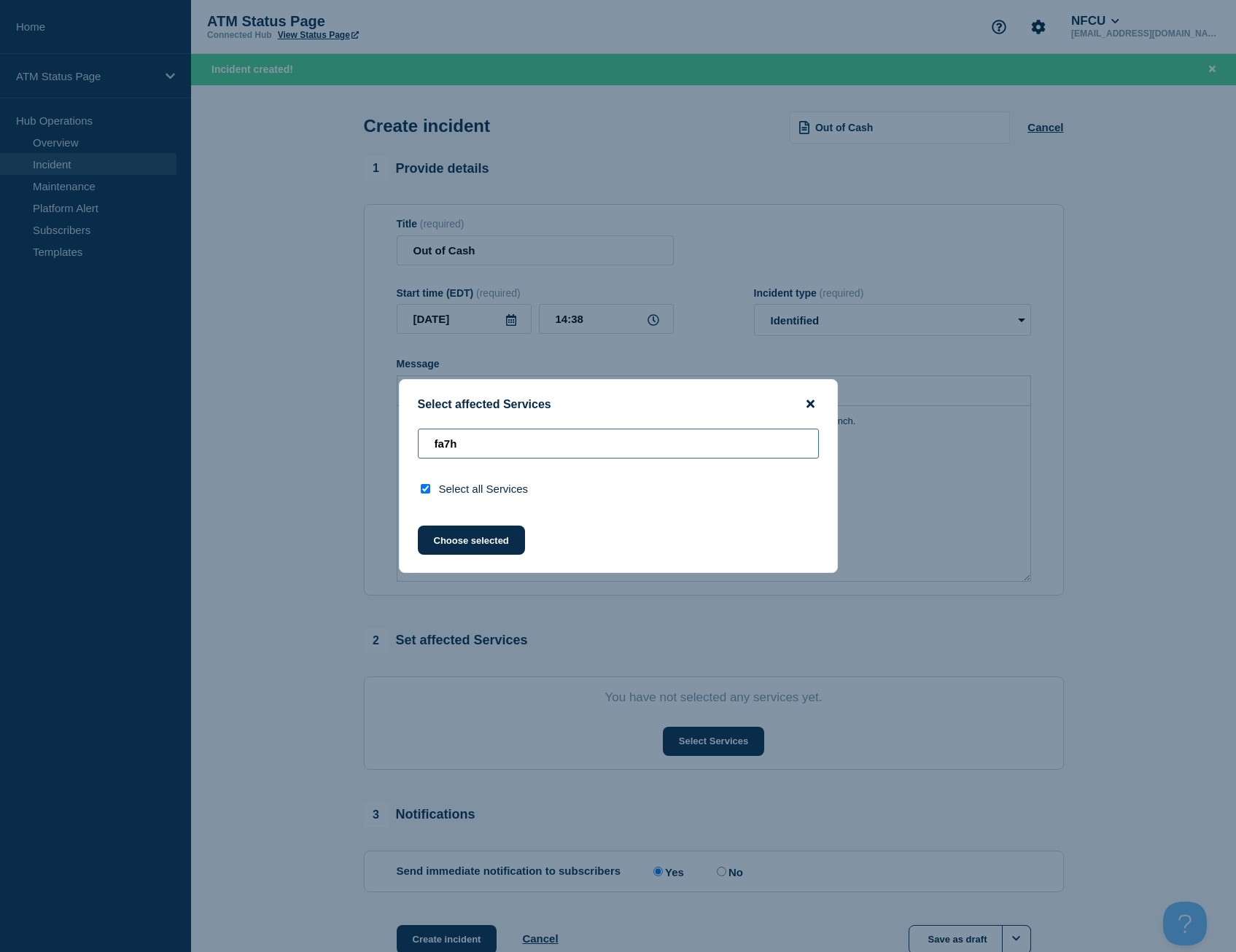
type input "fa7h"
click at [806, 403] on icon "close button" at bounding box center [810, 404] width 8 height 12
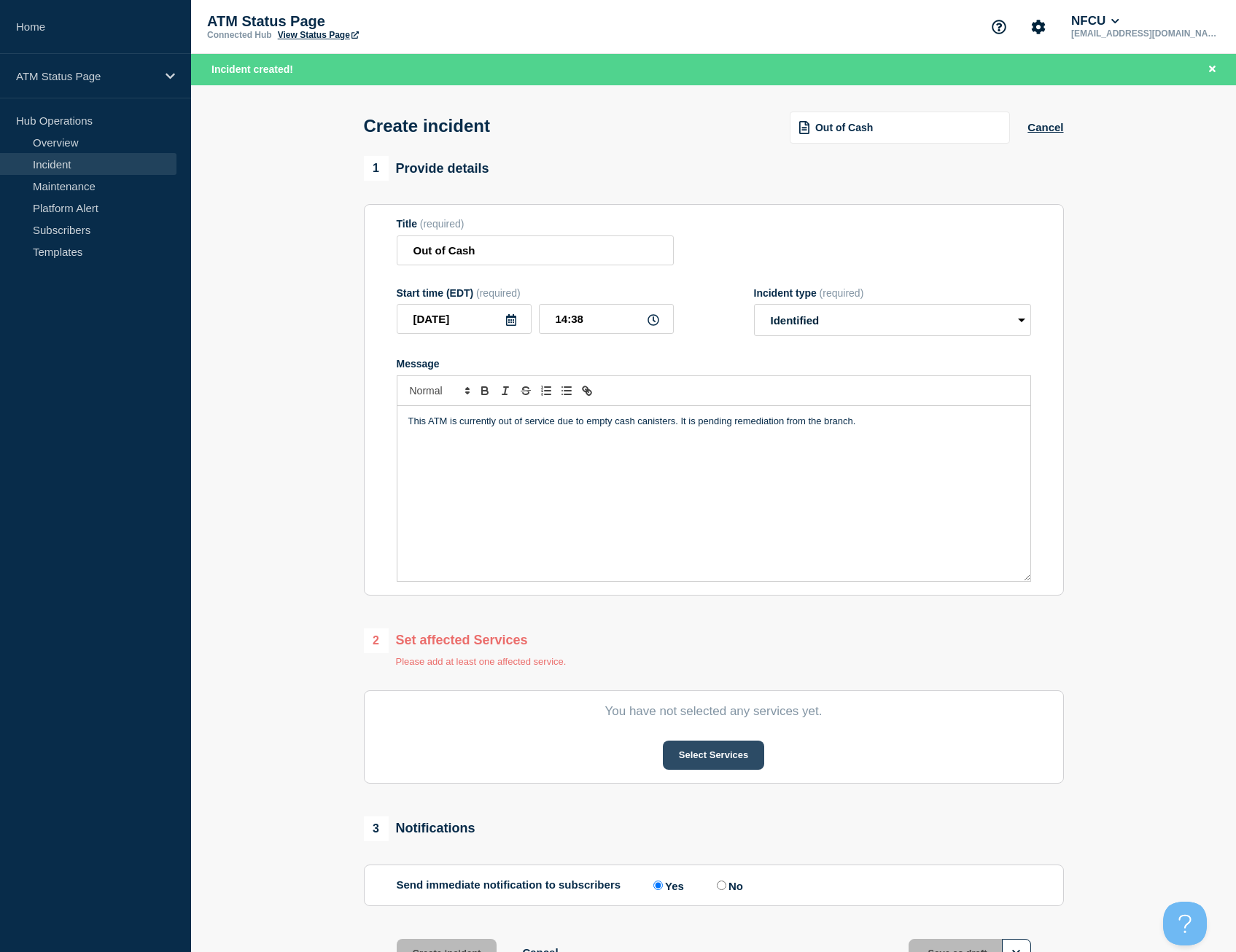
click at [696, 754] on button "Select Services" at bounding box center [713, 755] width 102 height 29
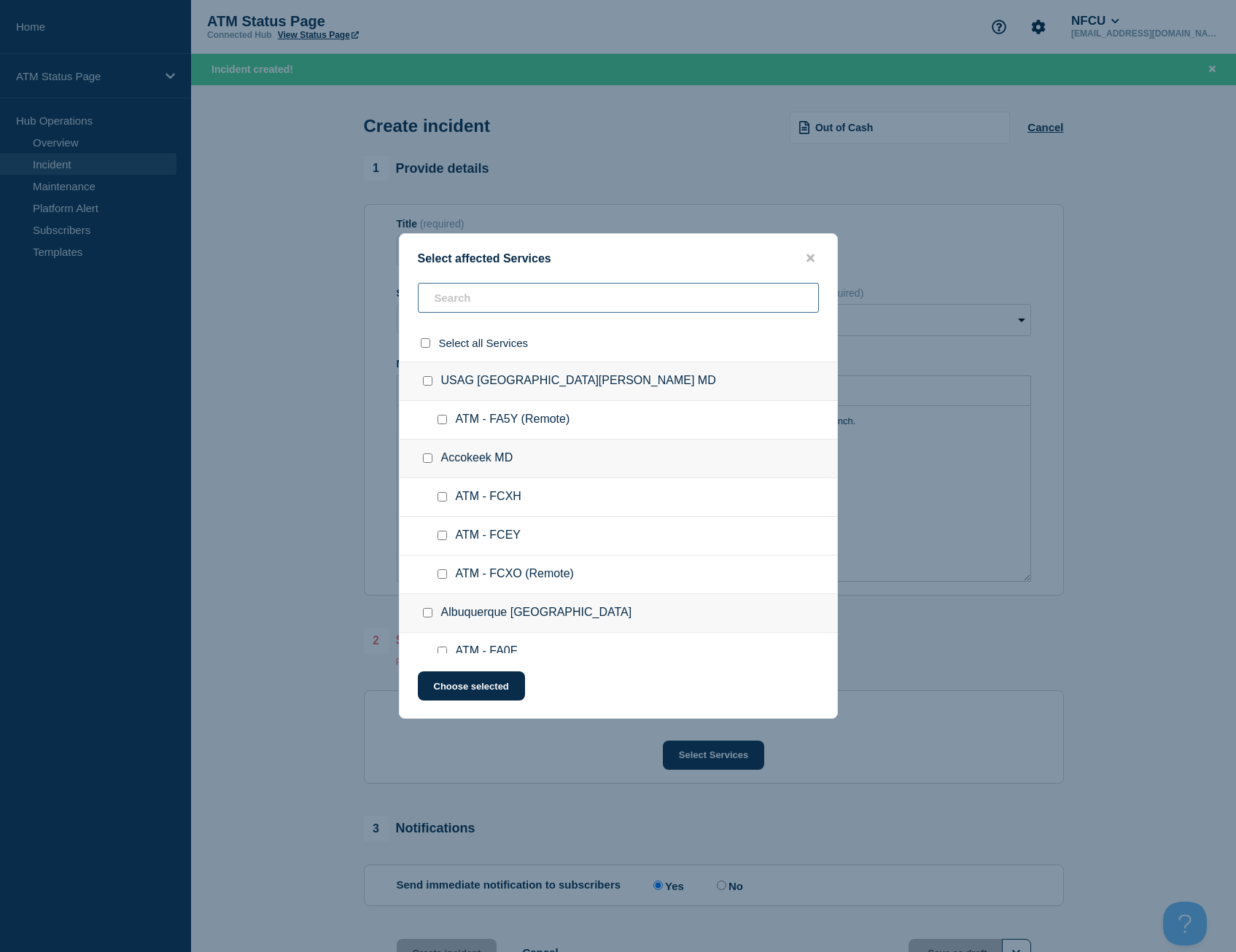
click at [496, 289] on input "text" at bounding box center [618, 298] width 401 height 30
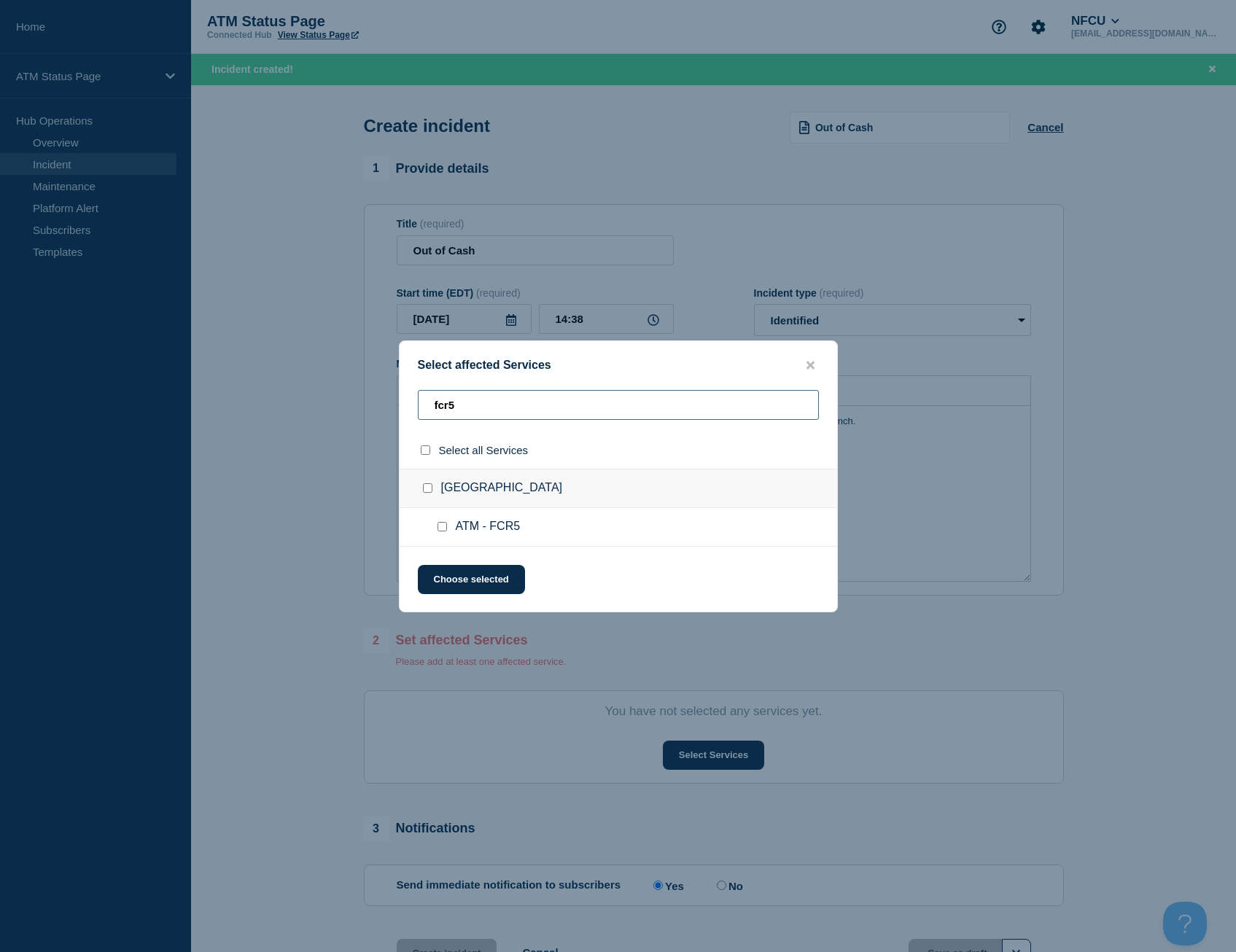
type input "fcr5"
click at [430, 447] on div at bounding box center [428, 450] width 21 height 14
click at [427, 452] on input "select all checkbox" at bounding box center [425, 449] width 10 height 10
checkbox input "true"
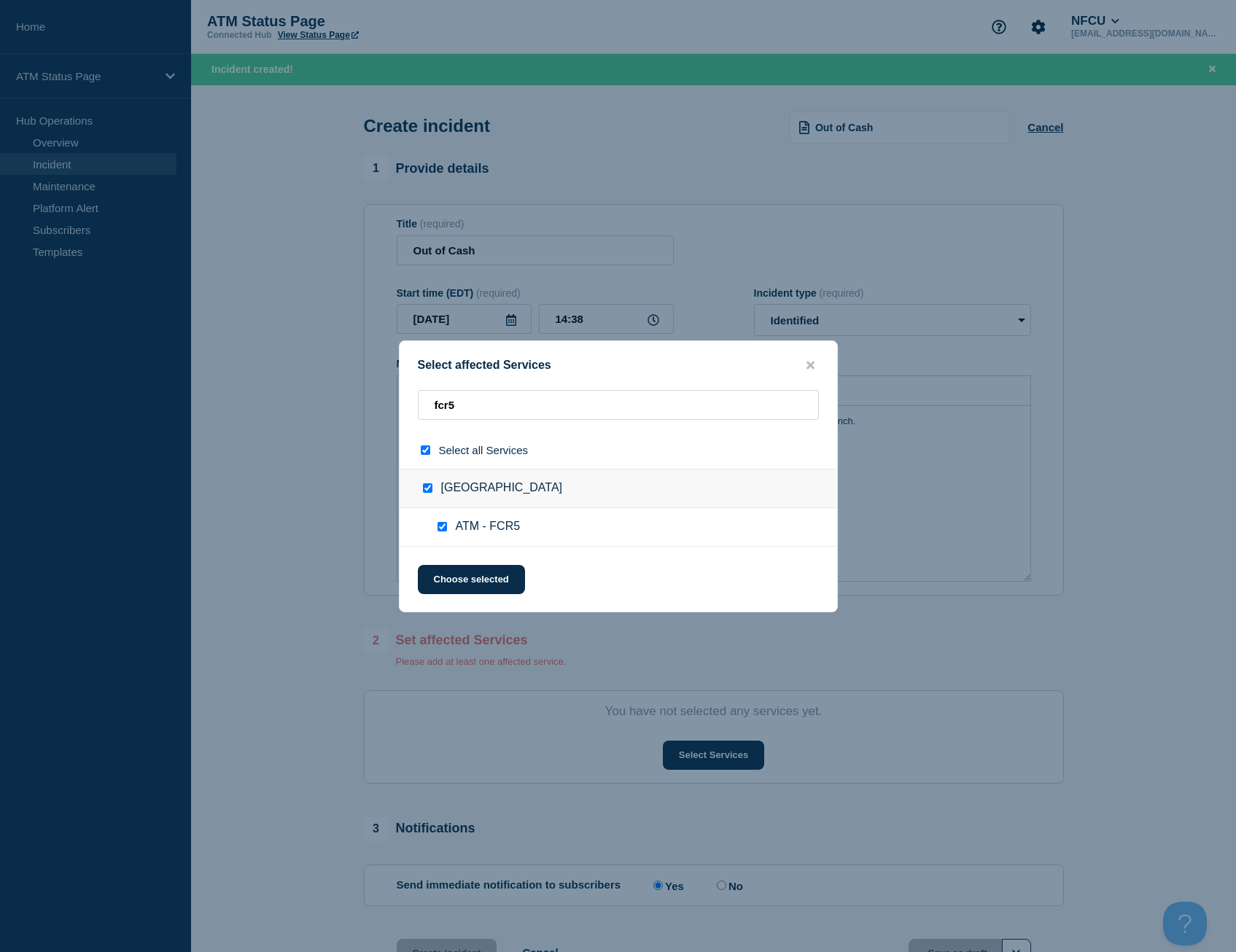
checkbox input "true"
click at [490, 588] on button "Choose selected" at bounding box center [471, 580] width 107 height 29
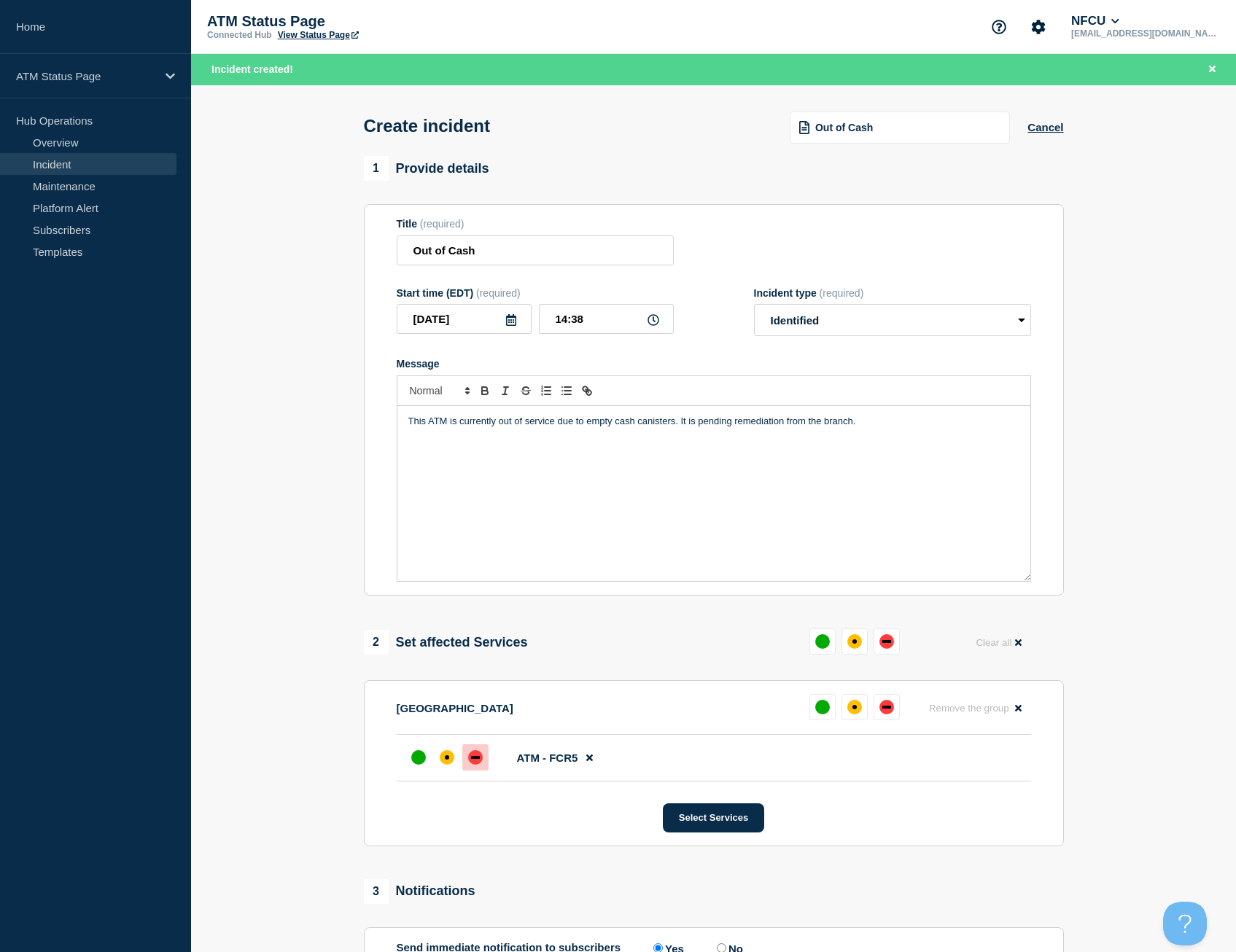
click at [481, 769] on div at bounding box center [475, 757] width 27 height 27
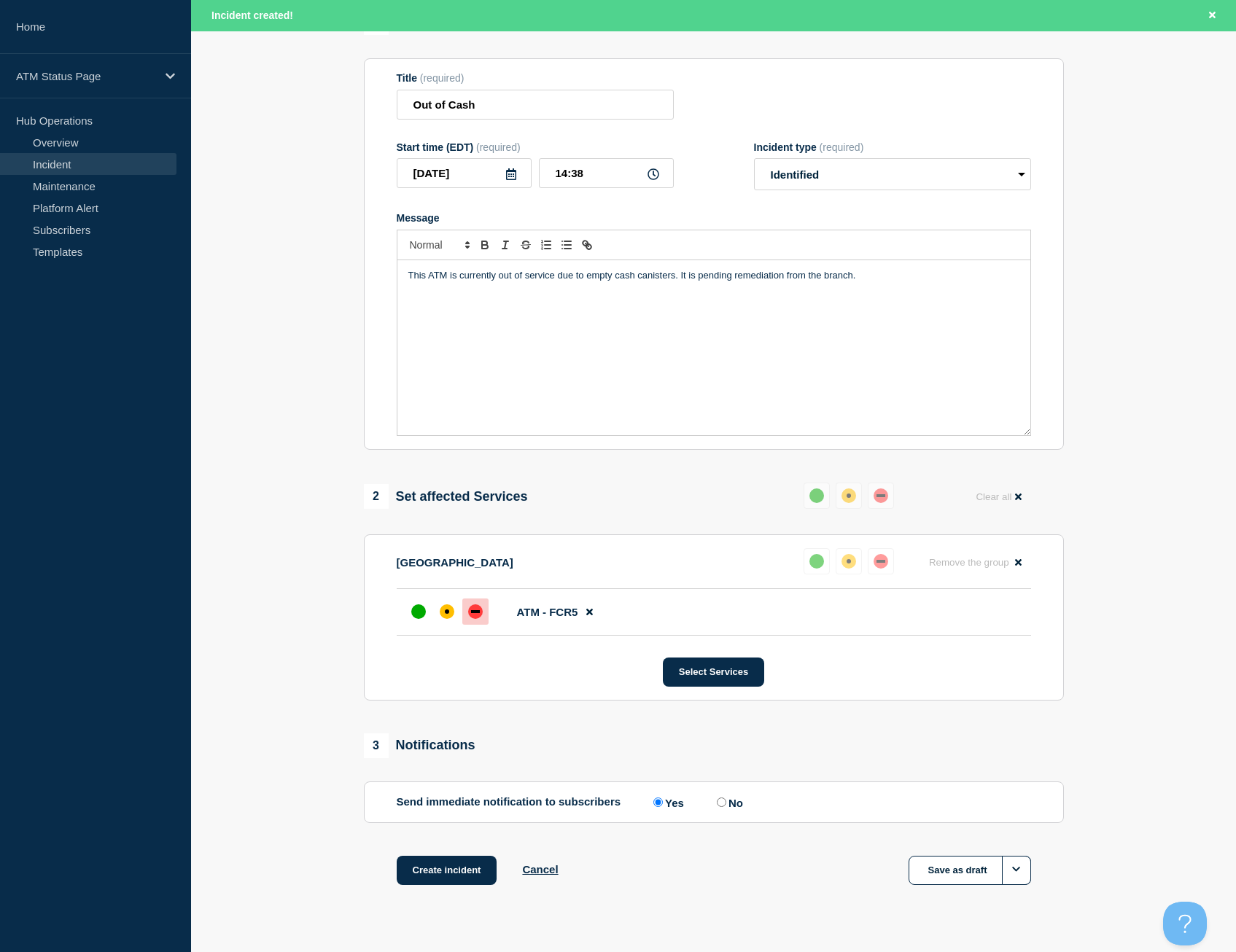
scroll to position [177, 0]
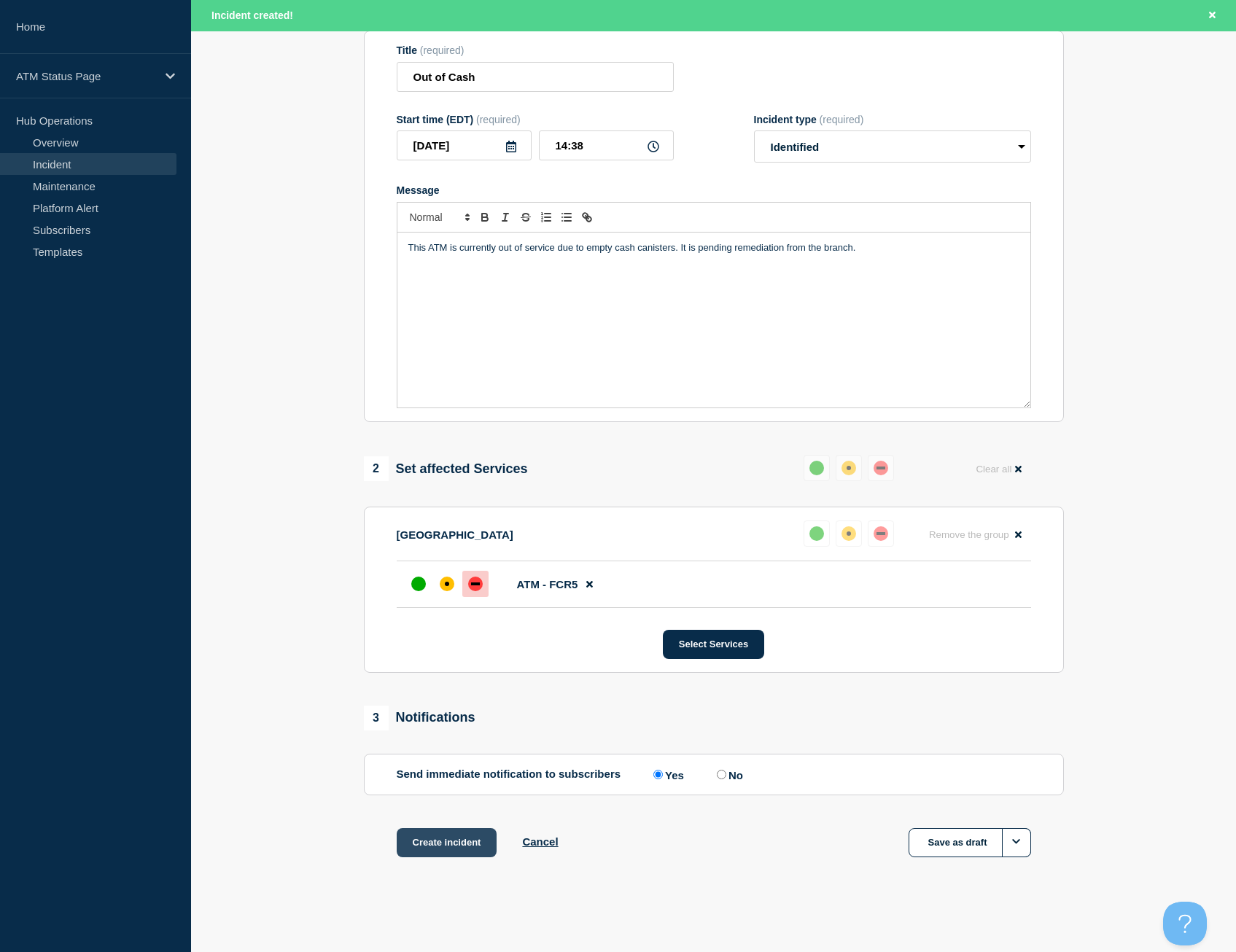
click at [436, 835] on button "Create incident" at bounding box center [447, 843] width 101 height 29
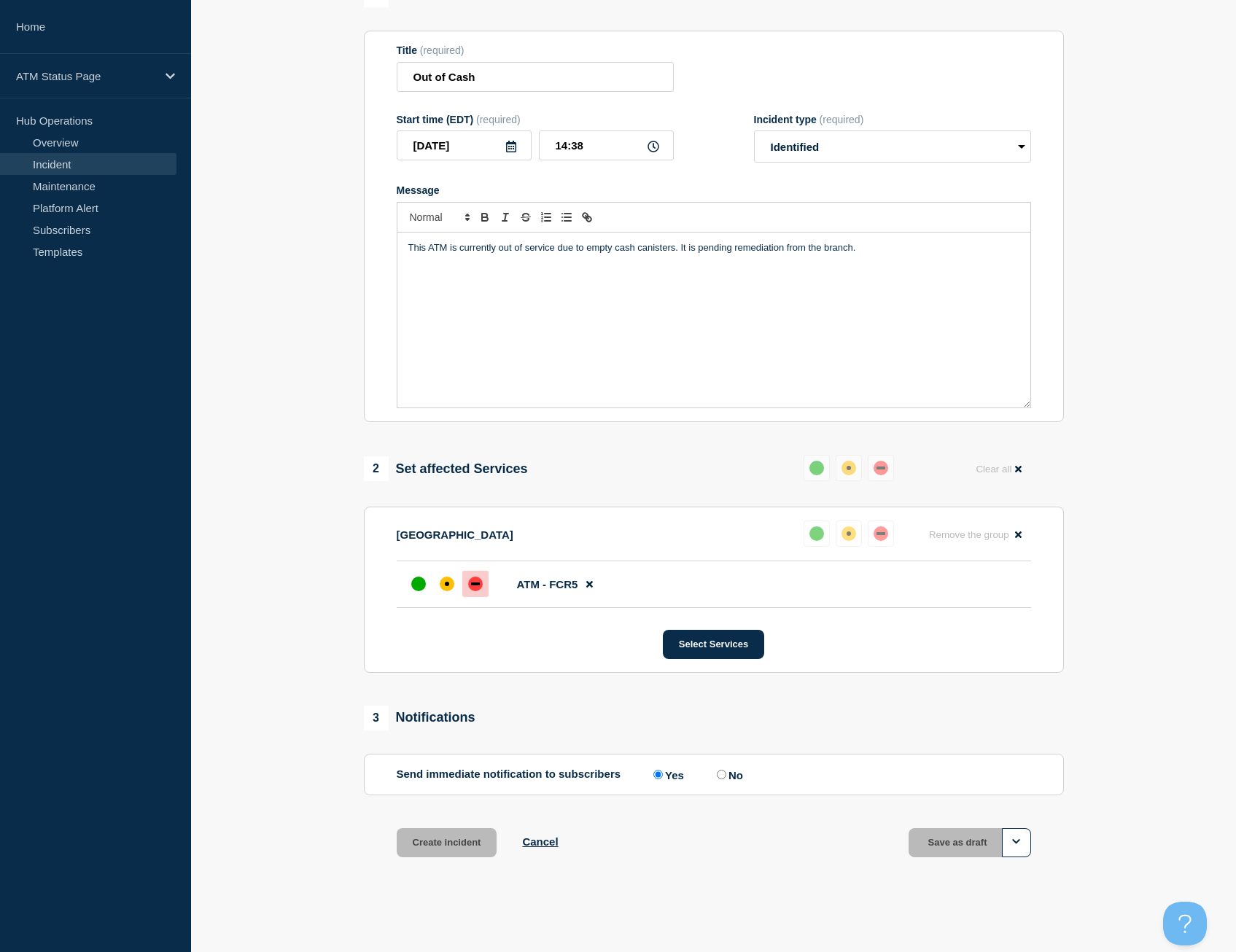
scroll to position [146, 0]
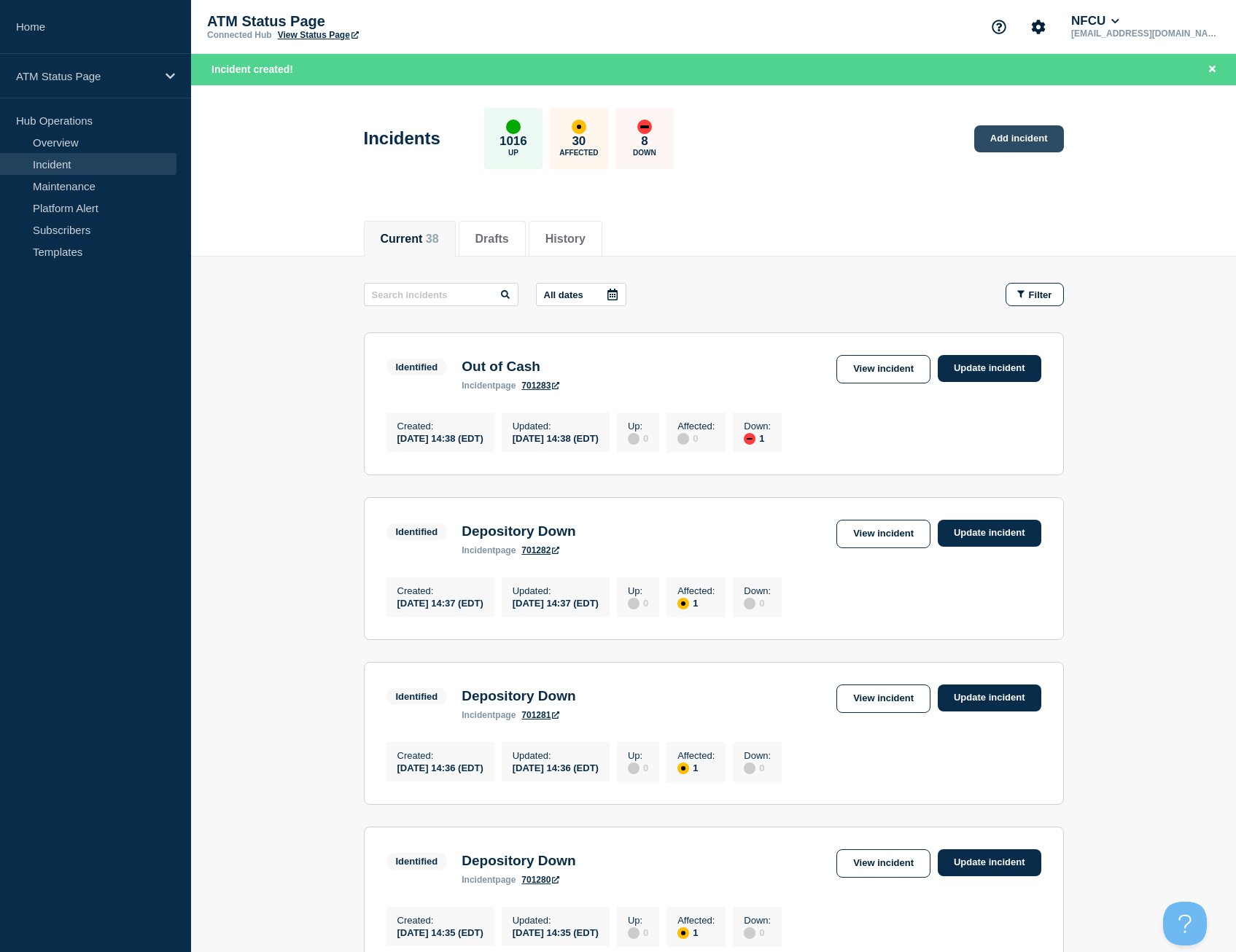
click at [1031, 136] on link "Add incident" at bounding box center [1019, 139] width 90 height 27
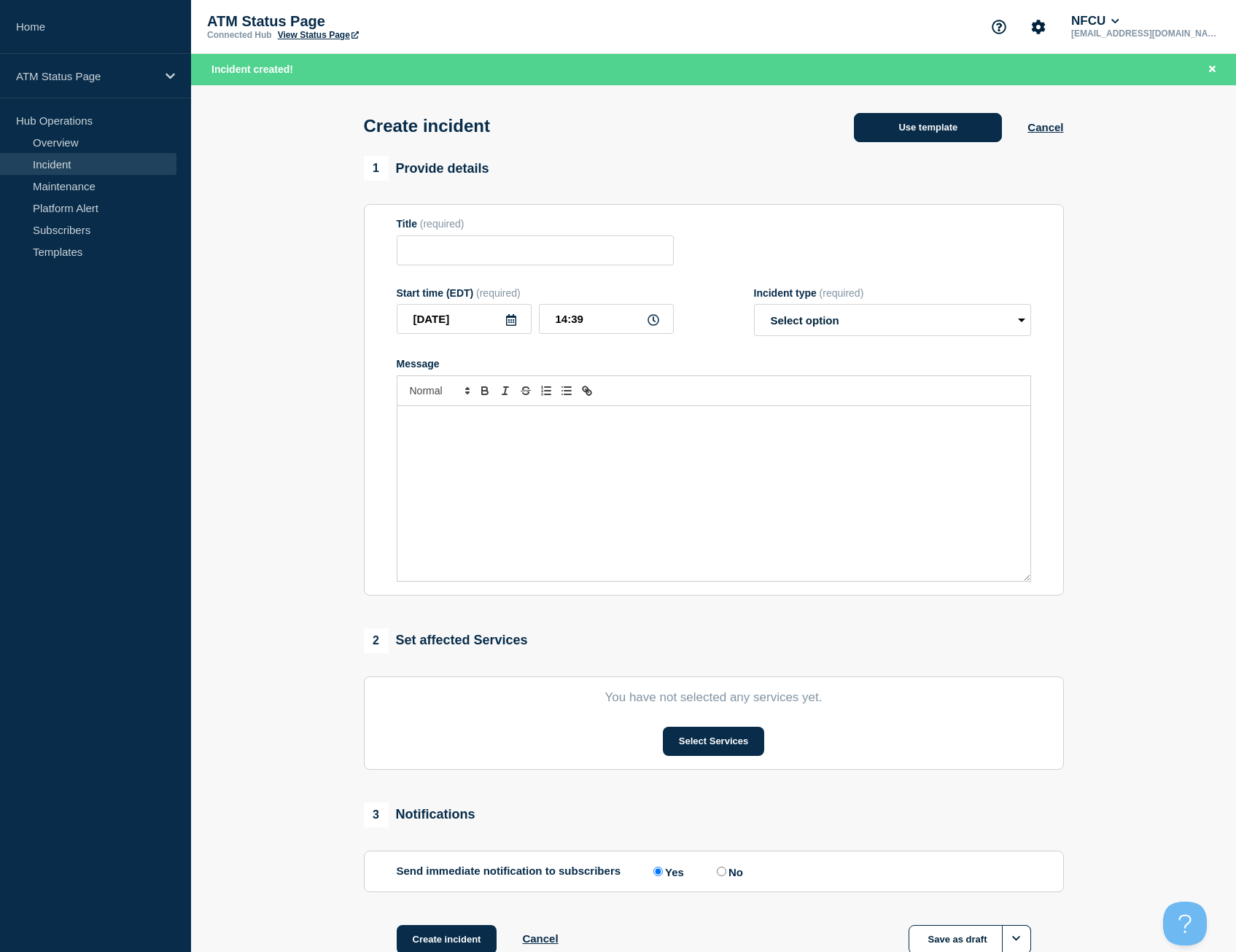
click at [922, 127] on button "Use template" at bounding box center [927, 127] width 148 height 29
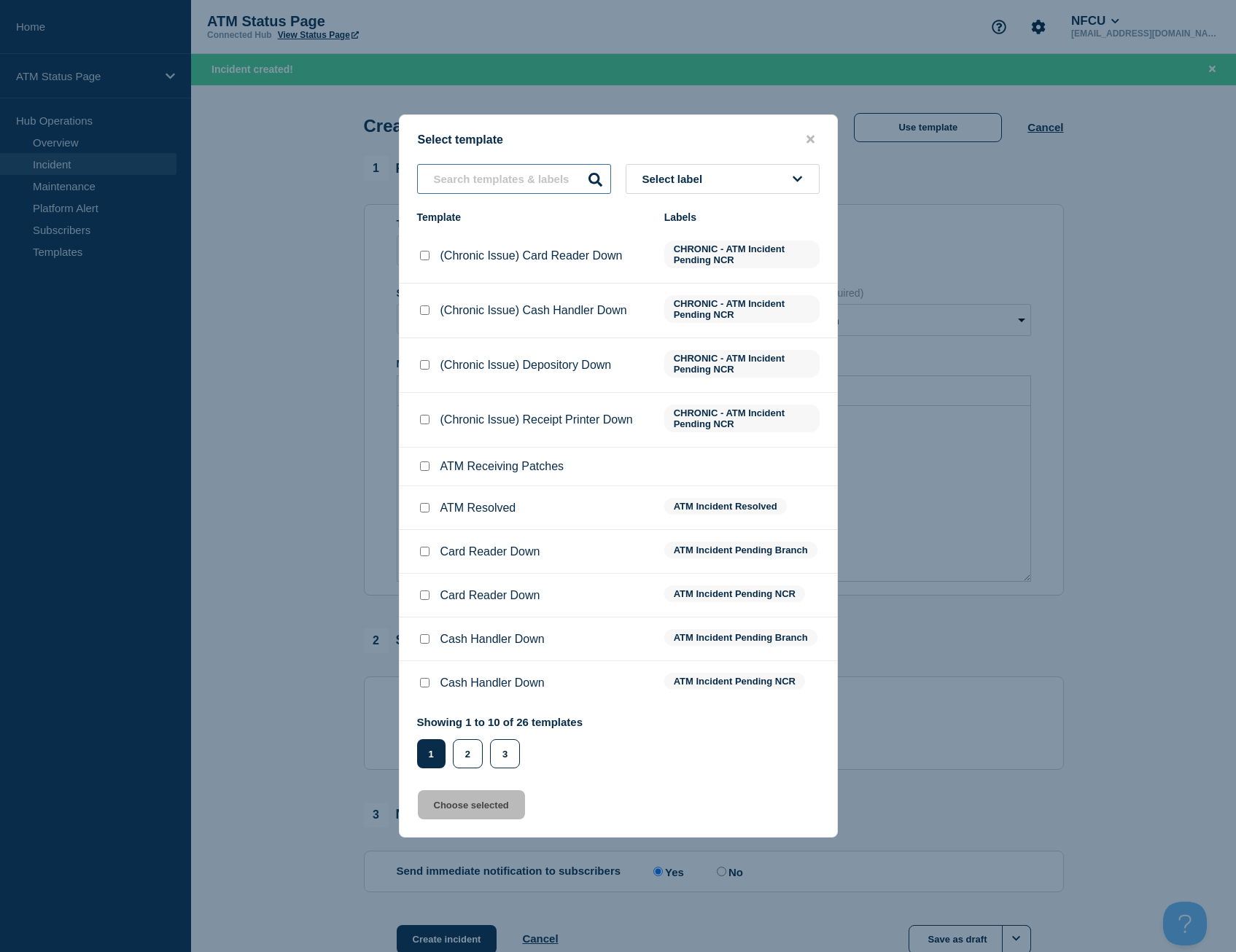
click at [514, 169] on input "text" at bounding box center [514, 179] width 194 height 30
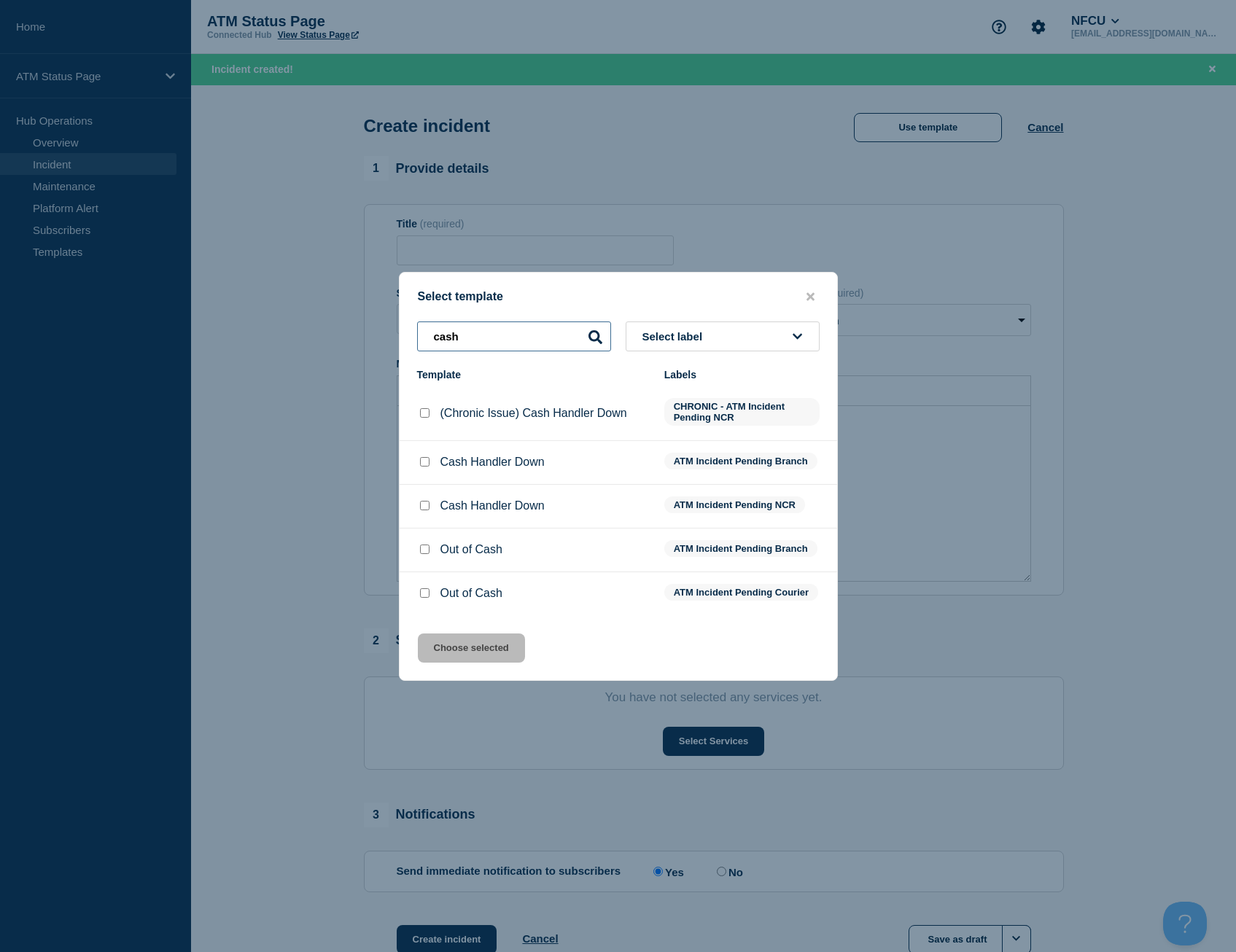
type input "cash"
click at [423, 547] on input "Out of Cash checkbox" at bounding box center [425, 549] width 10 height 10
checkbox input "true"
click at [474, 673] on div "Select template cash Select label Template Labels (Chronic Issue) Cash Handler …" at bounding box center [618, 476] width 439 height 409
click at [467, 662] on button "Choose selected" at bounding box center [471, 648] width 107 height 29
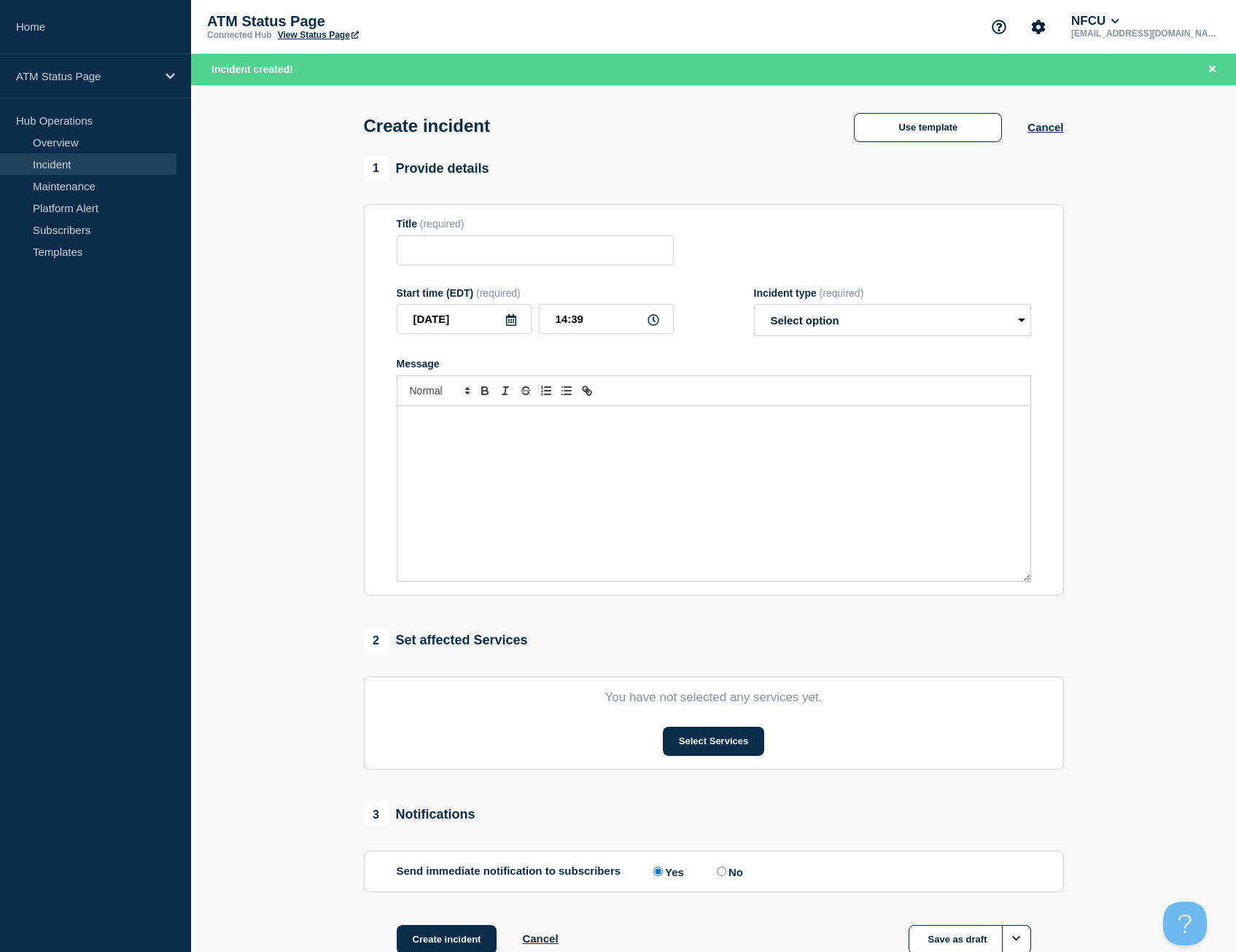
type input "Out of Cash"
select select "identified"
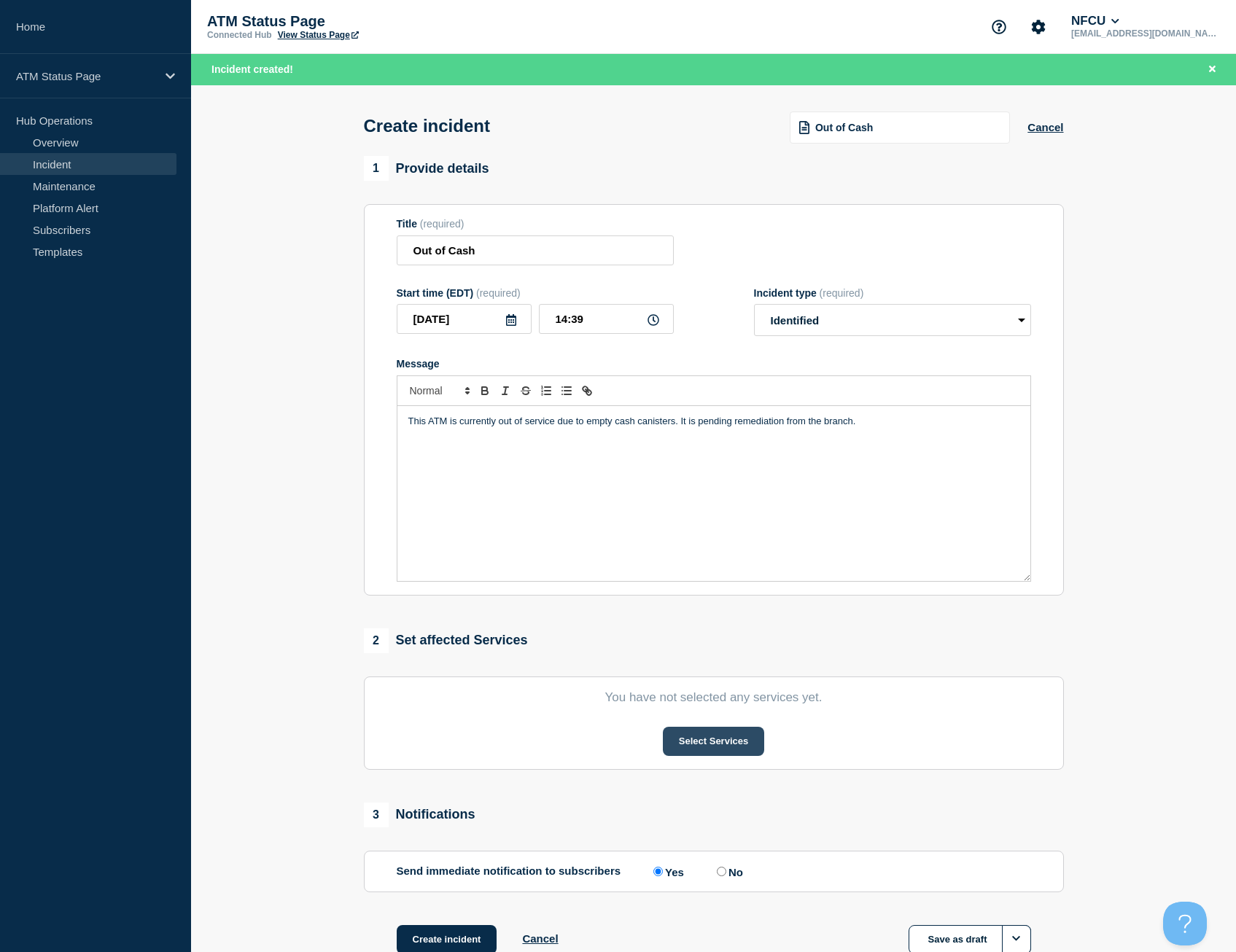
click at [685, 751] on button "Select Services" at bounding box center [713, 741] width 102 height 29
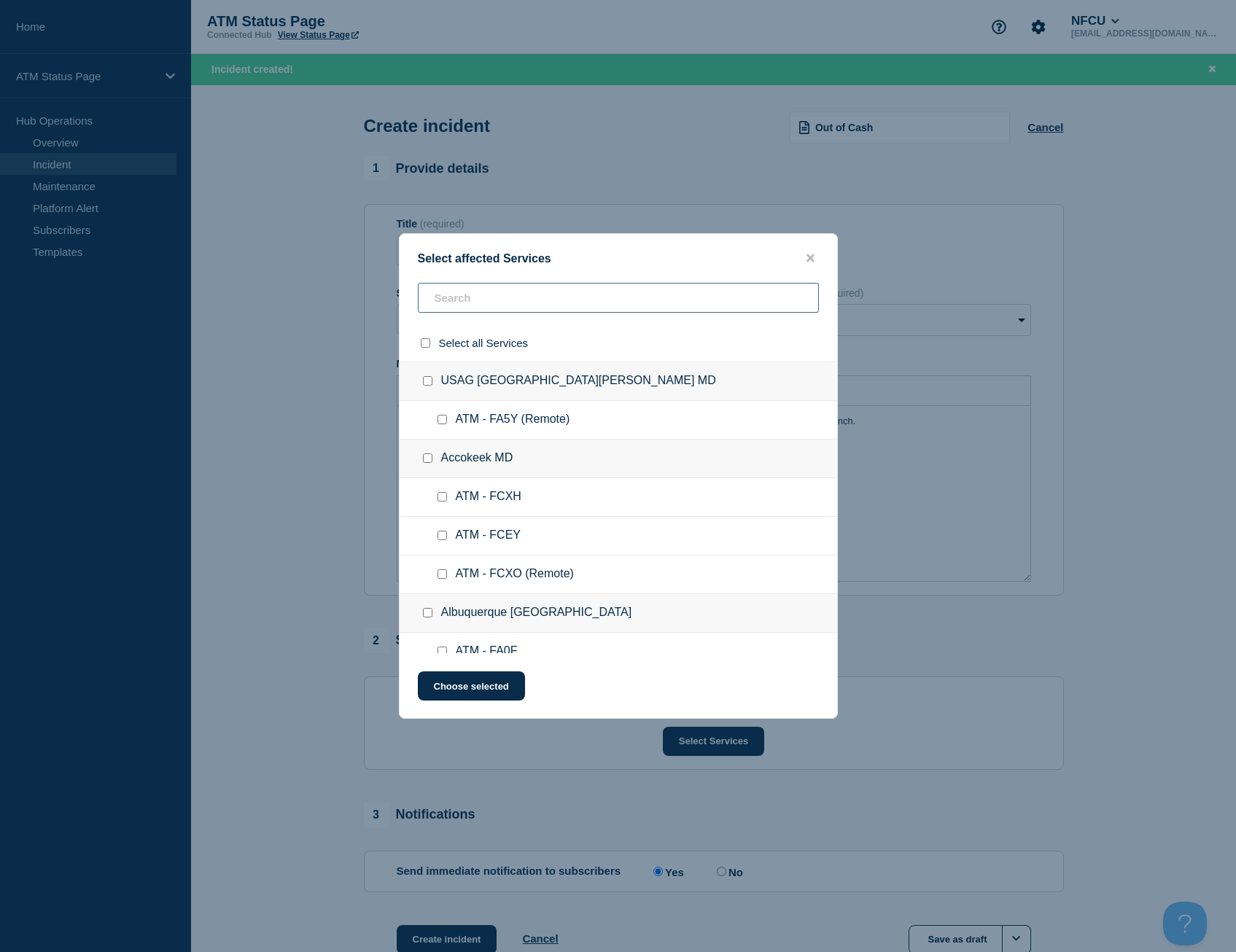
click at [450, 309] on input "text" at bounding box center [618, 298] width 401 height 30
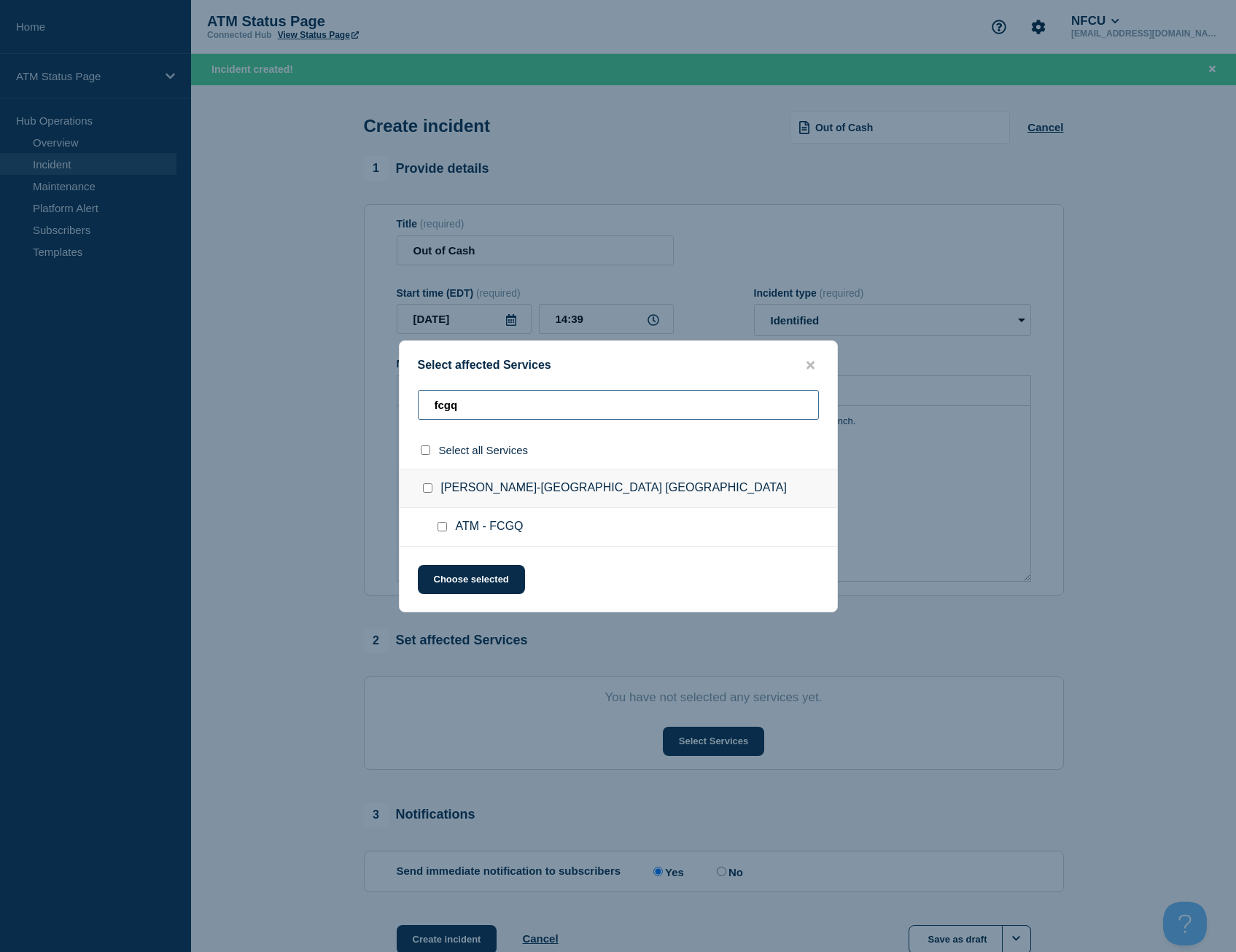
type input "fcgq"
click at [427, 445] on div at bounding box center [428, 450] width 21 height 14
click at [427, 455] on input "select all checkbox" at bounding box center [425, 449] width 10 height 10
checkbox input "true"
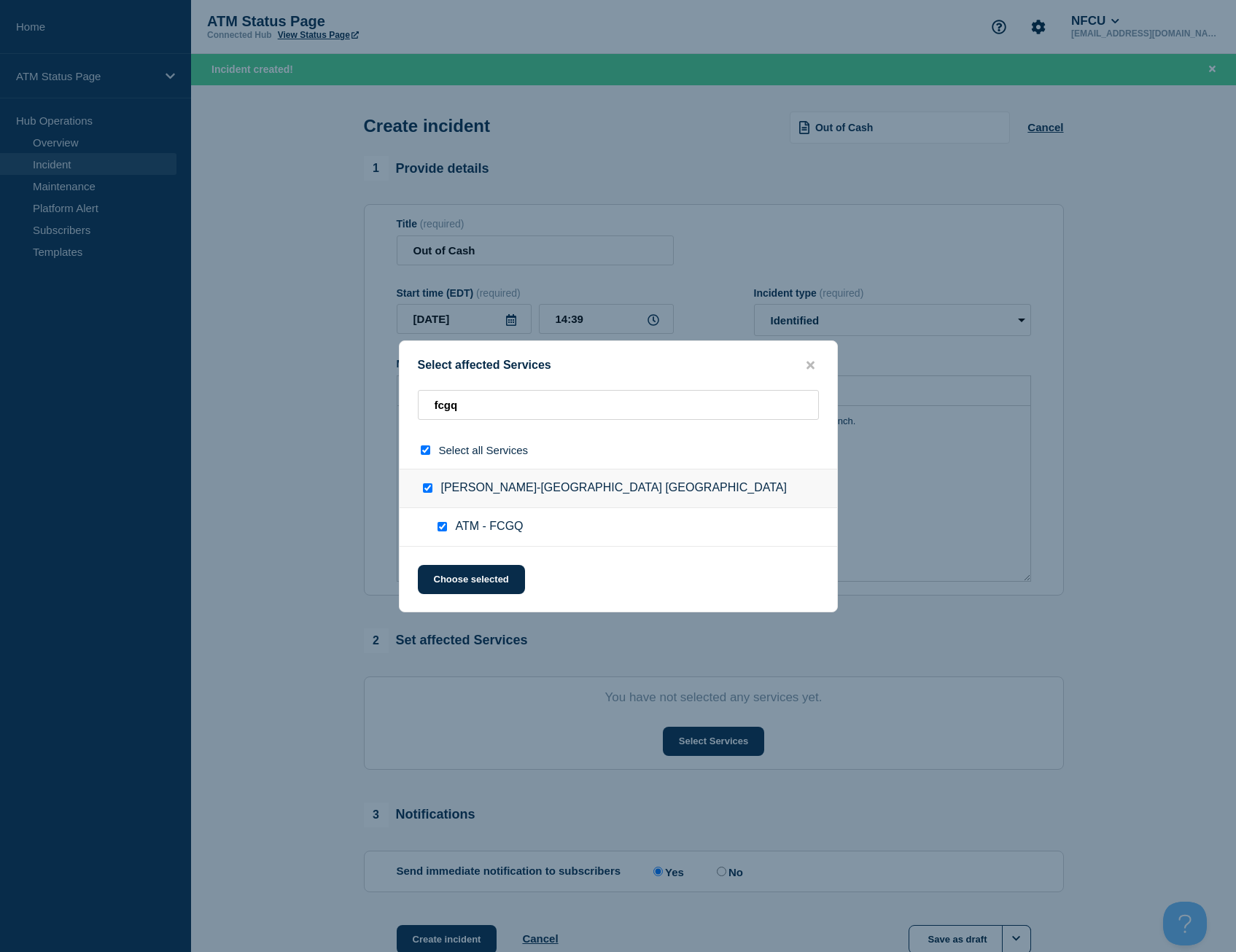
checkbox input "true"
click at [461, 578] on button "Choose selected" at bounding box center [471, 580] width 107 height 29
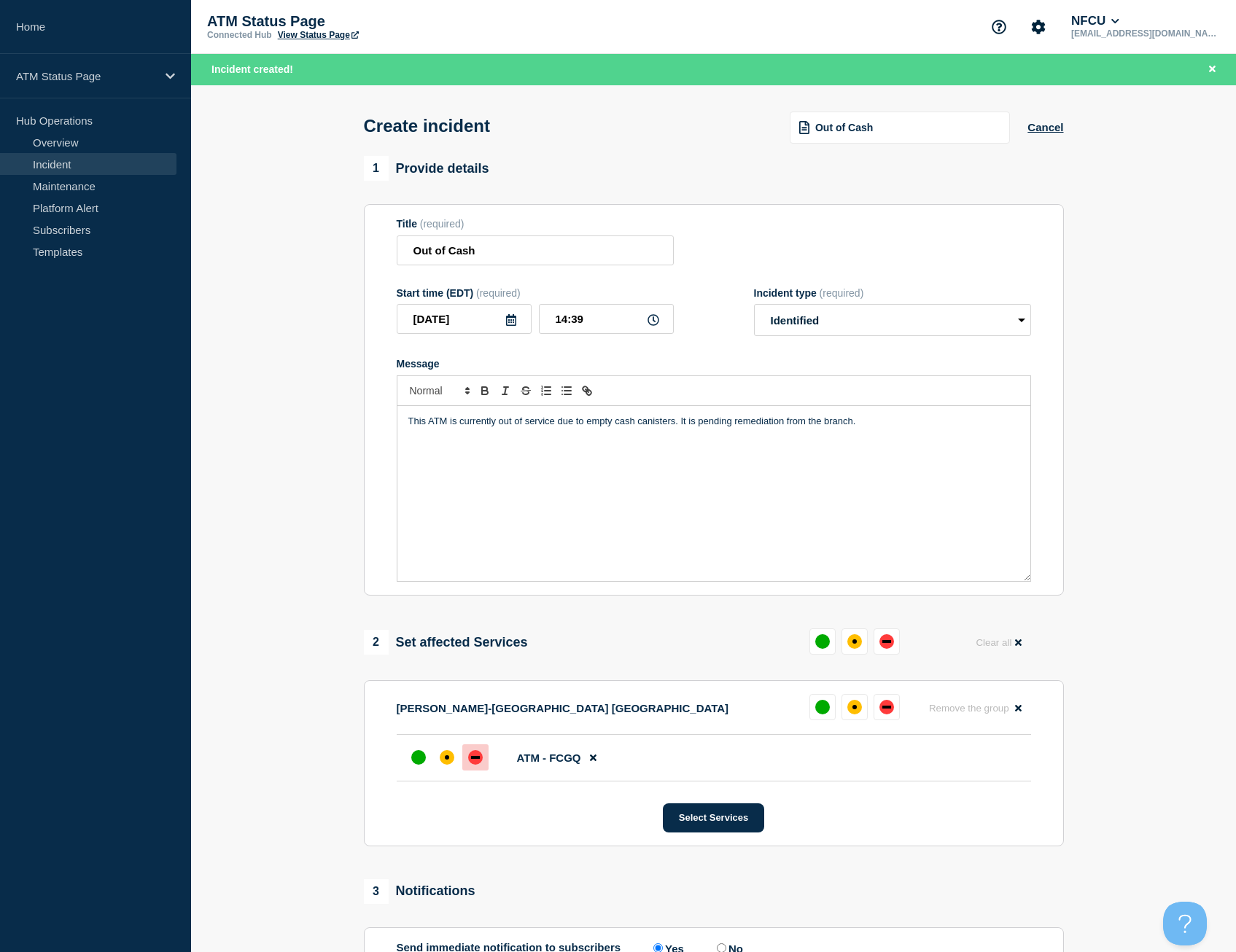
click at [487, 764] on div at bounding box center [475, 757] width 27 height 27
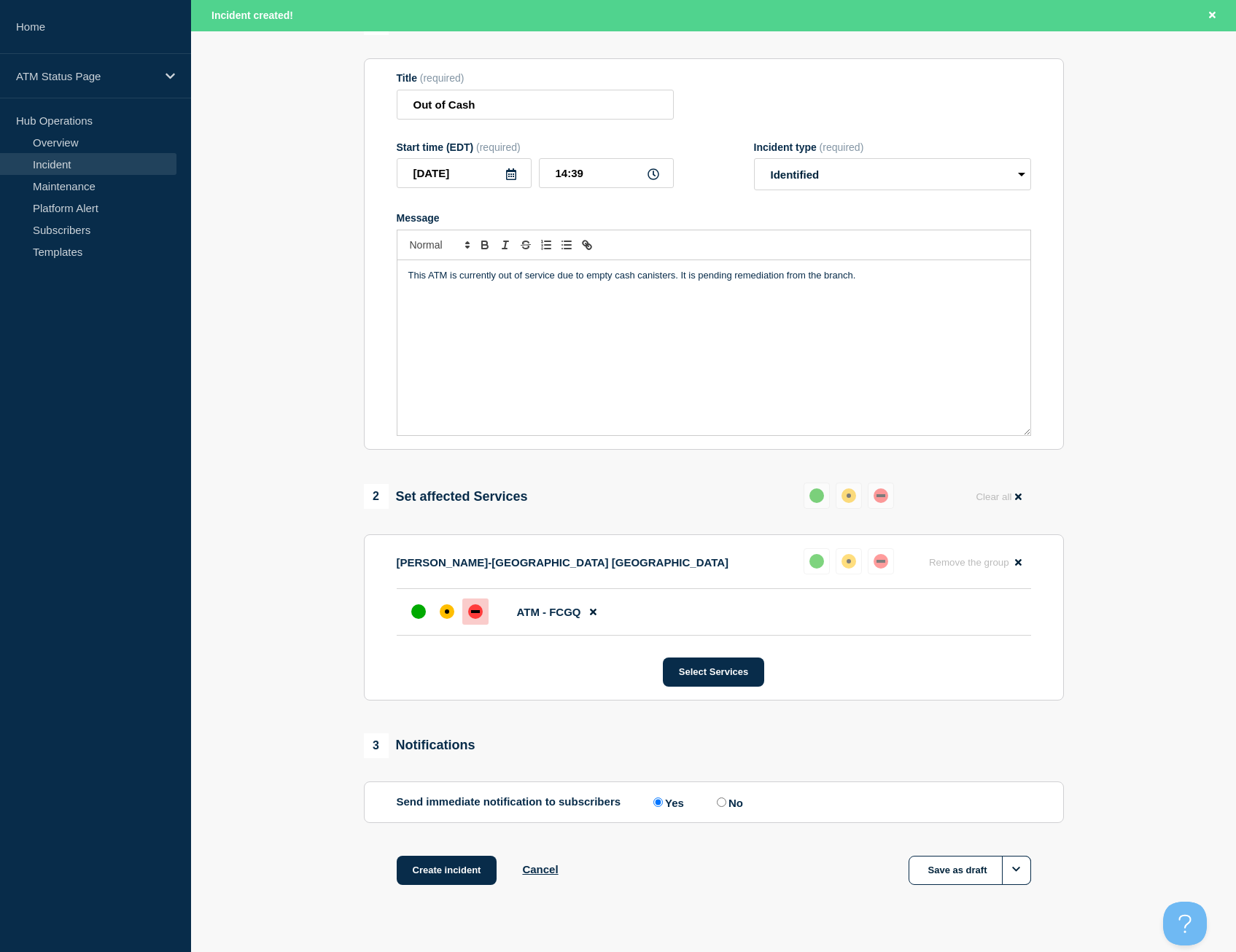
click at [313, 634] on section "1 Provide details Title (required) Out of Cash Start time (EDT) (required) [DAT…" at bounding box center [713, 466] width 1045 height 911
click at [427, 881] on button "Create incident" at bounding box center [447, 870] width 101 height 29
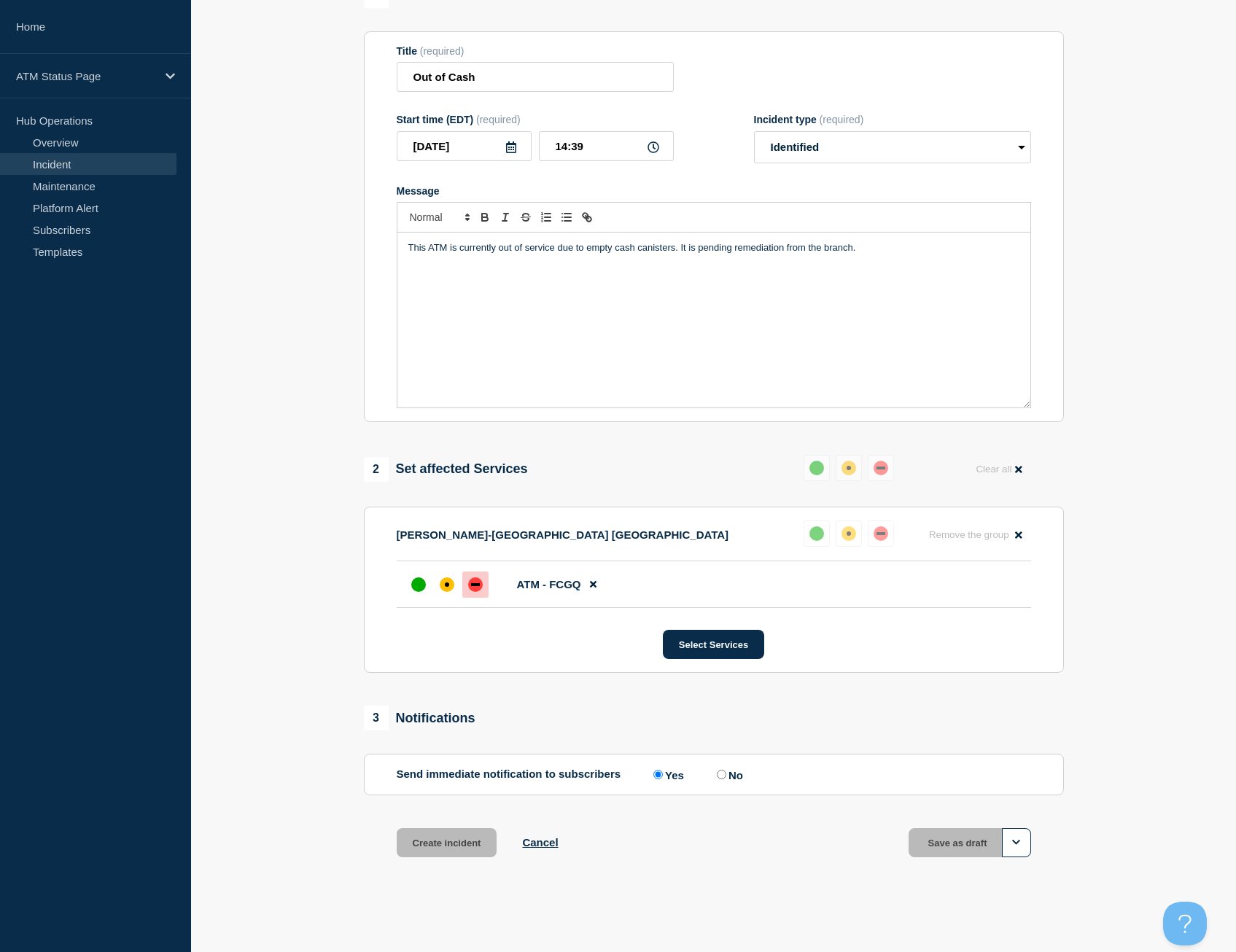
scroll to position [114, 0]
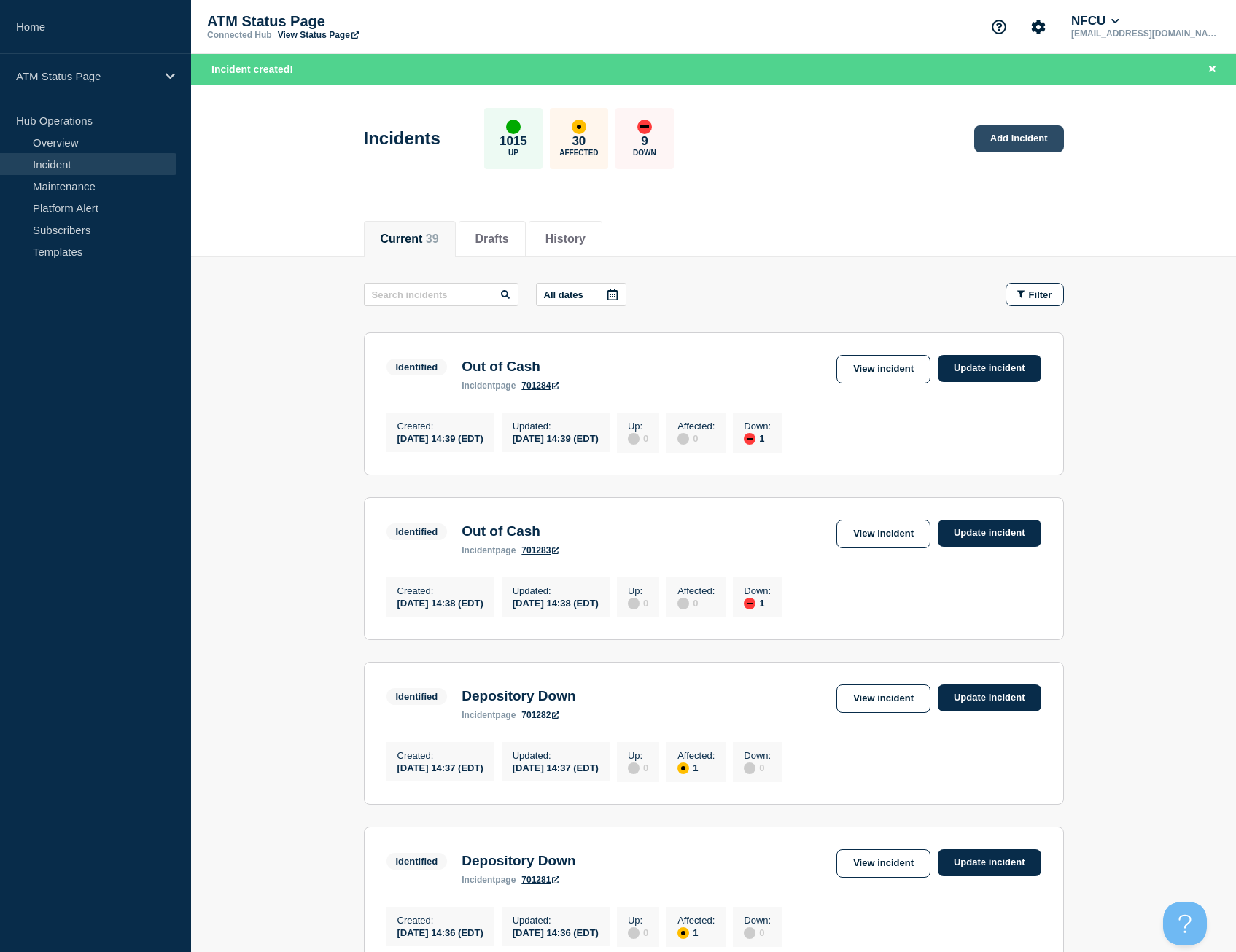
click at [1009, 135] on link "Add incident" at bounding box center [1019, 139] width 90 height 27
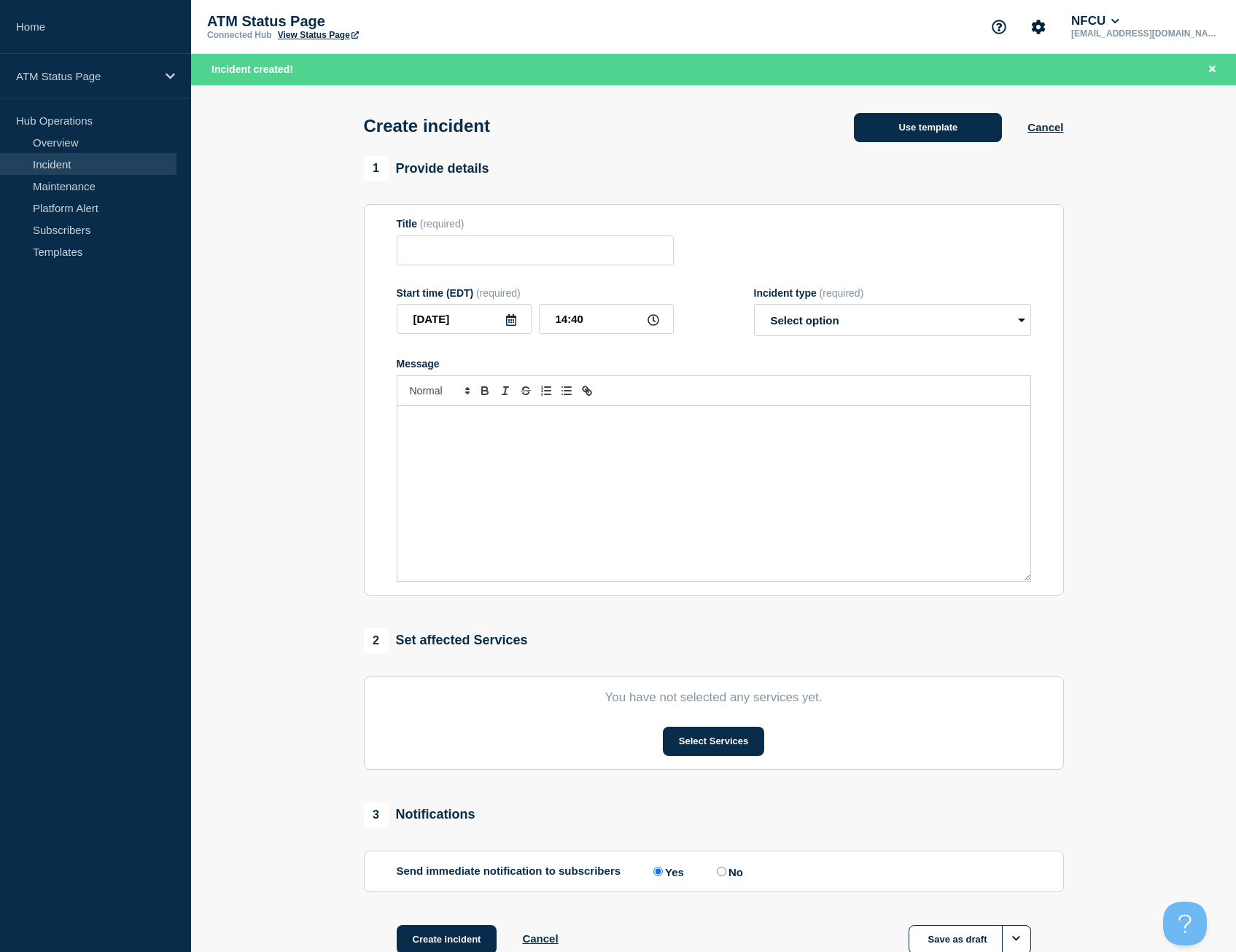
click at [908, 138] on button "Use template" at bounding box center [927, 127] width 148 height 29
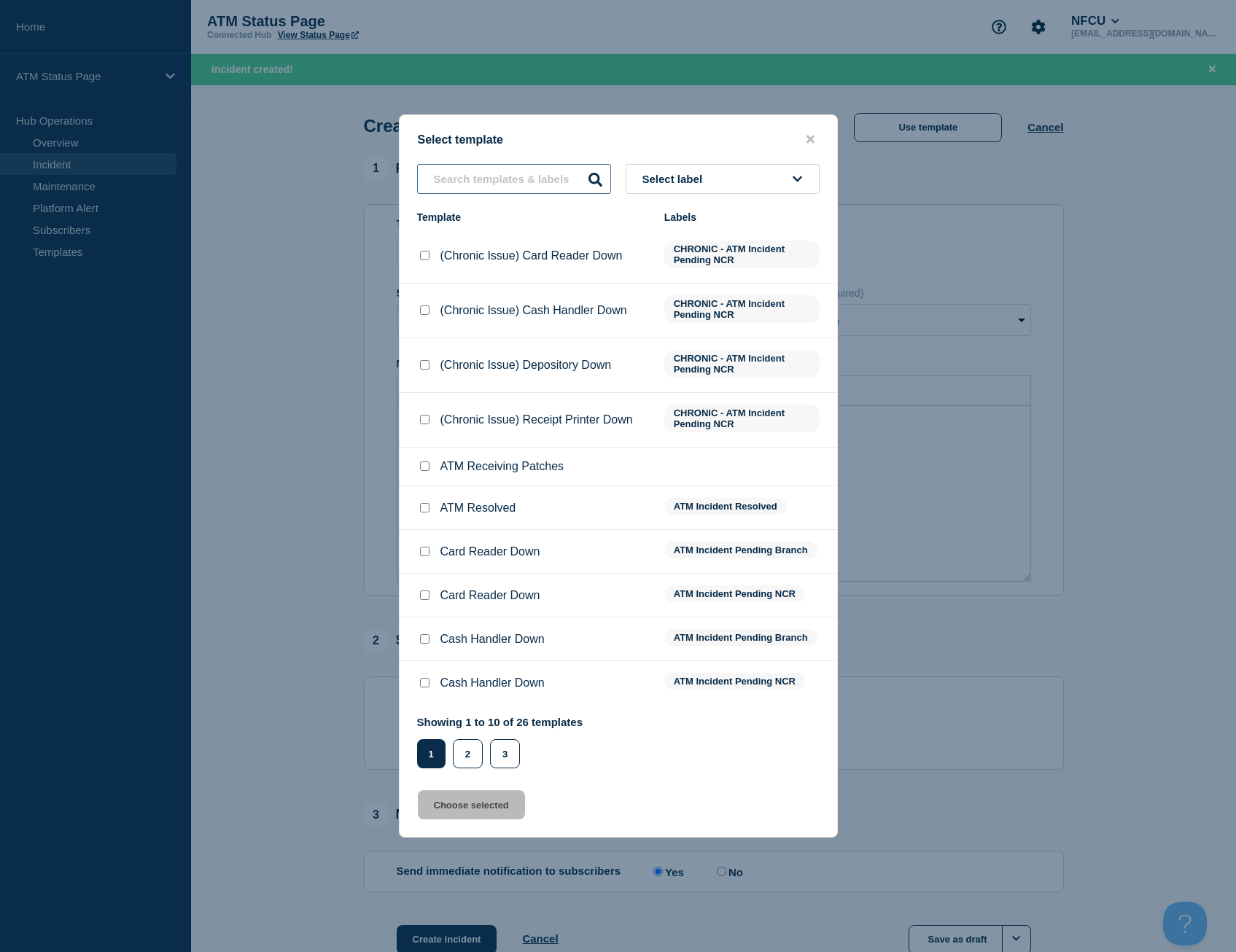
click at [512, 181] on input "text" at bounding box center [514, 179] width 194 height 30
click at [512, 182] on input "text" at bounding box center [514, 179] width 194 height 30
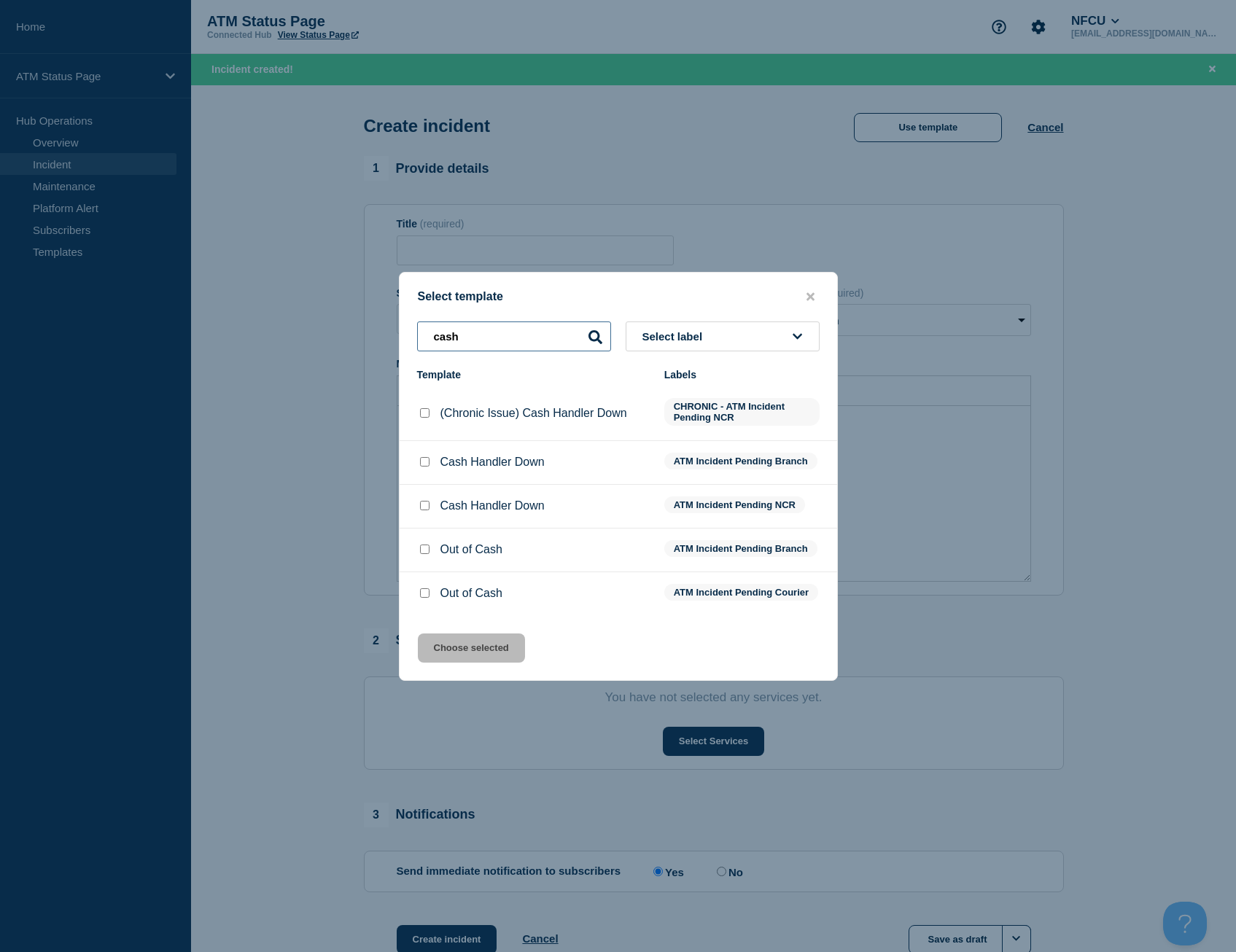
type input "cash"
click at [422, 460] on input "Cash Handler Down checkbox" at bounding box center [425, 461] width 10 height 10
checkbox input "true"
click at [483, 648] on button "Choose selected" at bounding box center [471, 648] width 107 height 29
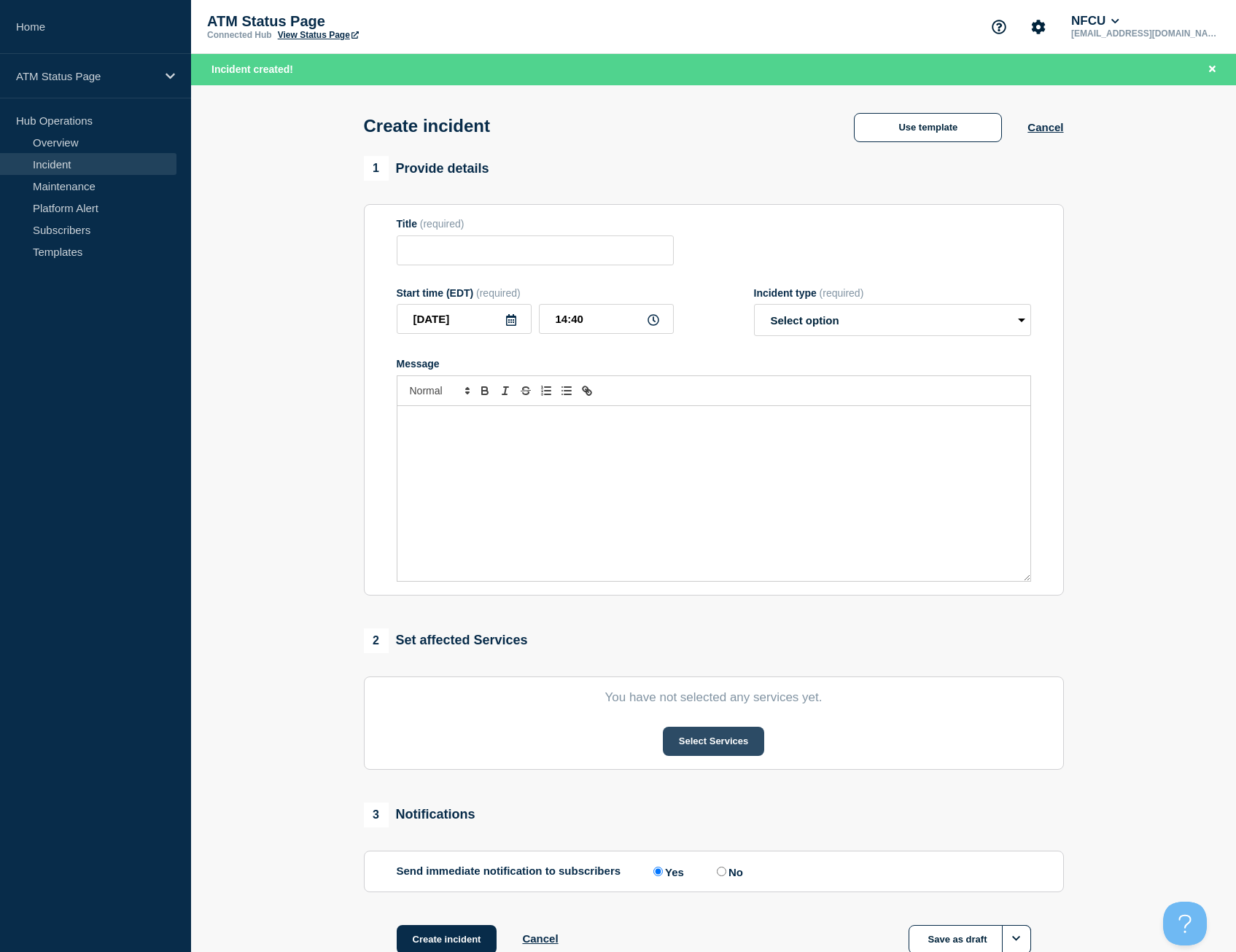
click at [704, 752] on button "Select Services" at bounding box center [713, 741] width 102 height 29
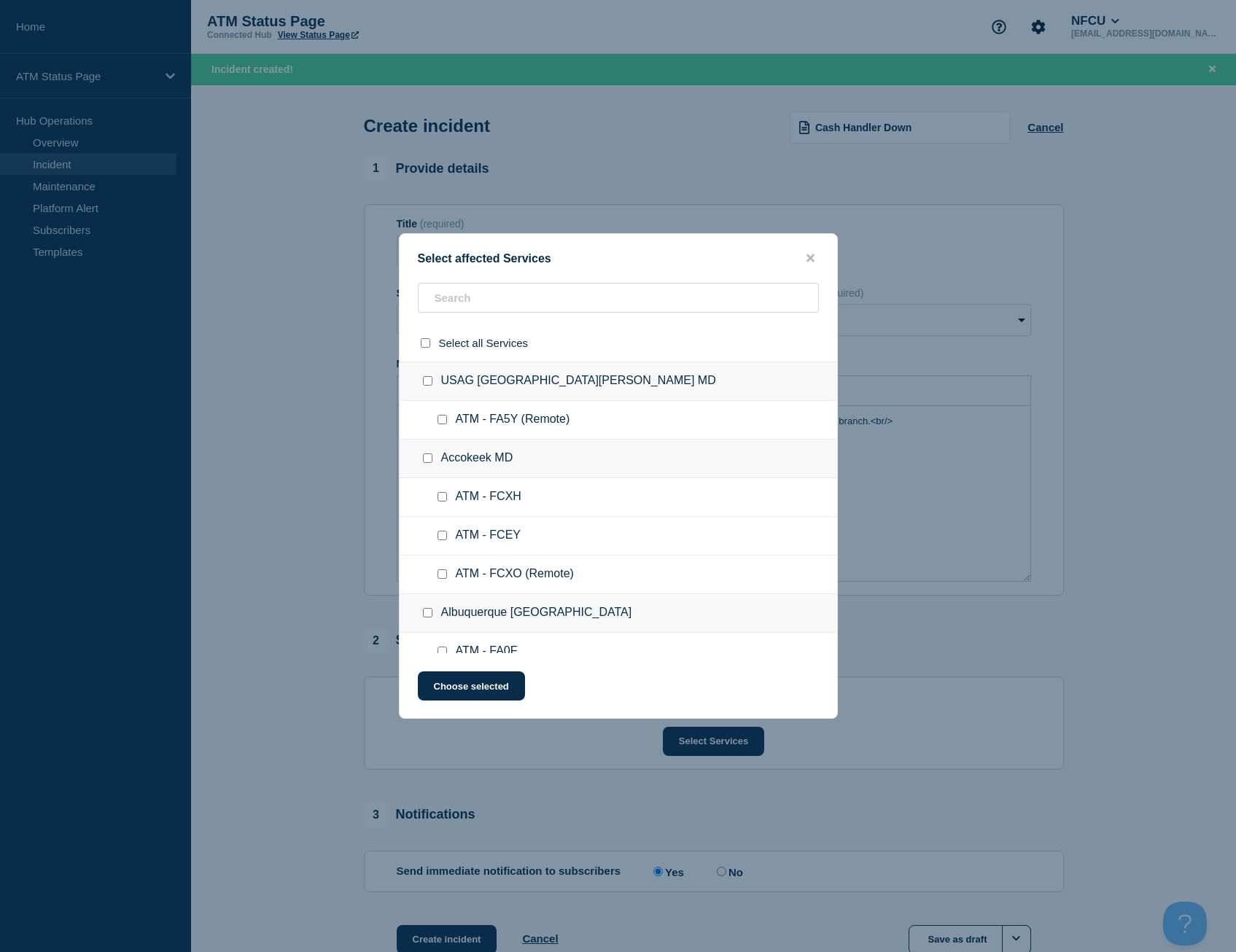
type input "Cash Handler Down"
select select "identified"
click at [454, 290] on input "text" at bounding box center [618, 298] width 401 height 30
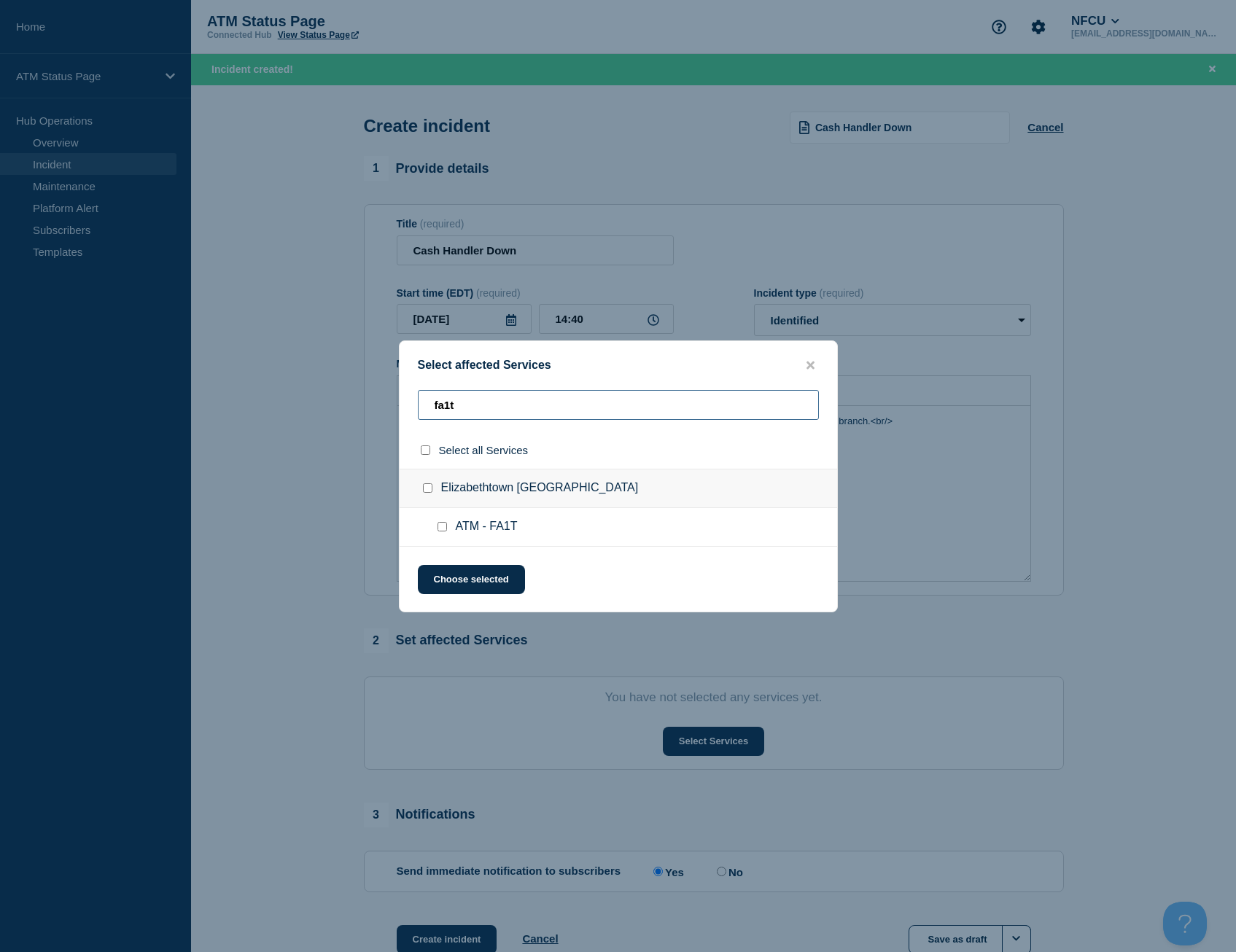
type input "fa1t"
click at [423, 454] on input "select all checkbox" at bounding box center [425, 449] width 10 height 10
checkbox input "true"
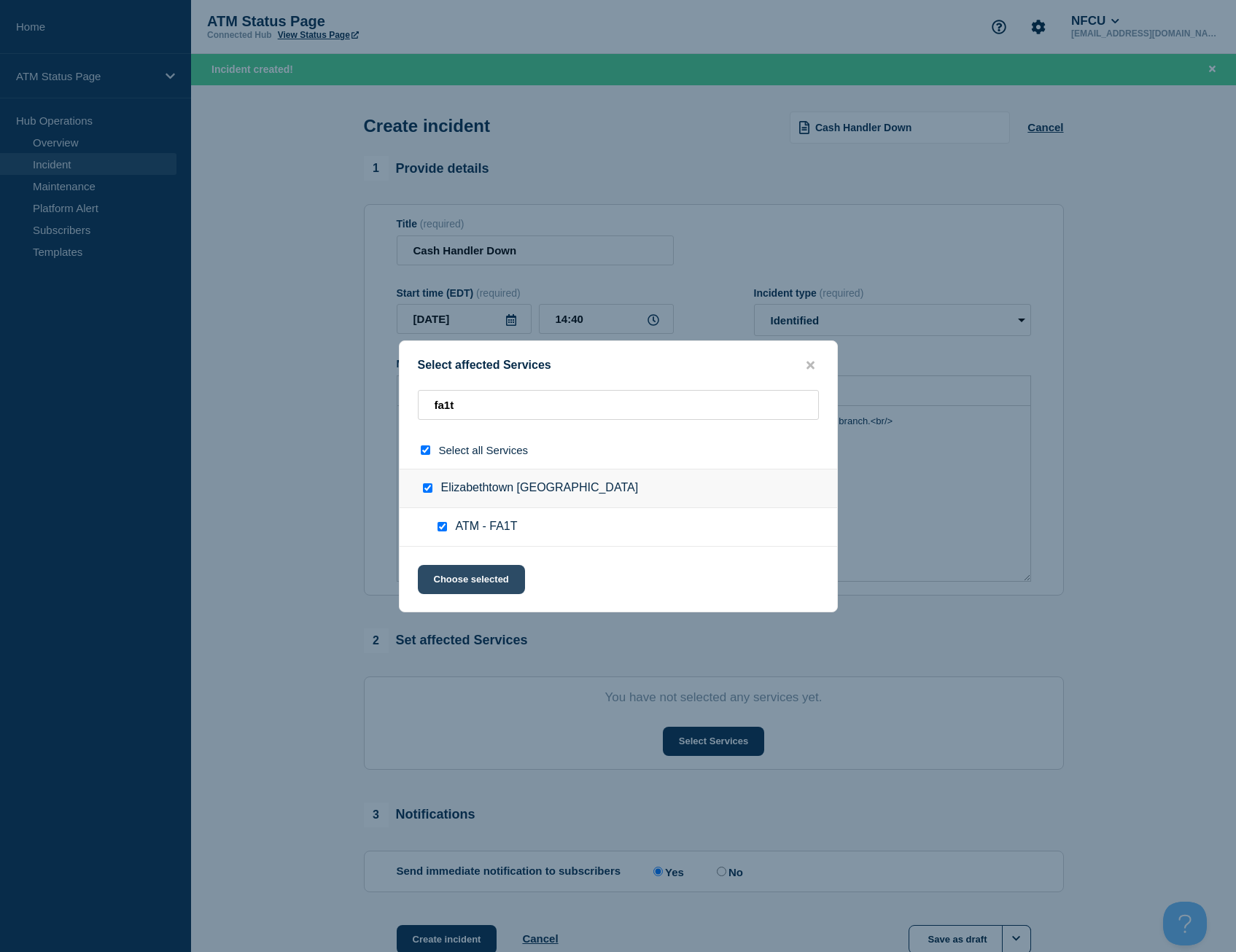
click at [486, 592] on button "Choose selected" at bounding box center [471, 580] width 107 height 29
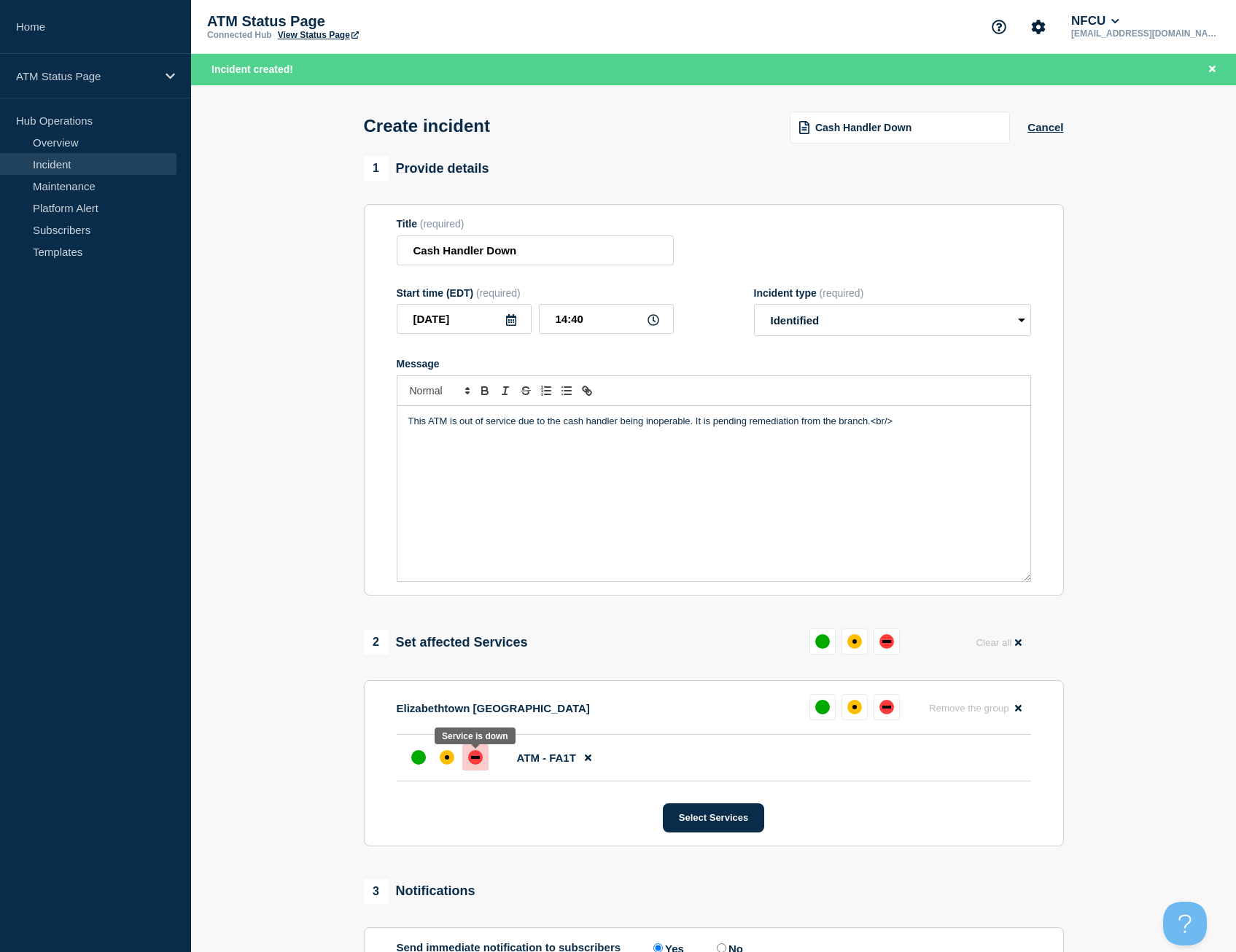
click at [473, 771] on div at bounding box center [475, 757] width 27 height 27
click at [1041, 131] on button "Cancel" at bounding box center [1045, 127] width 35 height 13
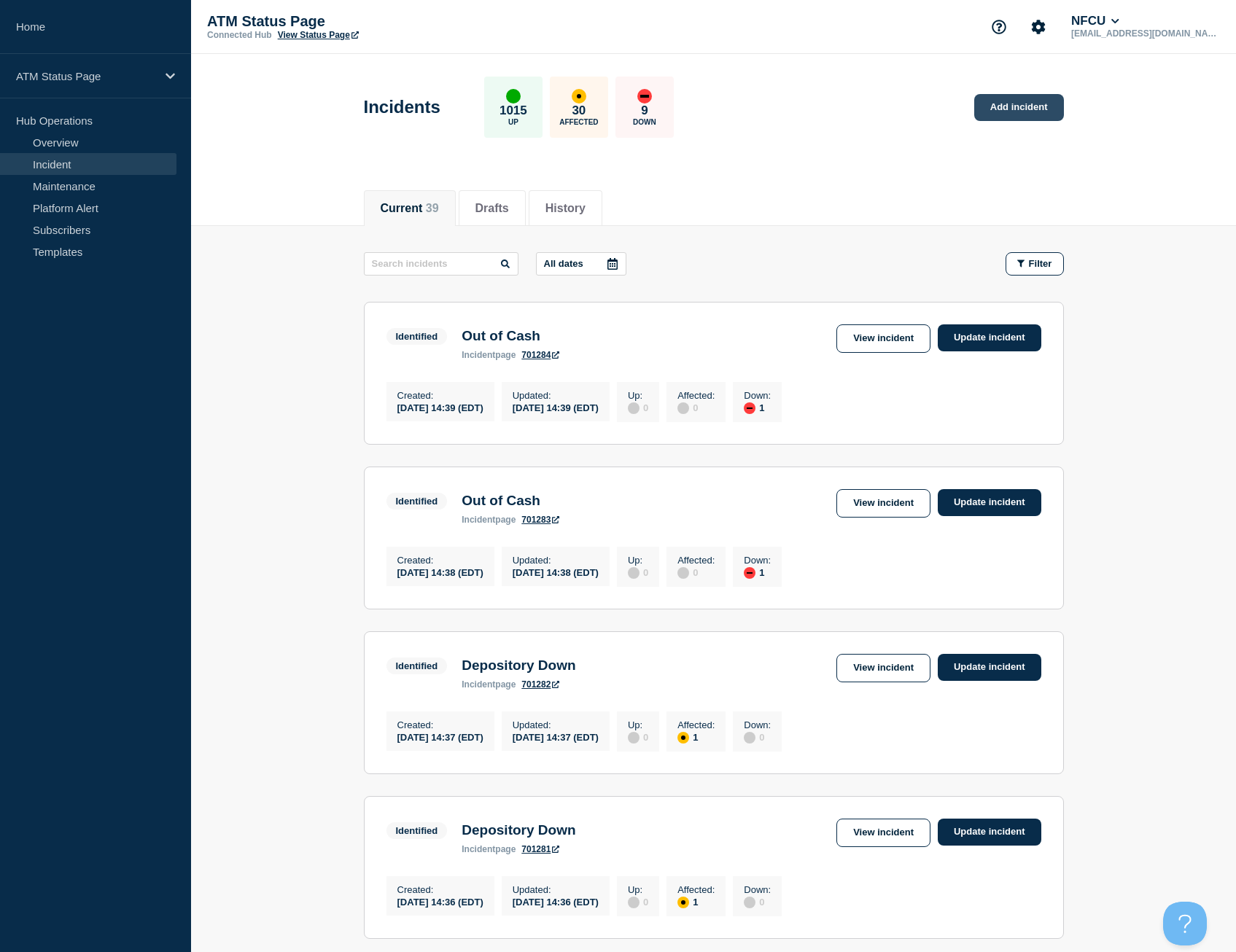
click at [1008, 102] on link "Add incident" at bounding box center [1019, 108] width 90 height 27
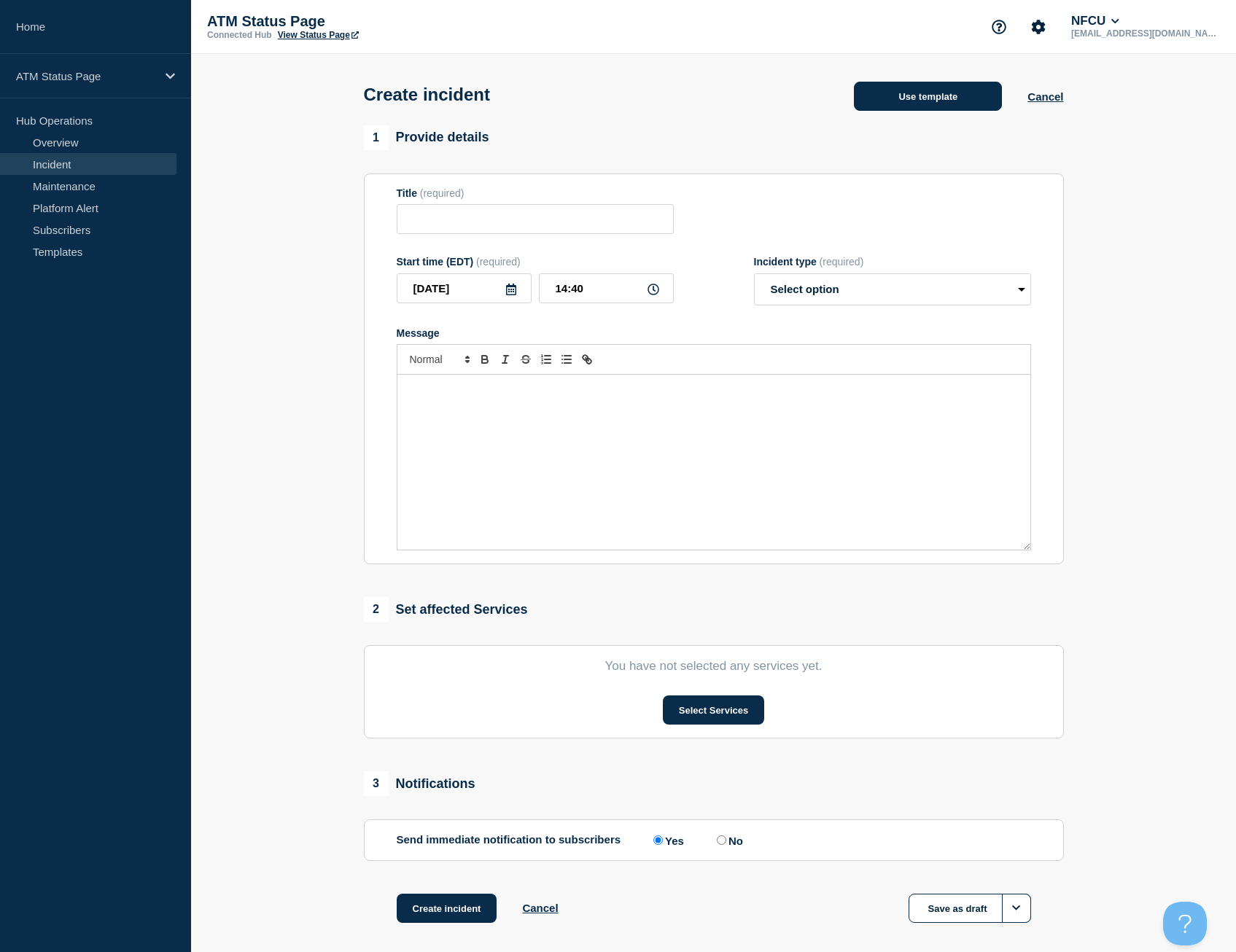
click at [887, 91] on button "Use template" at bounding box center [927, 97] width 148 height 29
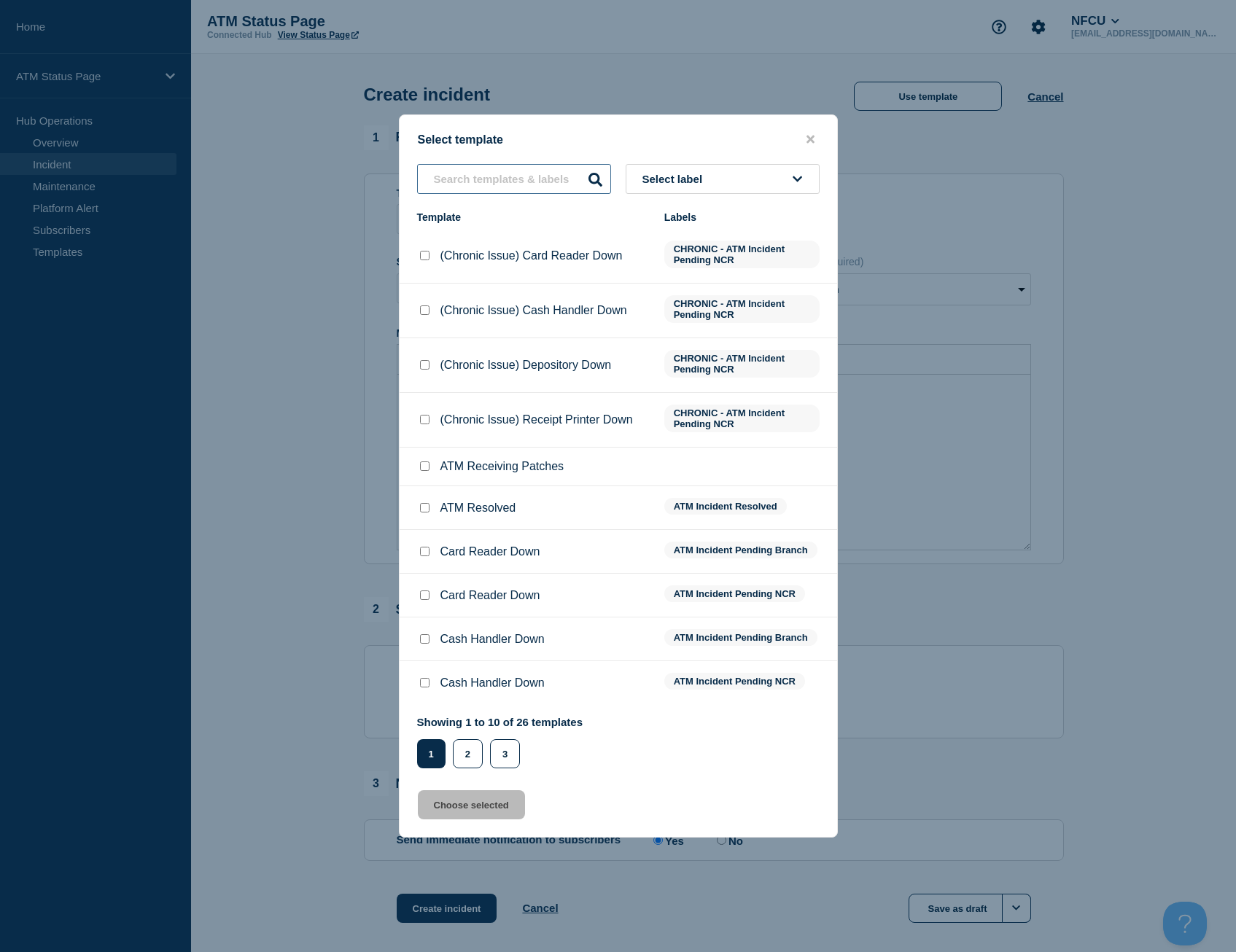
click at [506, 174] on input "text" at bounding box center [514, 179] width 194 height 30
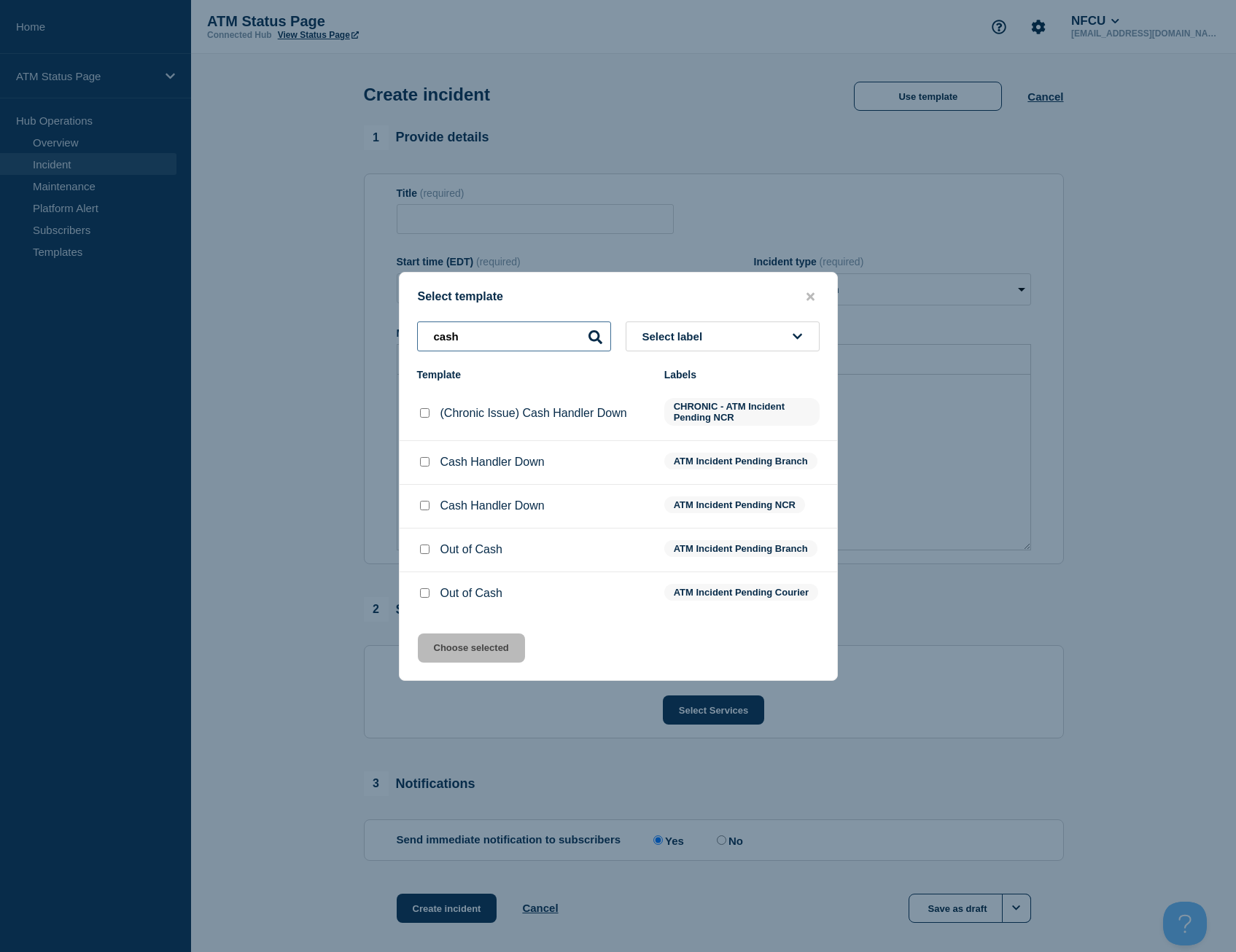
type input "cash"
click at [422, 545] on input "Out of Cash checkbox" at bounding box center [425, 549] width 10 height 10
checkbox input "true"
click at [454, 643] on button "Choose selected" at bounding box center [471, 648] width 107 height 29
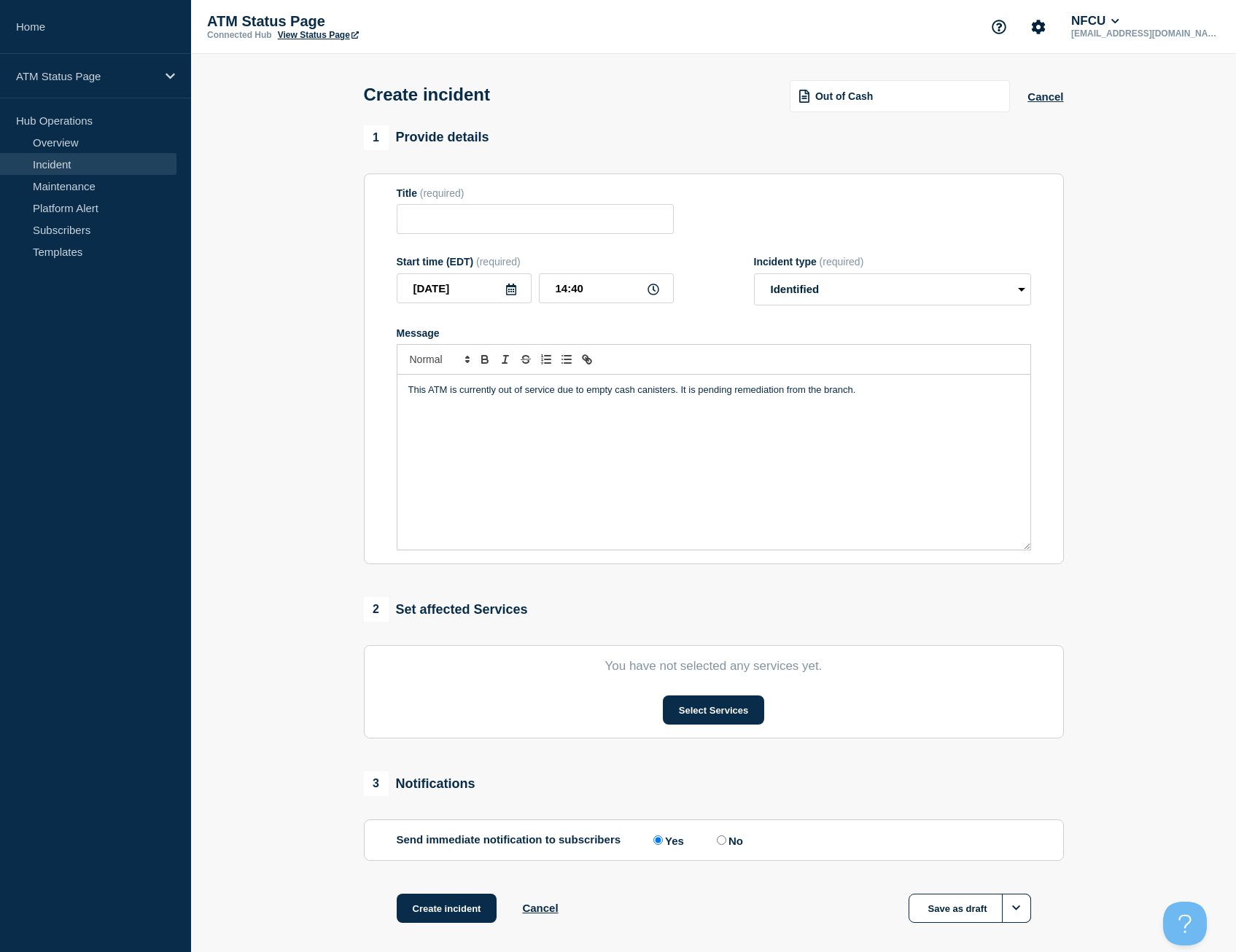
type input "Out of Cash"
select select "identified"
click at [679, 705] on button "Select Services" at bounding box center [713, 710] width 102 height 29
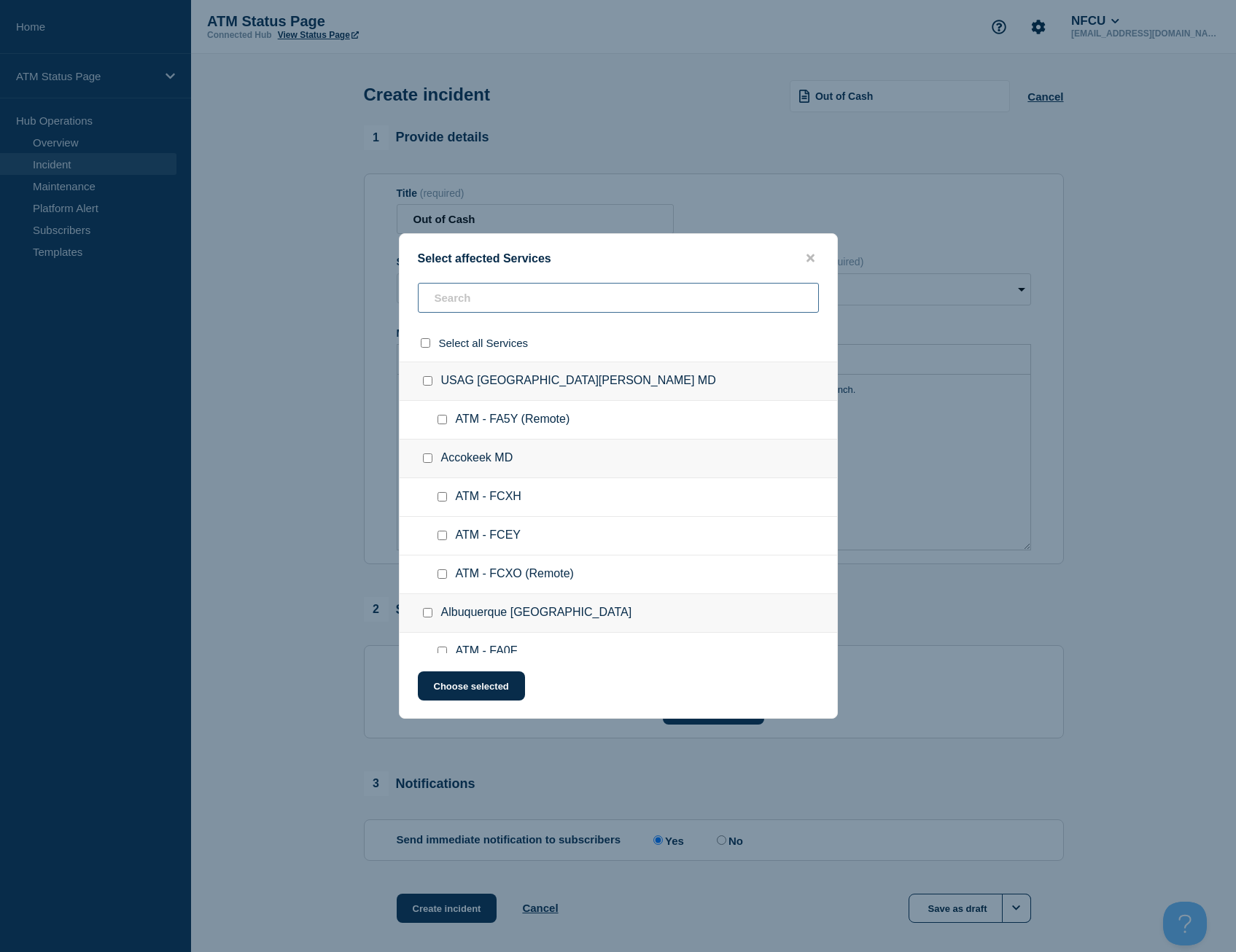
click at [495, 295] on input "text" at bounding box center [618, 298] width 401 height 30
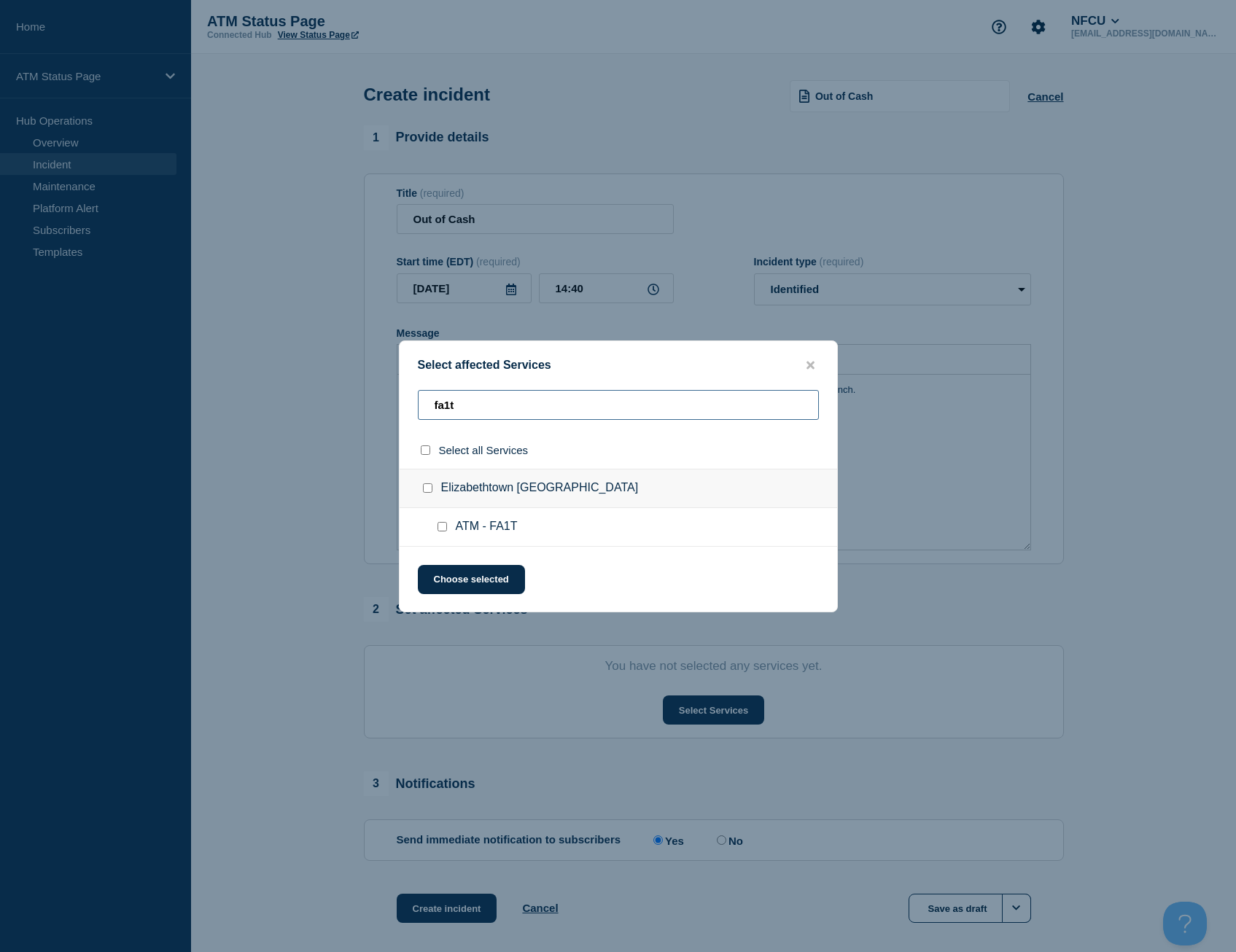
type input "fa1t"
click at [427, 452] on input "select all checkbox" at bounding box center [425, 449] width 10 height 10
checkbox input "true"
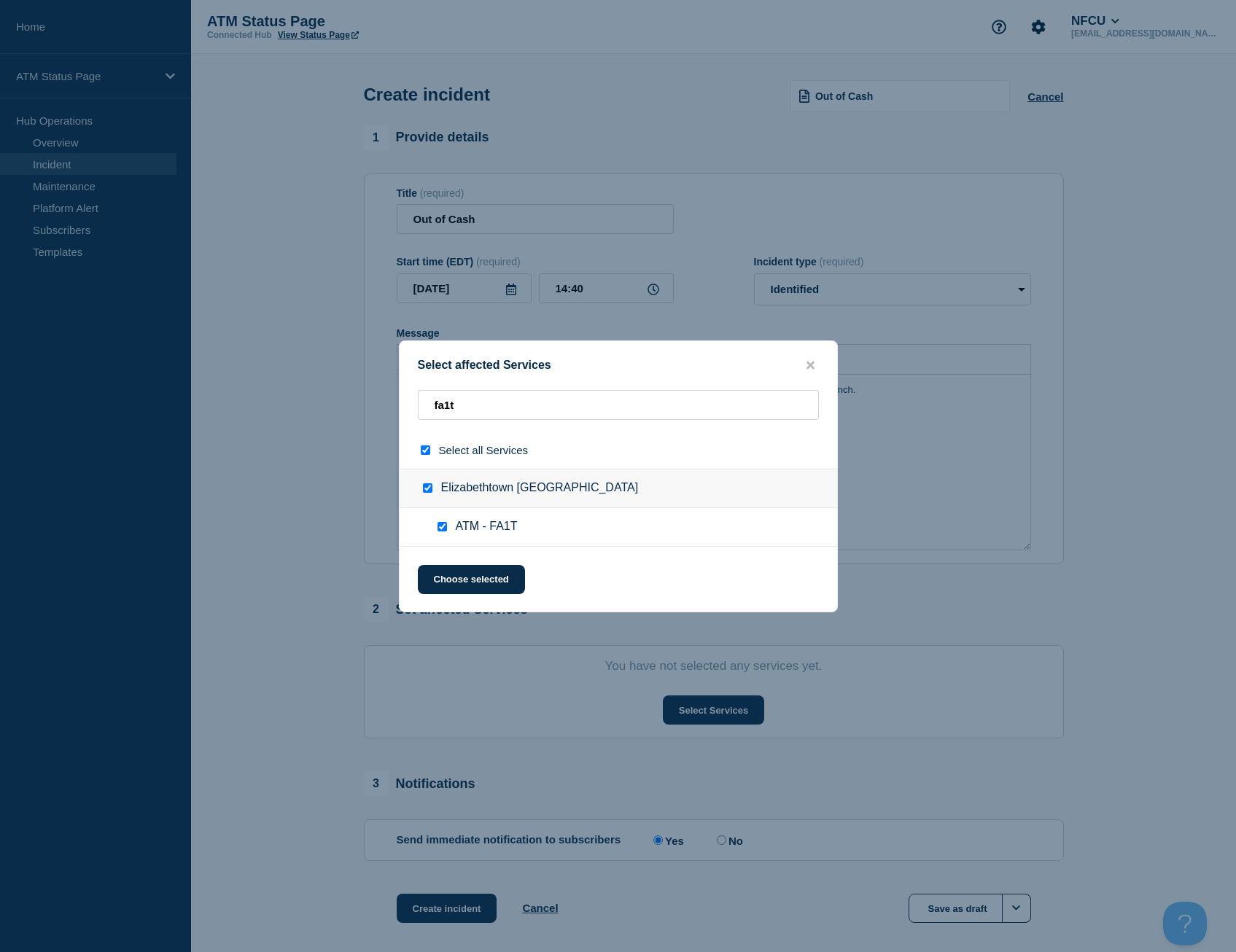
click at [427, 452] on input "select all checkbox" at bounding box center [425, 449] width 10 height 10
checkbox input "false"
click at [426, 447] on input "select all checkbox" at bounding box center [425, 449] width 10 height 10
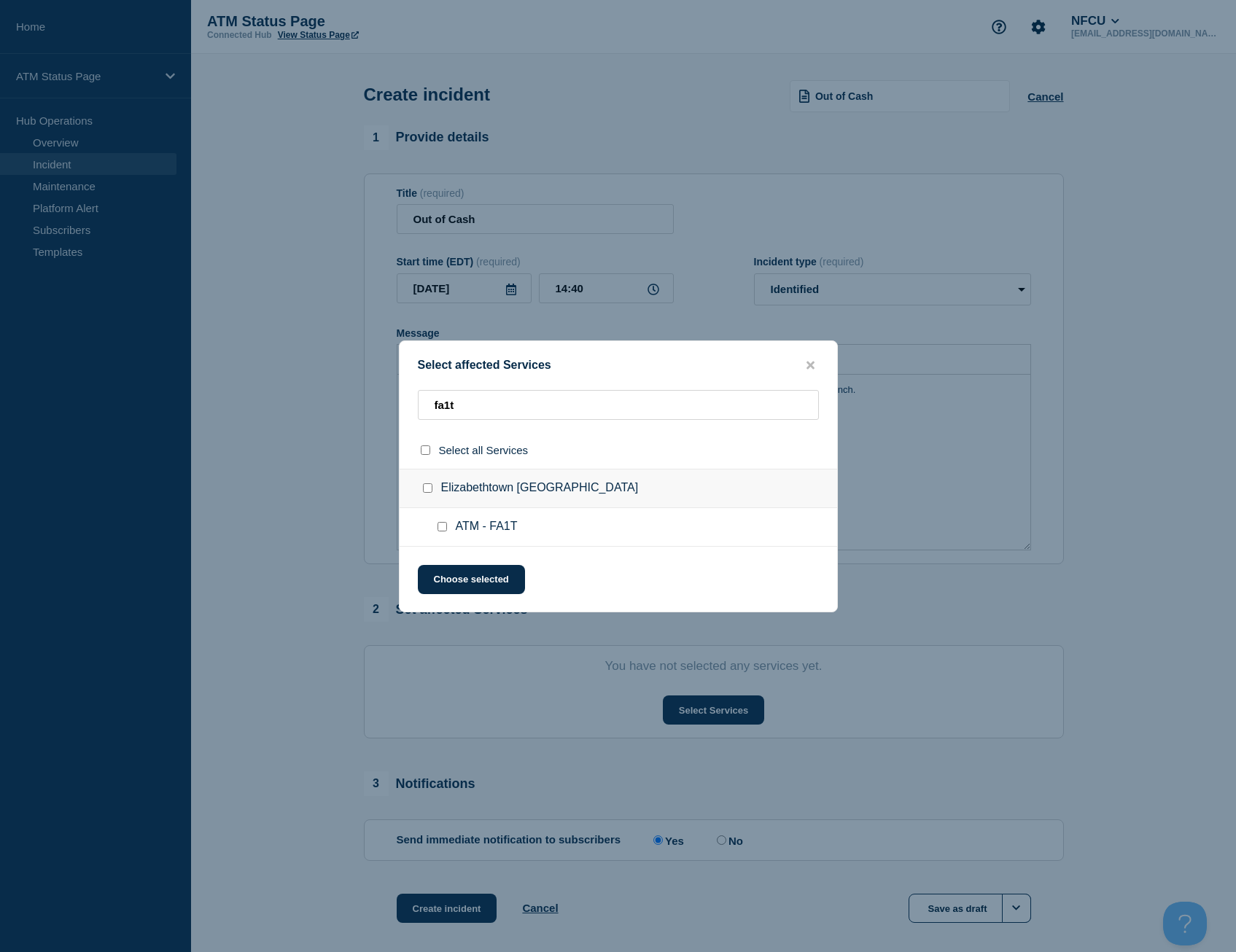
checkbox input "true"
click at [455, 586] on button "Choose selected" at bounding box center [471, 580] width 107 height 29
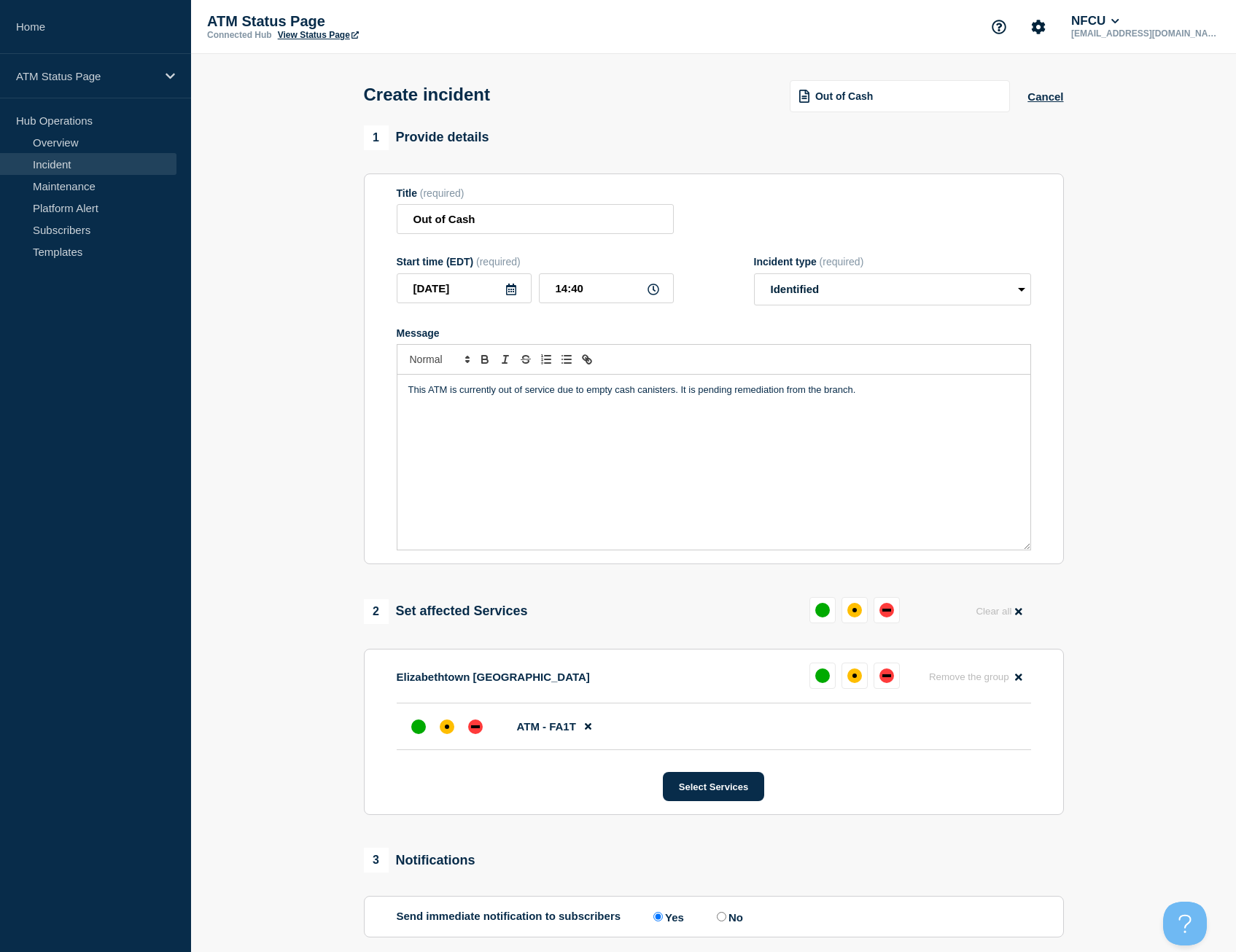
scroll to position [73, 0]
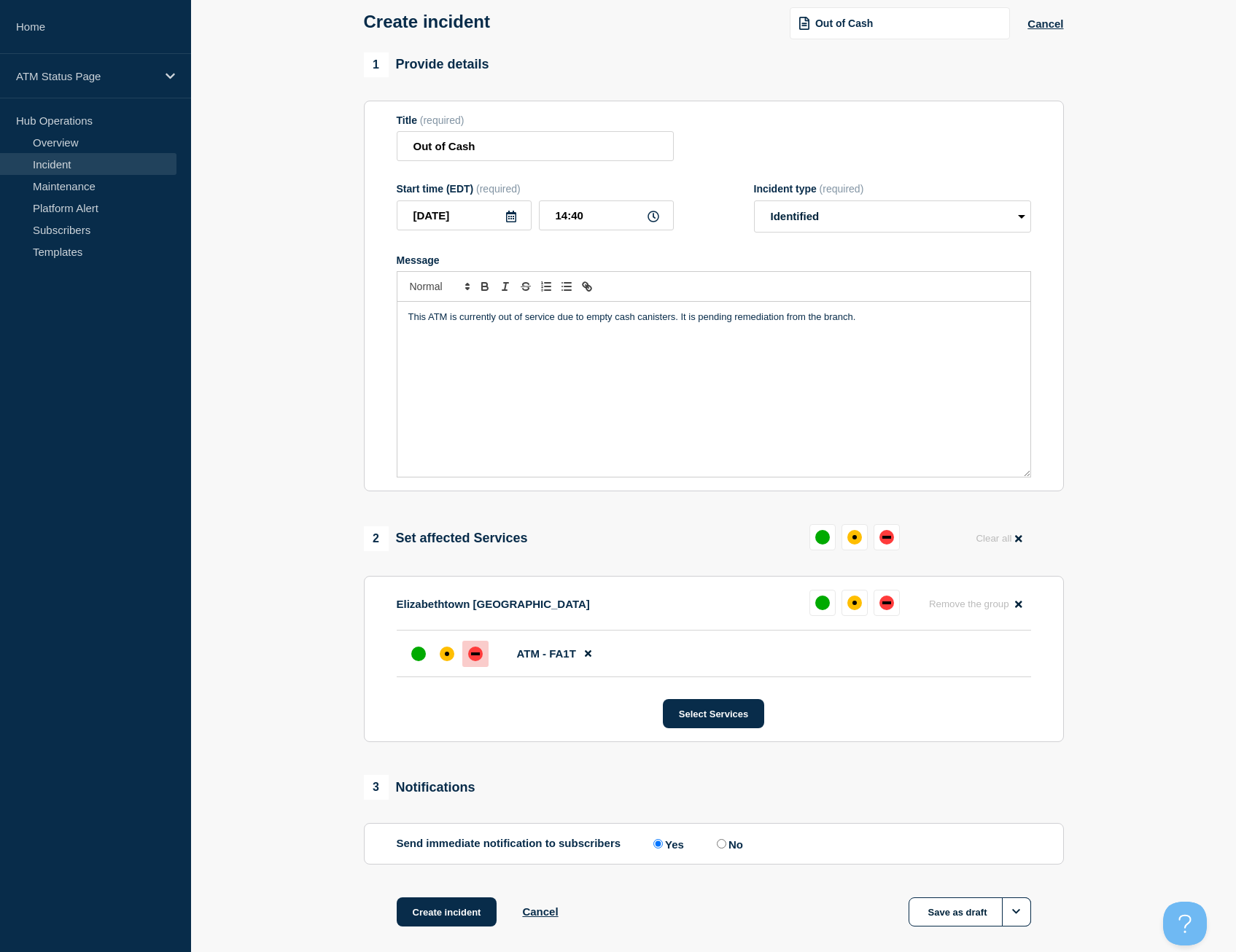
click at [480, 665] on div at bounding box center [475, 654] width 27 height 27
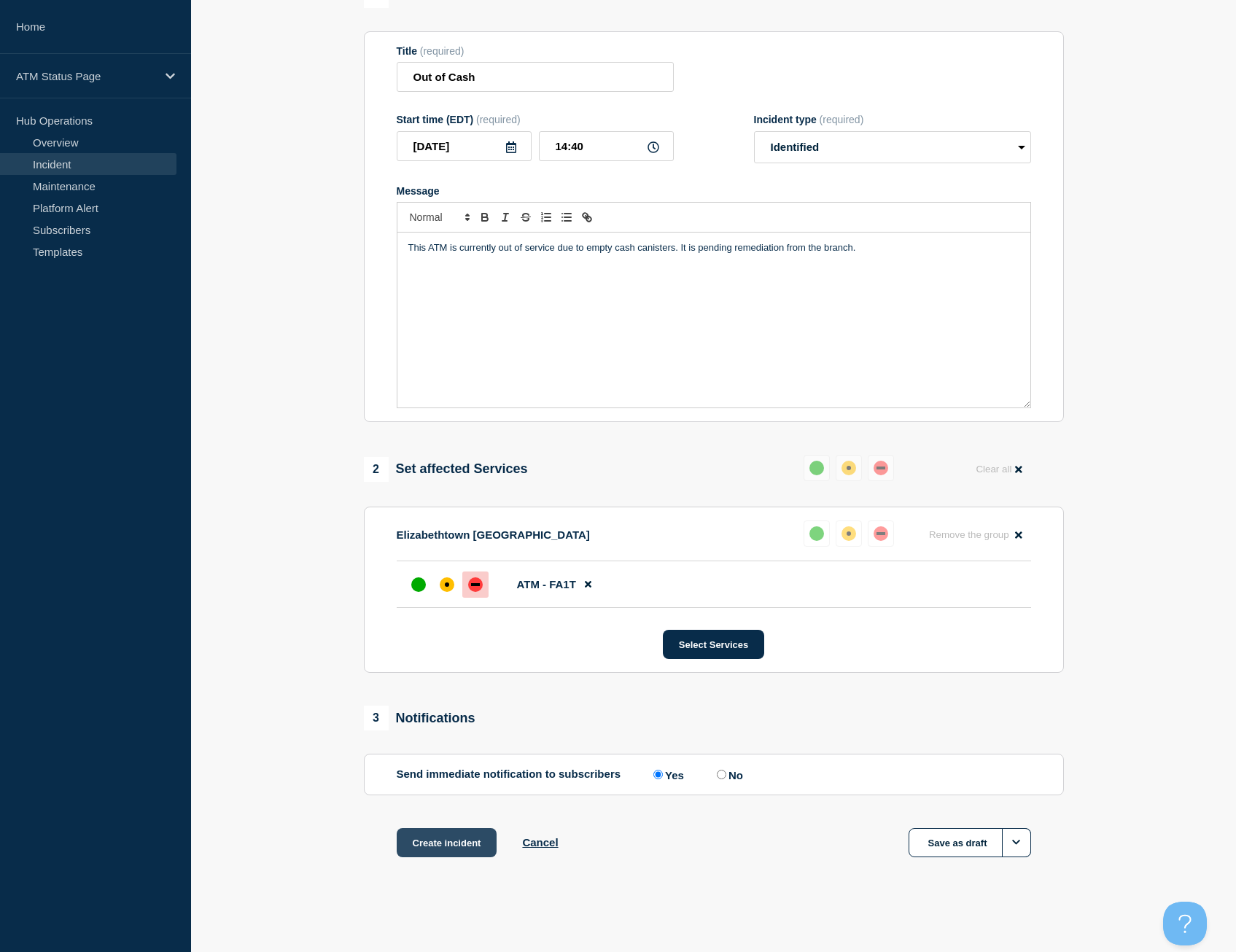
click at [448, 842] on button "Create incident" at bounding box center [447, 843] width 101 height 29
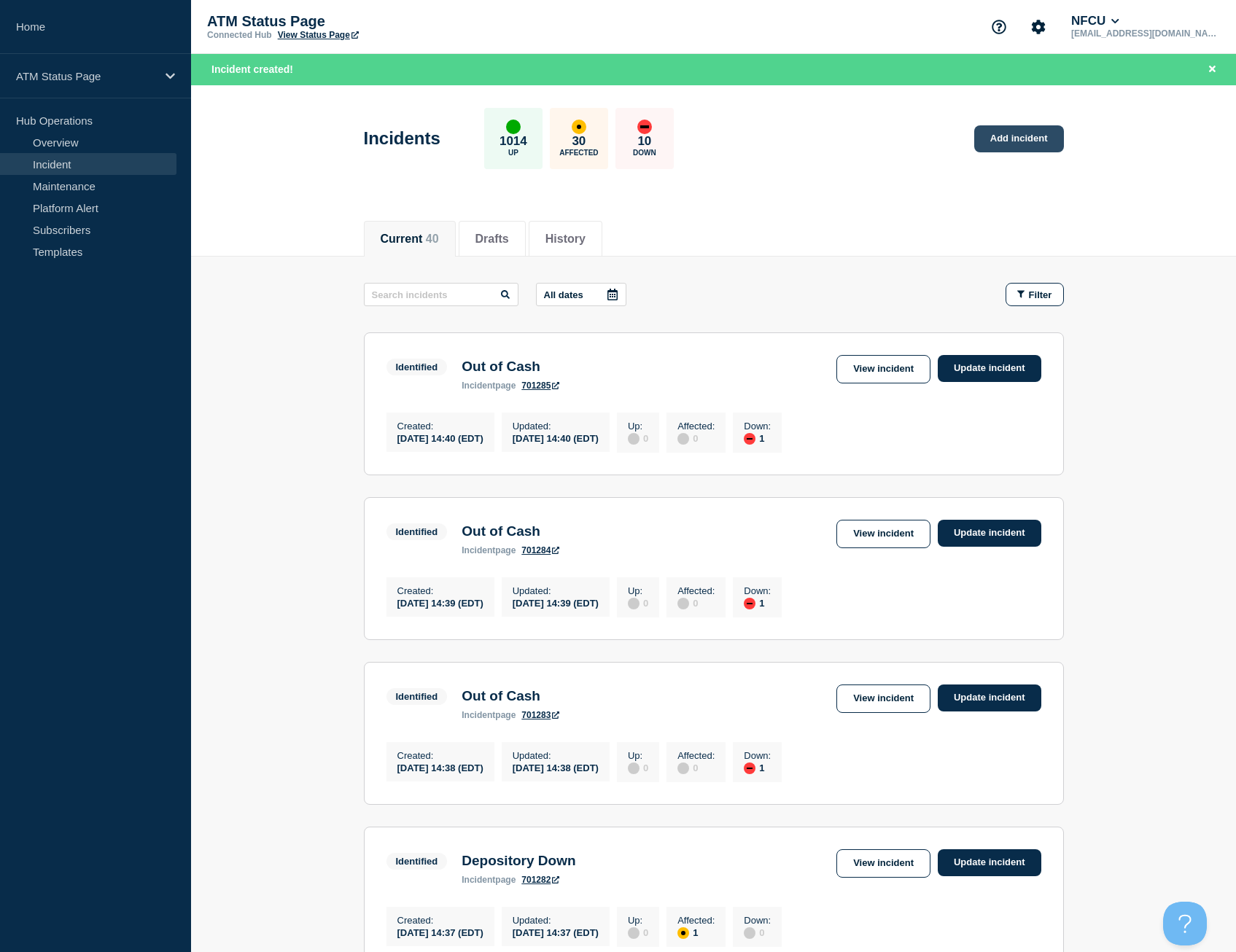
click at [1010, 142] on link "Add incident" at bounding box center [1019, 139] width 90 height 27
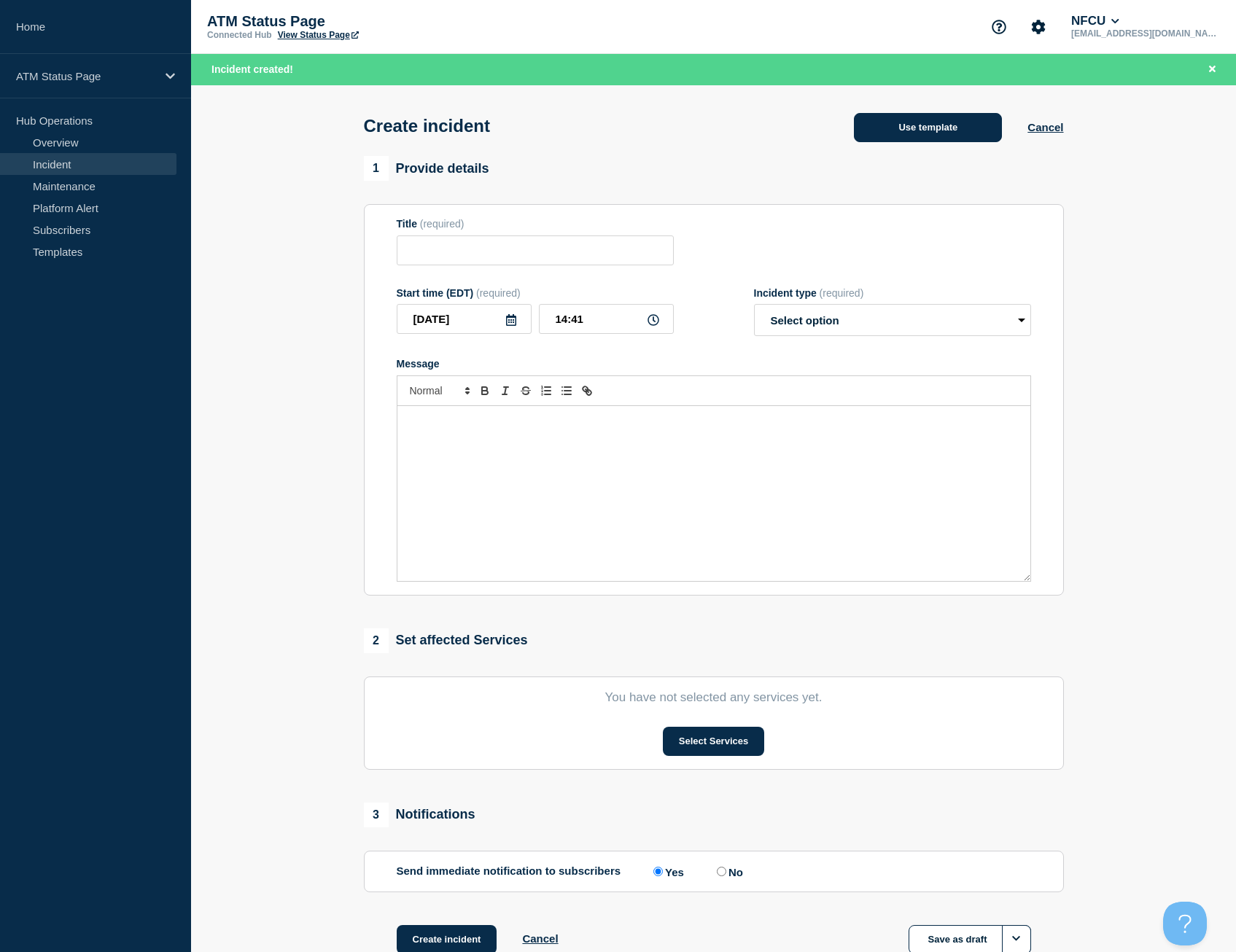
click at [961, 128] on button "Use template" at bounding box center [927, 127] width 148 height 29
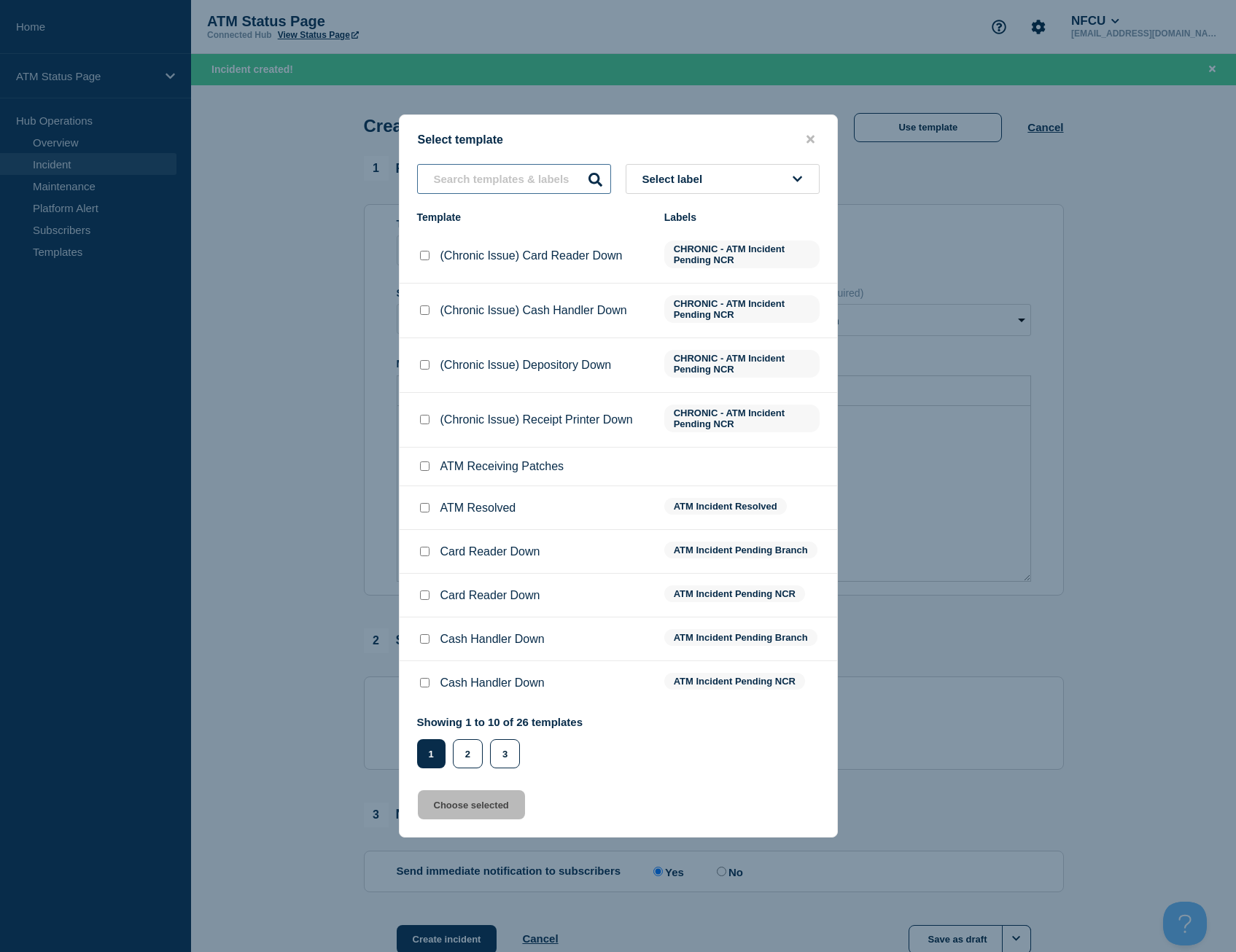
click at [517, 183] on input "text" at bounding box center [514, 179] width 194 height 30
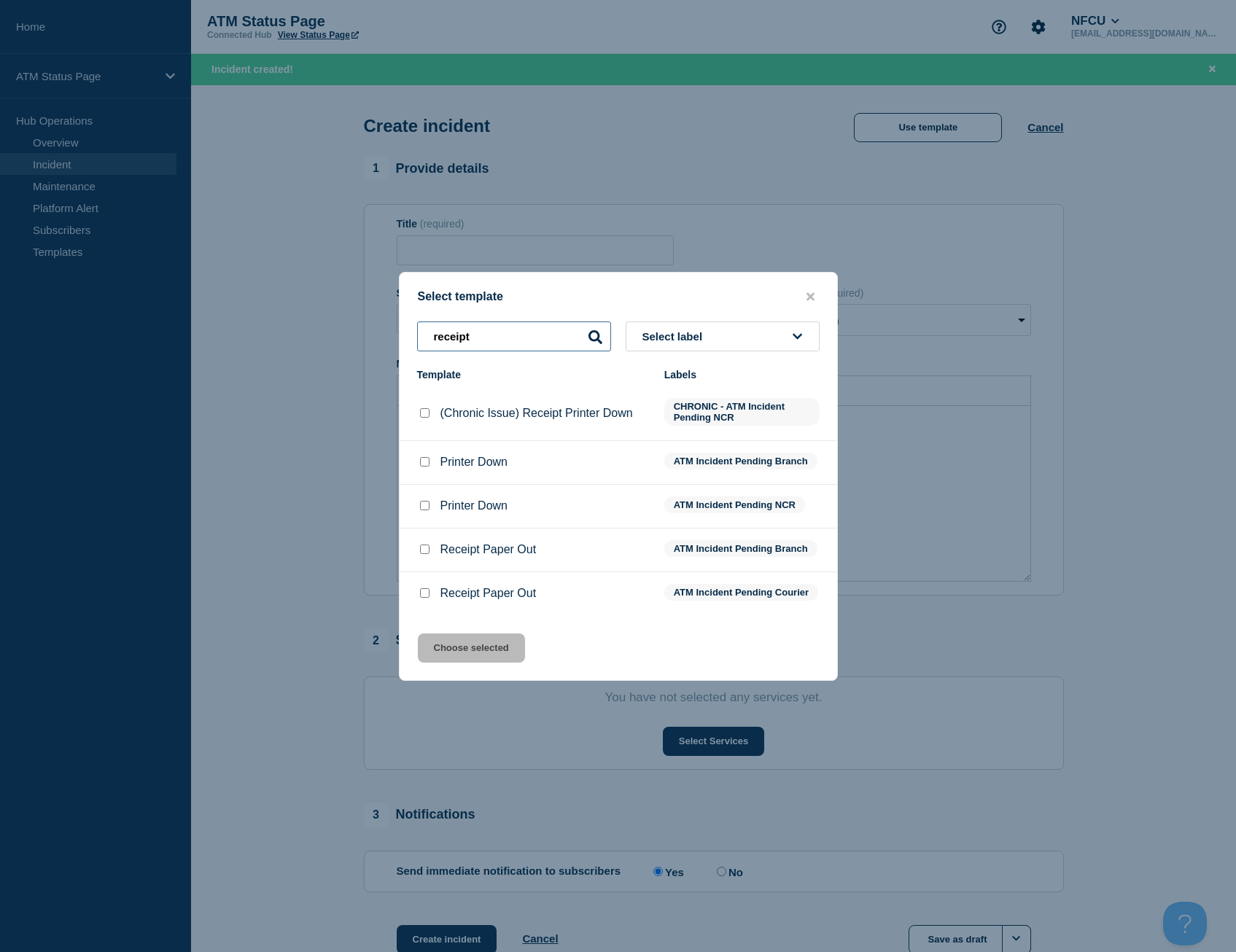
type input "receipt"
click at [422, 503] on input "Printer Down checkbox" at bounding box center [425, 505] width 10 height 10
checkbox input "true"
click at [492, 662] on button "Choose selected" at bounding box center [471, 648] width 107 height 29
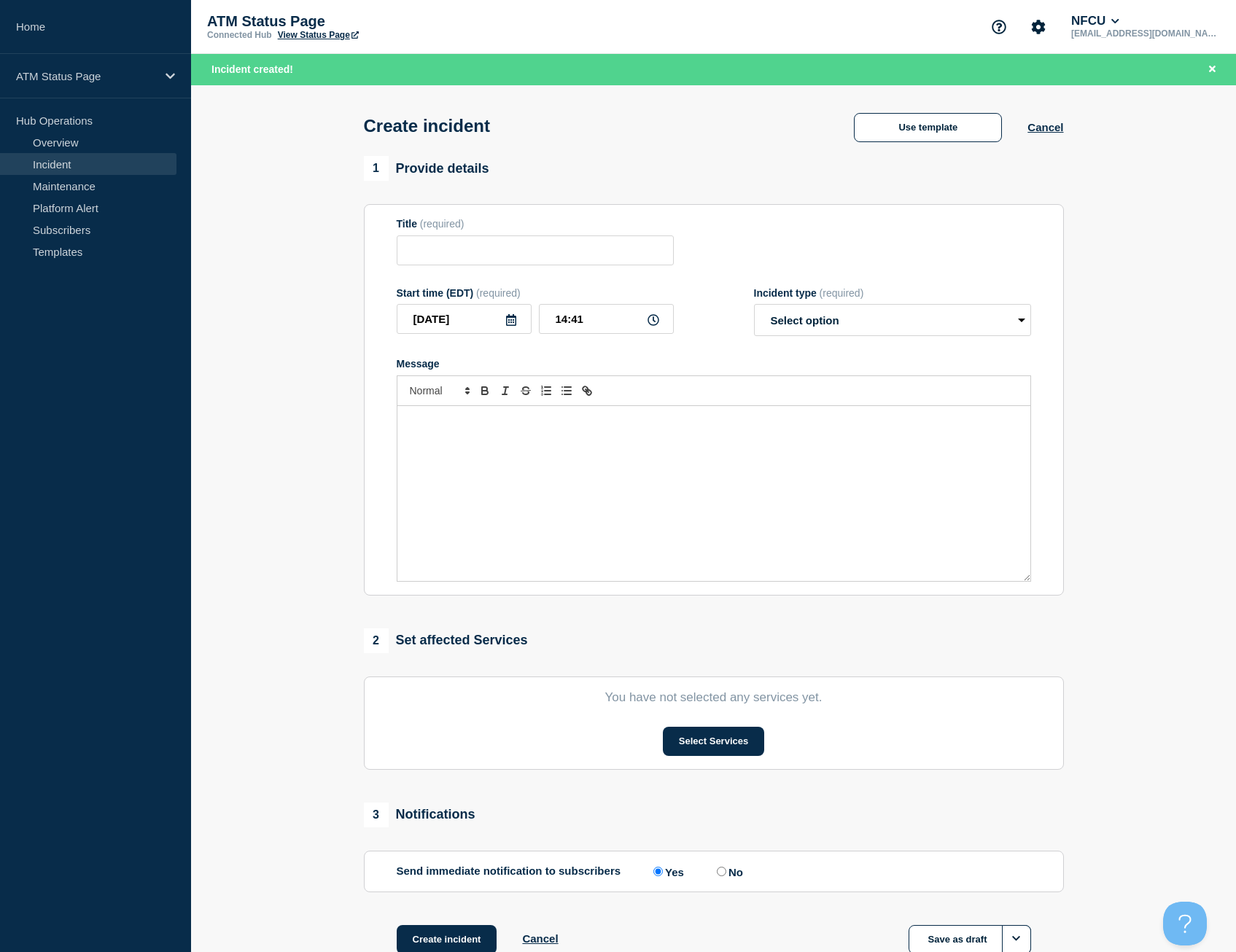
type input "Printer Down"
select select "identified"
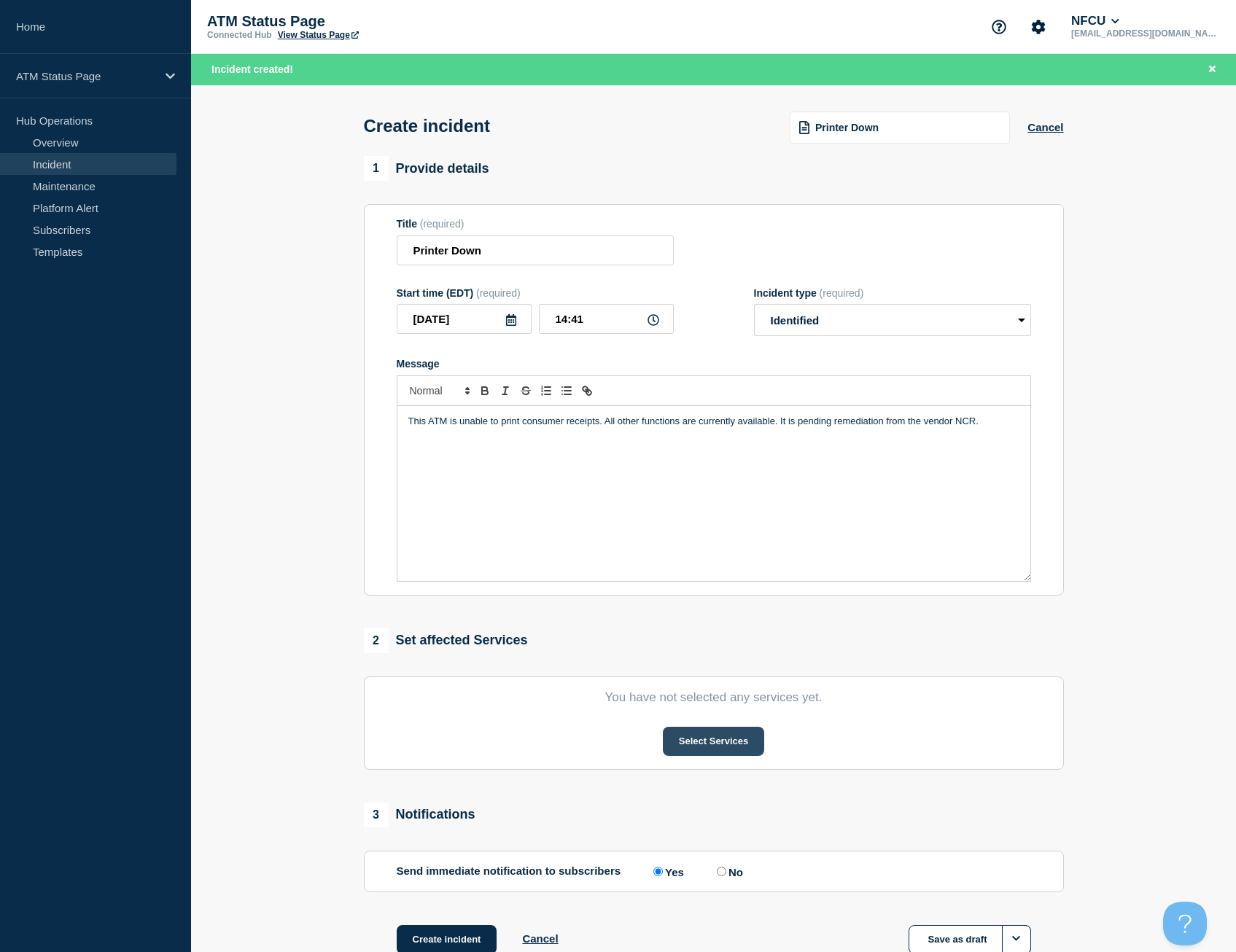
click at [702, 737] on button "Select Services" at bounding box center [713, 741] width 102 height 29
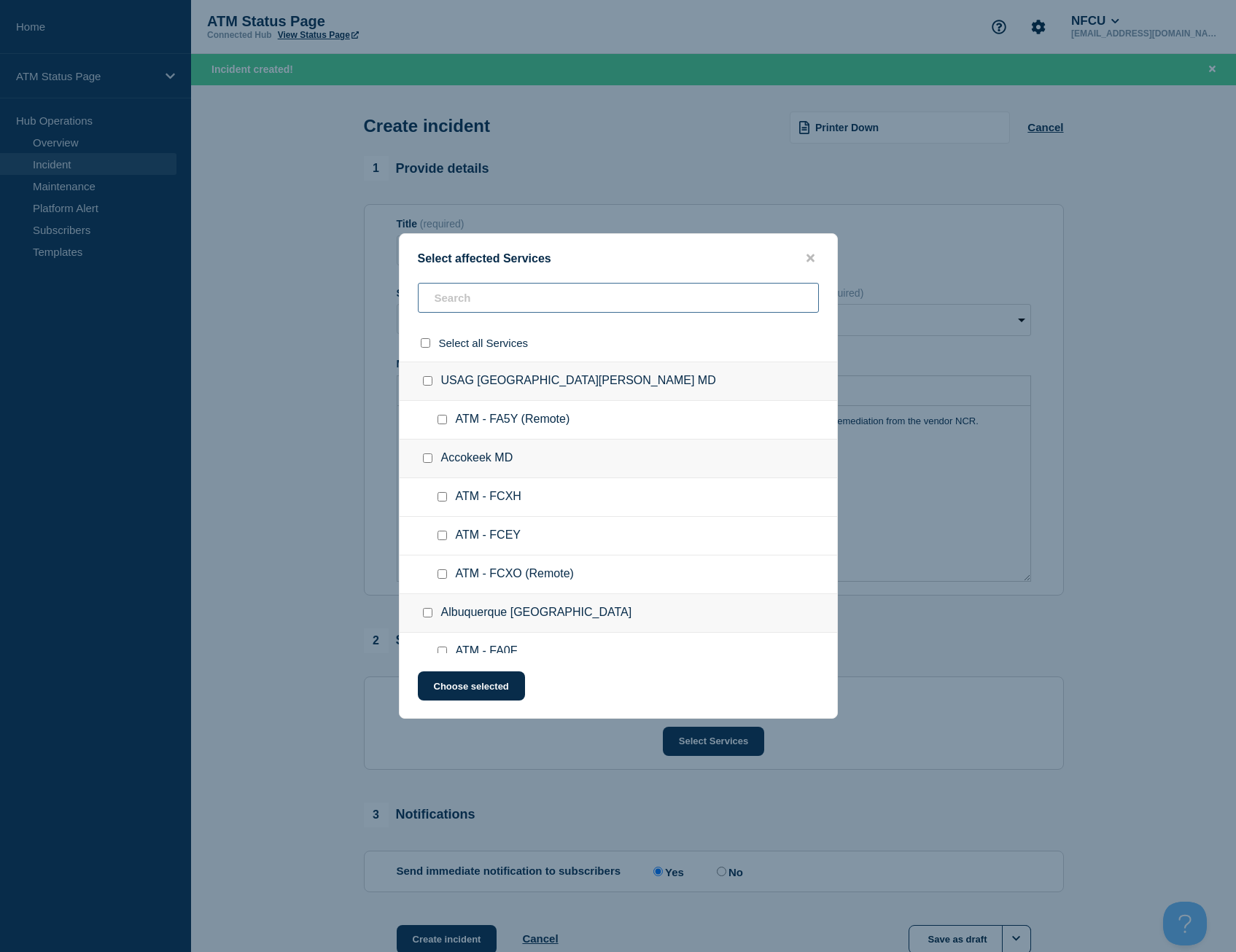
click at [464, 304] on input "text" at bounding box center [618, 298] width 401 height 30
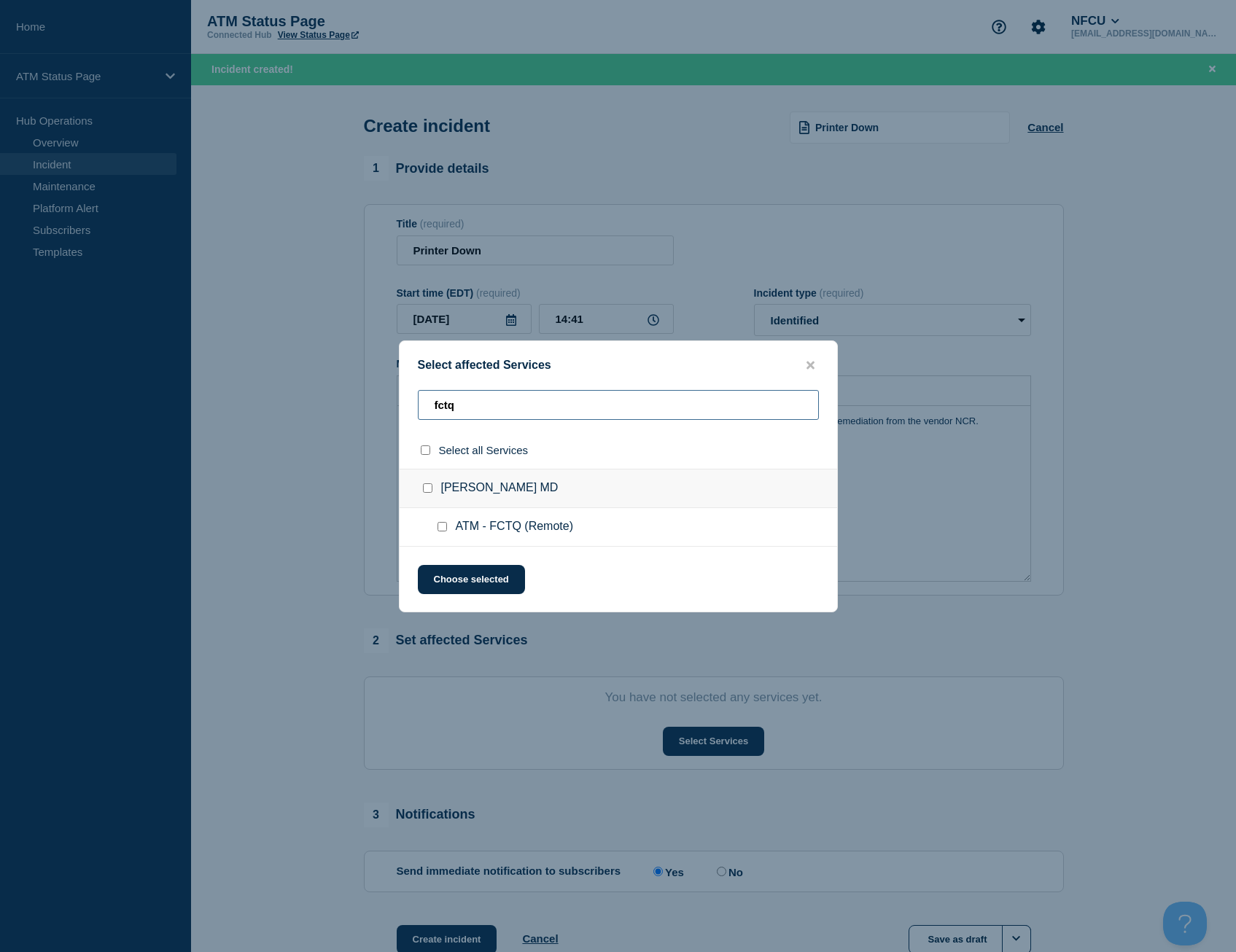
type input "fctq"
click at [427, 449] on input "select all checkbox" at bounding box center [425, 449] width 10 height 10
checkbox input "true"
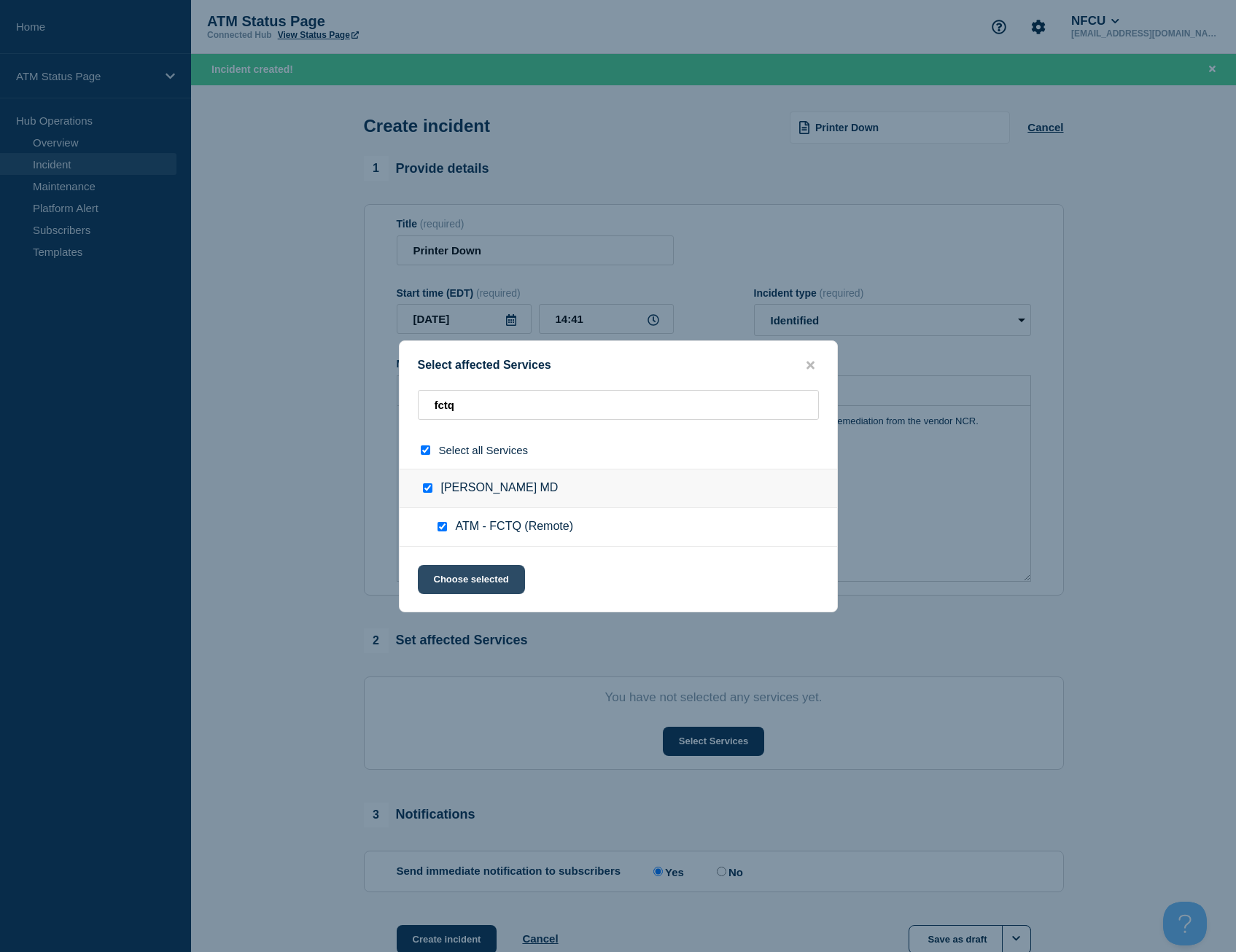
click at [453, 577] on button "Choose selected" at bounding box center [471, 580] width 107 height 29
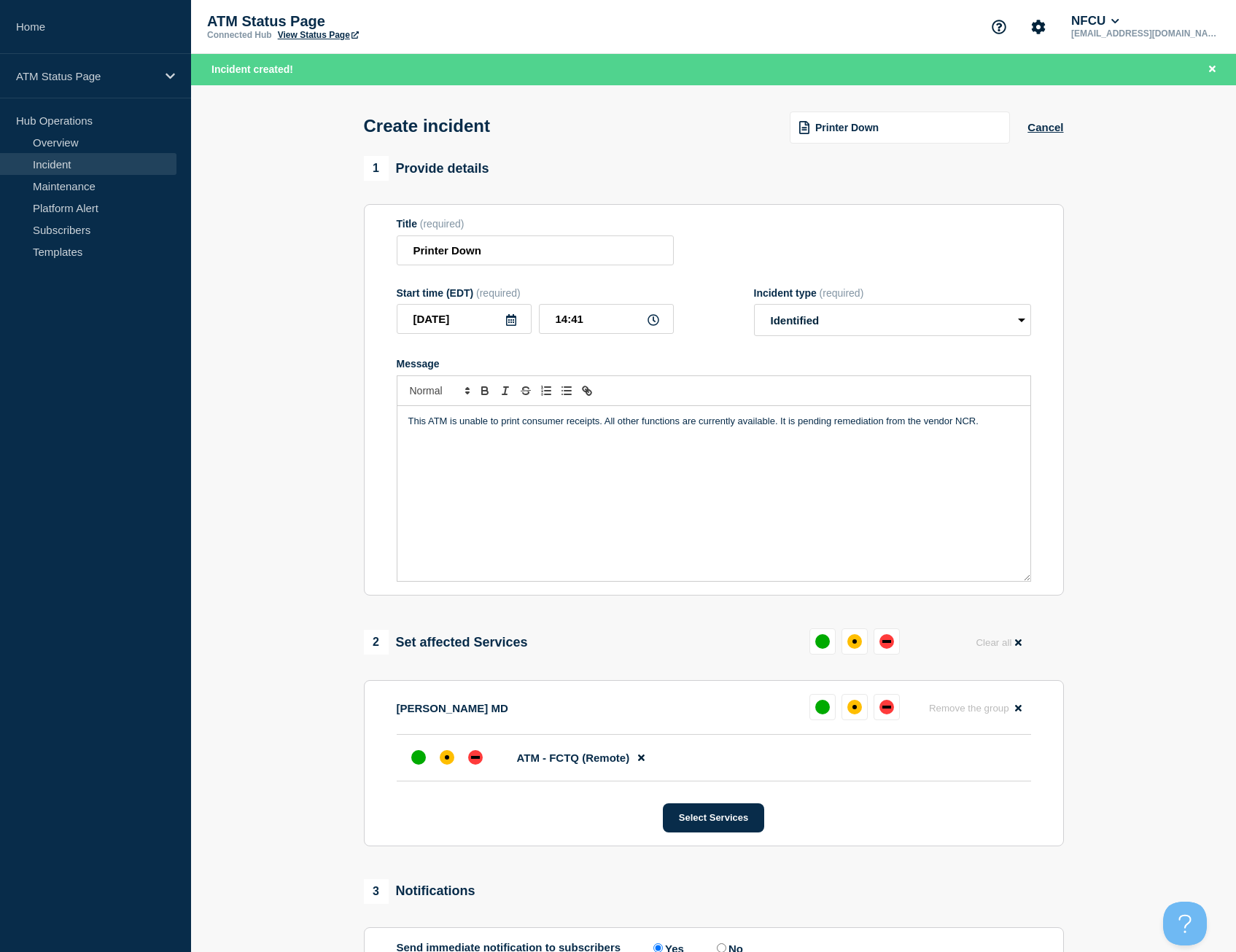
scroll to position [177, 0]
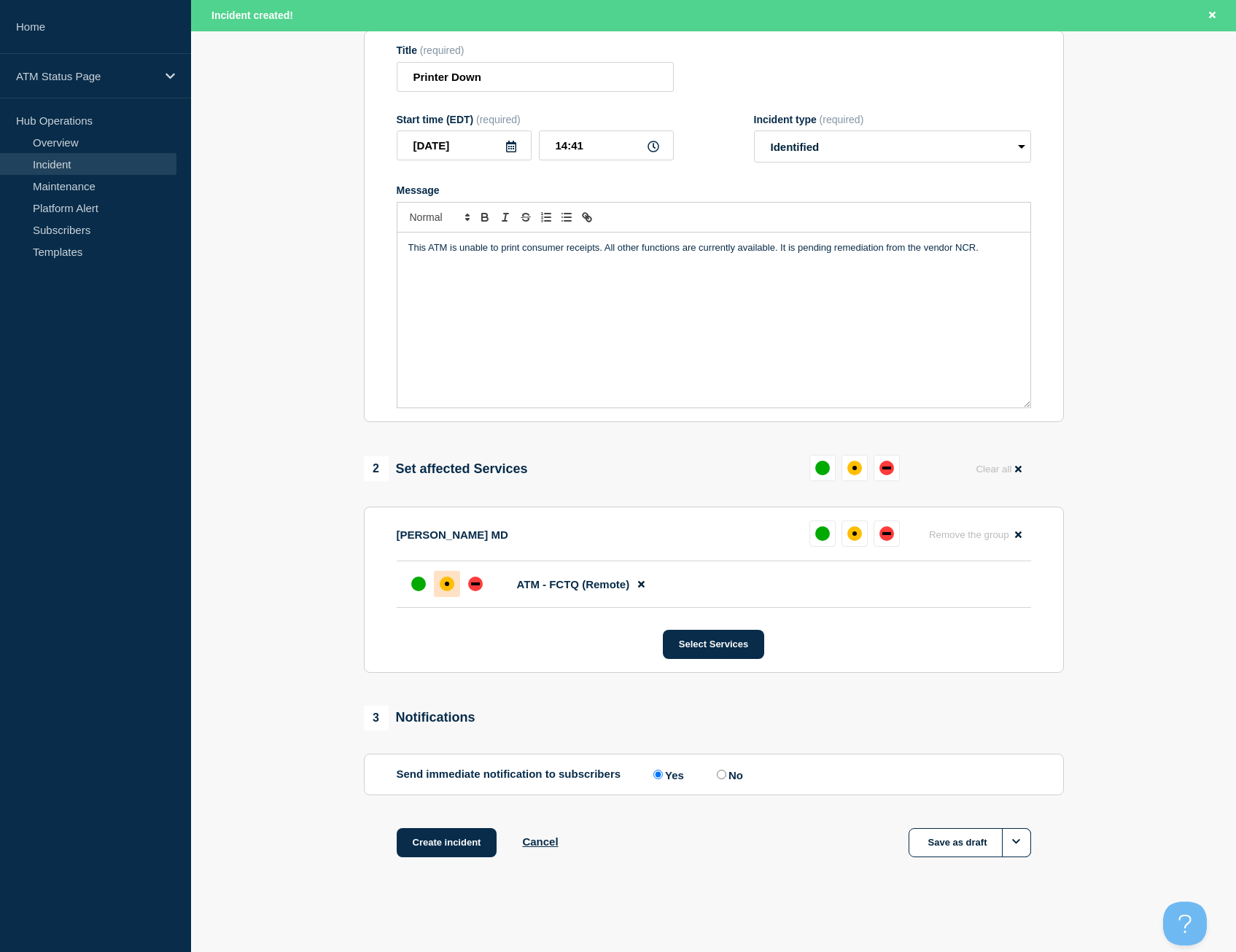
click at [448, 592] on div at bounding box center [447, 584] width 27 height 27
click at [447, 853] on button "Create incident" at bounding box center [447, 843] width 101 height 29
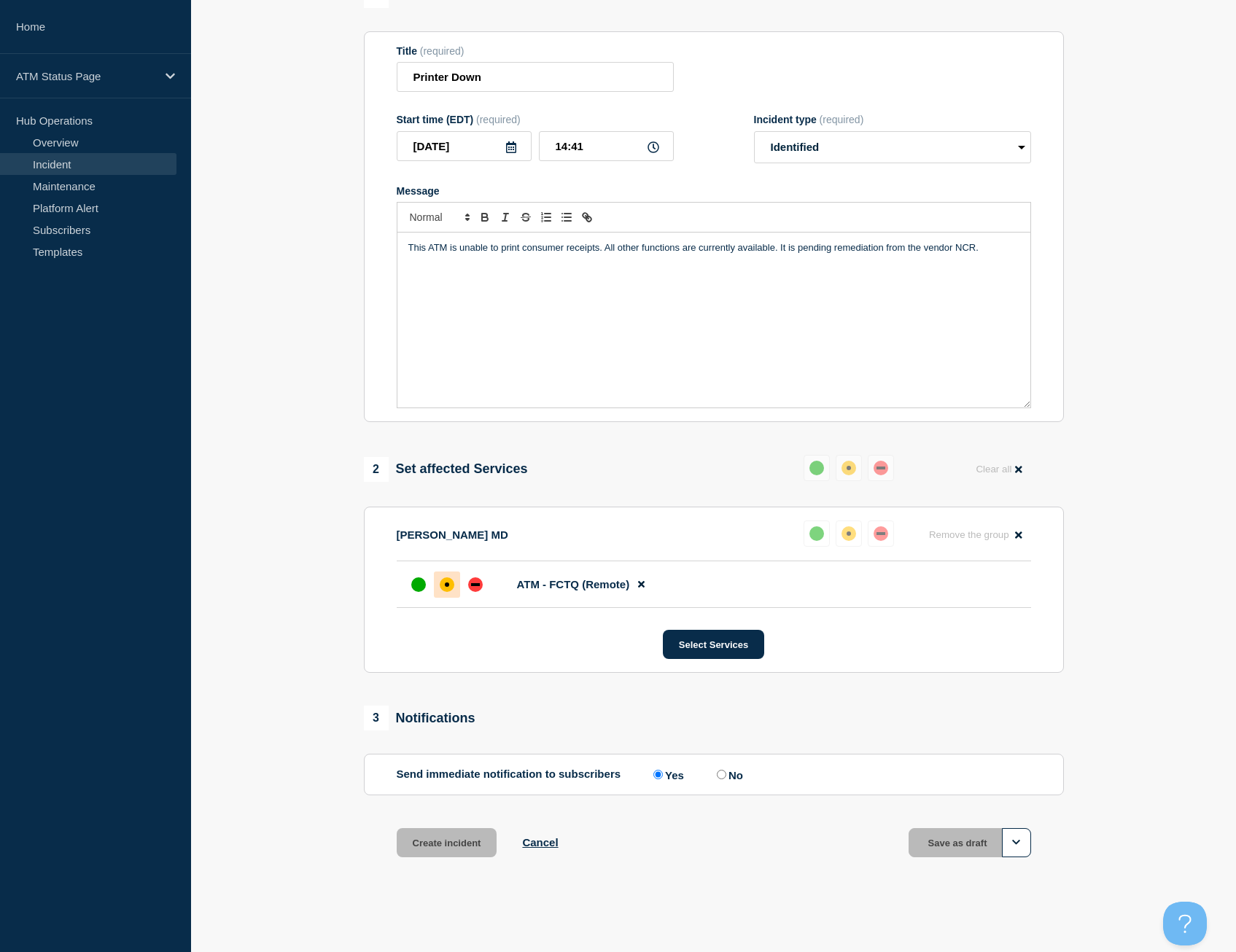
scroll to position [146, 0]
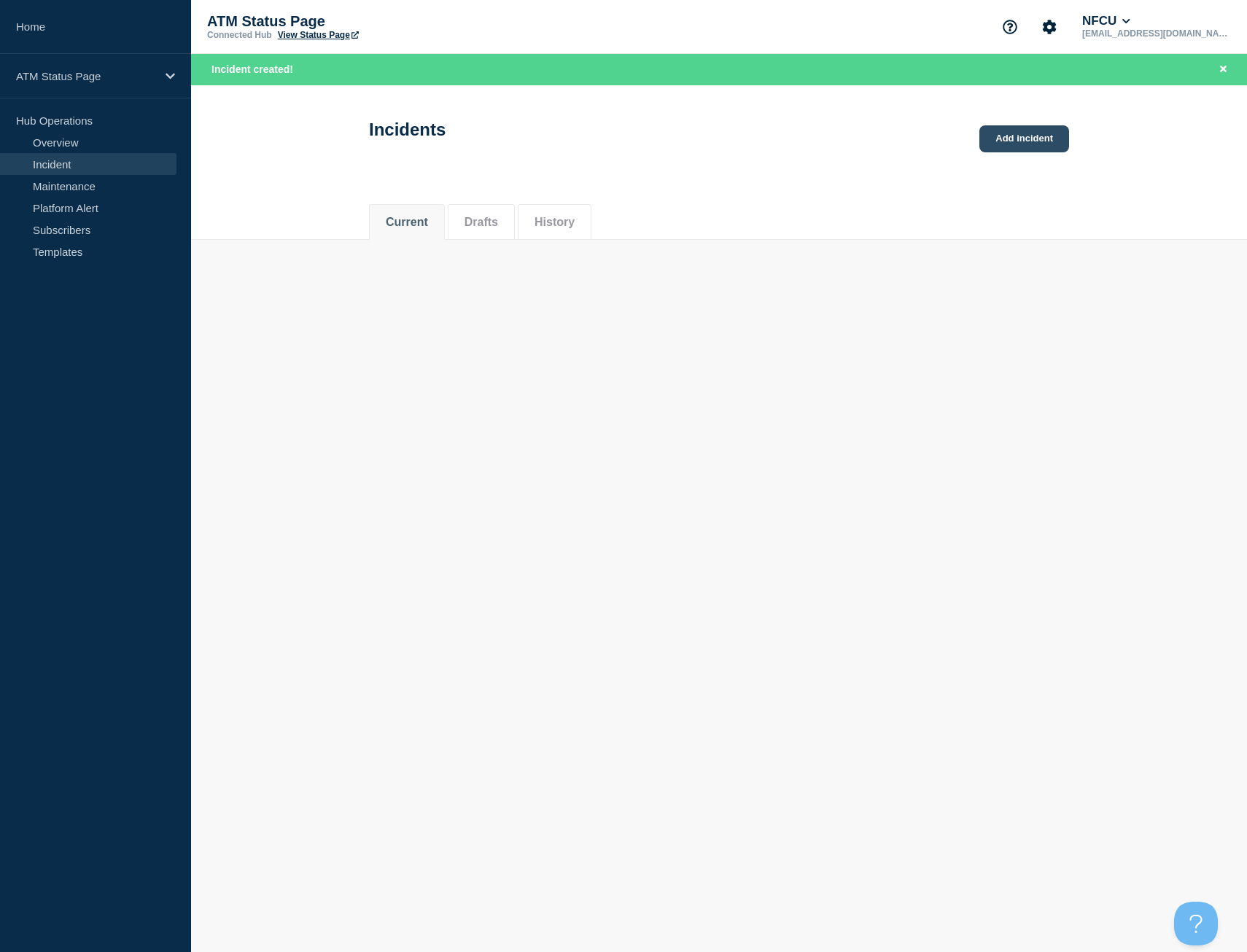
click at [999, 144] on link "Add incident" at bounding box center [1024, 139] width 90 height 27
